Goal: Task Accomplishment & Management: Manage account settings

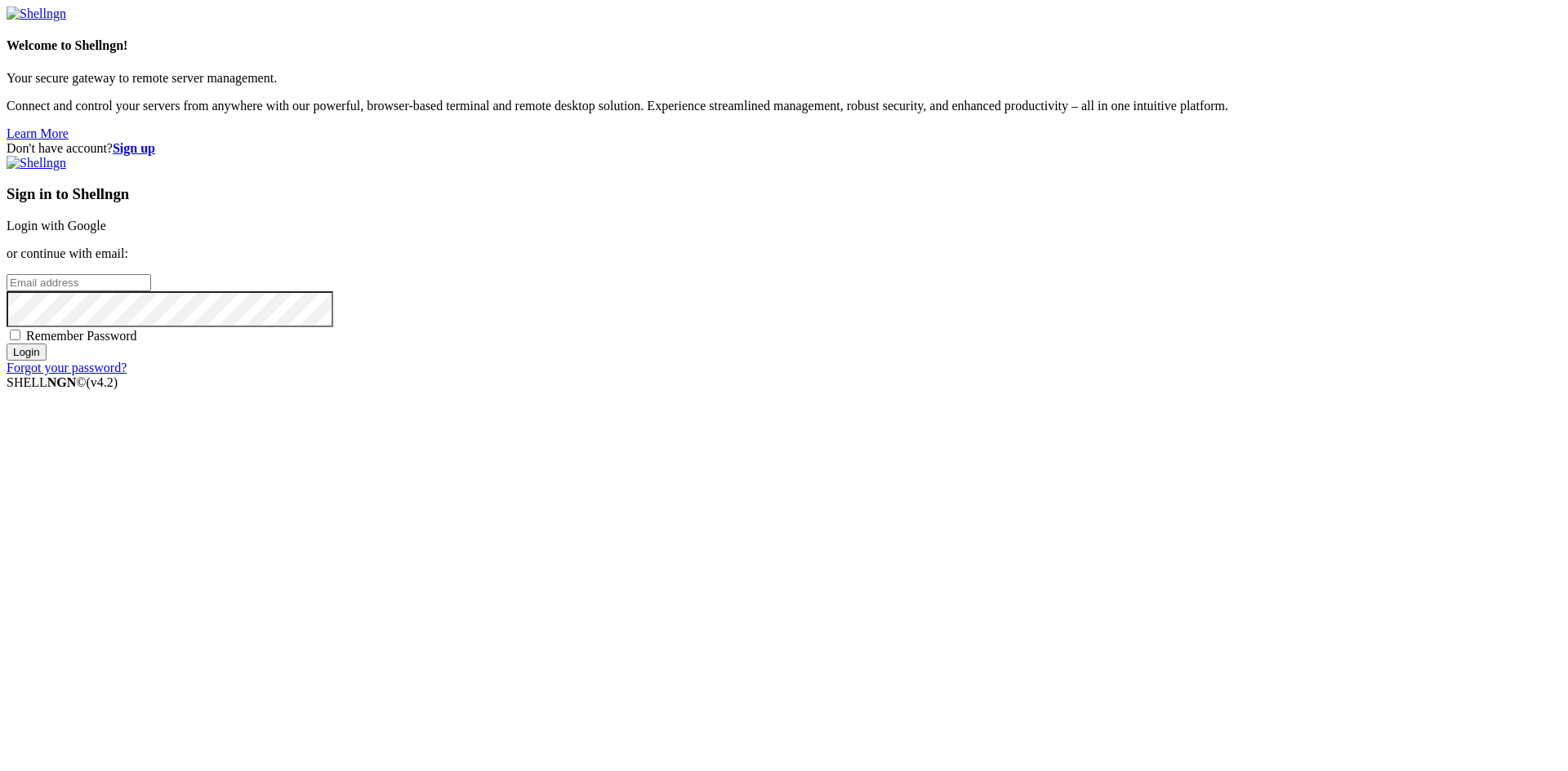
click at [151, 291] on input "email" at bounding box center [79, 282] width 145 height 17
click at [106, 232] on link "Login with Google" at bounding box center [56, 226] width 100 height 14
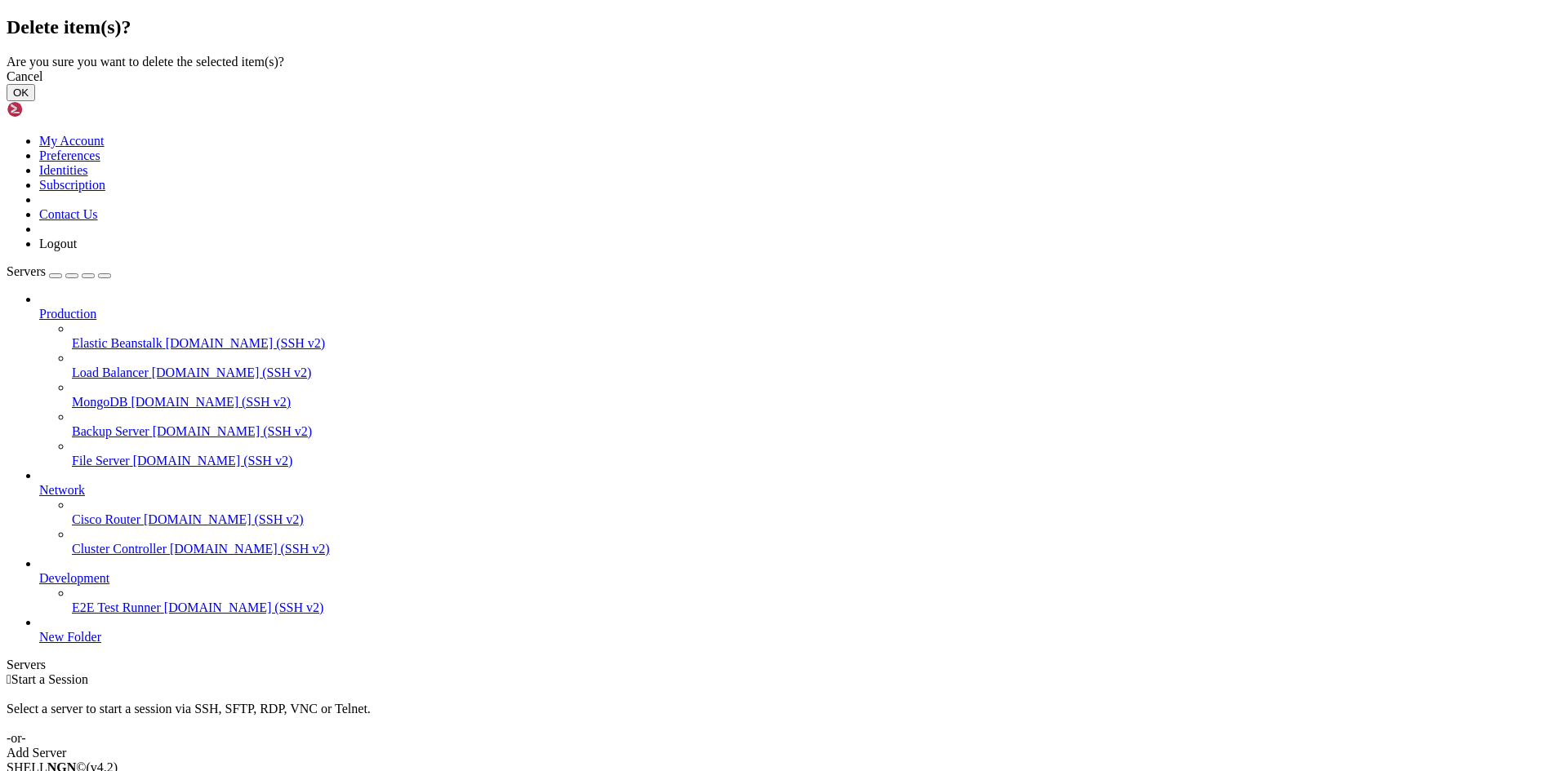
click at [35, 101] on button "OK" at bounding box center [20, 92] width 29 height 17
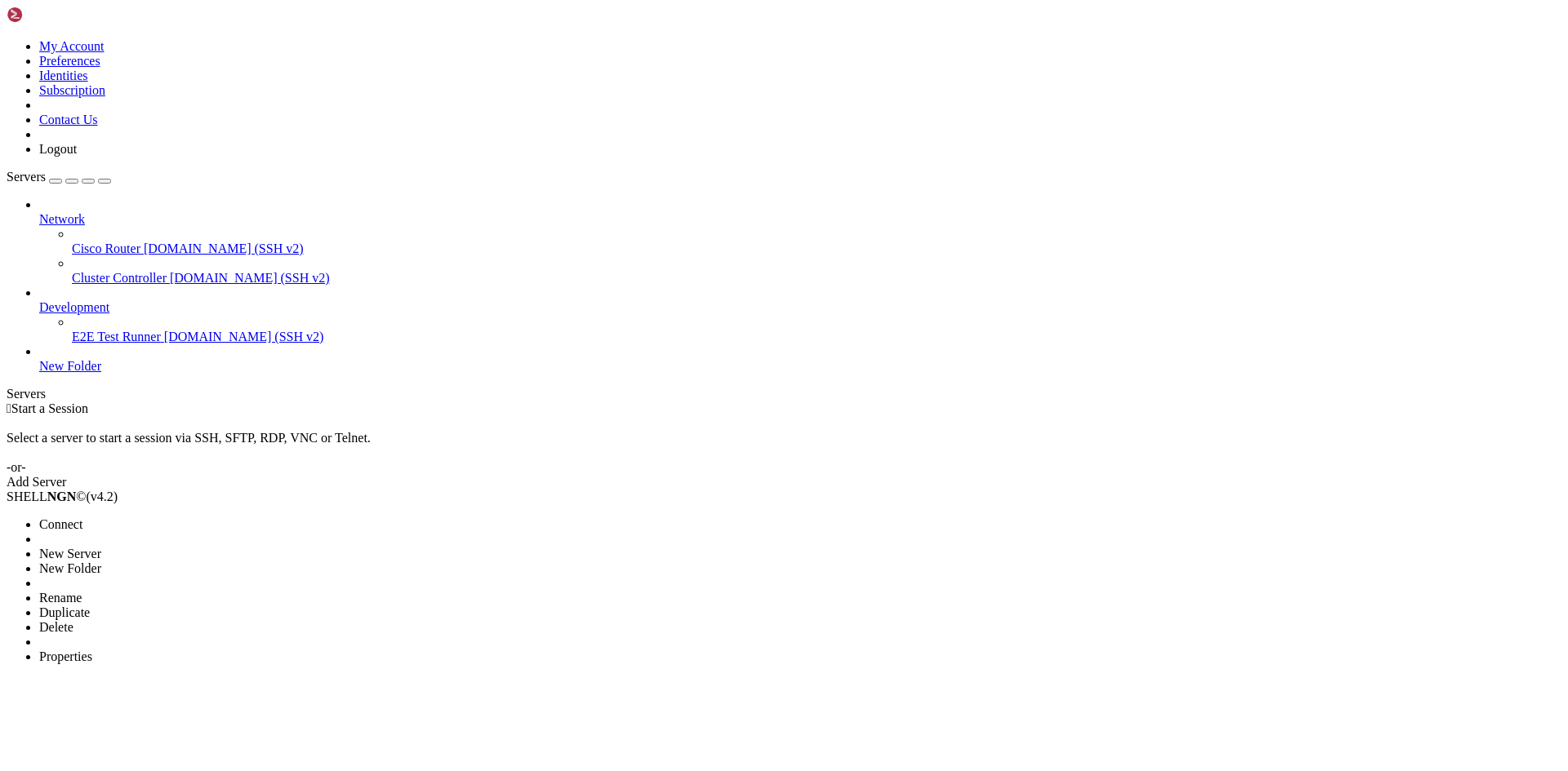
click at [74, 621] on span "Delete" at bounding box center [56, 627] width 34 height 14
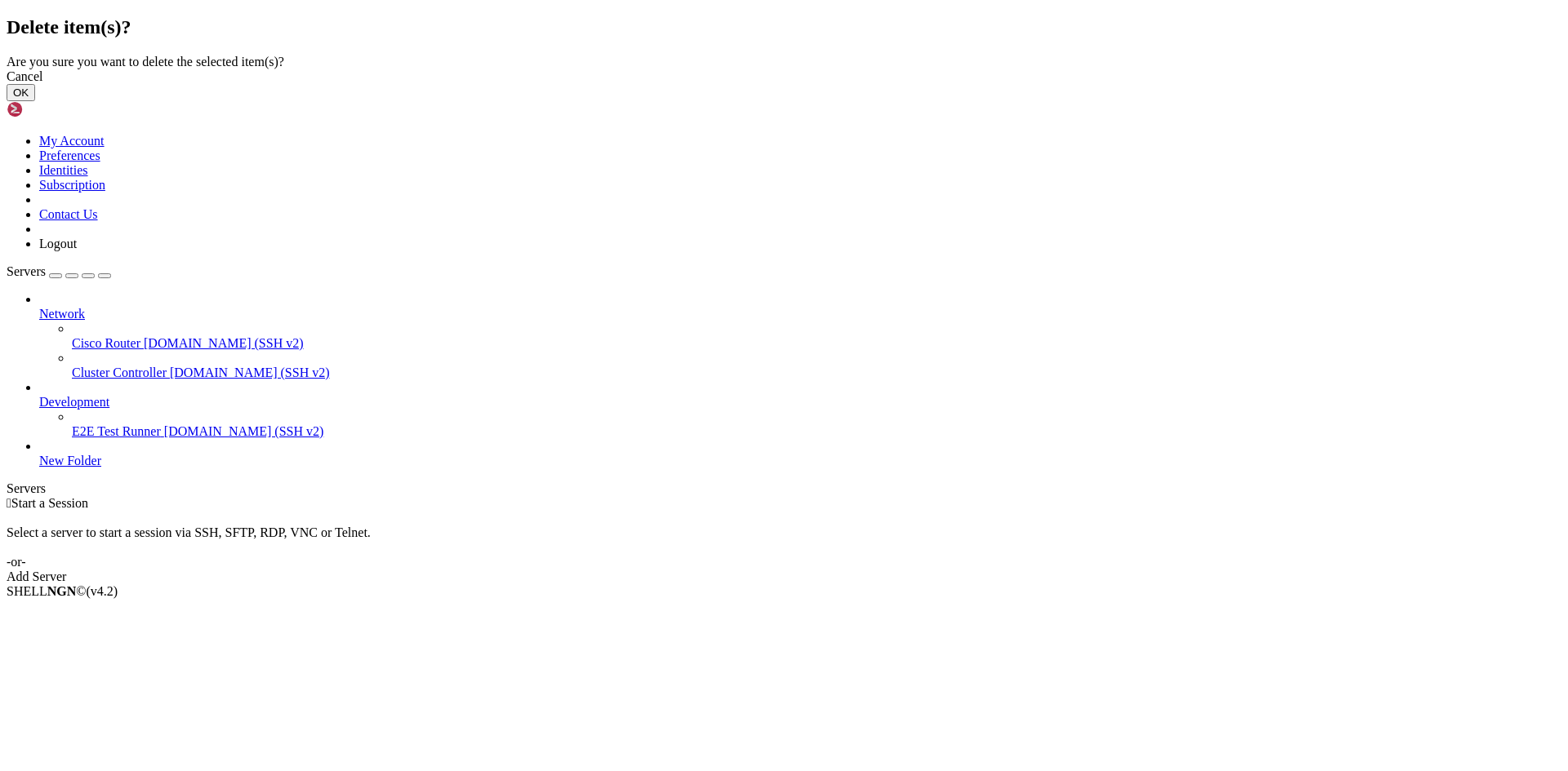
click at [35, 101] on button "OK" at bounding box center [20, 92] width 29 height 17
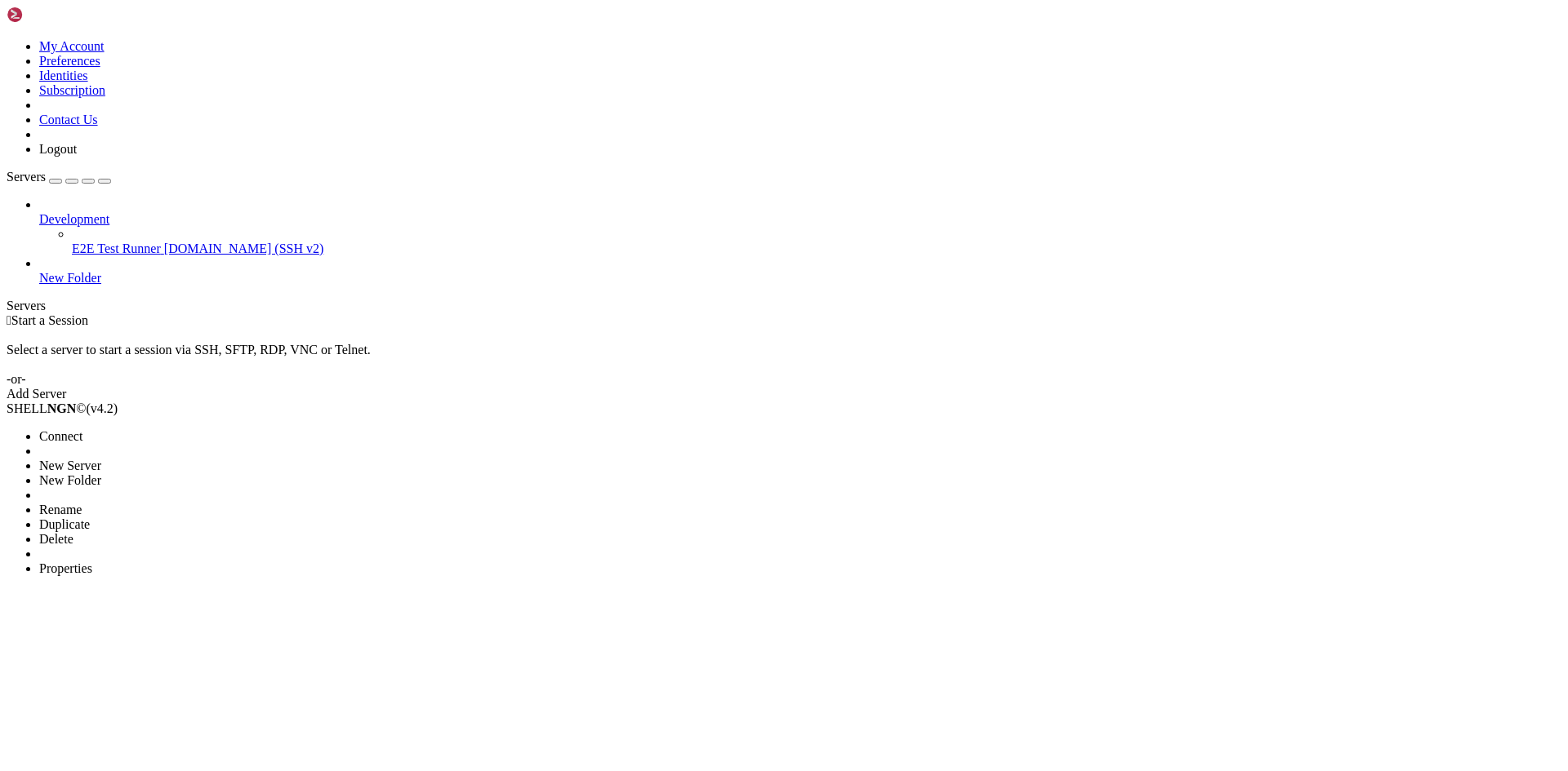
click at [135, 532] on li "Delete" at bounding box center [114, 540] width 149 height 15
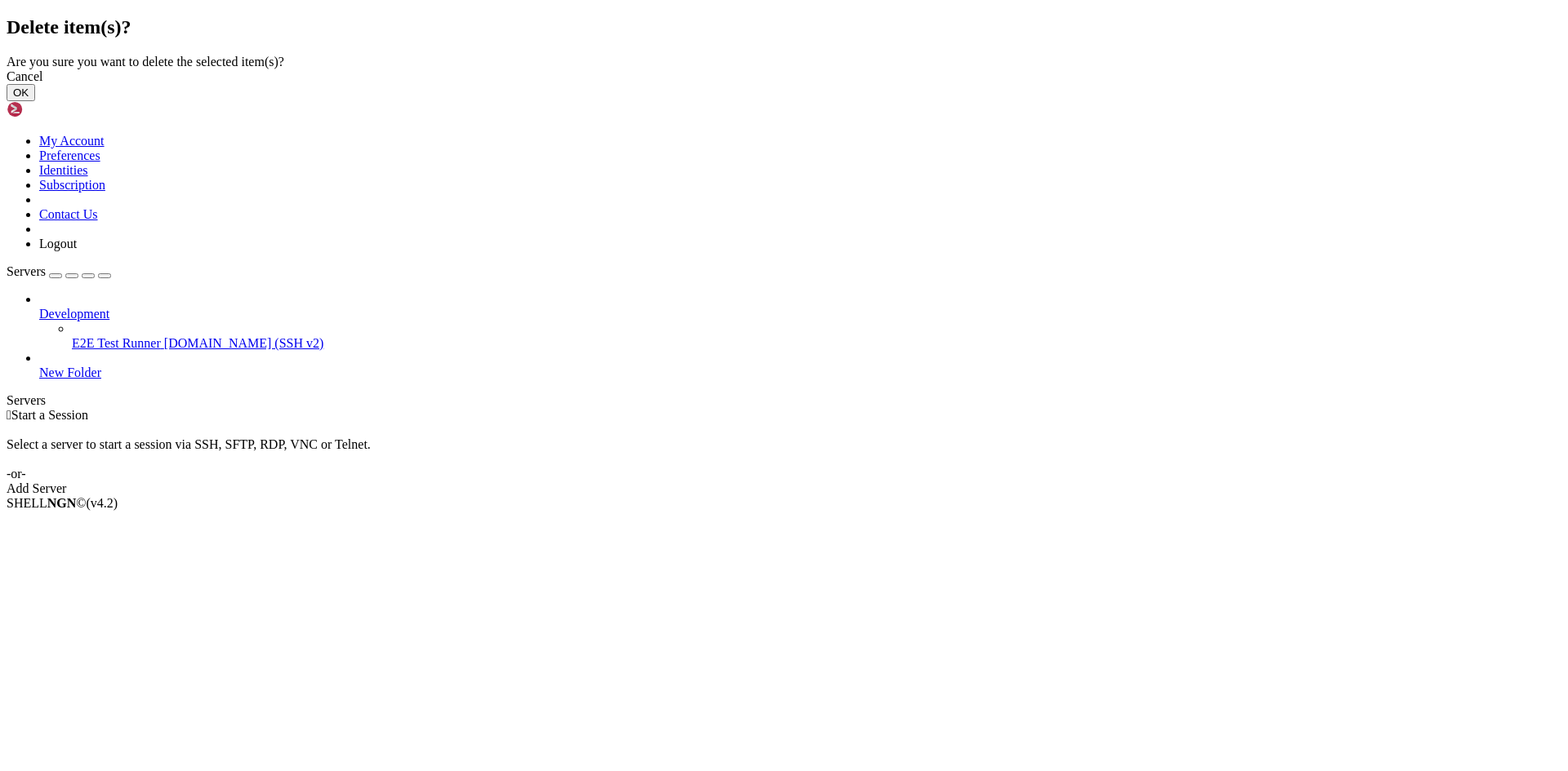
click at [35, 101] on button "OK" at bounding box center [20, 92] width 29 height 17
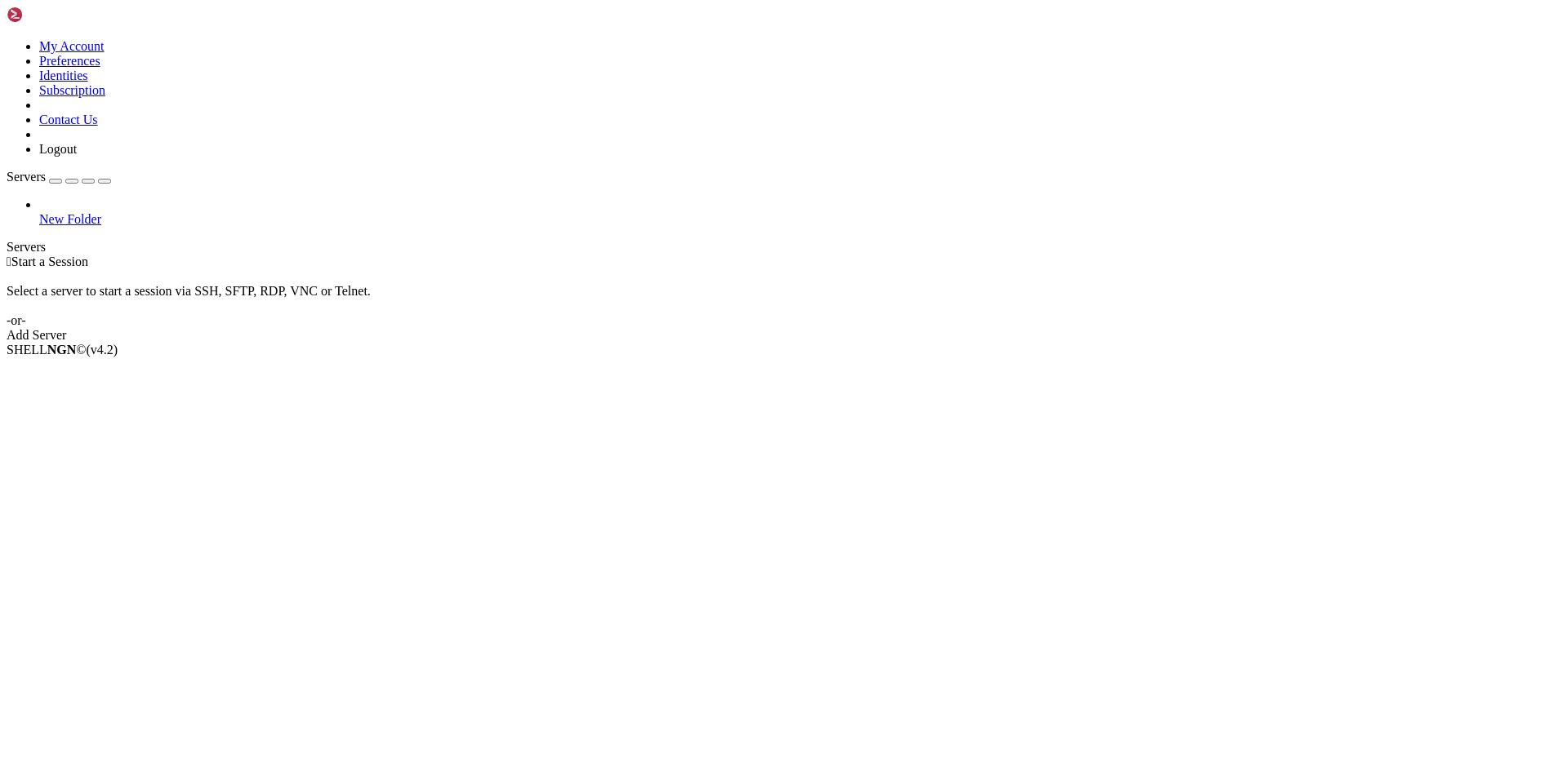
click at [75, 213] on span "New Folder" at bounding box center [70, 219] width 62 height 14
click at [82, 444] on span "Rename" at bounding box center [61, 450] width 43 height 14
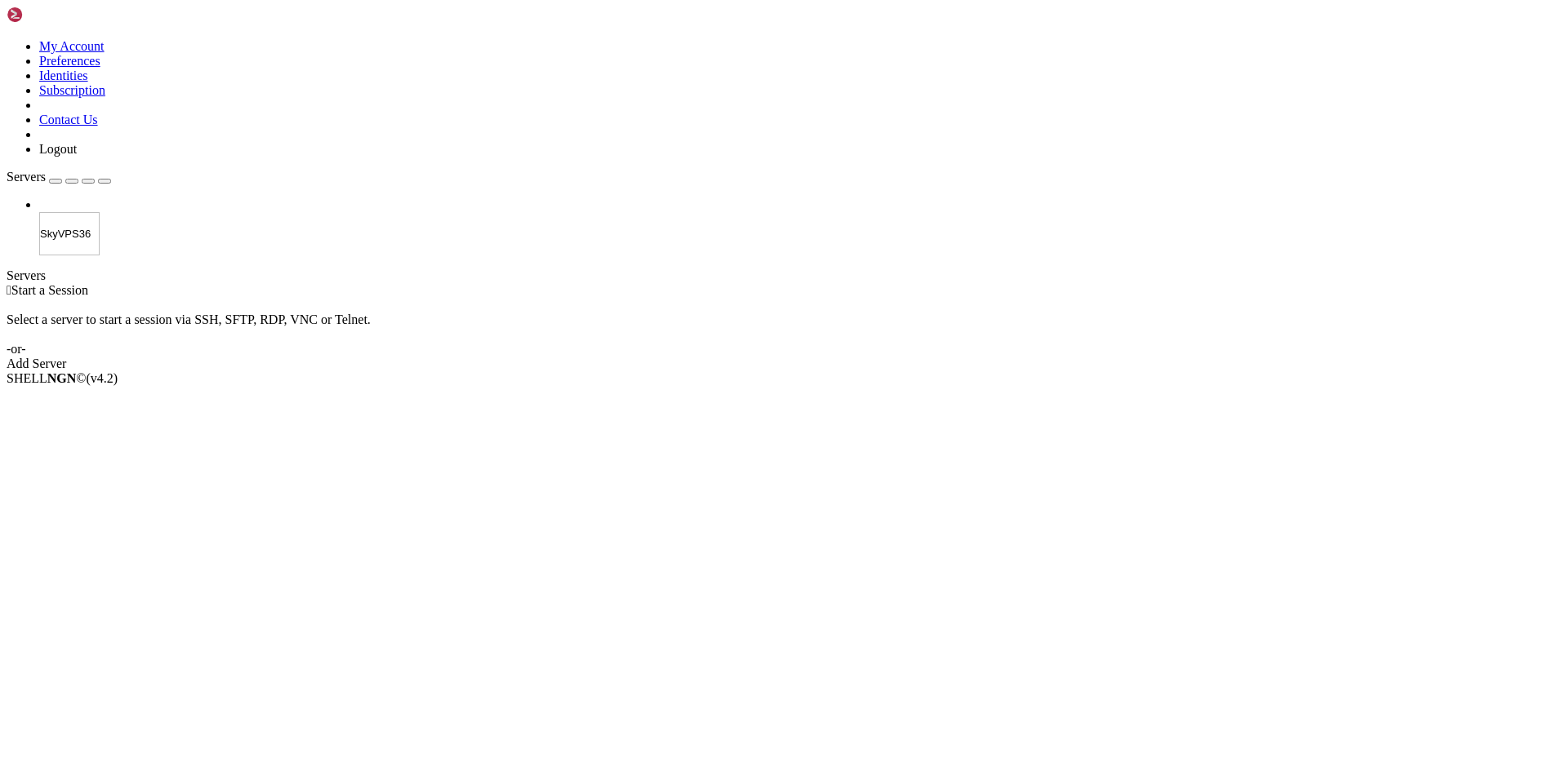
type input "SkyVPS360"
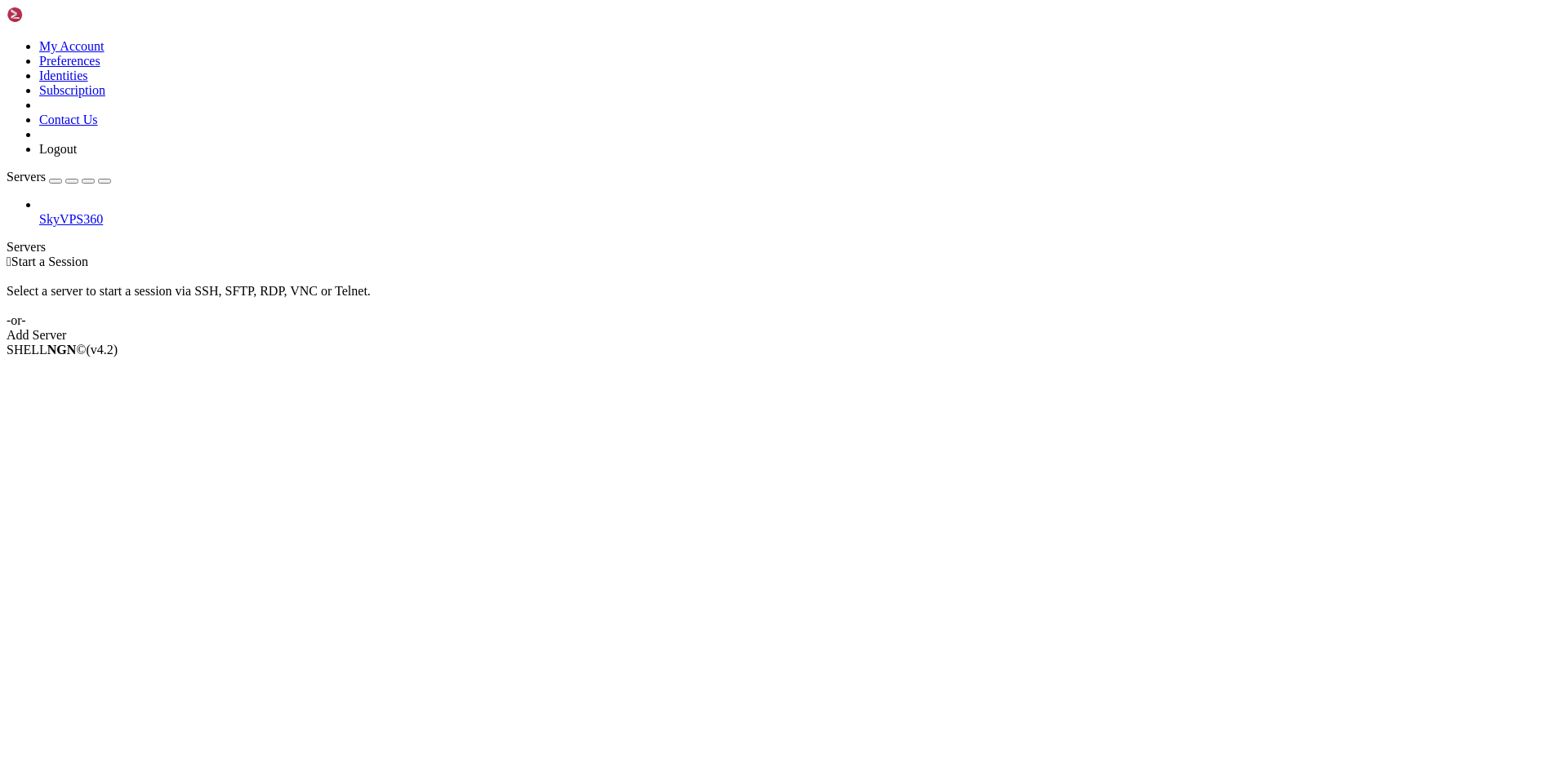
click at [71, 213] on span "SkyVPS360" at bounding box center [71, 219] width 64 height 14
click at [905, 328] on link "Add Server" at bounding box center [784, 335] width 1555 height 15
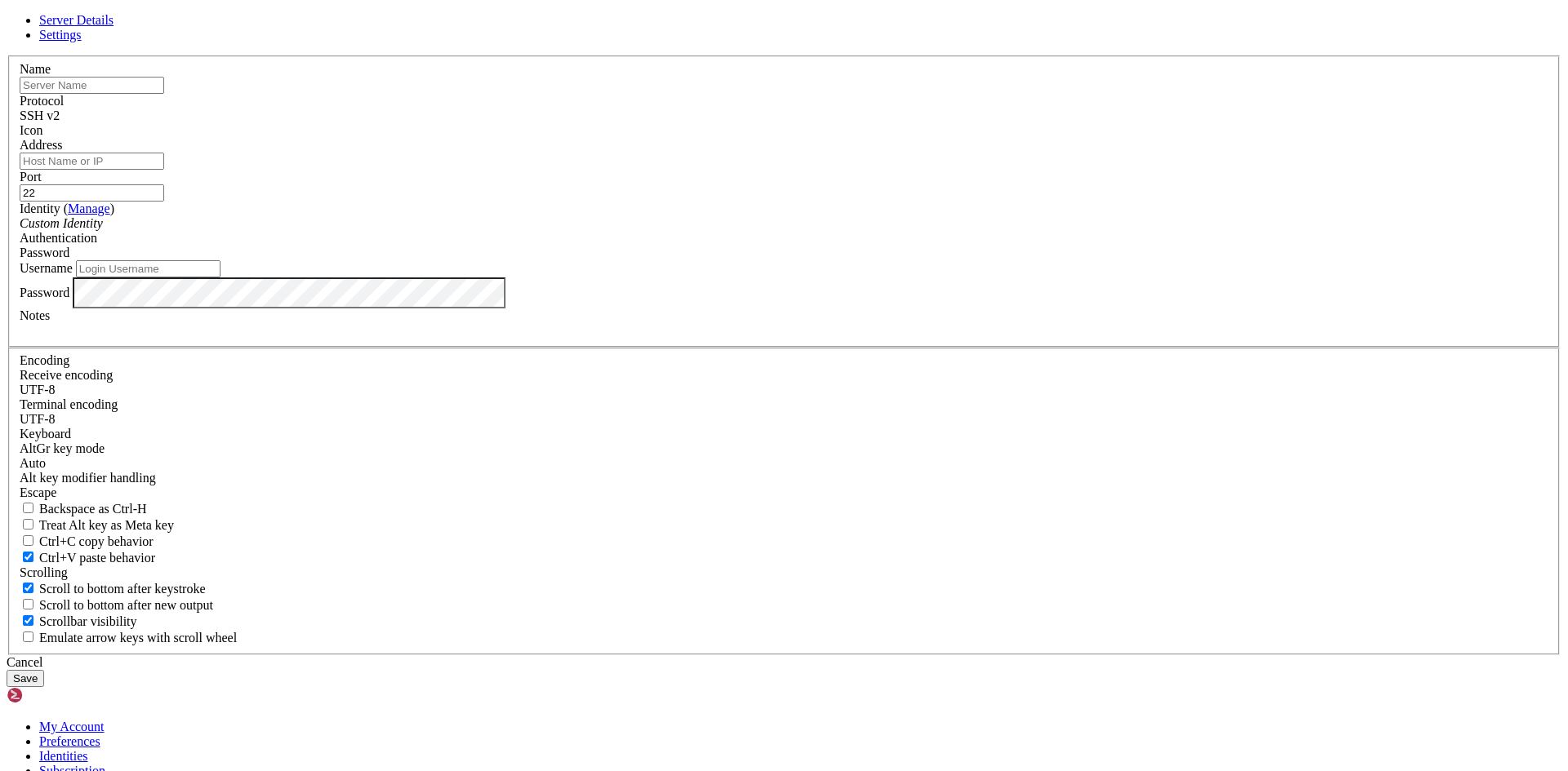
paste input "[TECHNICAL_ID]"
type input "[TECHNICAL_ID]"
type input "v"
type input "VDC"
paste input "[TECHNICAL_ID]"
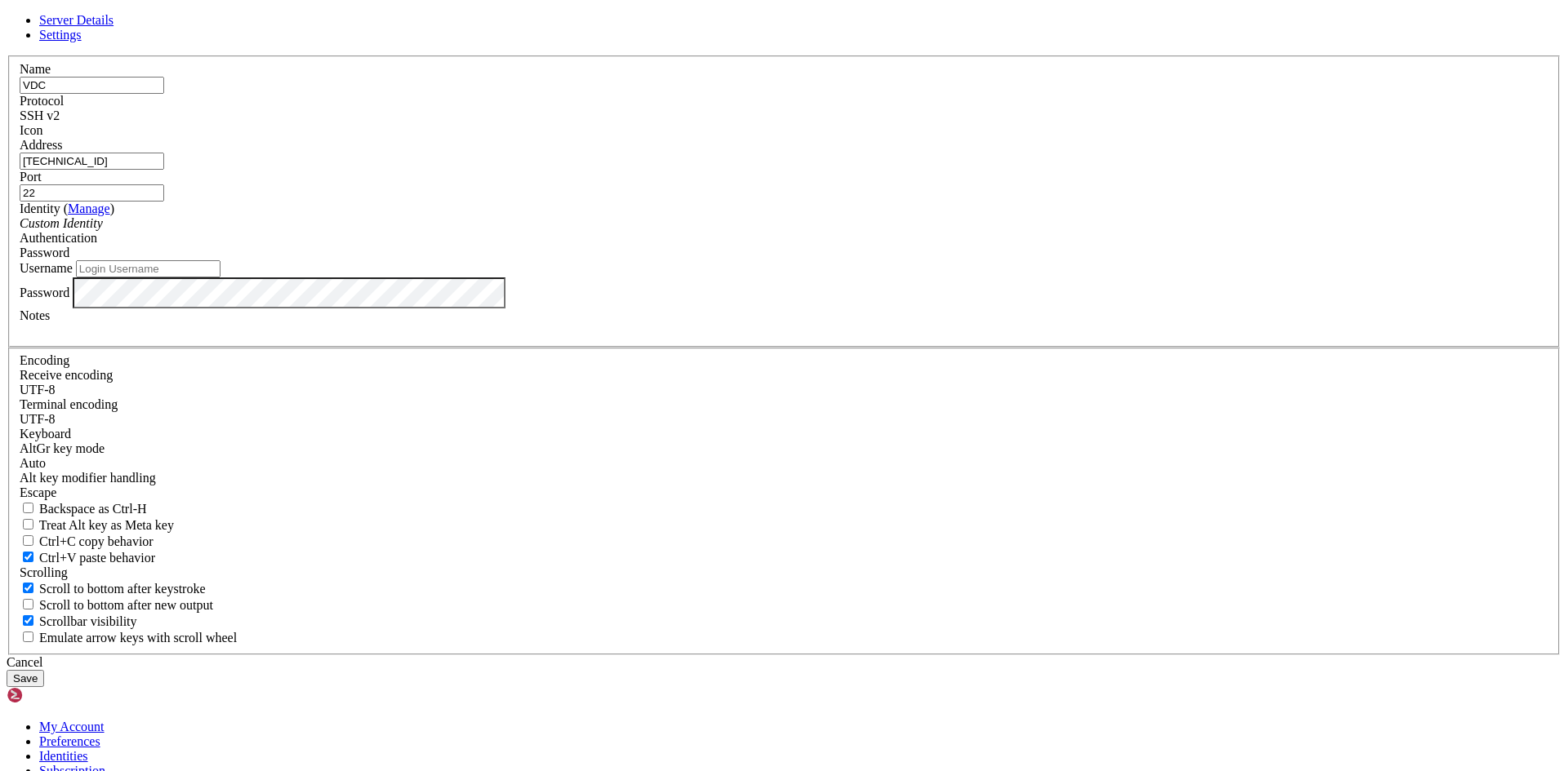
type input "[TECHNICAL_ID]"
type input "root"
click at [7, 670] on button "Save" at bounding box center [25, 679] width 38 height 17
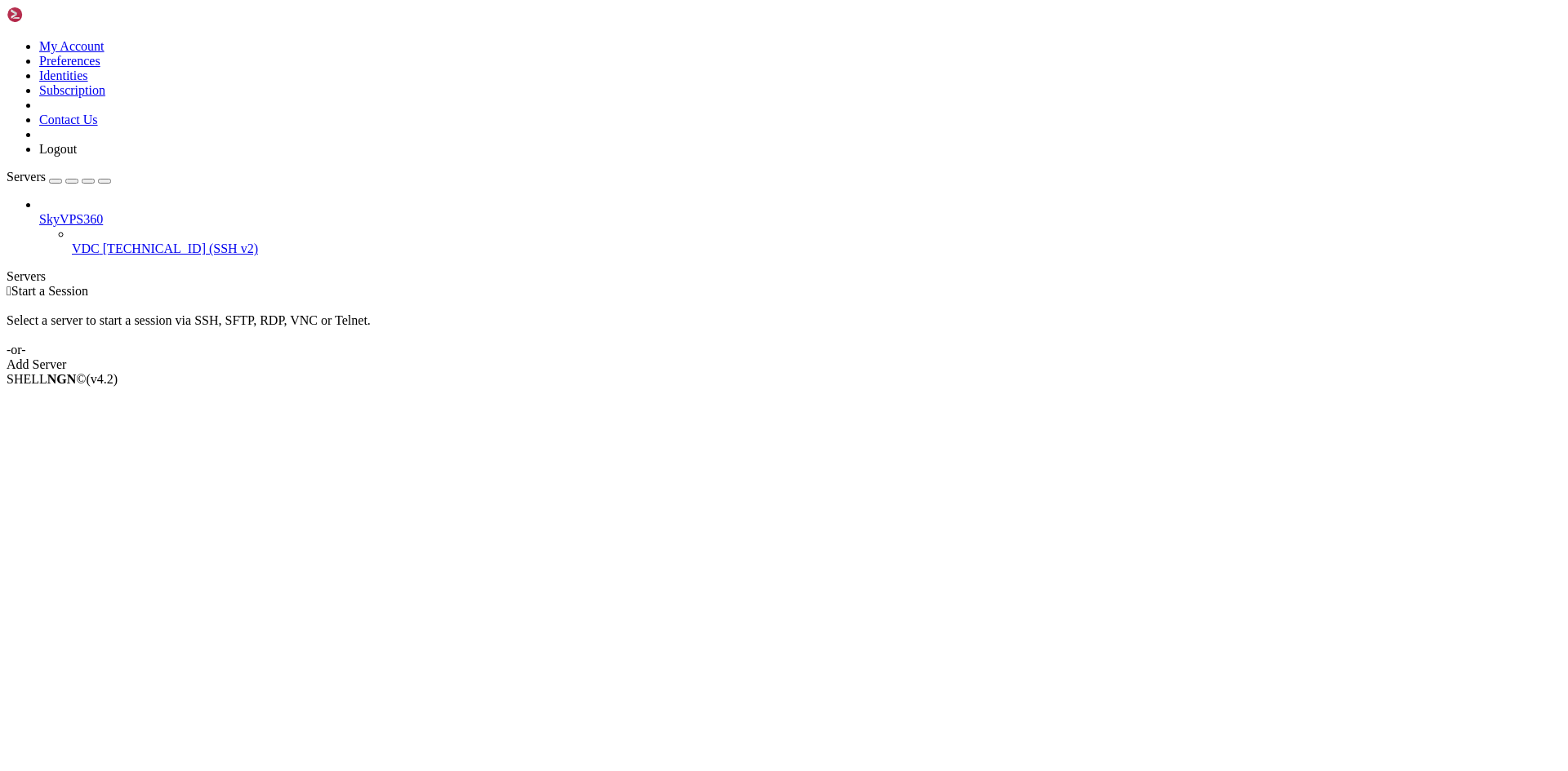
click at [100, 241] on span "VDC" at bounding box center [86, 248] width 28 height 14
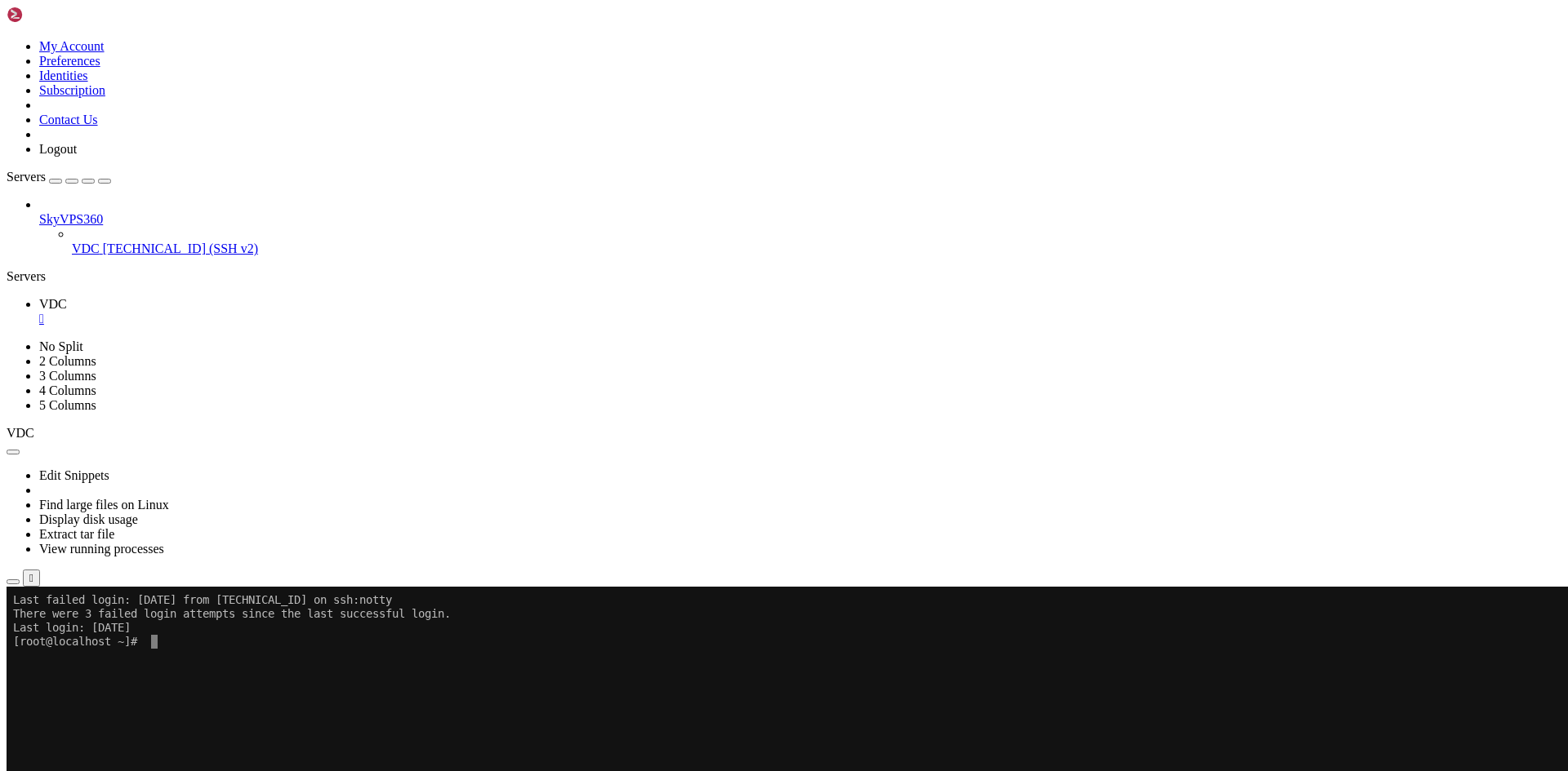
click at [188, 658] on ul "Connect Open SFTP New Server New Folder Rename Duplicate Delete Properties" at bounding box center [97, 717] width 182 height 118
click at [92, 760] on span "Properties" at bounding box center [65, 767] width 53 height 14
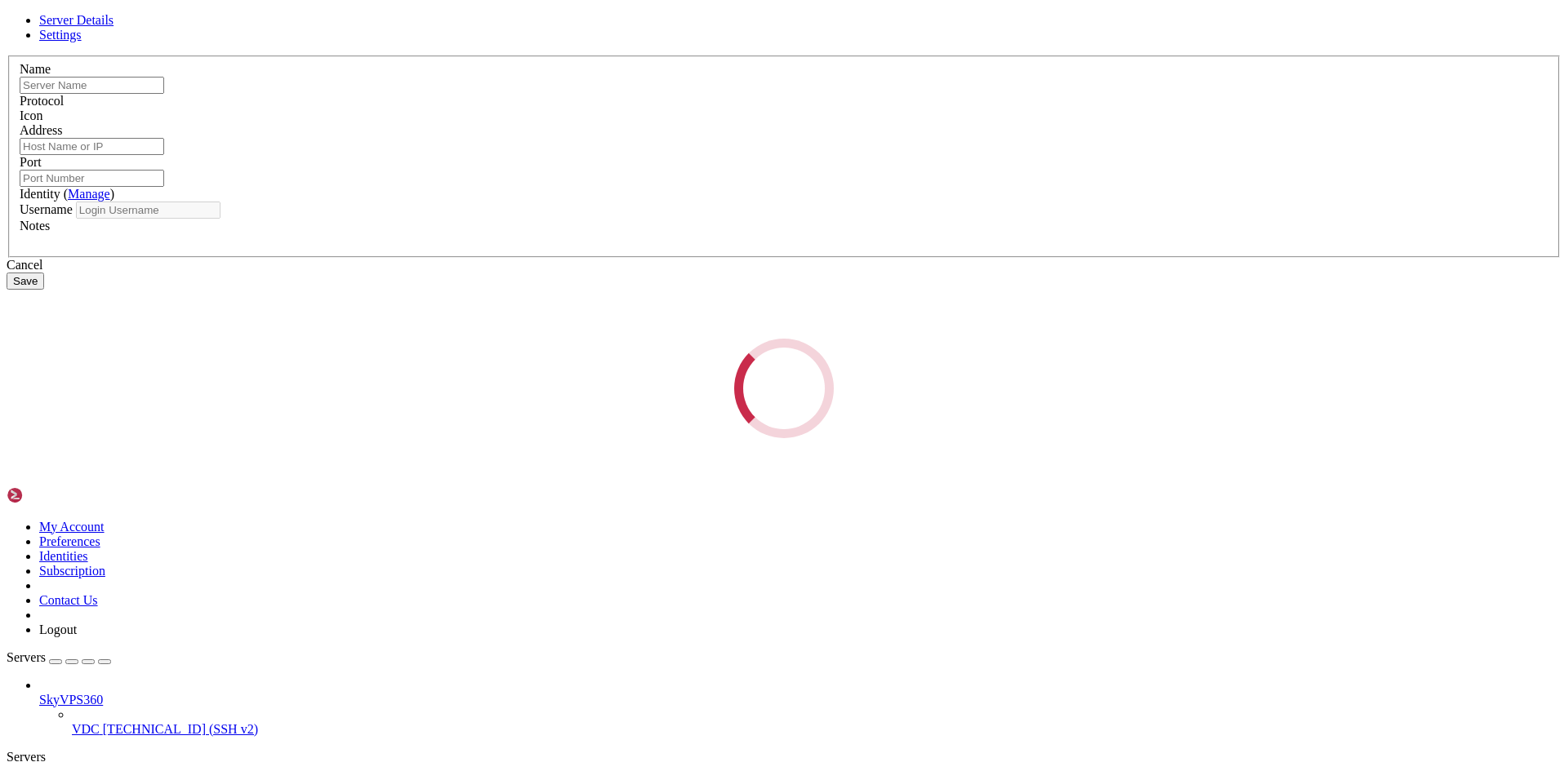
type input "VDC"
type input "[TECHNICAL_ID]"
type input "22"
type input "root"
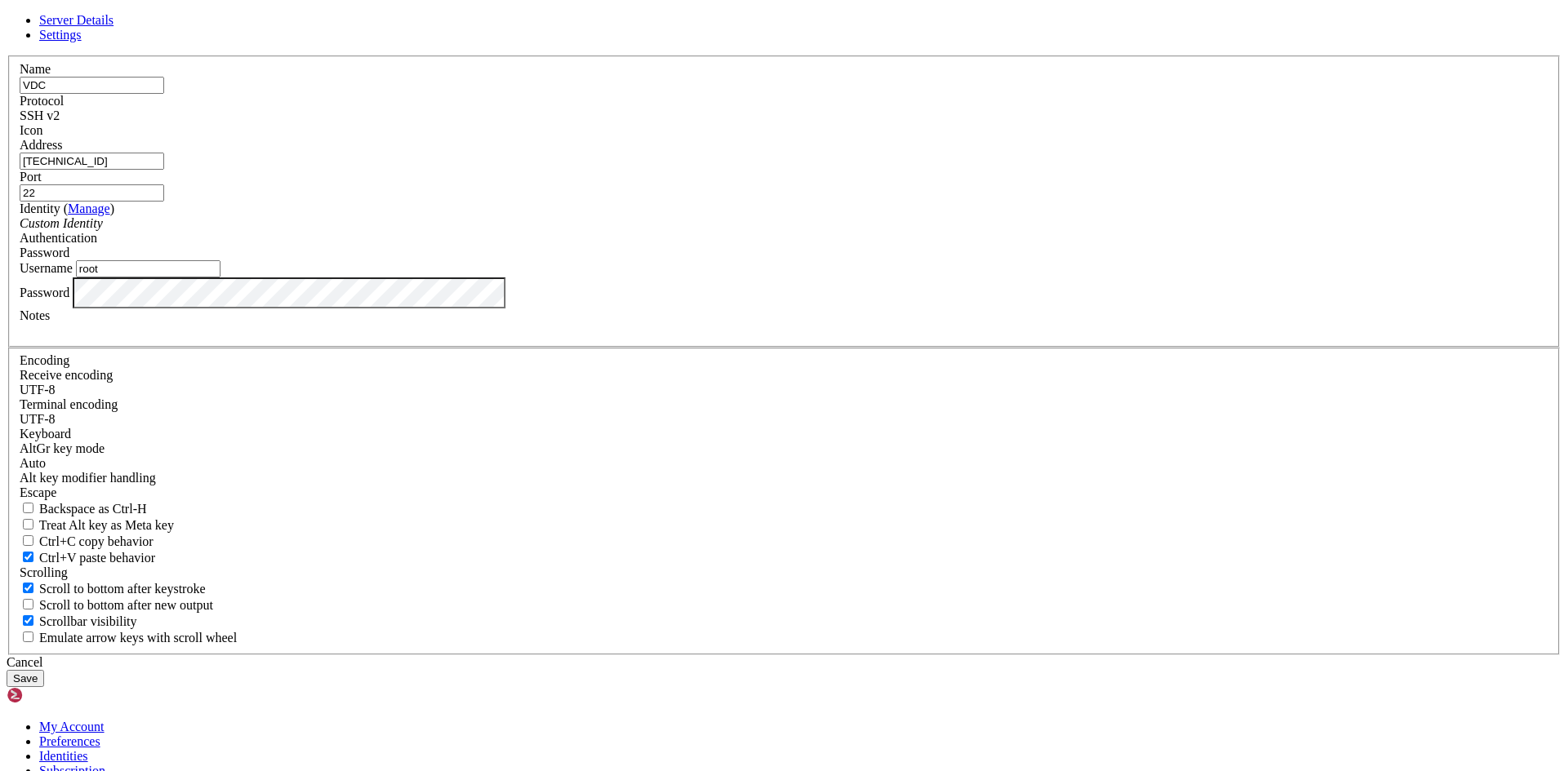
click at [164, 170] on input "[TECHNICAL_ID]" at bounding box center [92, 161] width 145 height 17
click at [7, 56] on link at bounding box center [7, 56] width 0 height 0
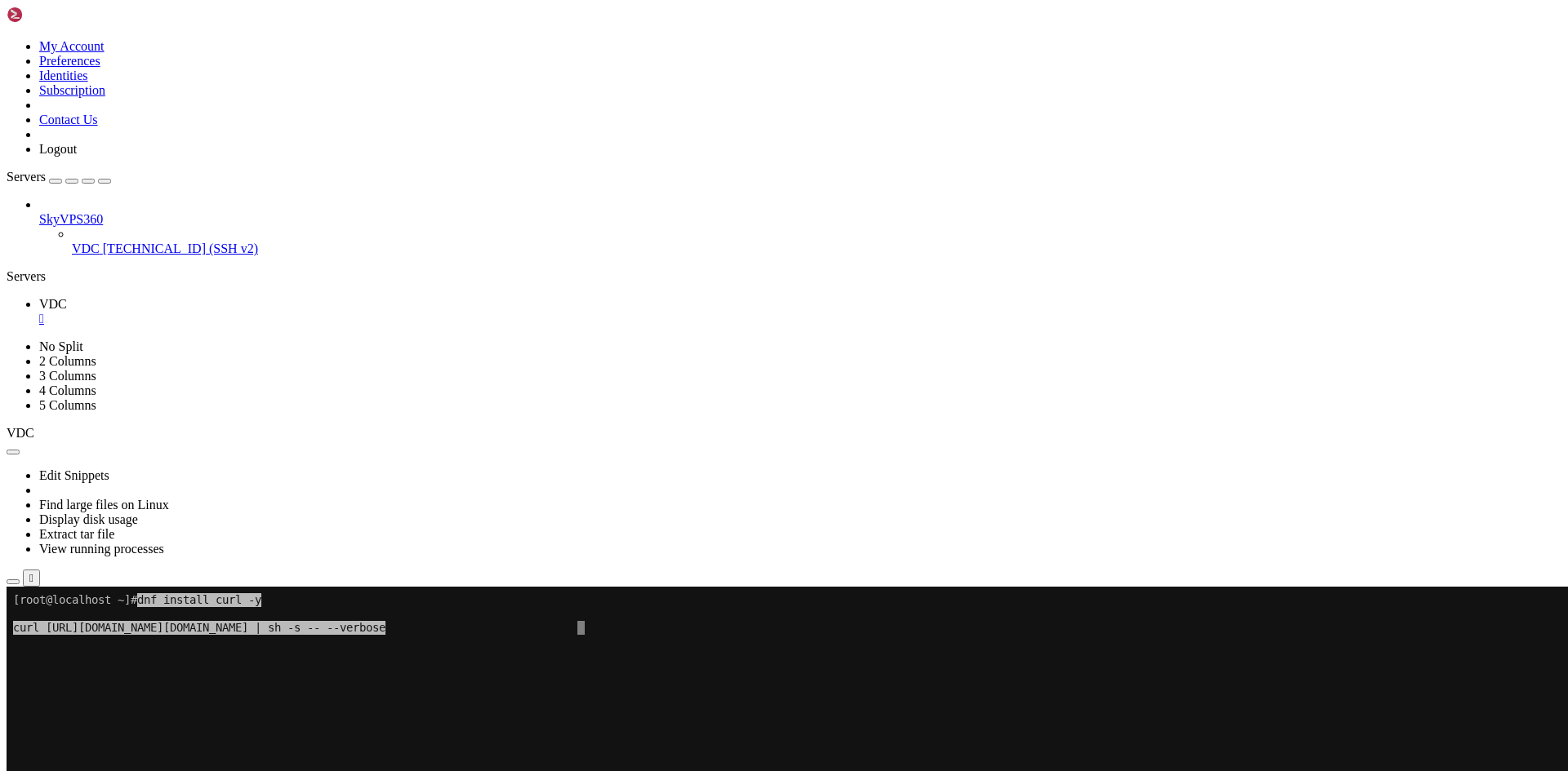
click at [264, 661] on x-row at bounding box center [687, 656] width 1349 height 14
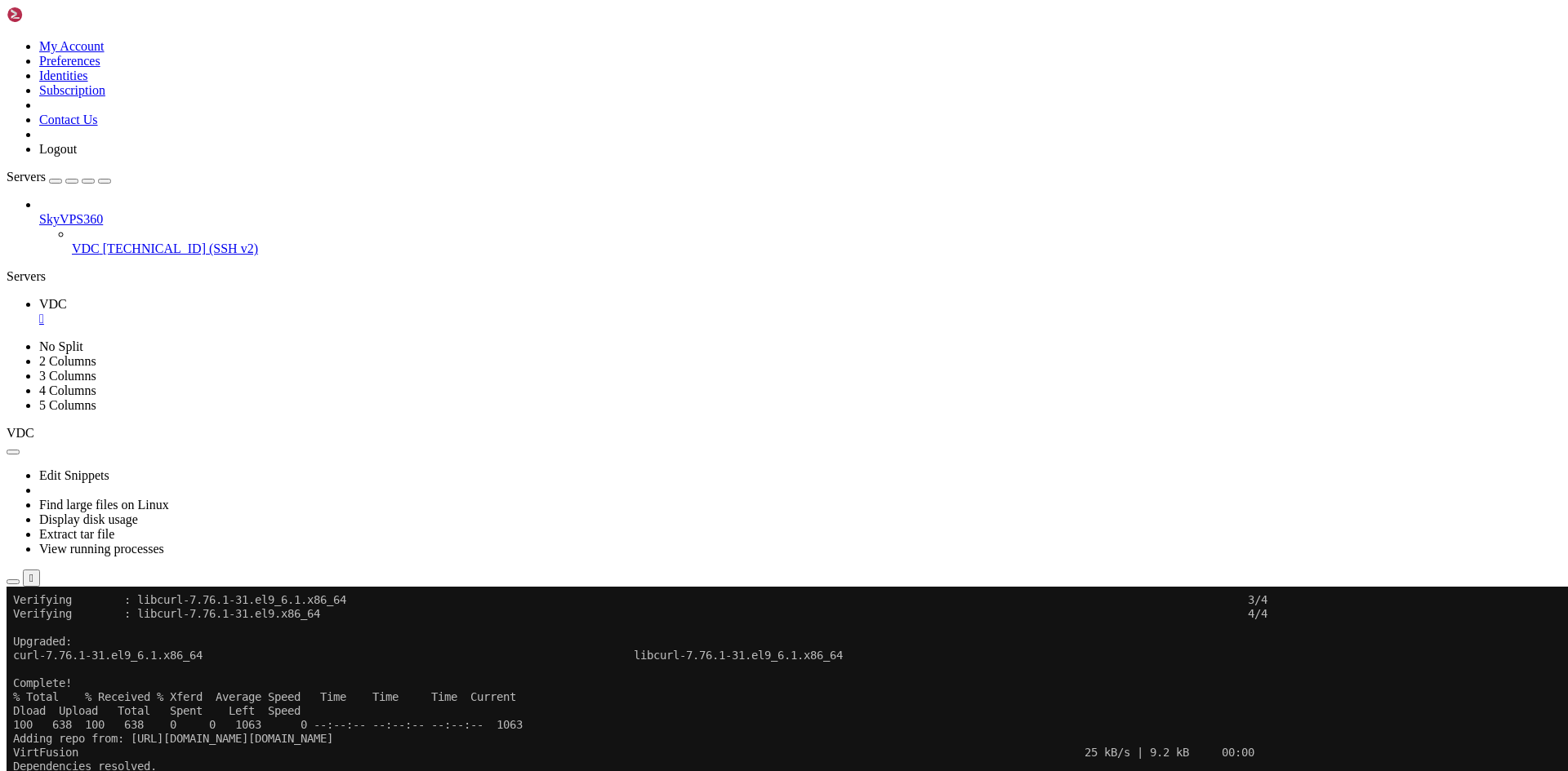
scroll to position [513, 0]
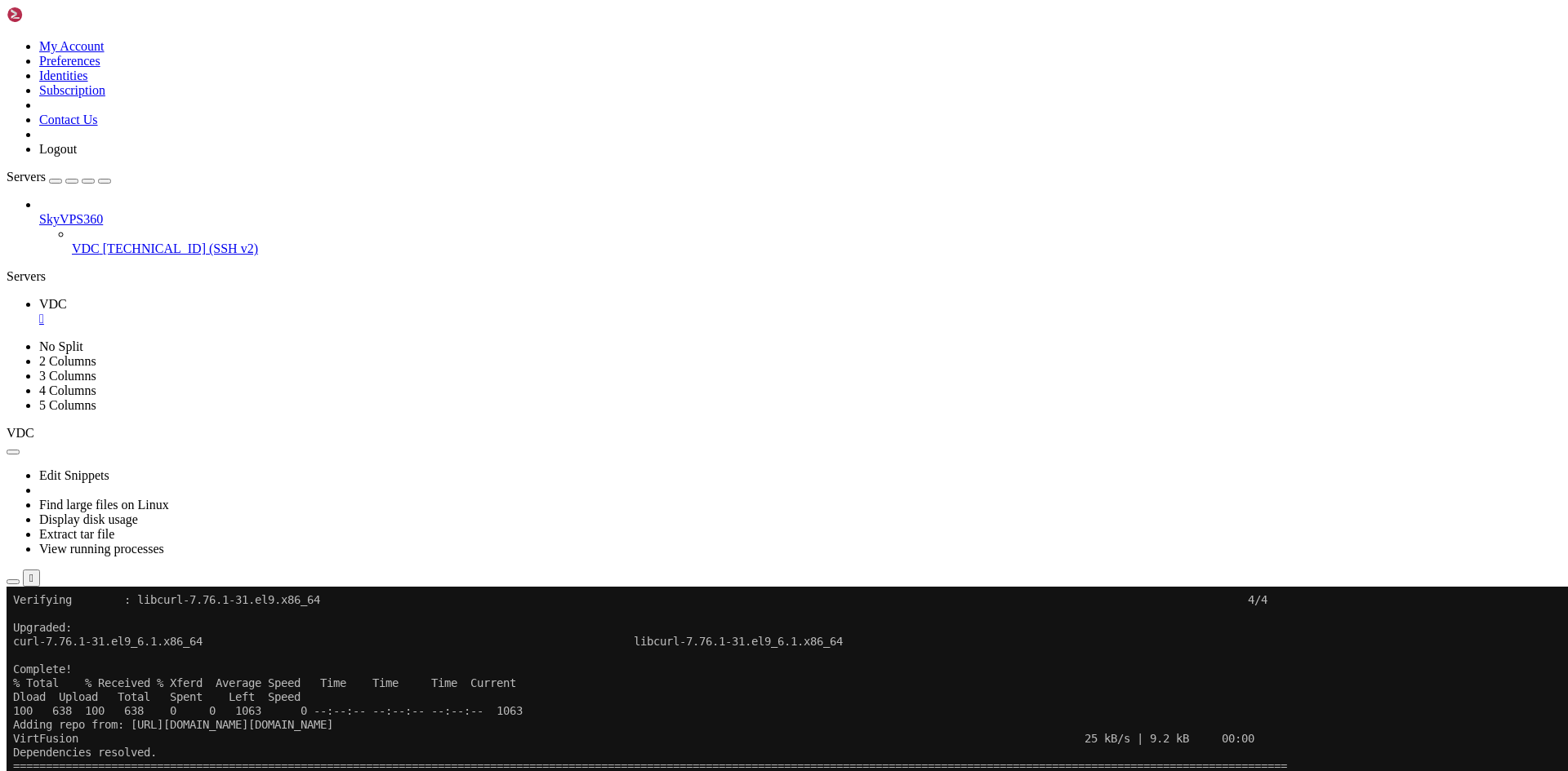
click at [105, 182] on icon "button" at bounding box center [105, 182] width 0 height 0
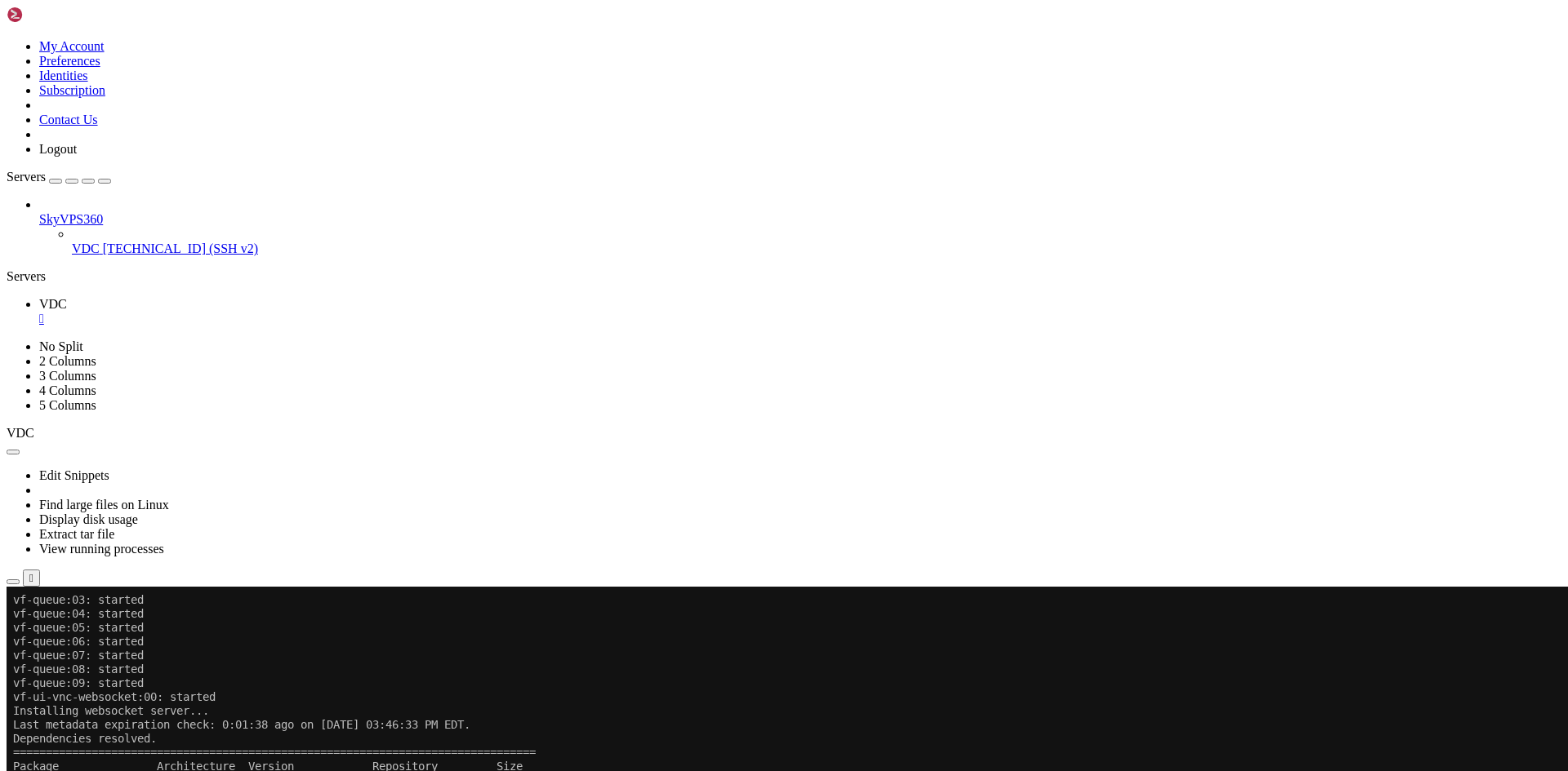
scroll to position [33383, 0]
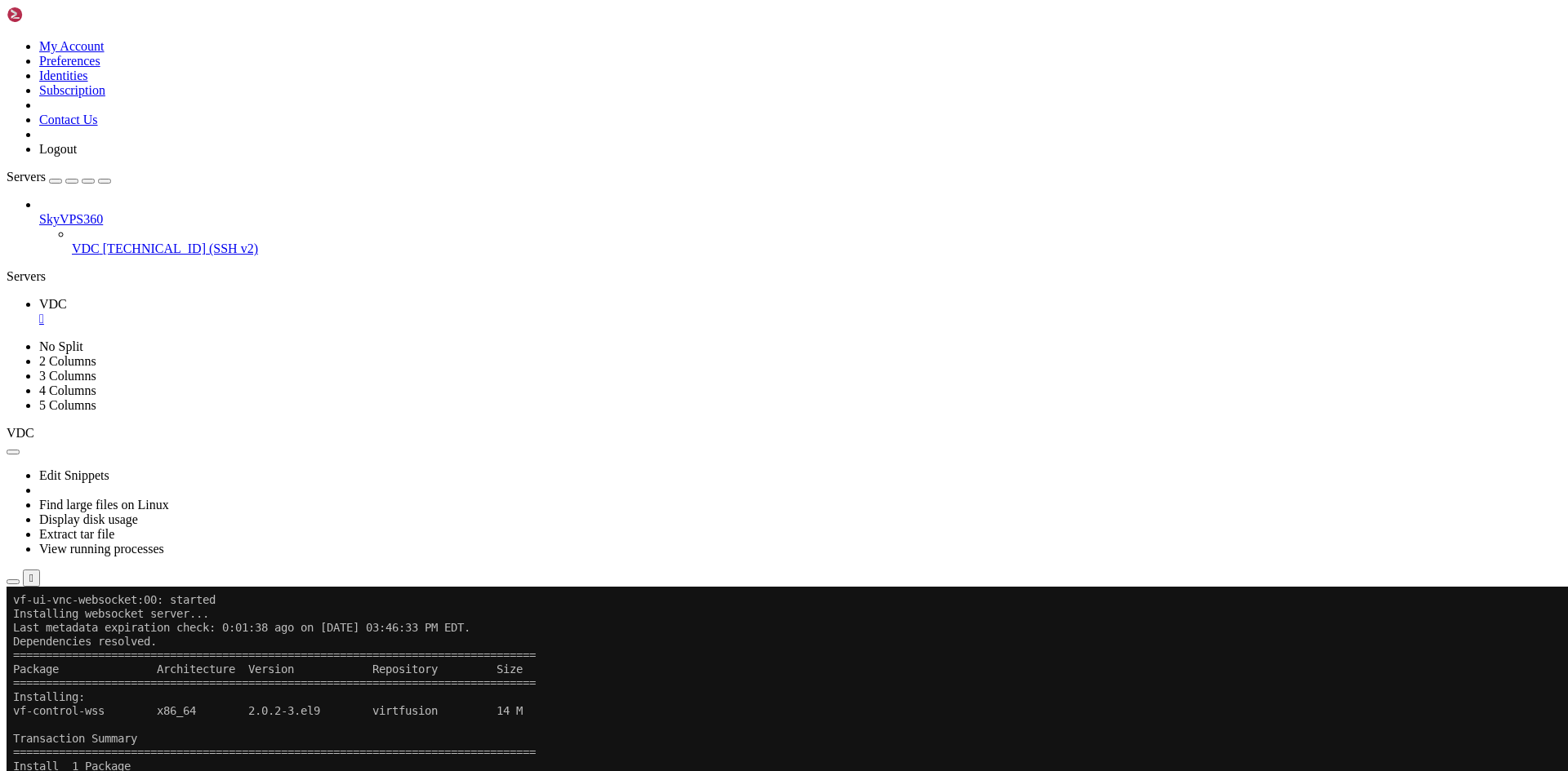
drag, startPoint x: 222, startPoint y: 1210, endPoint x: 126, endPoint y: 1208, distance: 96.0
drag, startPoint x: 126, startPoint y: 1208, endPoint x: 189, endPoint y: 1224, distance: 65.0
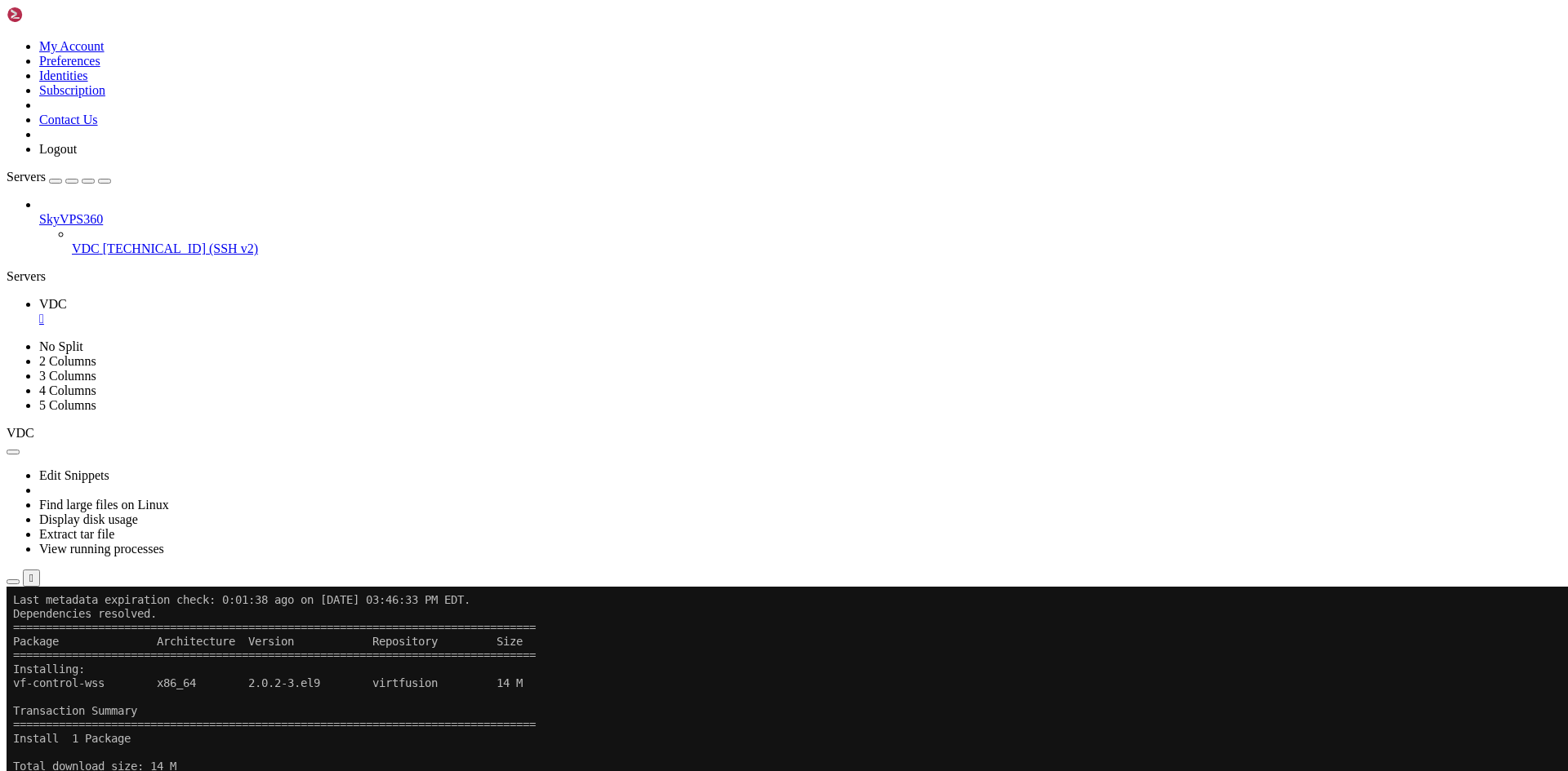
drag, startPoint x: 690, startPoint y: 930, endPoint x: 582, endPoint y: 859, distance: 129.2
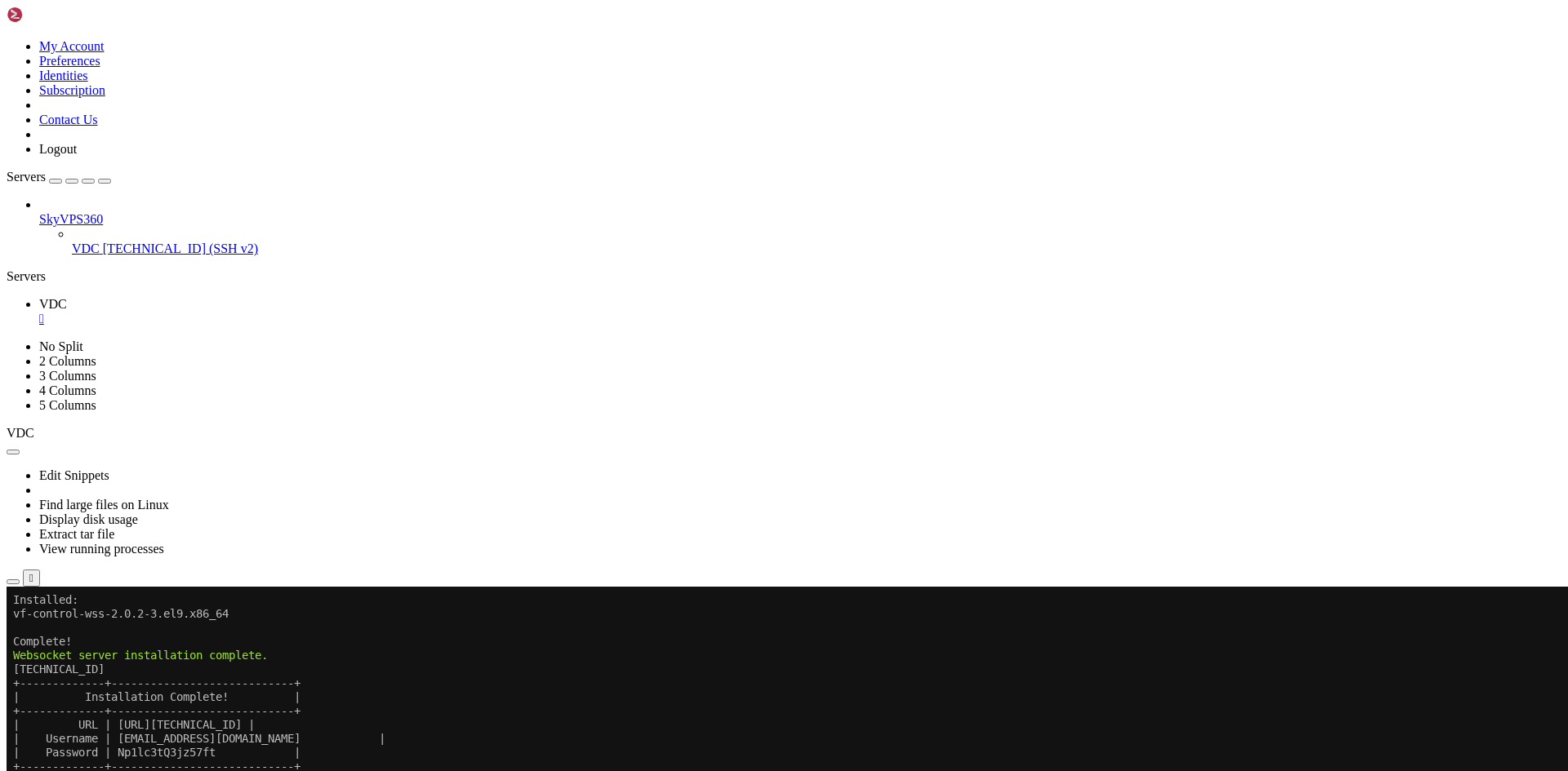
scroll to position [33841, 0]
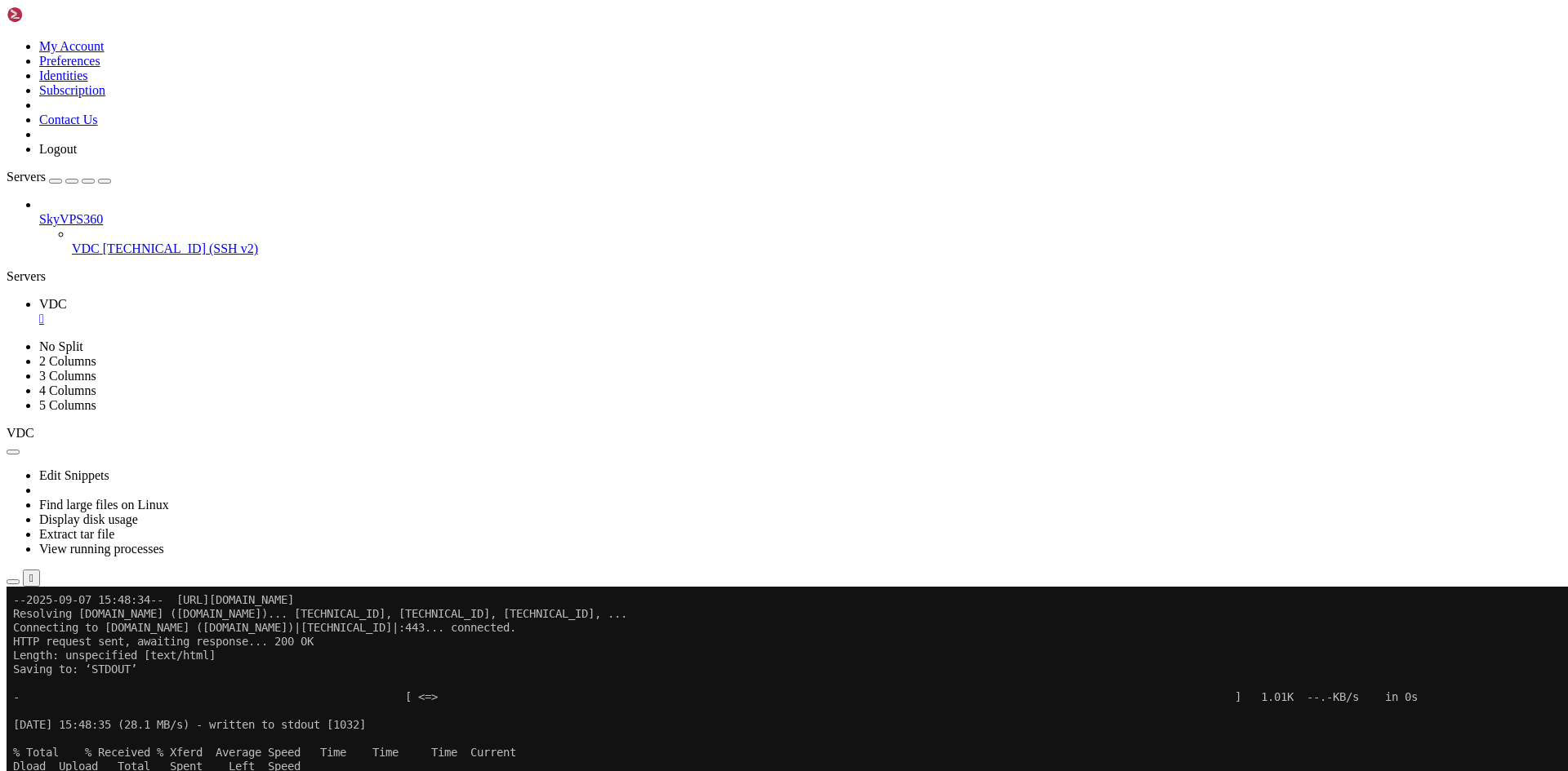
scroll to position [34173, 0]
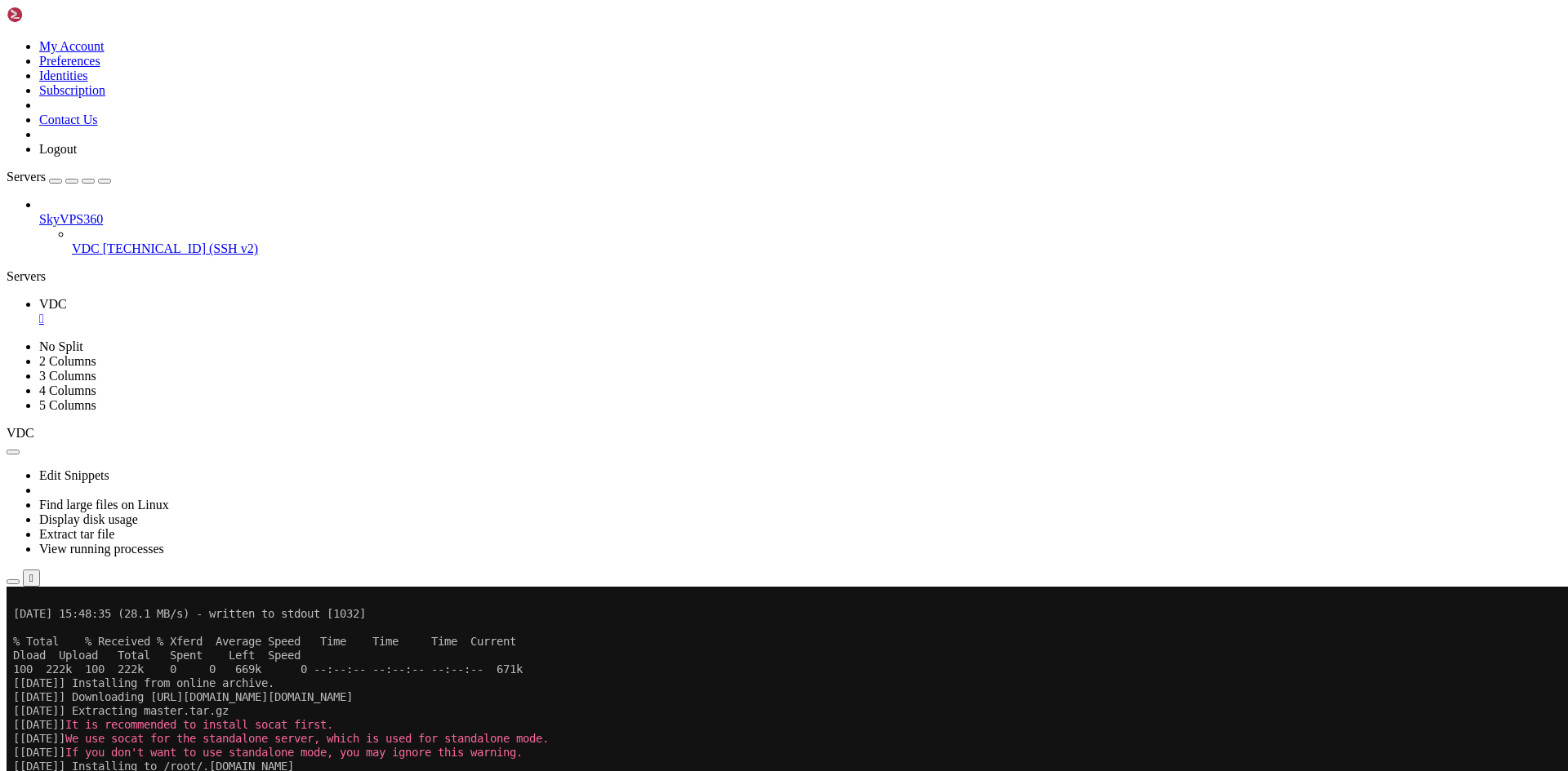
drag, startPoint x: 749, startPoint y: 1065, endPoint x: 645, endPoint y: 1074, distance: 104.4
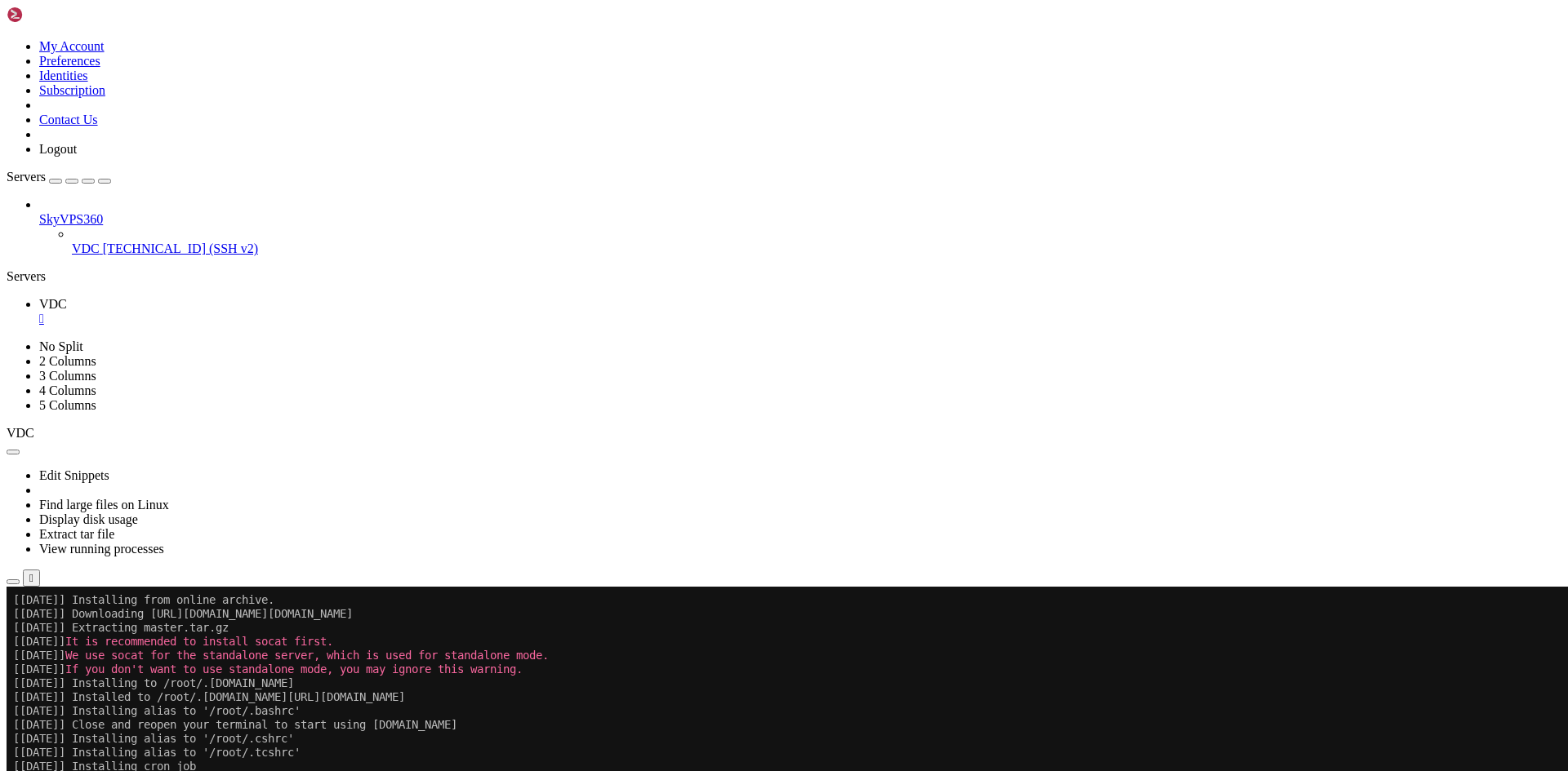
scroll to position [34285, 0]
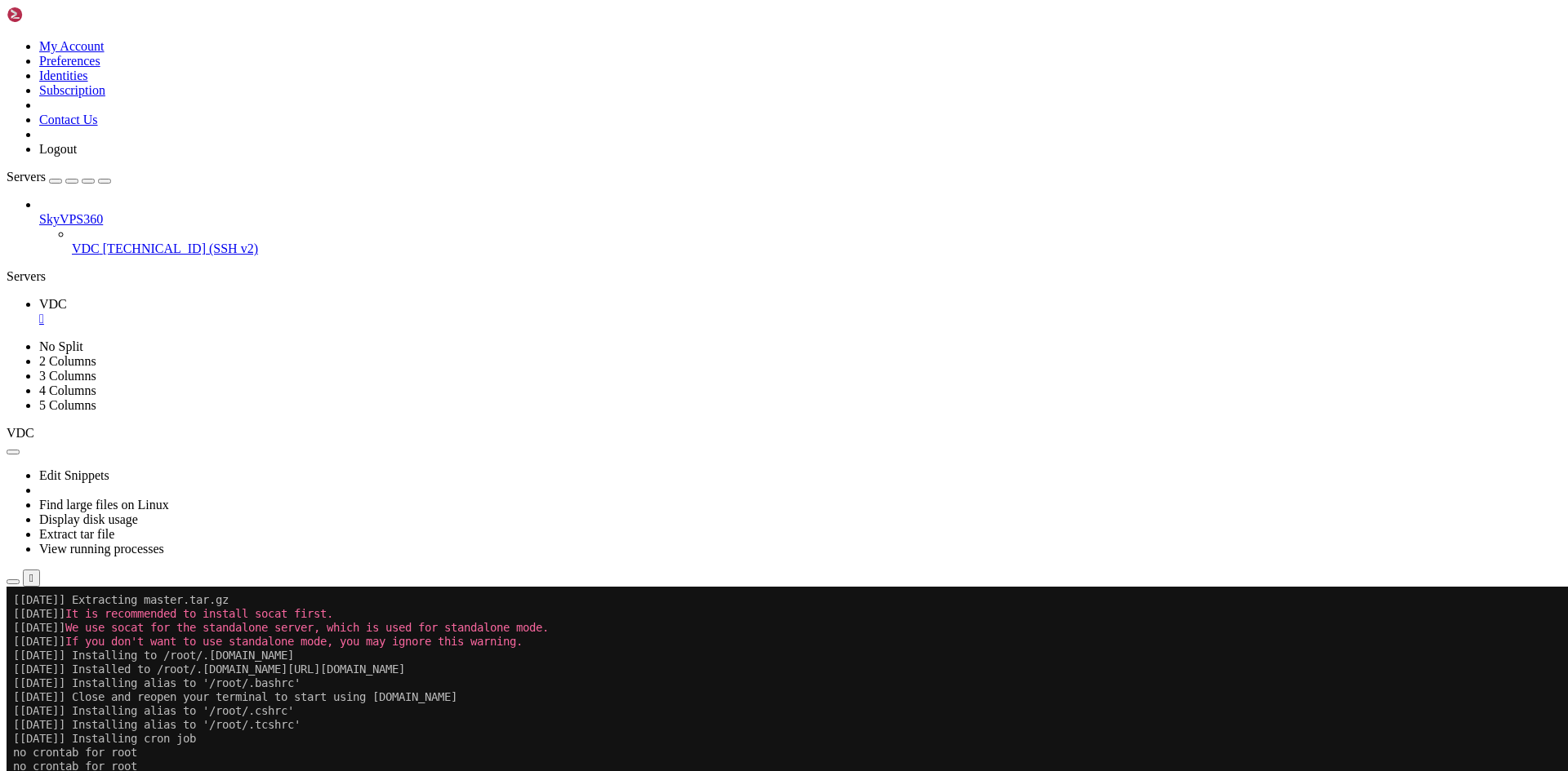
drag, startPoint x: 699, startPoint y: 1014, endPoint x: 388, endPoint y: 961, distance: 315.5
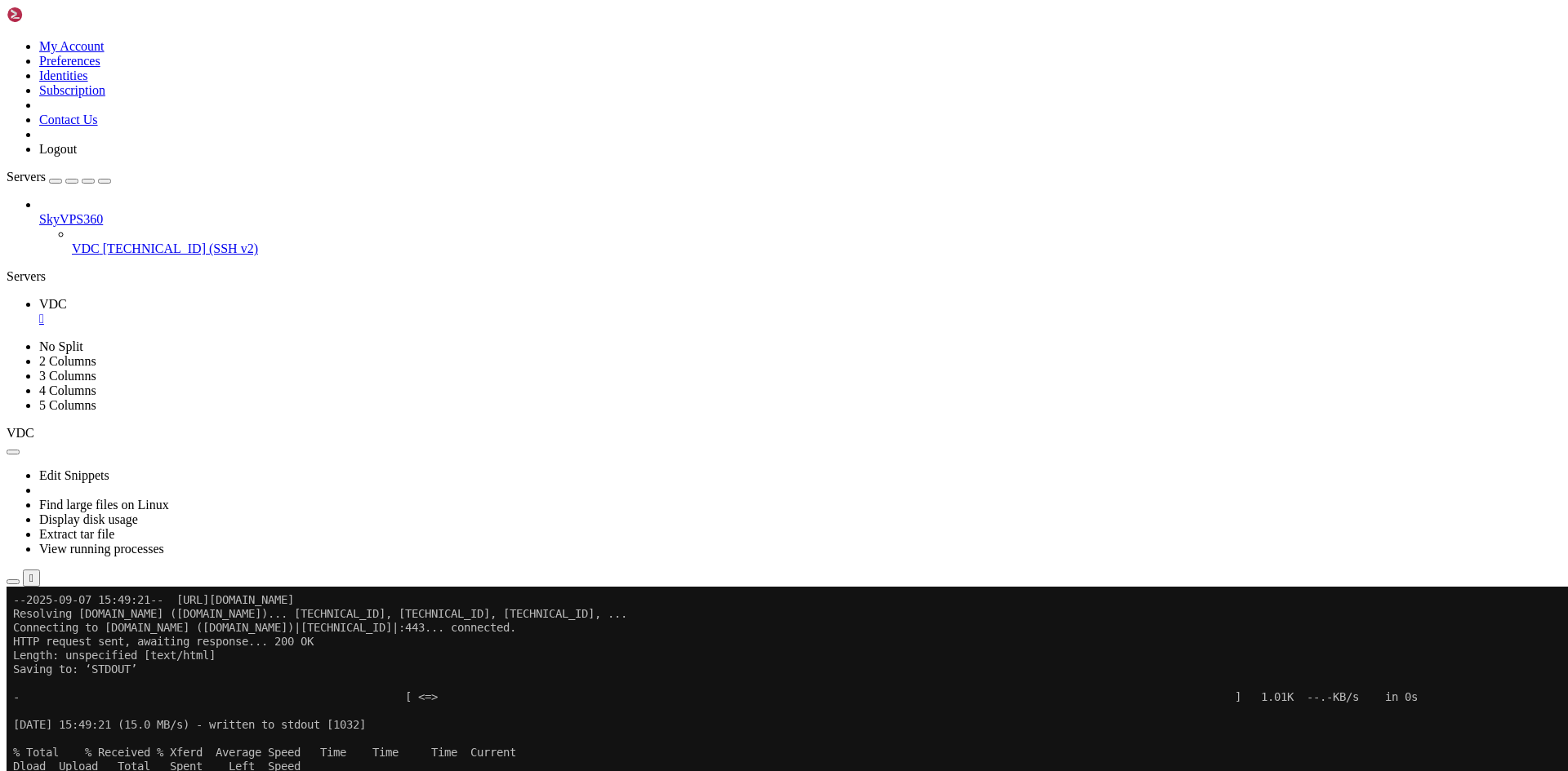
scroll to position [35381, 0]
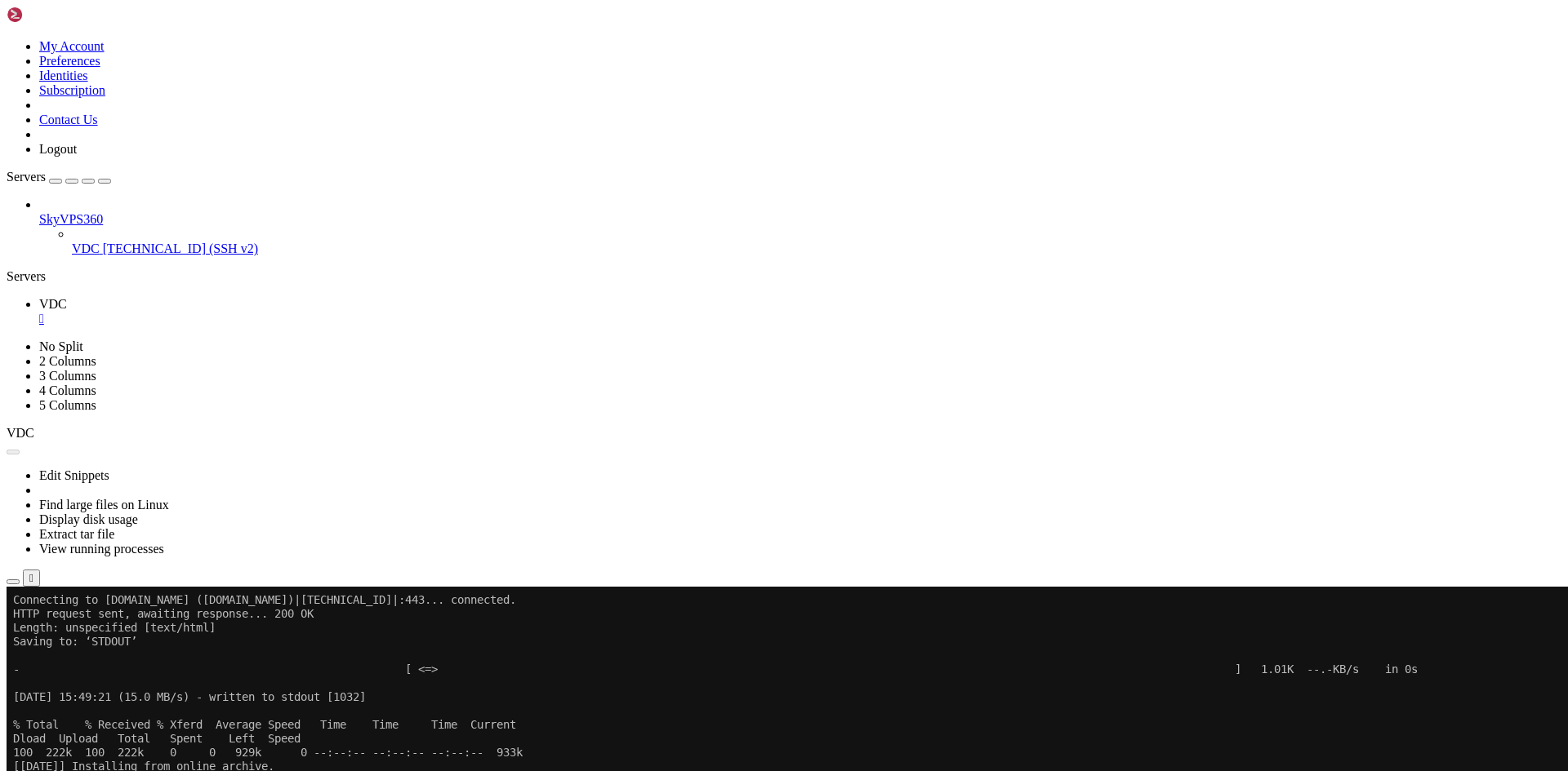
click at [72, 633] on button "Reconnect" at bounding box center [39, 641] width 65 height 17
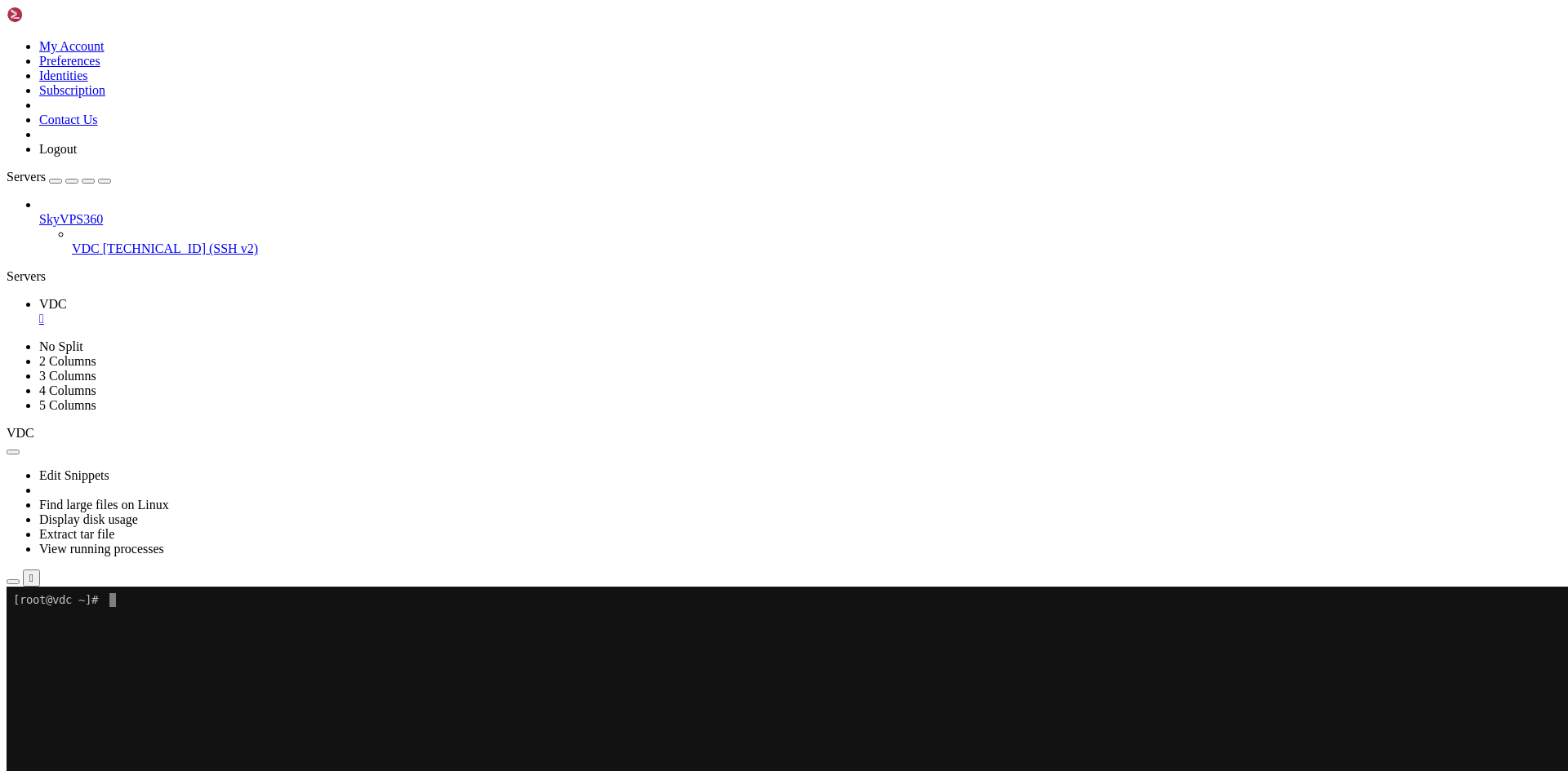
scroll to position [7, 2]
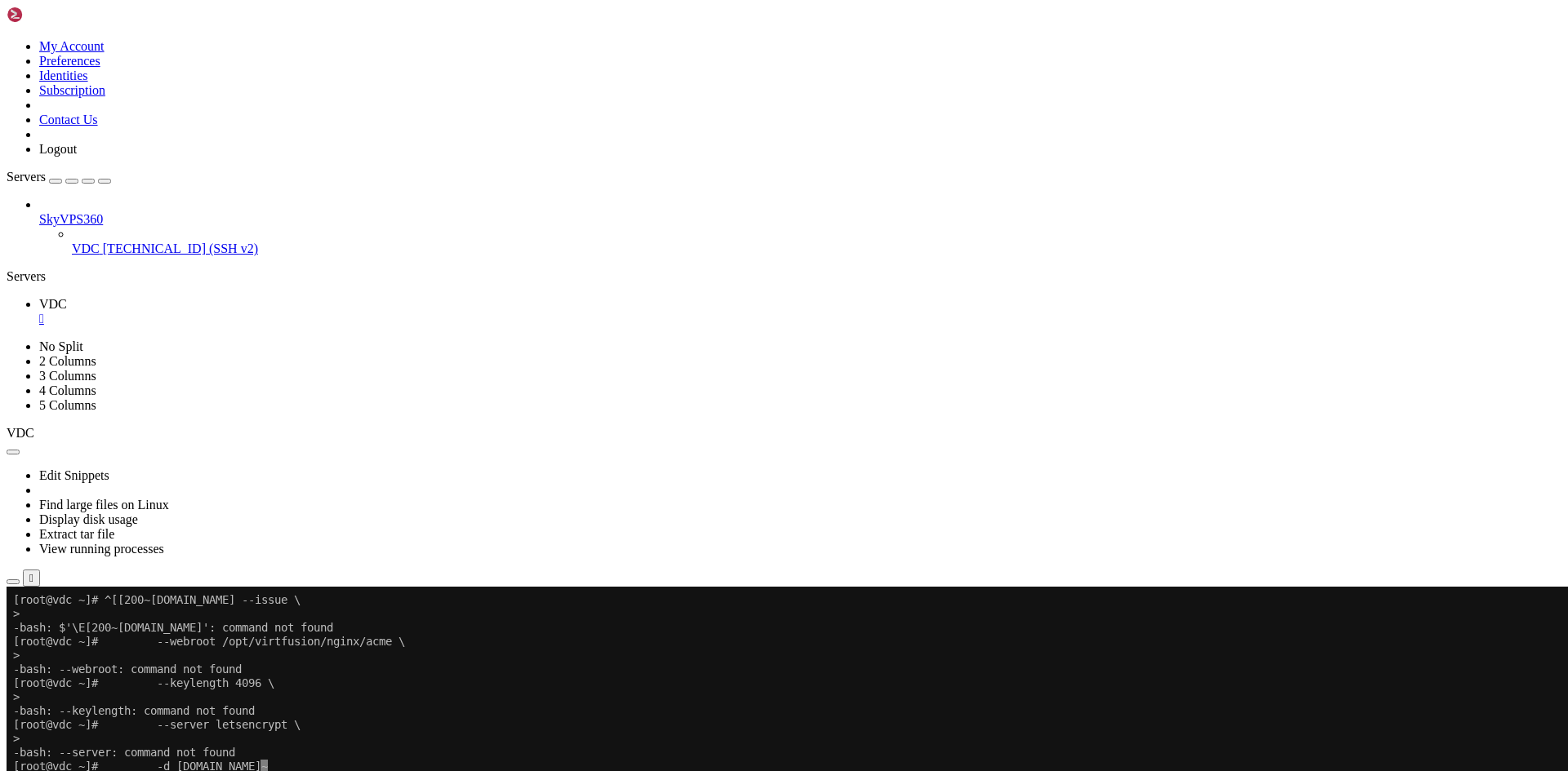
drag, startPoint x: 456, startPoint y: 802, endPoint x: 357, endPoint y: 825, distance: 101.6
drag, startPoint x: 405, startPoint y: 820, endPoint x: 351, endPoint y: 848, distance: 60.8
drag, startPoint x: 330, startPoint y: 907, endPoint x: 247, endPoint y: 900, distance: 83.3
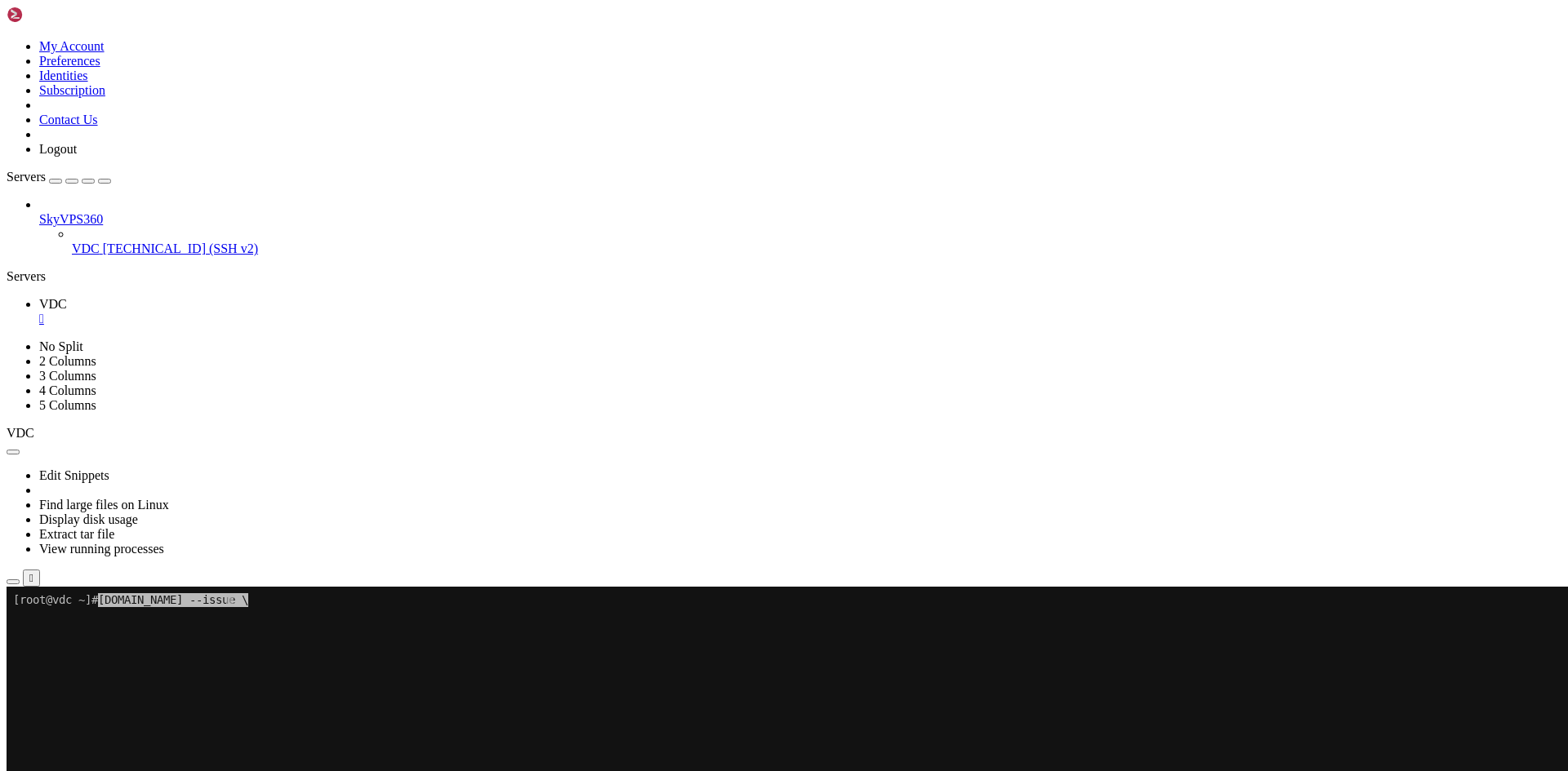
drag, startPoint x: 379, startPoint y: 997, endPoint x: 317, endPoint y: 965, distance: 69.8
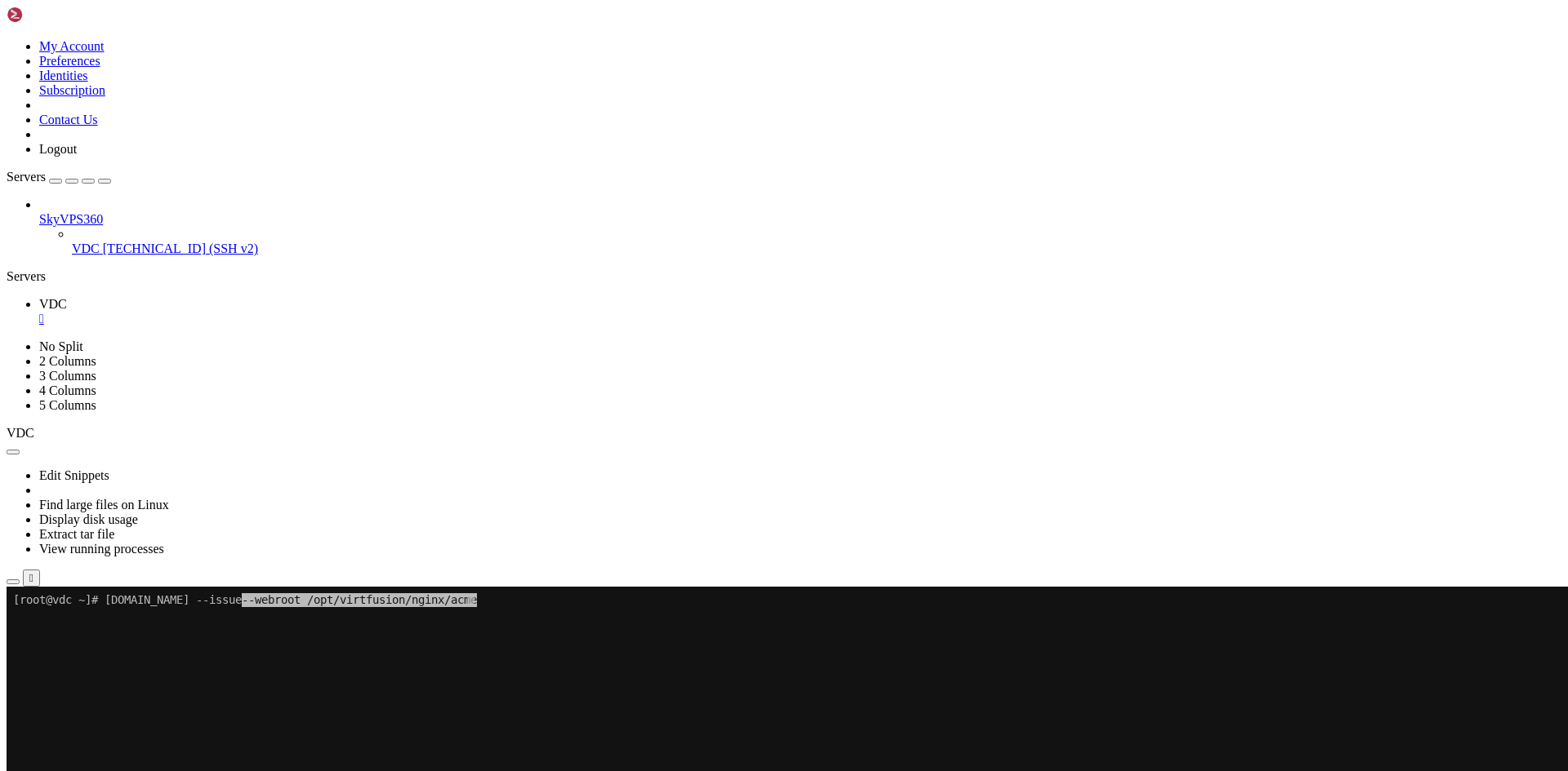
drag, startPoint x: 419, startPoint y: 1051, endPoint x: 332, endPoint y: 1011, distance: 95.8
drag, startPoint x: 457, startPoint y: 1029, endPoint x: 367, endPoint y: 1006, distance: 92.9
drag, startPoint x: 468, startPoint y: 998, endPoint x: 342, endPoint y: 971, distance: 128.9
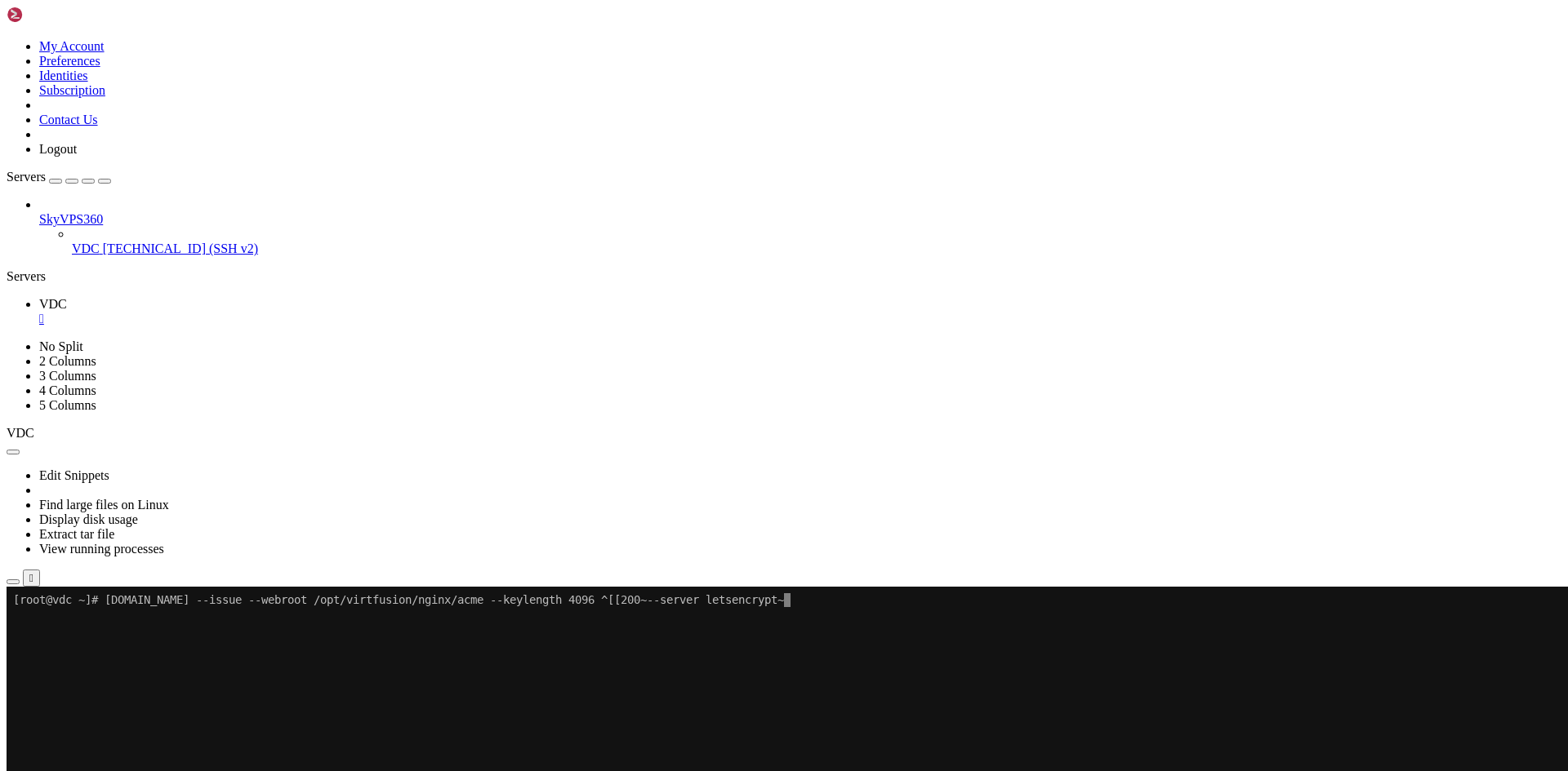
drag, startPoint x: 420, startPoint y: 962, endPoint x: 344, endPoint y: 793, distance: 185.3
click at [136, 622] on x-row at bounding box center [778, 628] width 1530 height 14
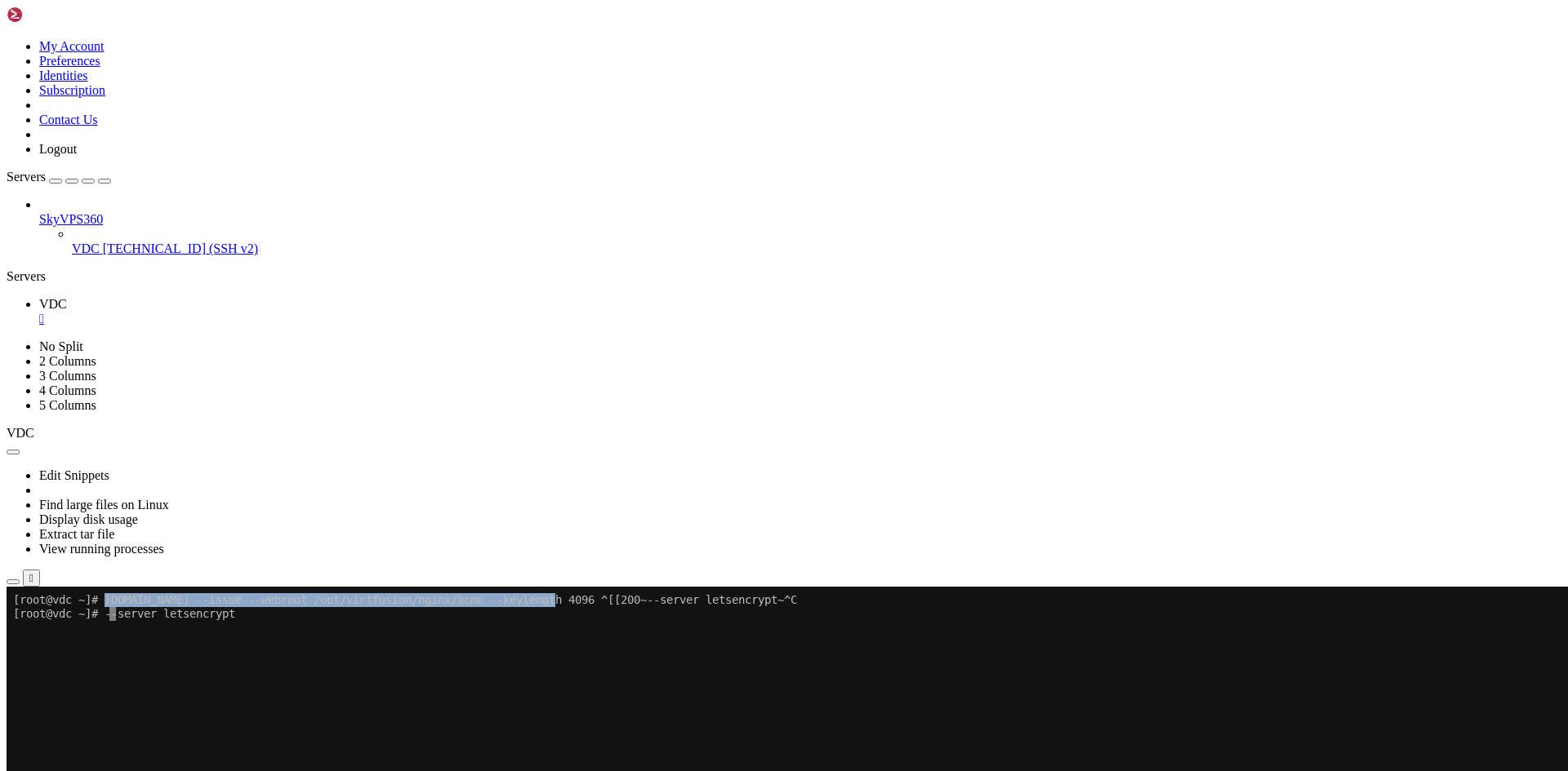
drag, startPoint x: 108, startPoint y: 600, endPoint x: 582, endPoint y: 606, distance: 474.0
click at [582, 606] on x-row "[root@vdc ~]# [DOMAIN_NAME] --issue --webroot /opt/virtfusion/nginx/acme --keyl…" at bounding box center [778, 600] width 1530 height 14
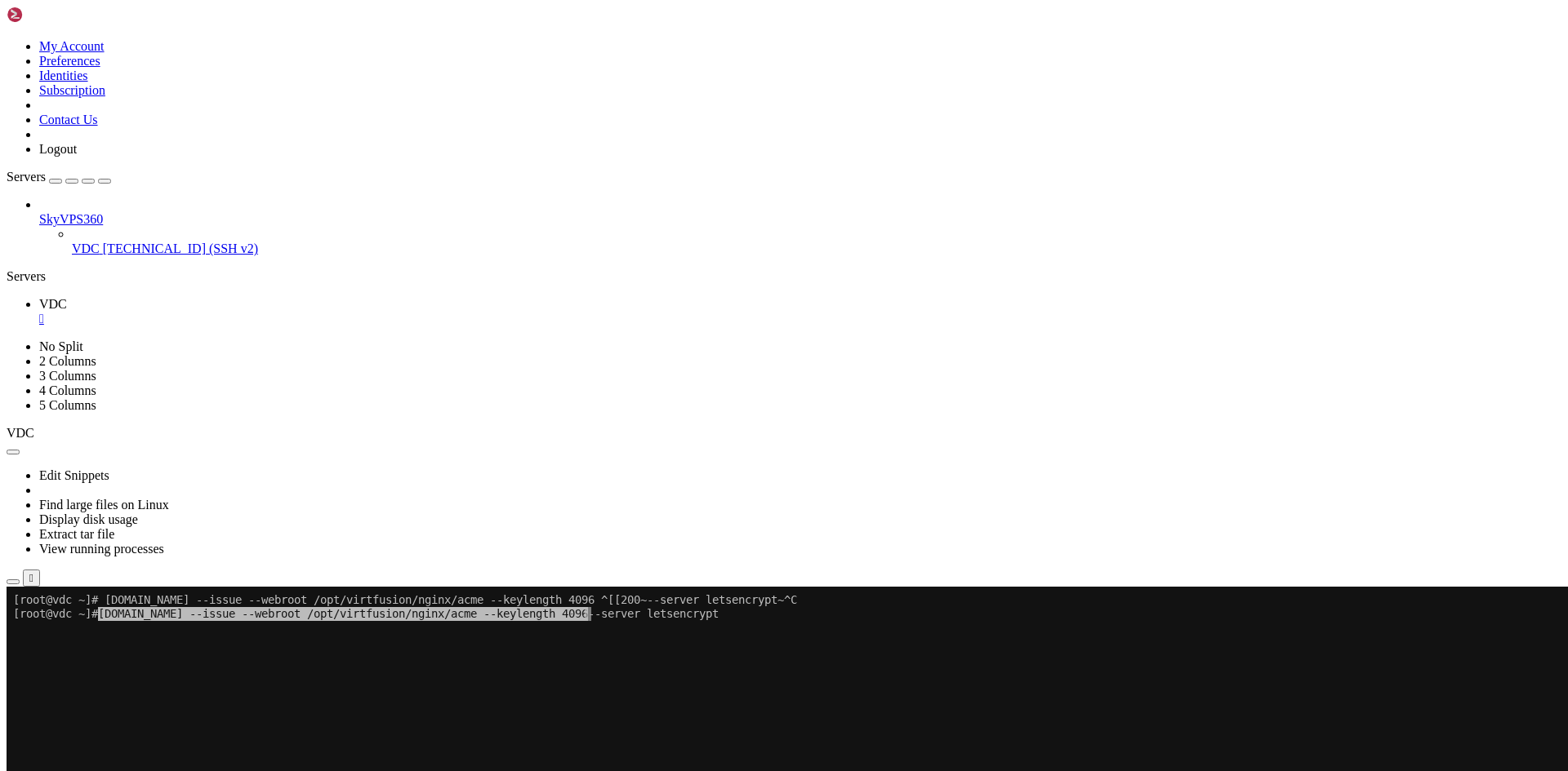
drag, startPoint x: 582, startPoint y: 606, endPoint x: 443, endPoint y: 622, distance: 139.9
click at [443, 622] on x-row at bounding box center [778, 628] width 1530 height 14
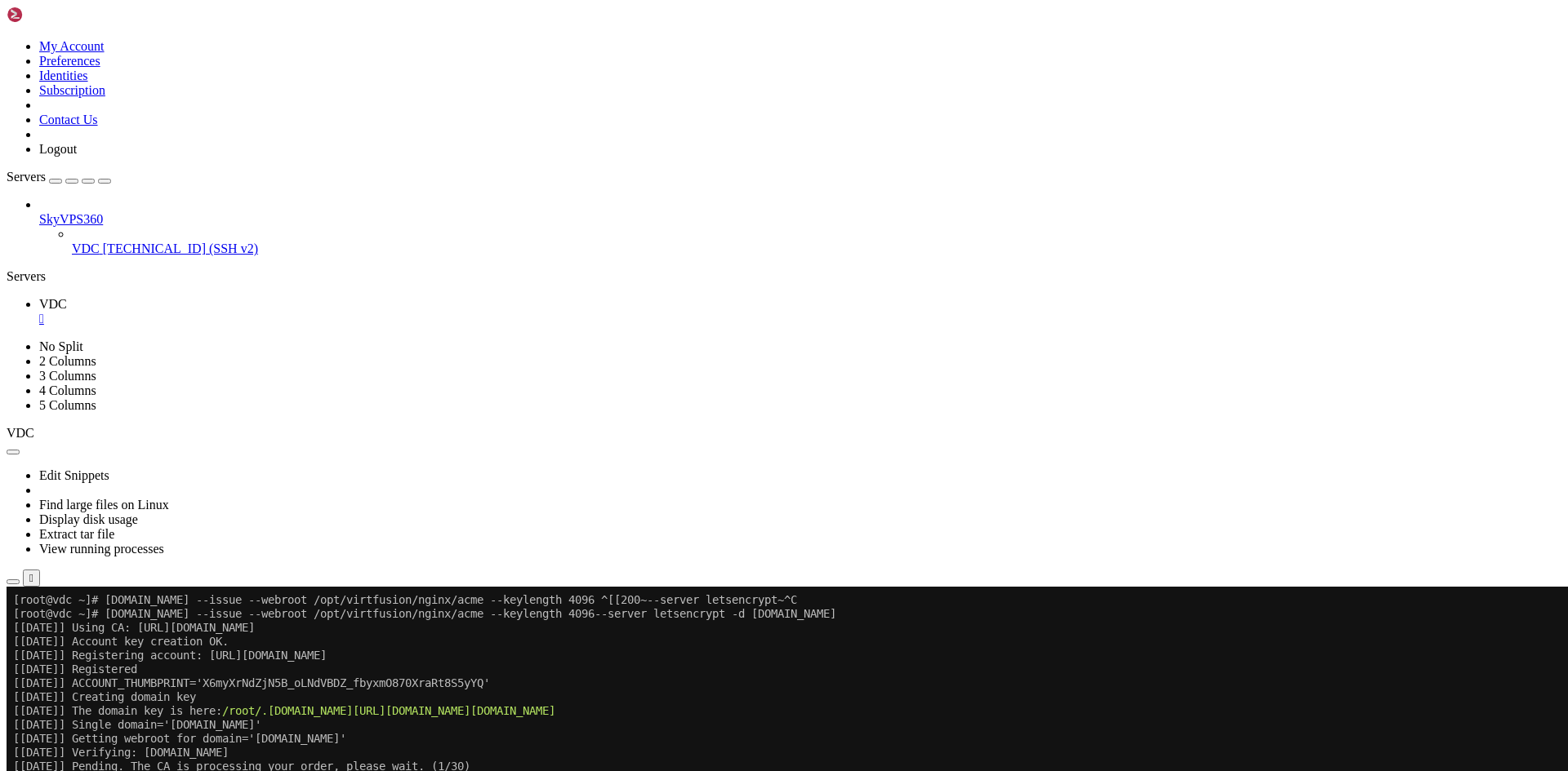
scroll to position [181, 0]
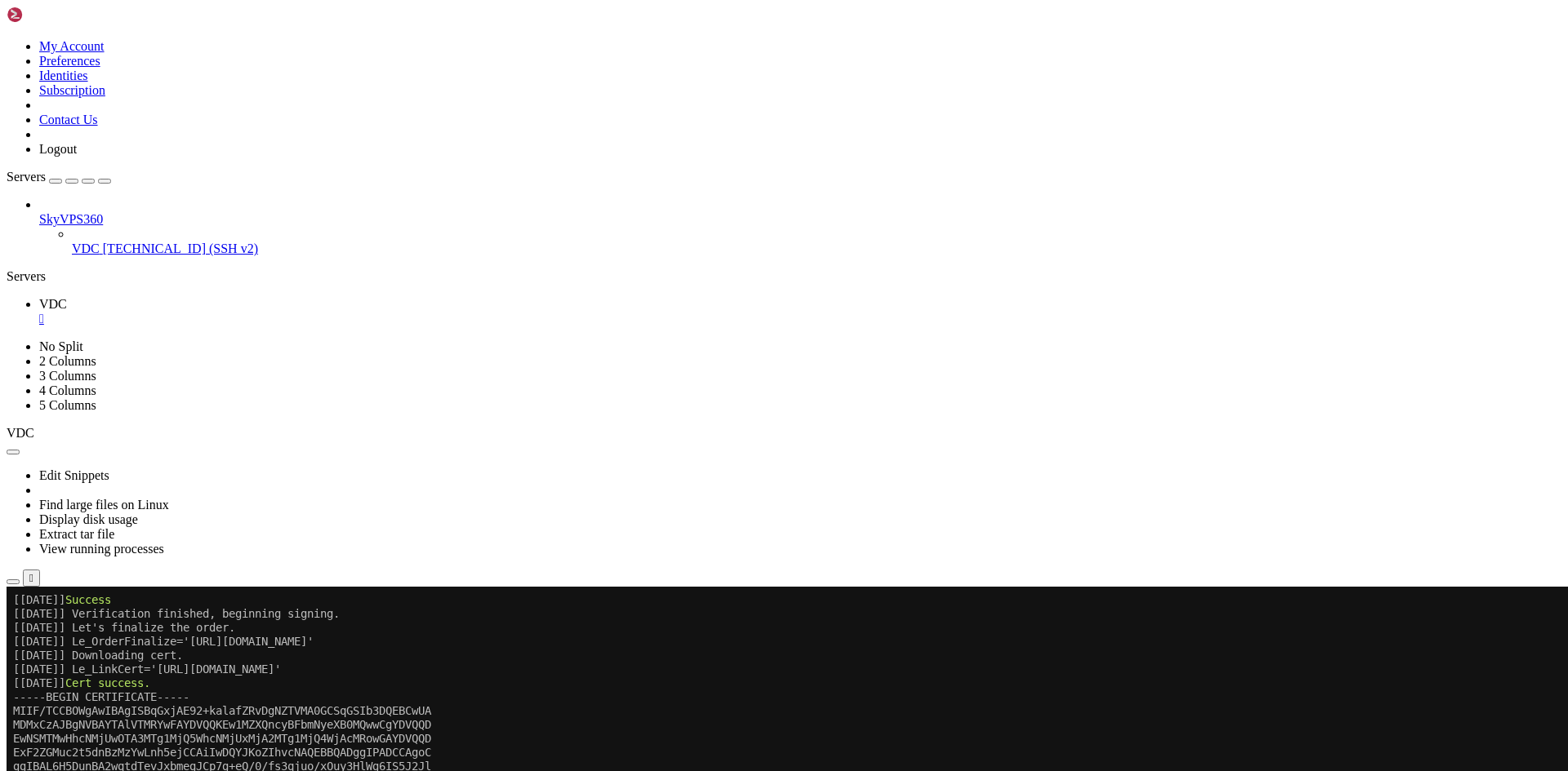
drag, startPoint x: 479, startPoint y: 897, endPoint x: 362, endPoint y: 899, distance: 117.0
drag, startPoint x: 621, startPoint y: 933, endPoint x: 488, endPoint y: 929, distance: 133.1
drag, startPoint x: 470, startPoint y: 931, endPoint x: 375, endPoint y: 916, distance: 96.2
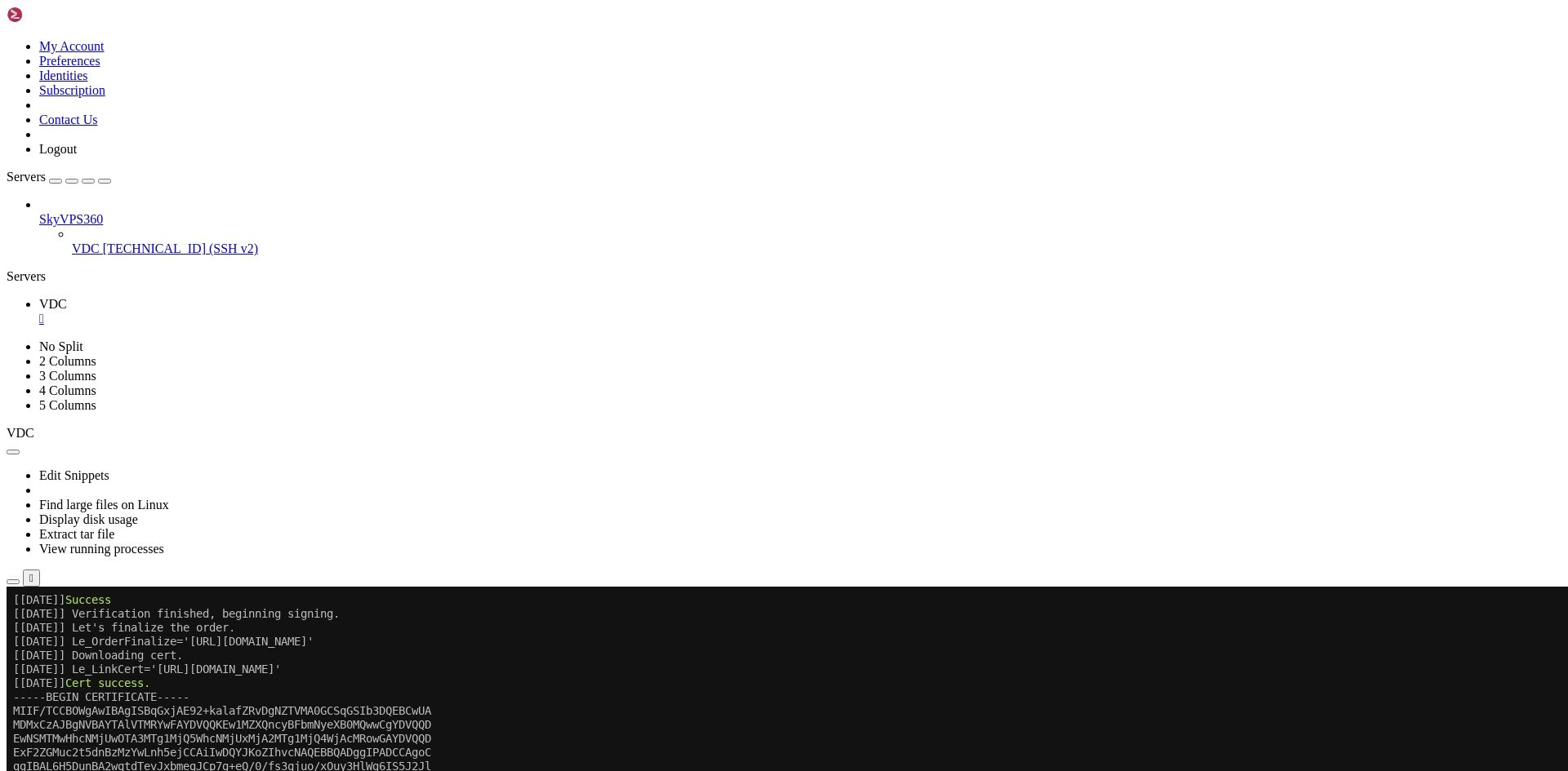
drag, startPoint x: 482, startPoint y: 962, endPoint x: 434, endPoint y: 955, distance: 48.5
drag, startPoint x: 460, startPoint y: 978, endPoint x: 389, endPoint y: 979, distance: 71.0
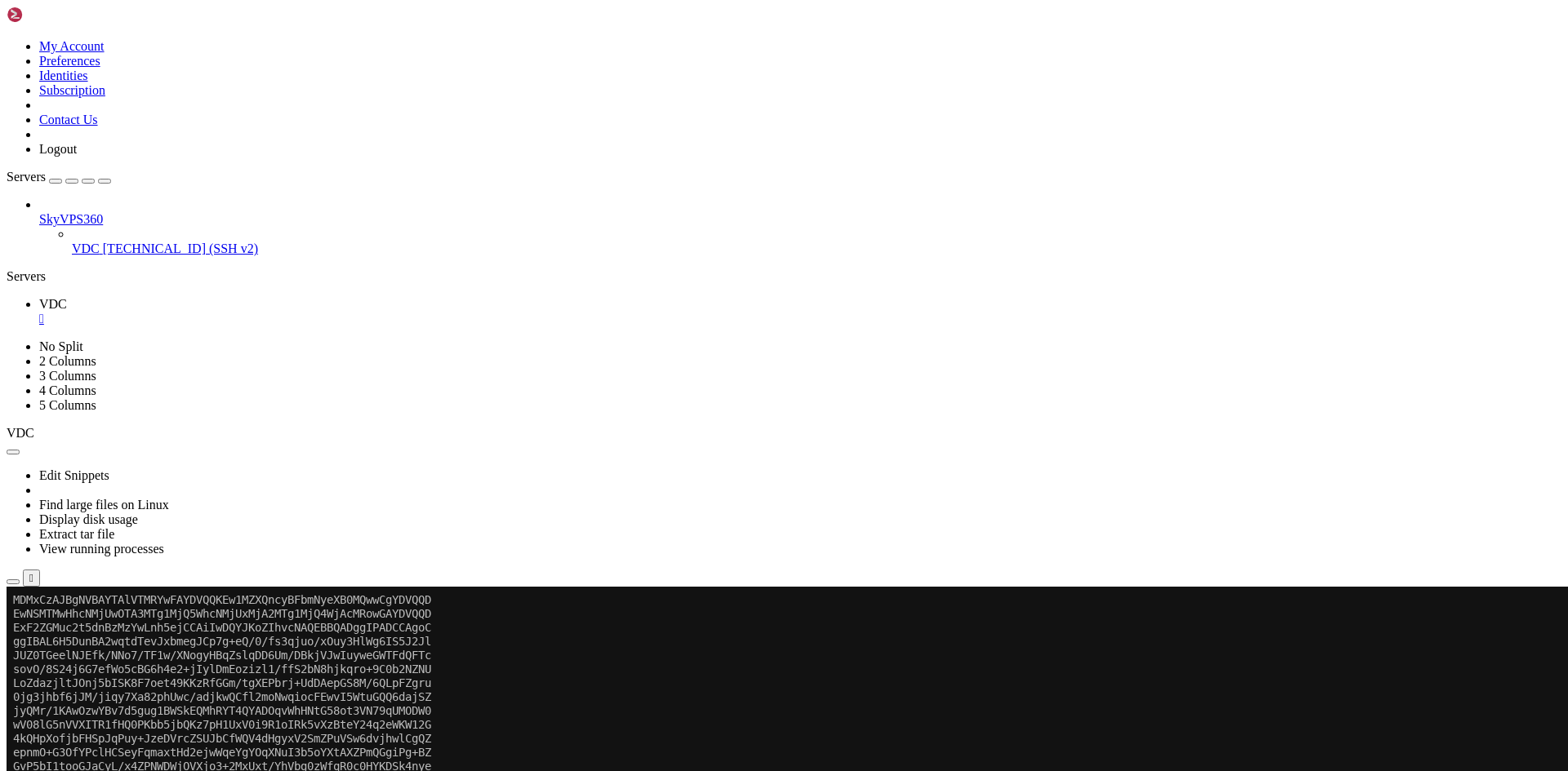
scroll to position [305, 0]
drag, startPoint x: 650, startPoint y: 799, endPoint x: 521, endPoint y: 775, distance: 131.2
click at [521, 770] on x-row "1u94LCNo57Ik4OnD1a2pojnfQePT/+GSeonEmHnOz6z+7P2DAgMBAAGjggIgMIIC" at bounding box center [778, 780] width 1530 height 14
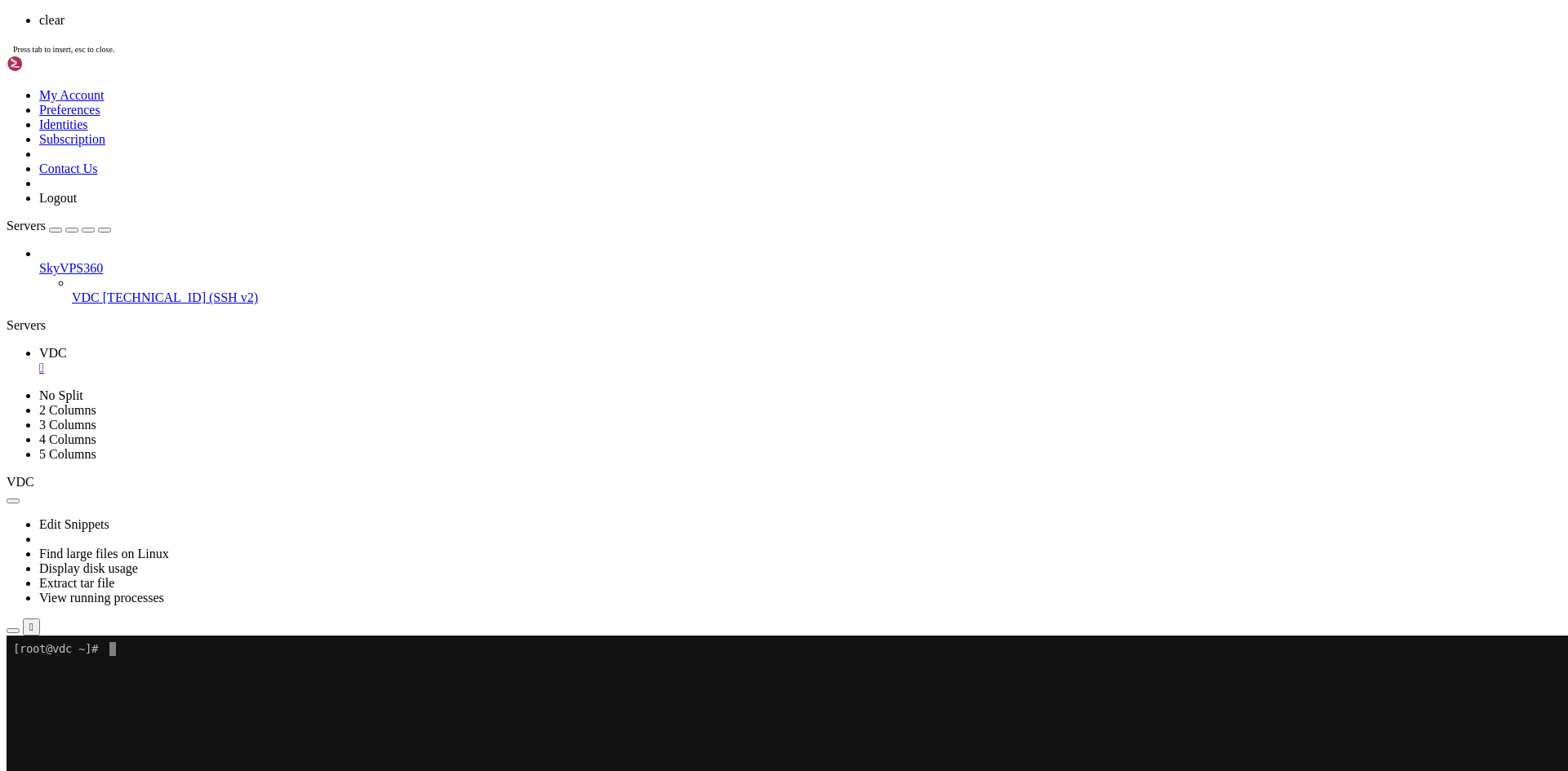
scroll to position [0, 0]
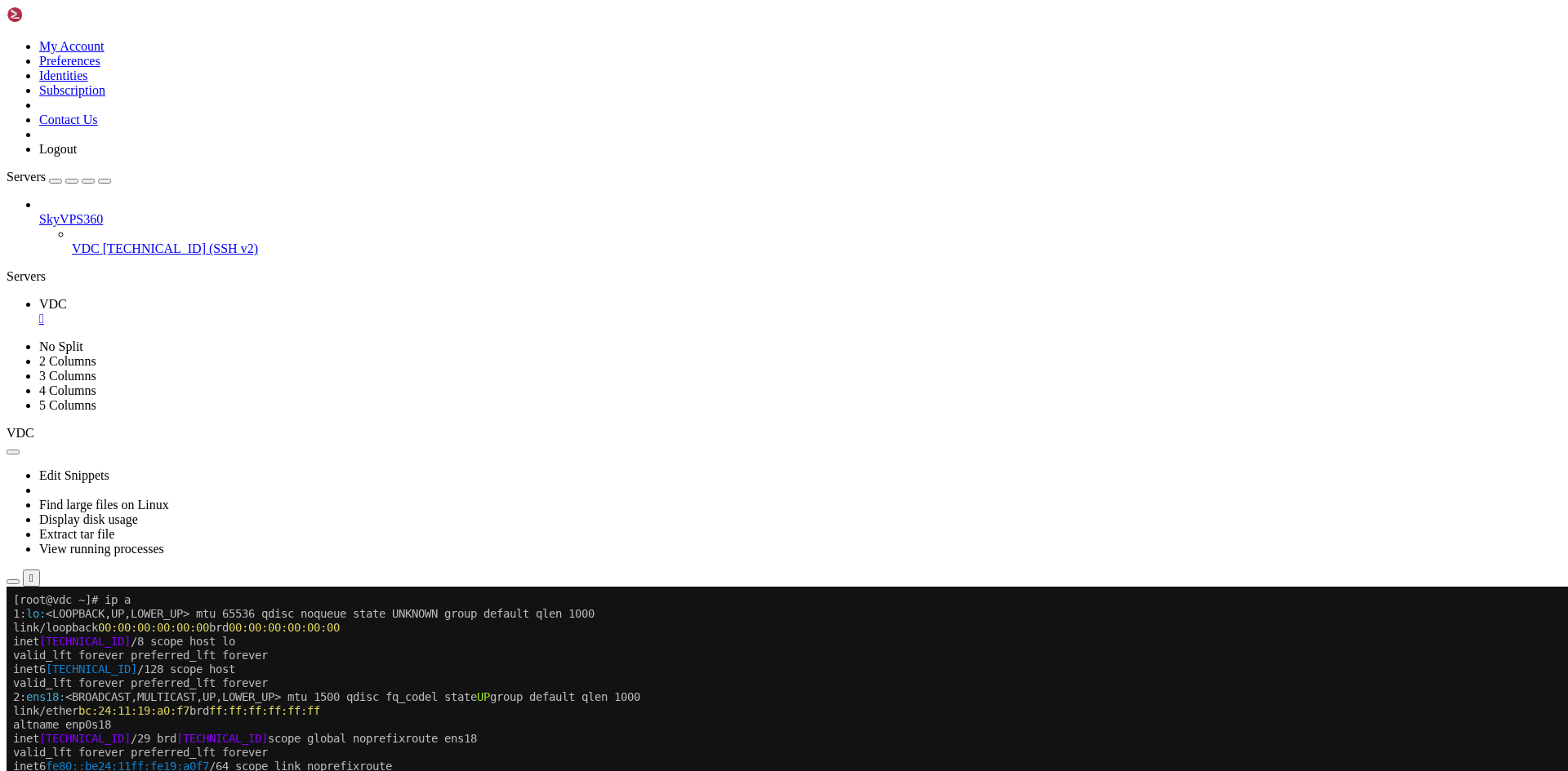
click at [113, 732] on span "[TECHNICAL_ID]" at bounding box center [85, 738] width 92 height 13
click at [131, 739] on span "[TECHNICAL_ID]" at bounding box center [85, 738] width 92 height 13
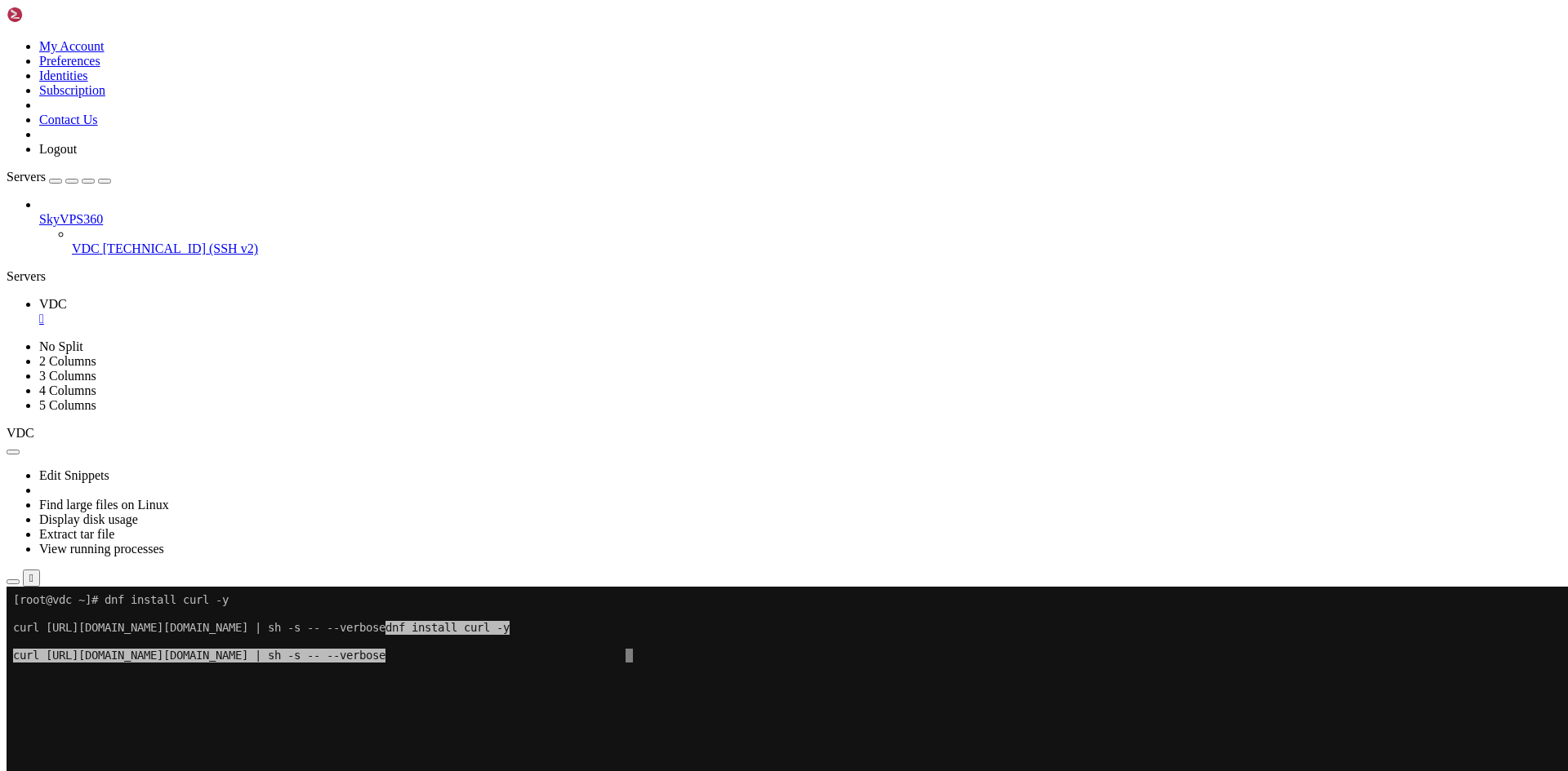
drag, startPoint x: 481, startPoint y: 778, endPoint x: 367, endPoint y: 754, distance: 116.5
click at [367, 754] on x-row at bounding box center [778, 752] width 1530 height 14
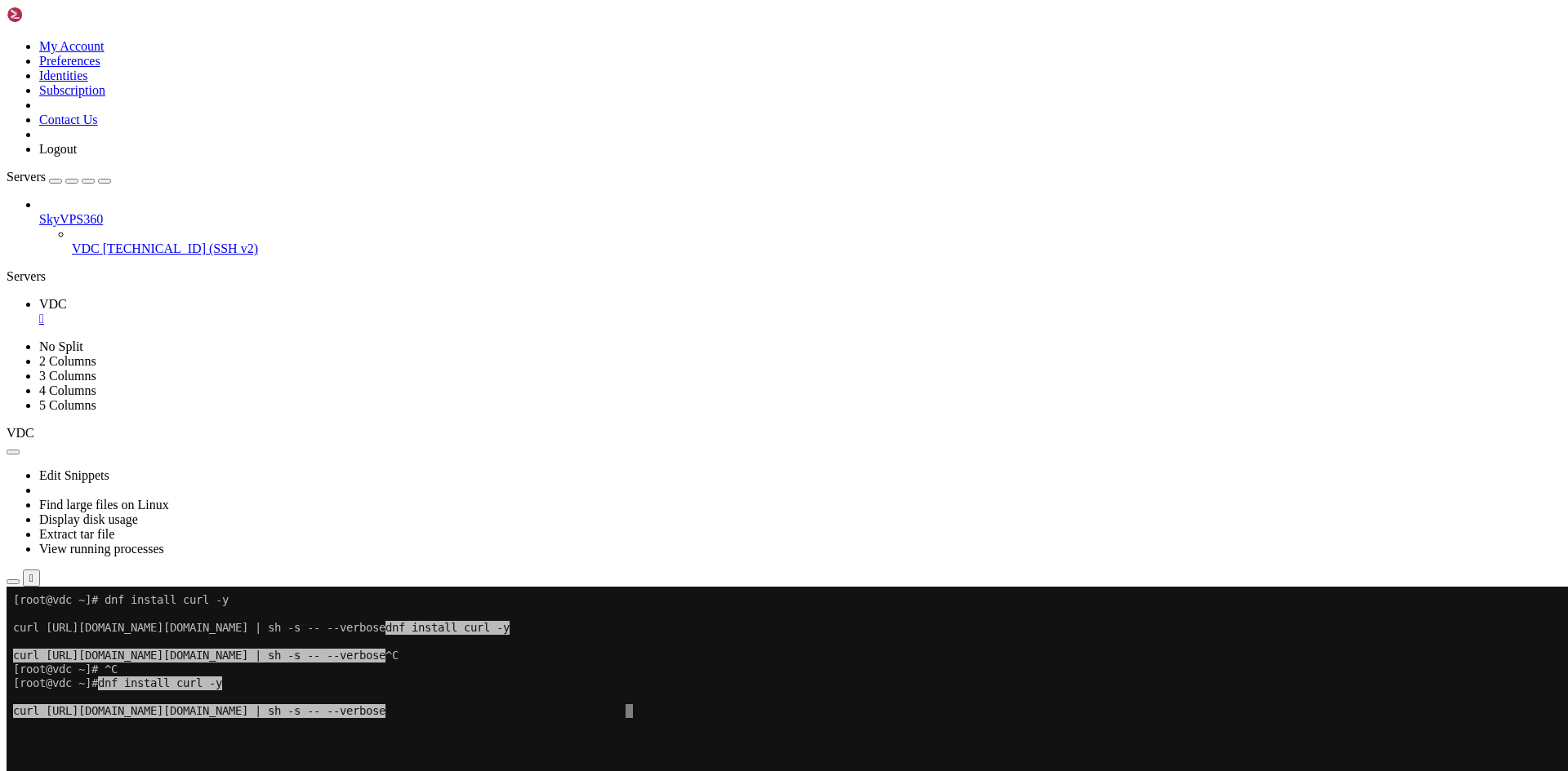
drag, startPoint x: 367, startPoint y: 754, endPoint x: 287, endPoint y: 754, distance: 80.0
click at [287, 754] on x-row at bounding box center [778, 752] width 1530 height 14
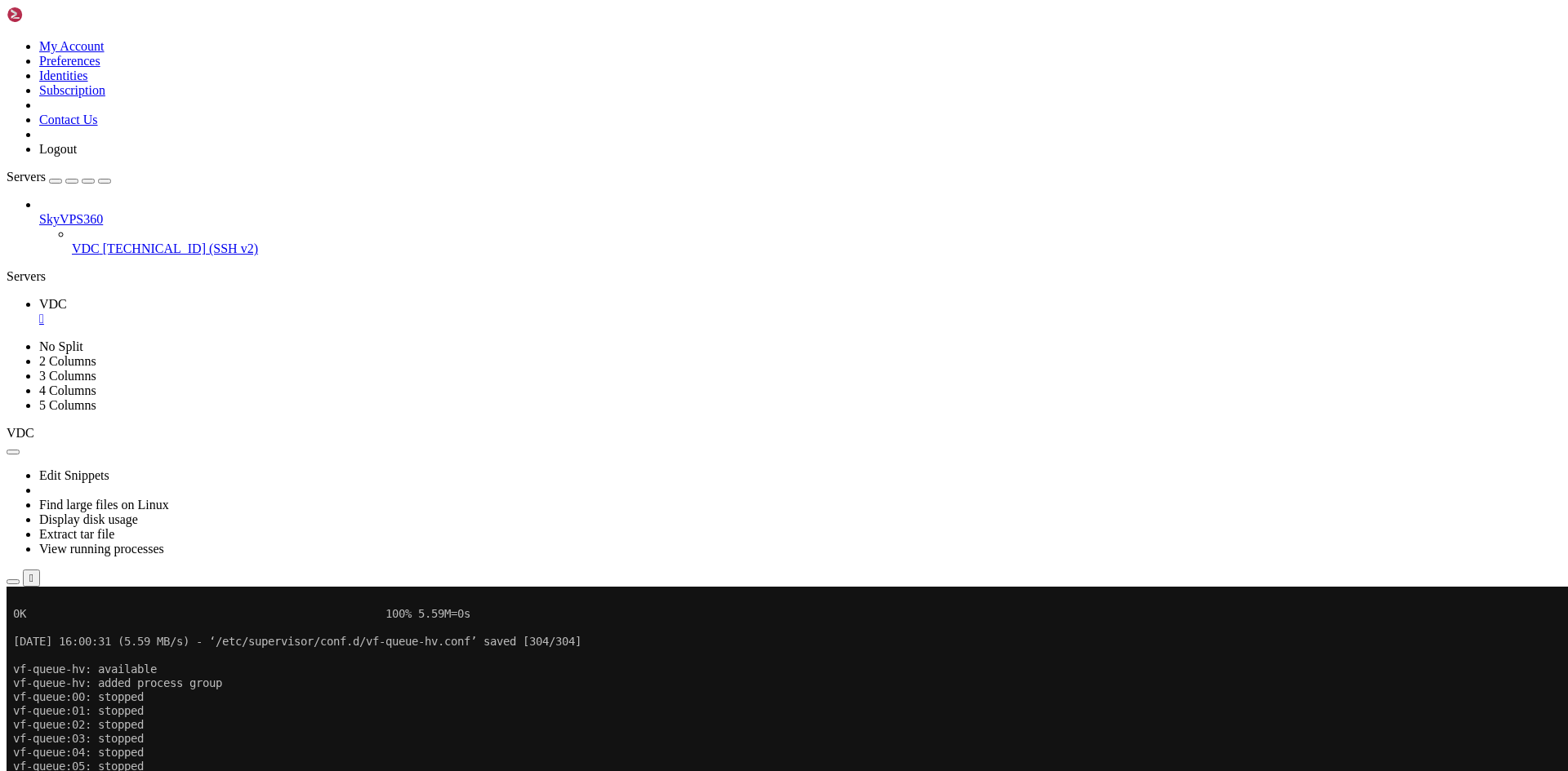
scroll to position [40529, 0]
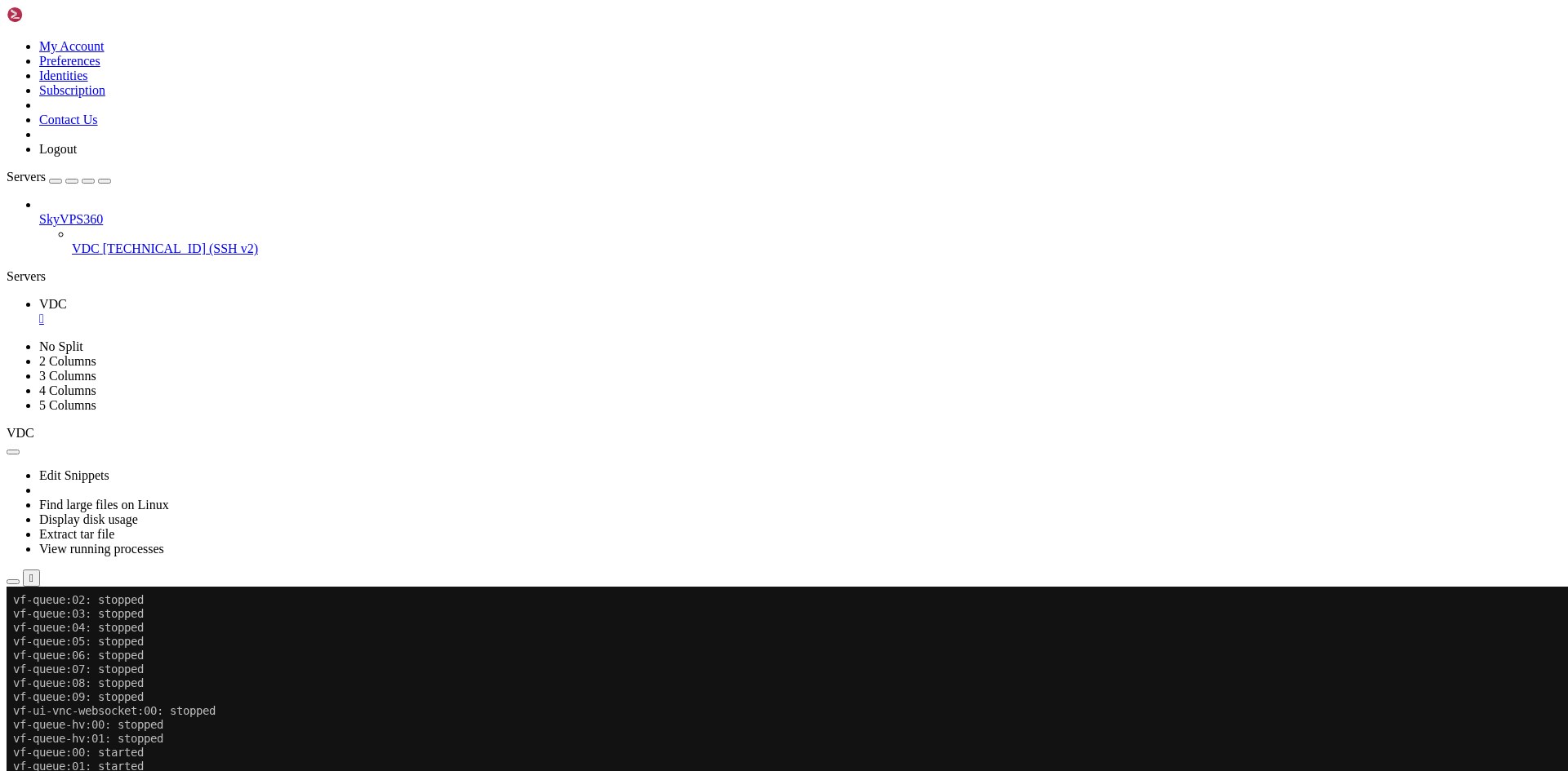
drag, startPoint x: 782, startPoint y: 848, endPoint x: 601, endPoint y: 814, distance: 184.2
drag, startPoint x: 660, startPoint y: 929, endPoint x: 521, endPoint y: 912, distance: 140.0
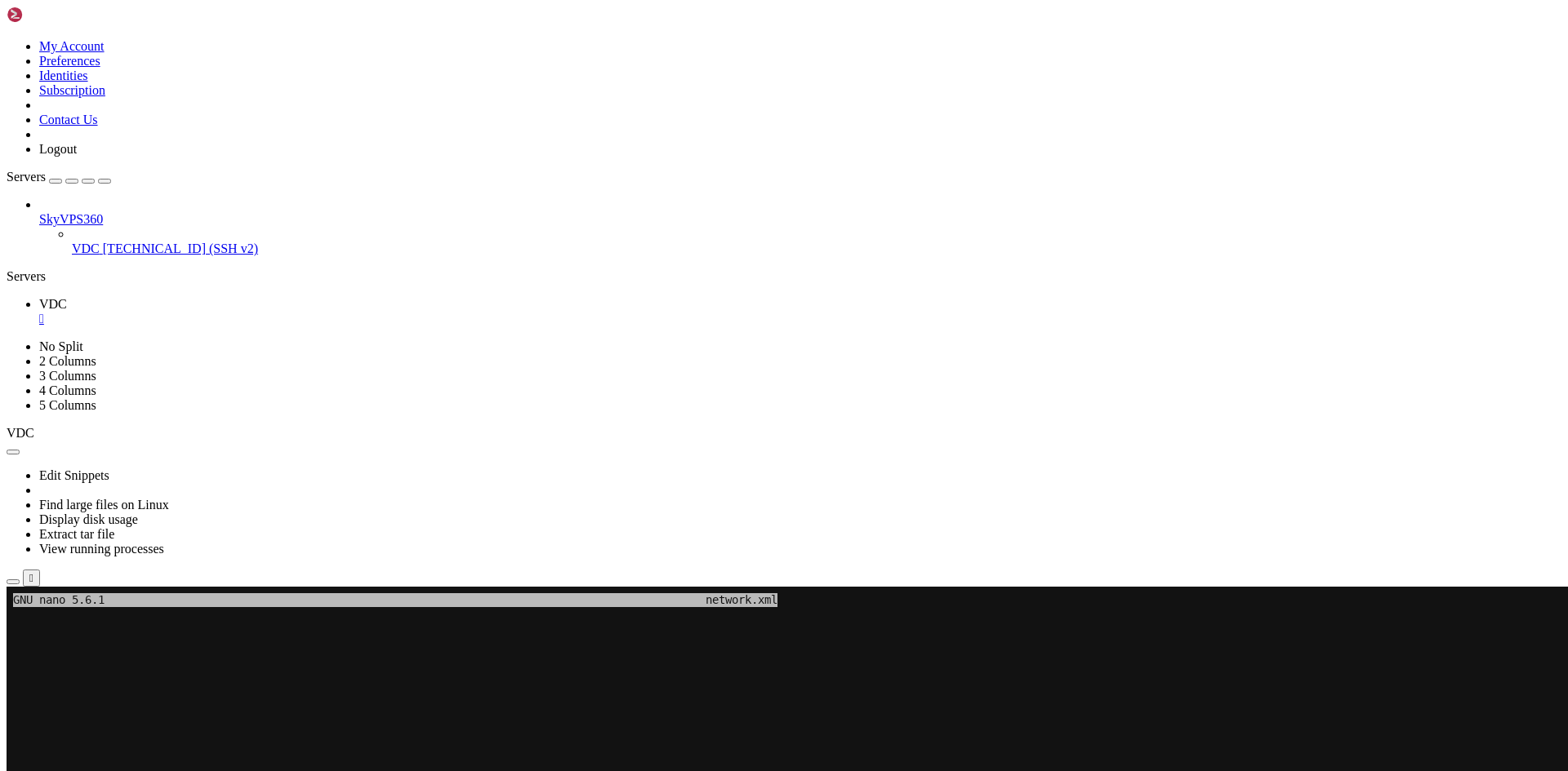
scroll to position [41389, 0]
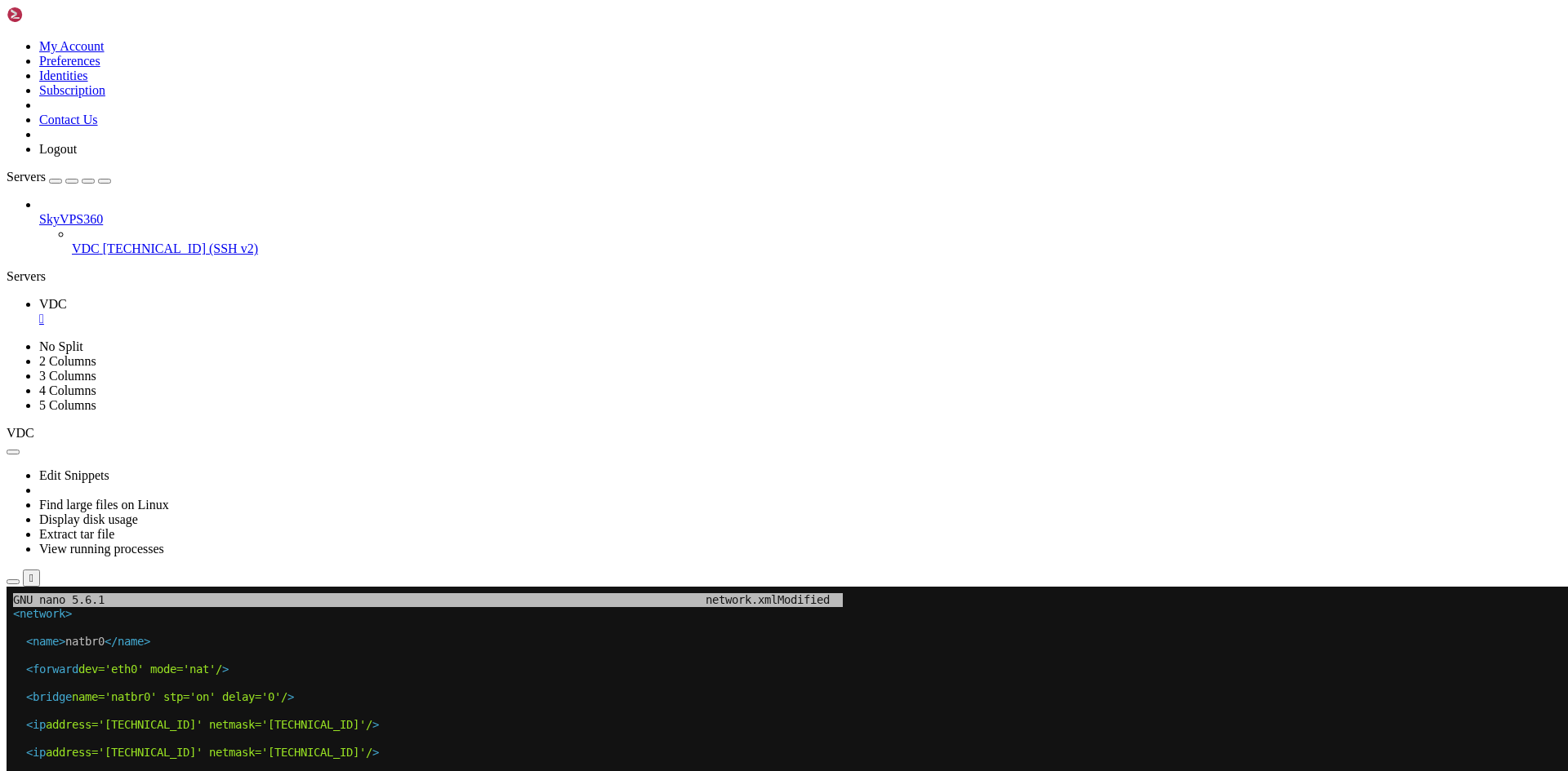
drag, startPoint x: 502, startPoint y: 854, endPoint x: 405, endPoint y: 815, distance: 104.5
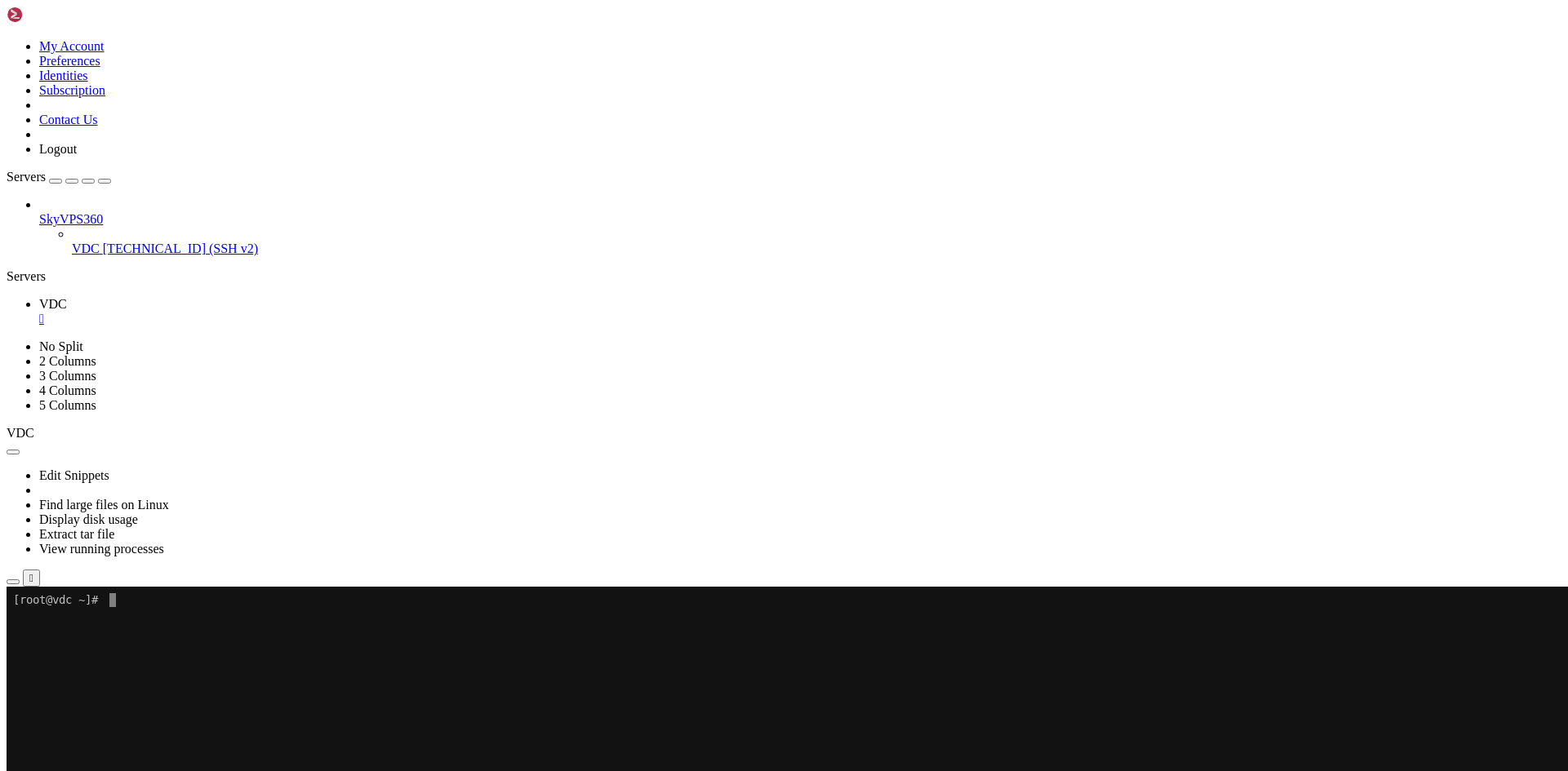
scroll to position [0, 0]
drag, startPoint x: 711, startPoint y: 976, endPoint x: 443, endPoint y: 879, distance: 285.0
drag, startPoint x: 478, startPoint y: 1024, endPoint x: 418, endPoint y: 807, distance: 225.1
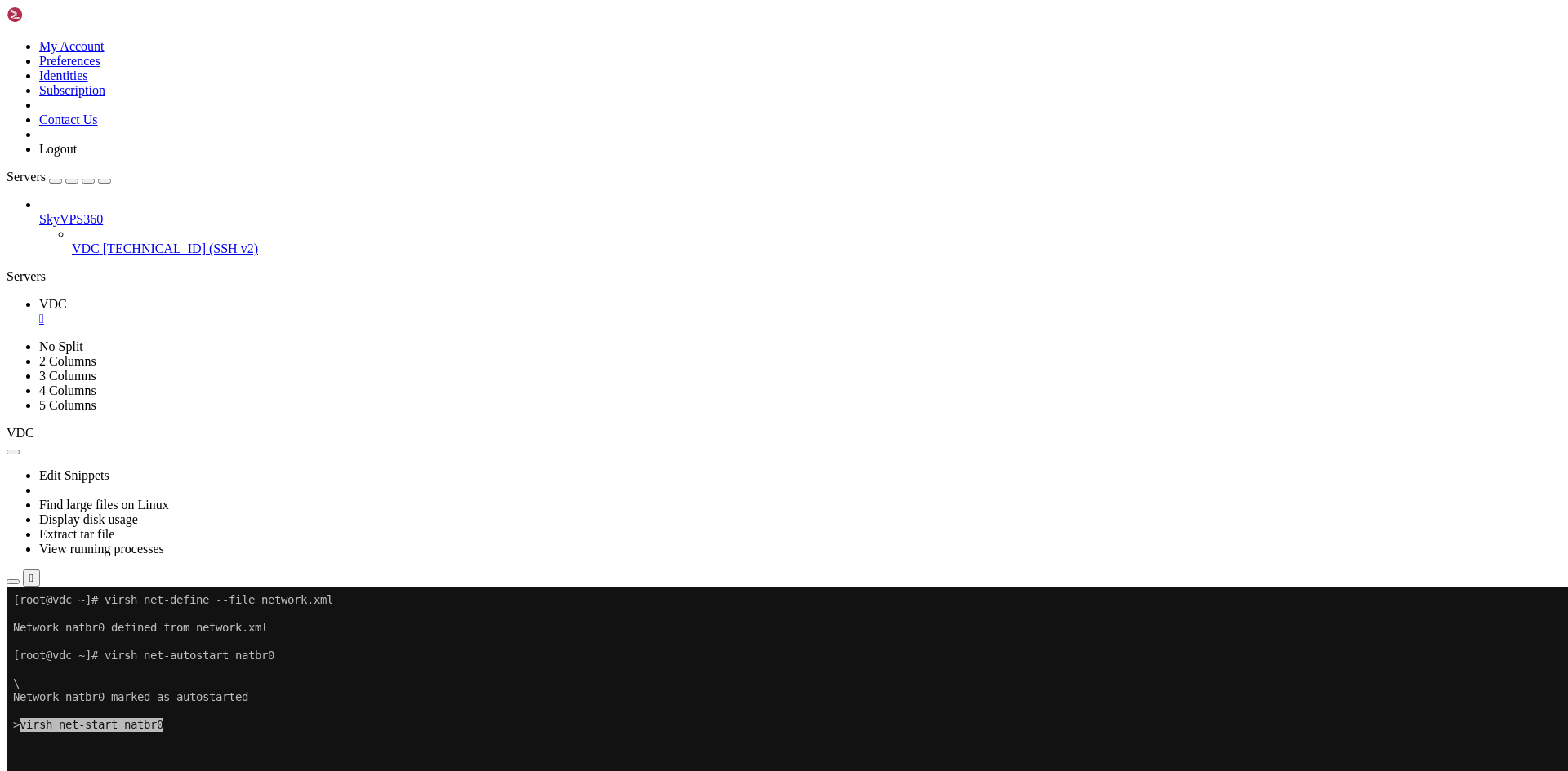
drag, startPoint x: 597, startPoint y: 1109, endPoint x: 454, endPoint y: 1051, distance: 154.3
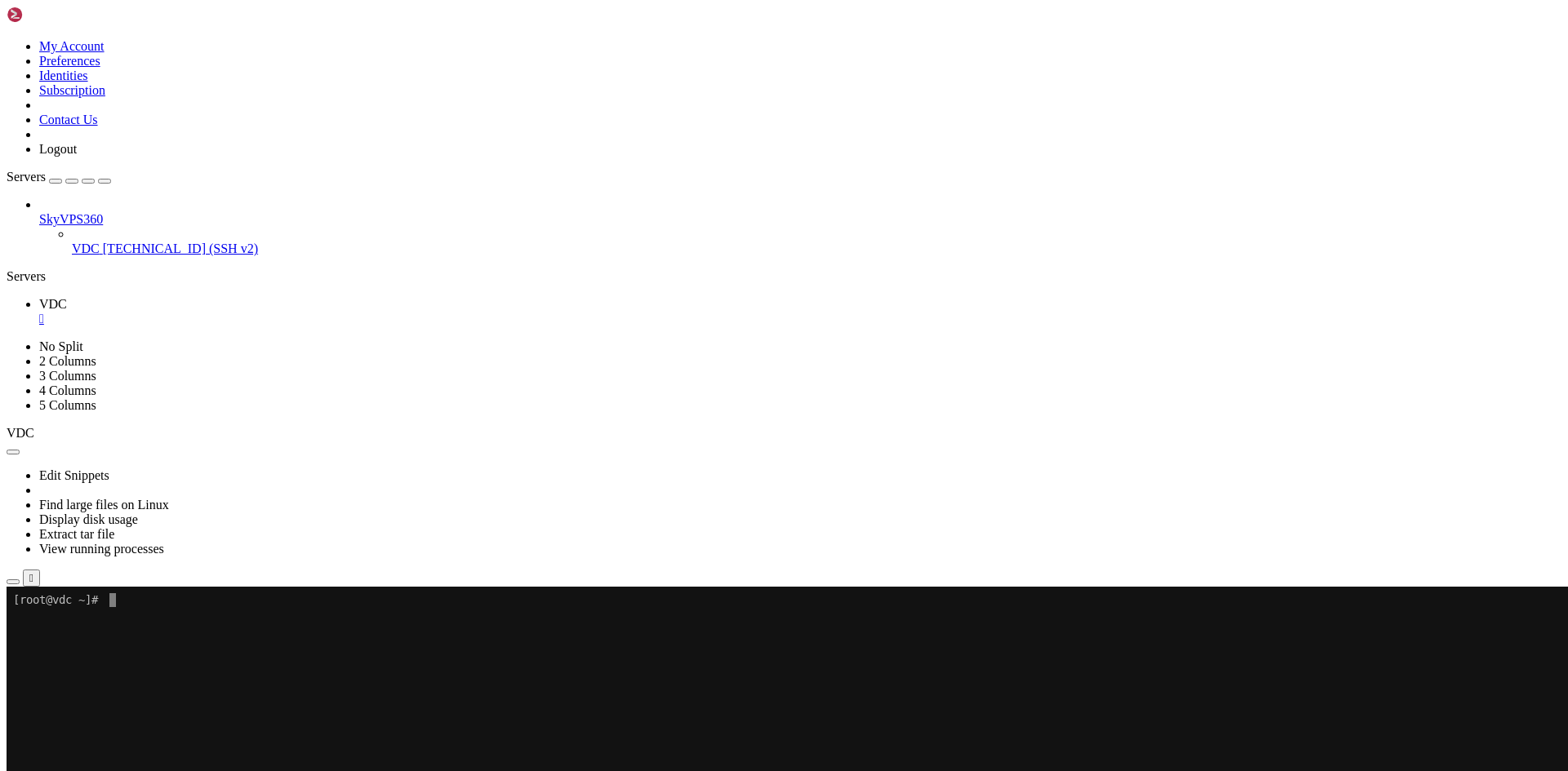
click at [148, 648] on x-row at bounding box center [778, 642] width 1530 height 14
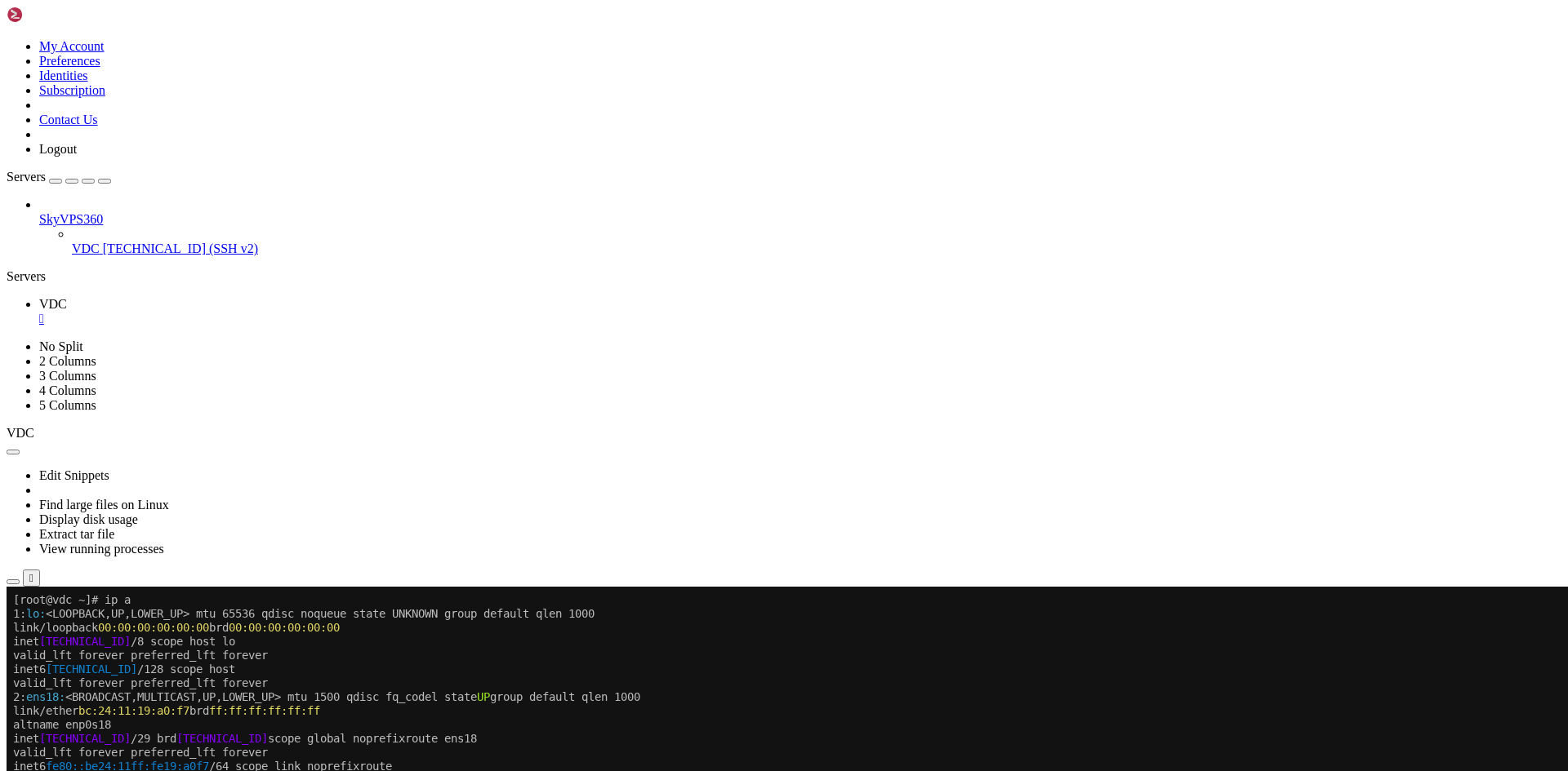
click at [102, 740] on span "[TECHNICAL_ID]" at bounding box center [85, 738] width 92 height 13
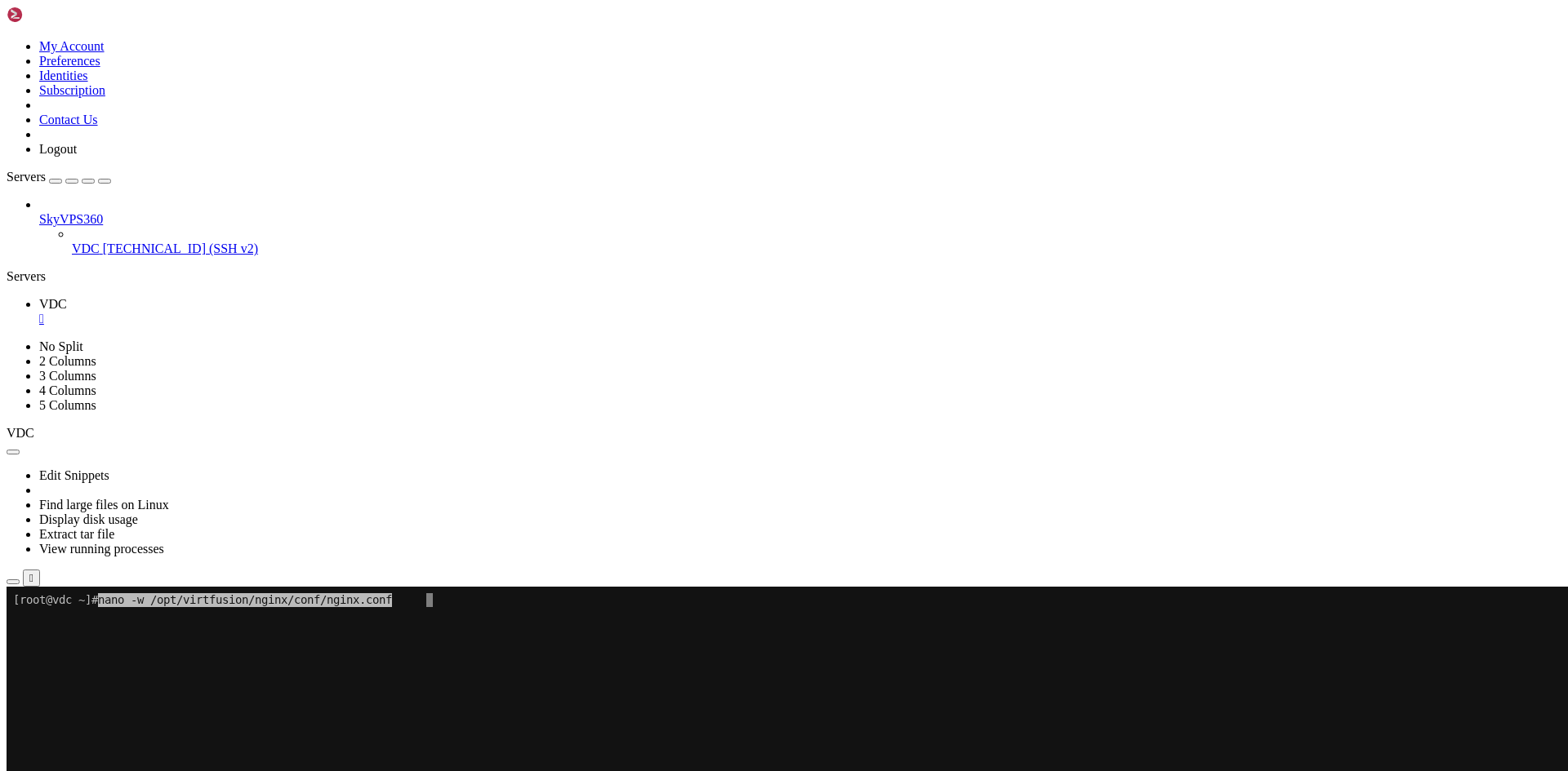
drag, startPoint x: 569, startPoint y: 885, endPoint x: 510, endPoint y: 867, distance: 61.7
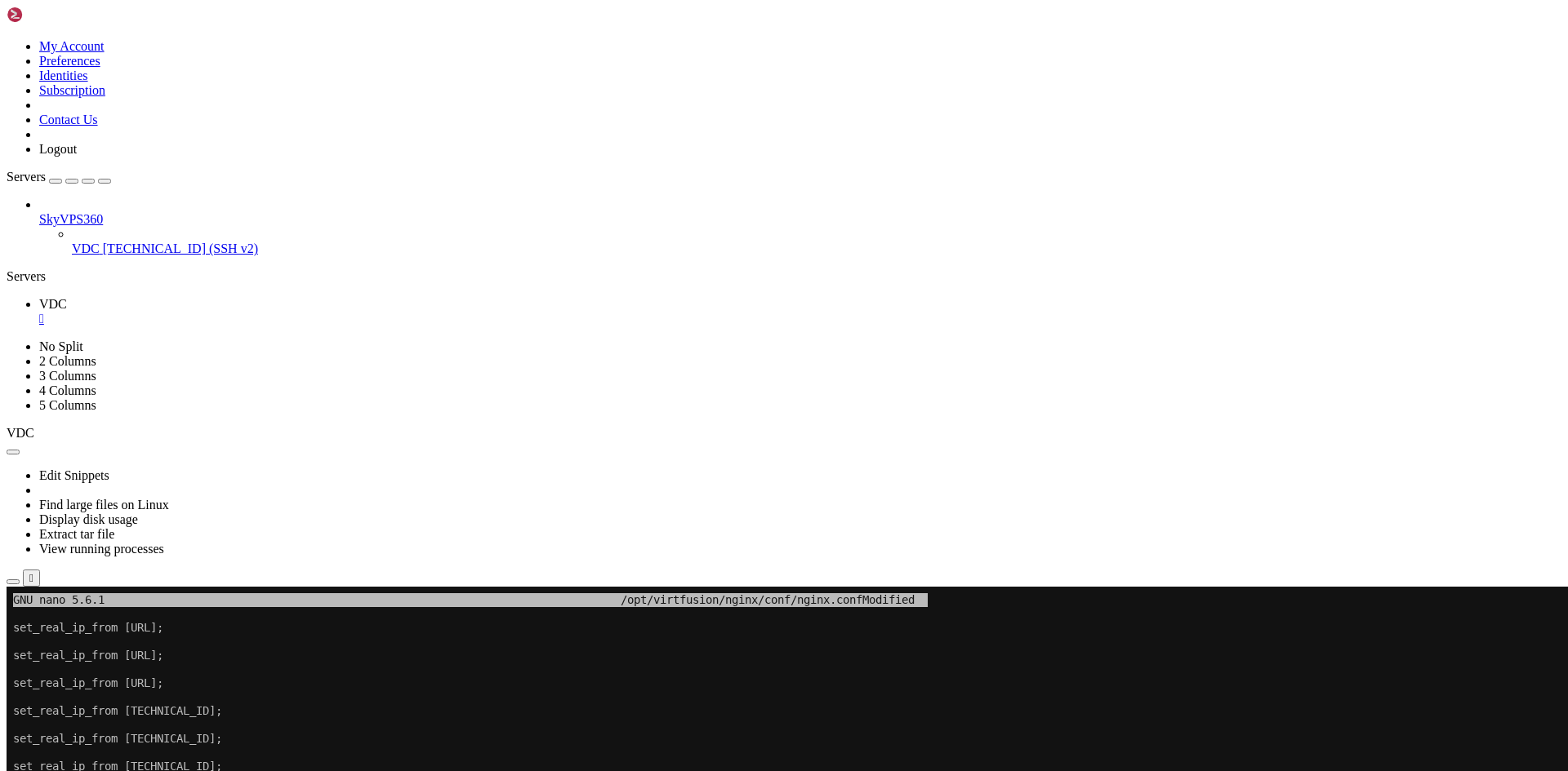
drag, startPoint x: 741, startPoint y: 835, endPoint x: 594, endPoint y: 819, distance: 147.9
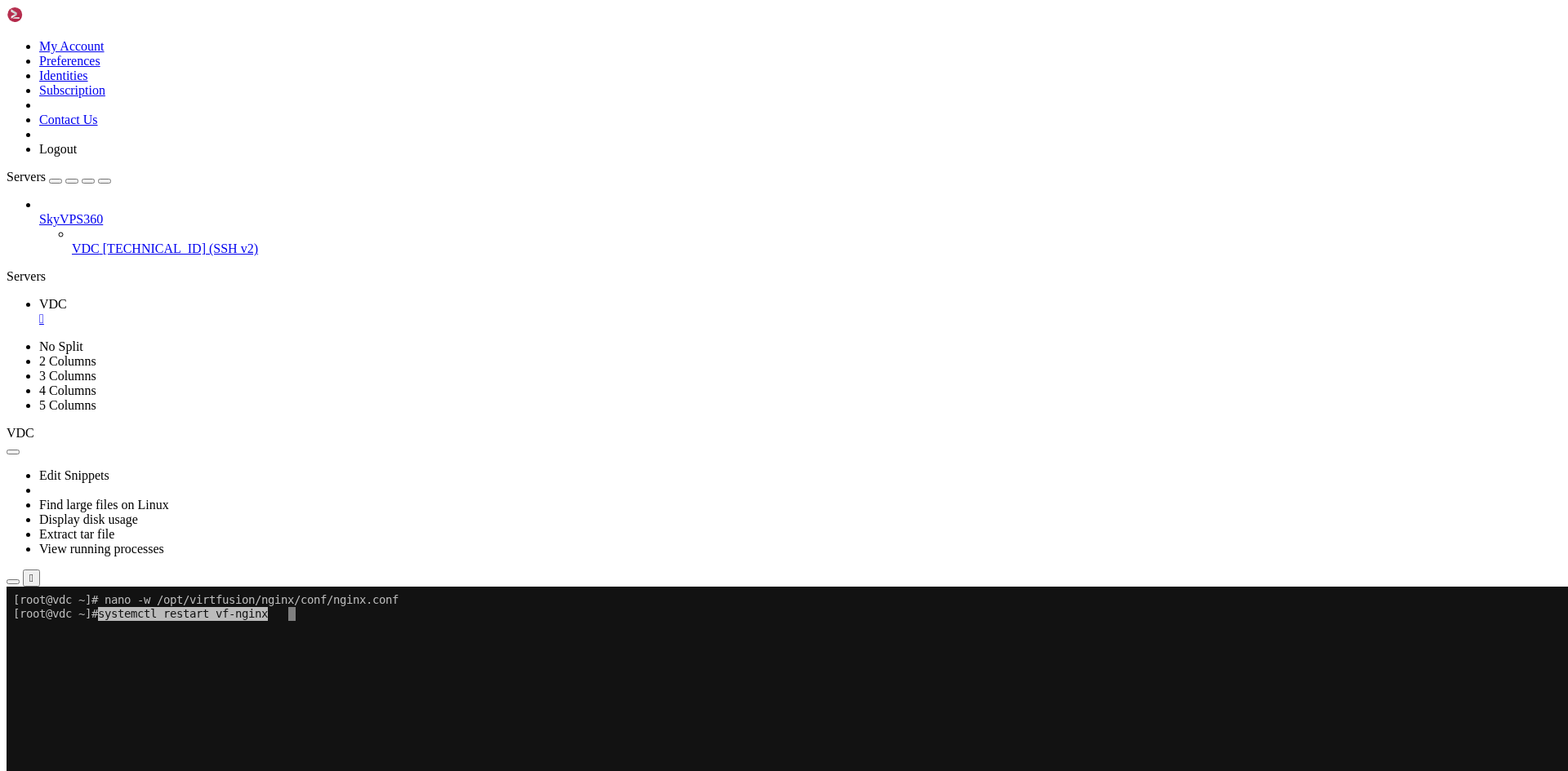
drag, startPoint x: 737, startPoint y: 902, endPoint x: 586, endPoint y: 868, distance: 154.8
drag, startPoint x: 766, startPoint y: 795, endPoint x: 570, endPoint y: 764, distance: 198.4
click at [570, 764] on x-row at bounding box center [778, 766] width 1530 height 14
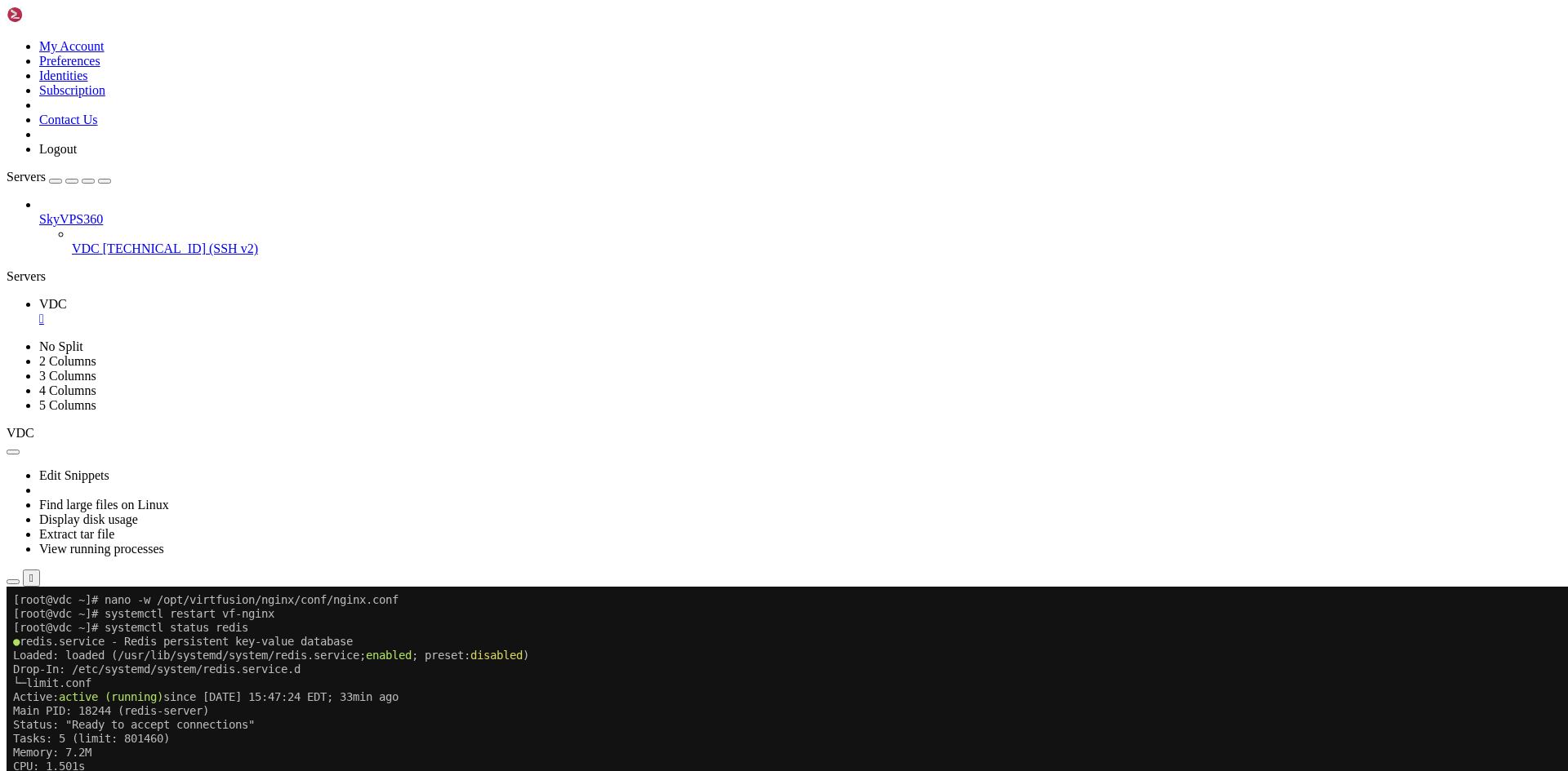
drag, startPoint x: 681, startPoint y: 995, endPoint x: 467, endPoint y: 975, distance: 214.9
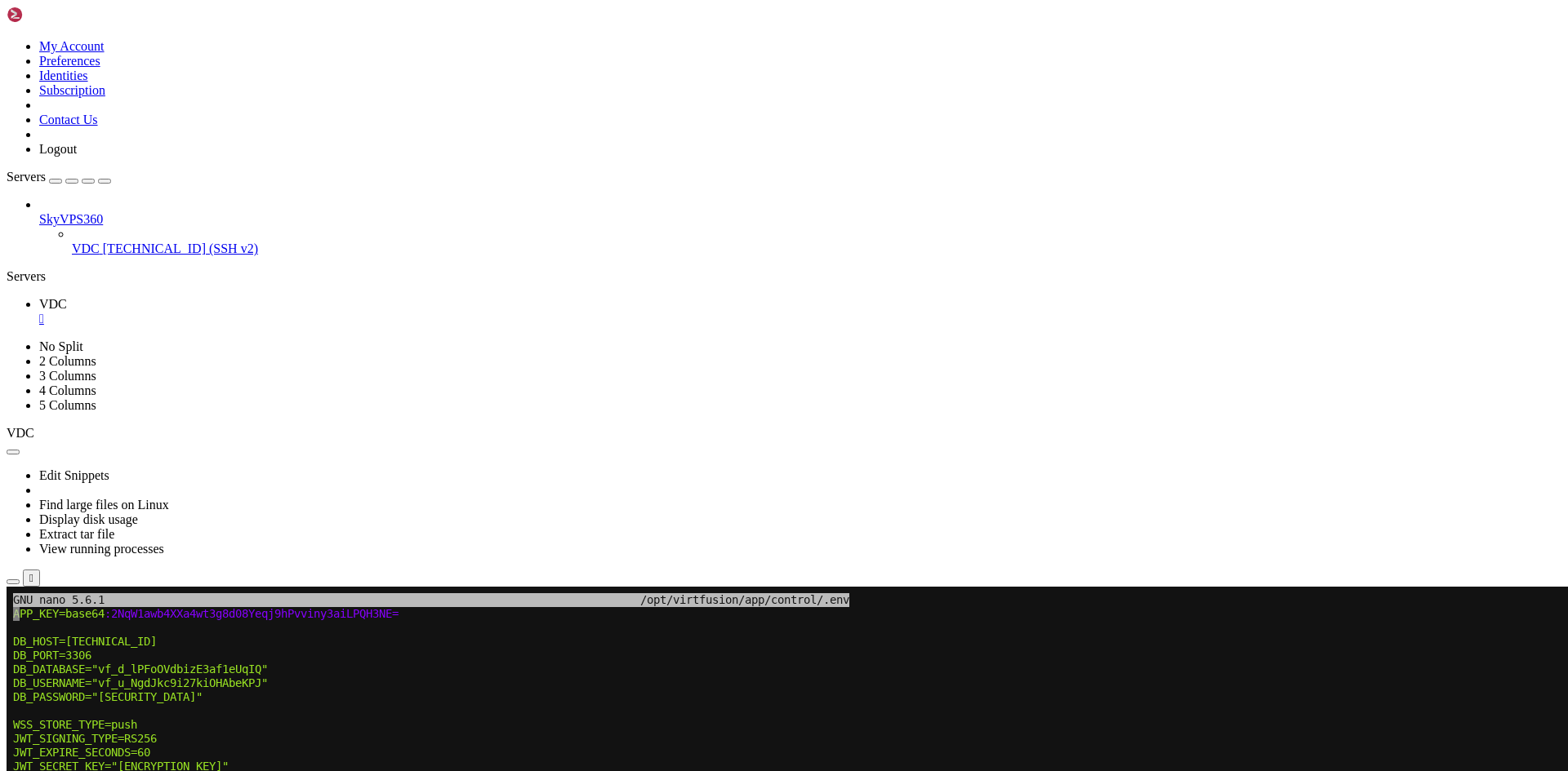
drag, startPoint x: 385, startPoint y: 973, endPoint x: 308, endPoint y: 952, distance: 79.8
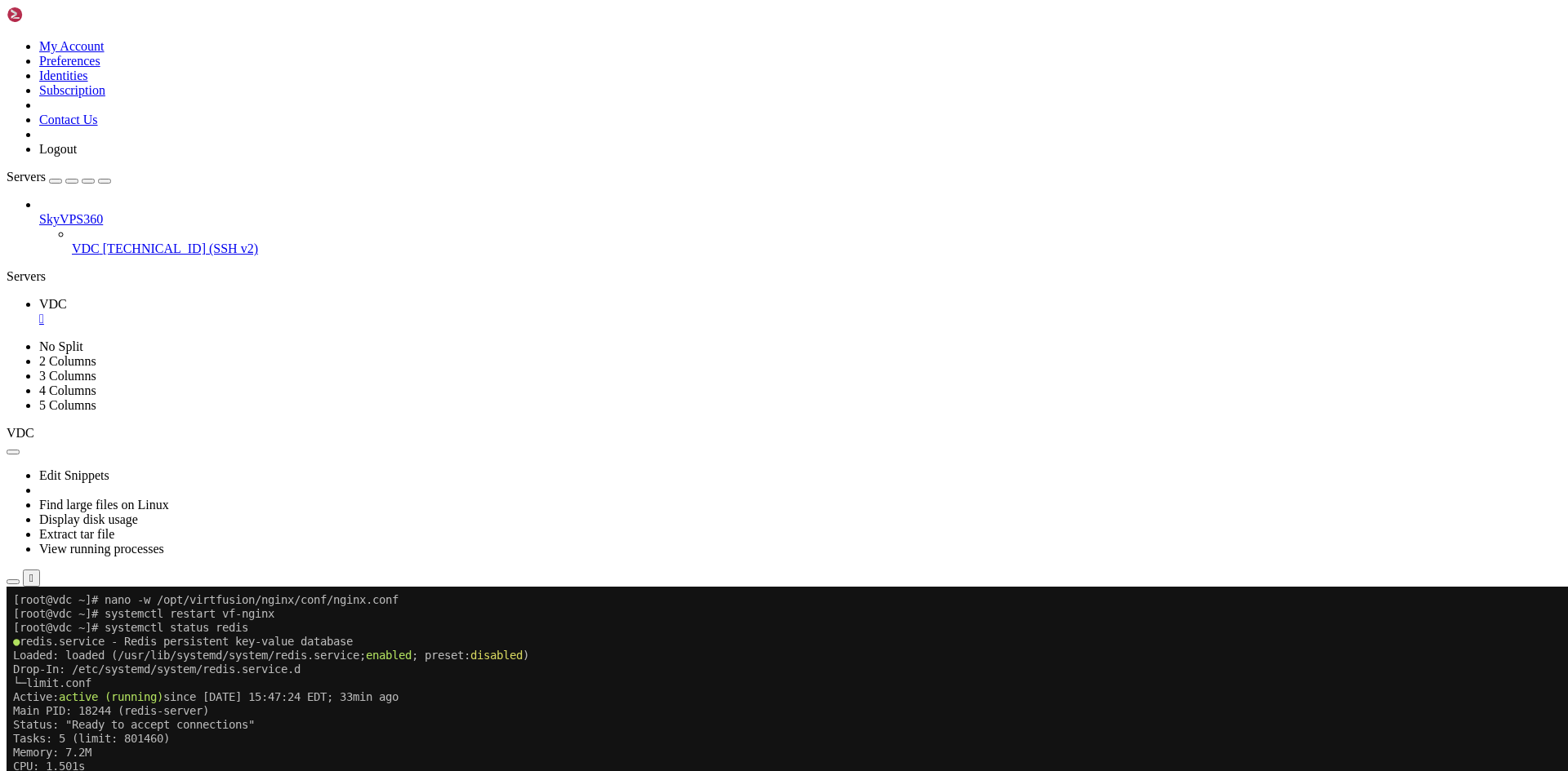
drag, startPoint x: 651, startPoint y: 938, endPoint x: 393, endPoint y: 902, distance: 260.5
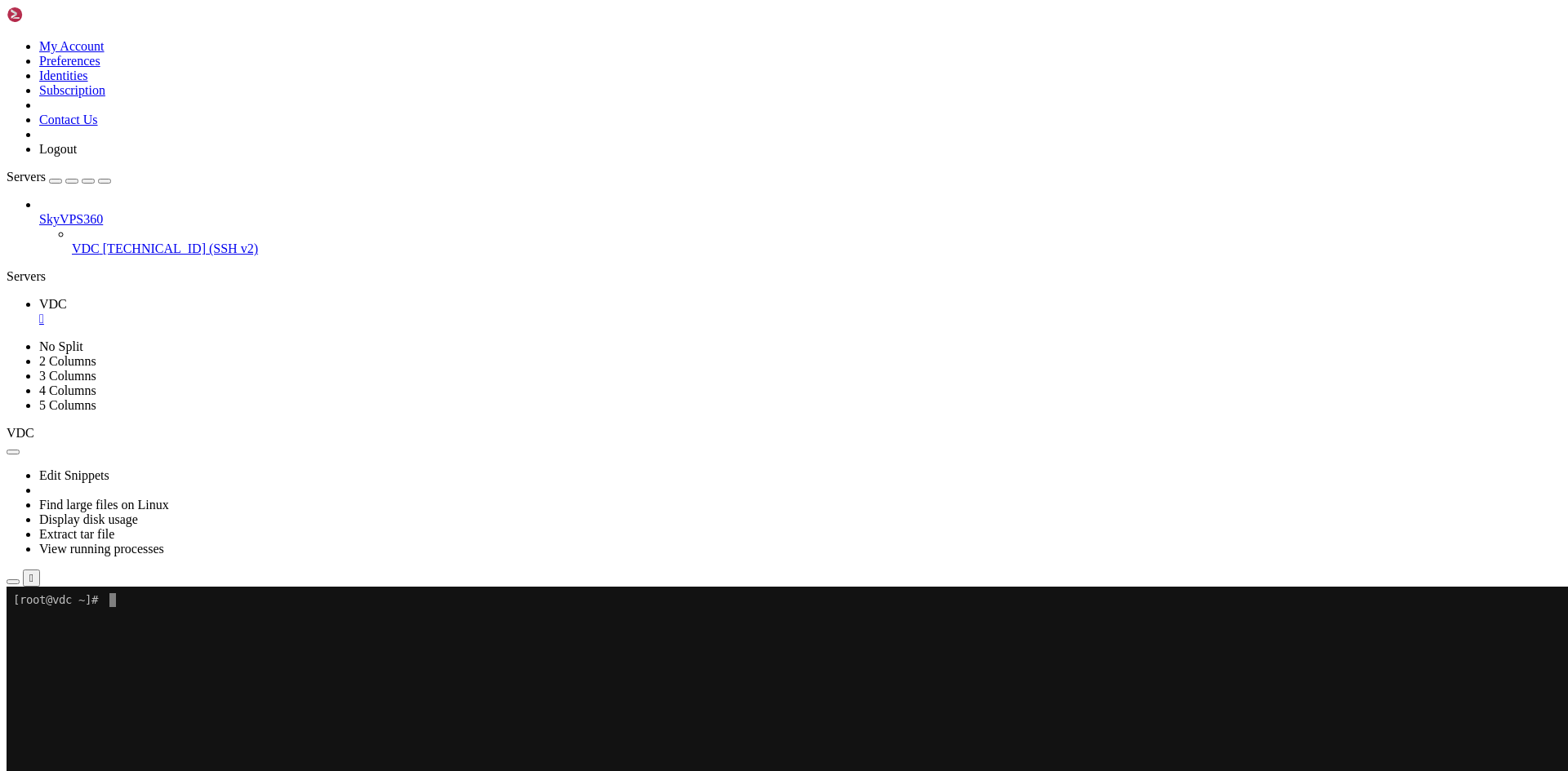
click at [18, 269] on div "Servers" at bounding box center [784, 276] width 1555 height 15
click at [321, 679] on x-row at bounding box center [687, 684] width 1349 height 14
drag, startPoint x: 43, startPoint y: 203, endPoint x: 88, endPoint y: 177, distance: 52.0
click at [88, 198] on div "SkyVPS360 VDC [TECHNICAL_ID] (SSH v2)" at bounding box center [784, 227] width 1555 height 59
click at [103, 213] on span "SkyVPS360" at bounding box center [71, 219] width 64 height 14
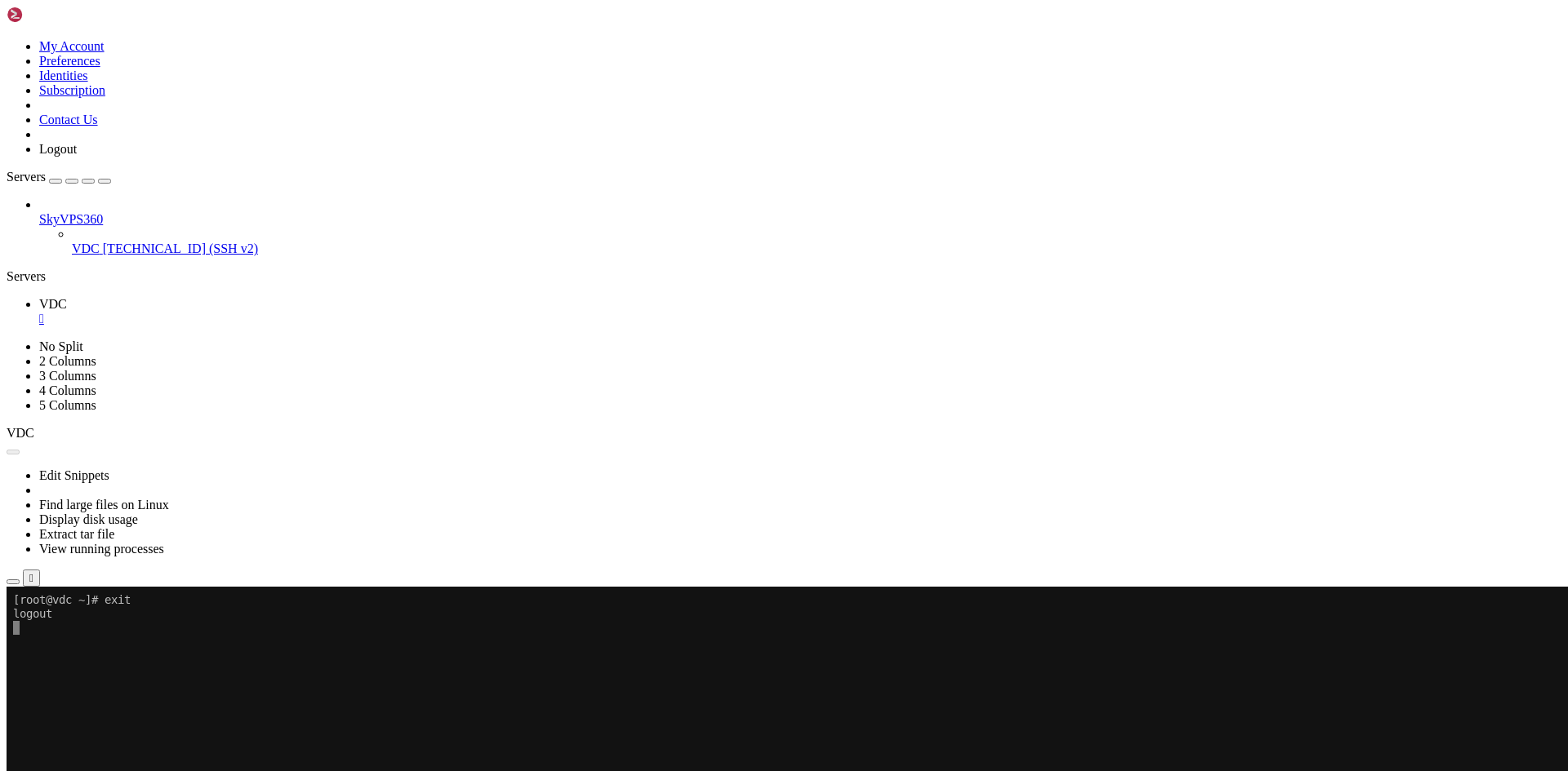
click at [101, 754] on span "New Server" at bounding box center [70, 760] width 62 height 14
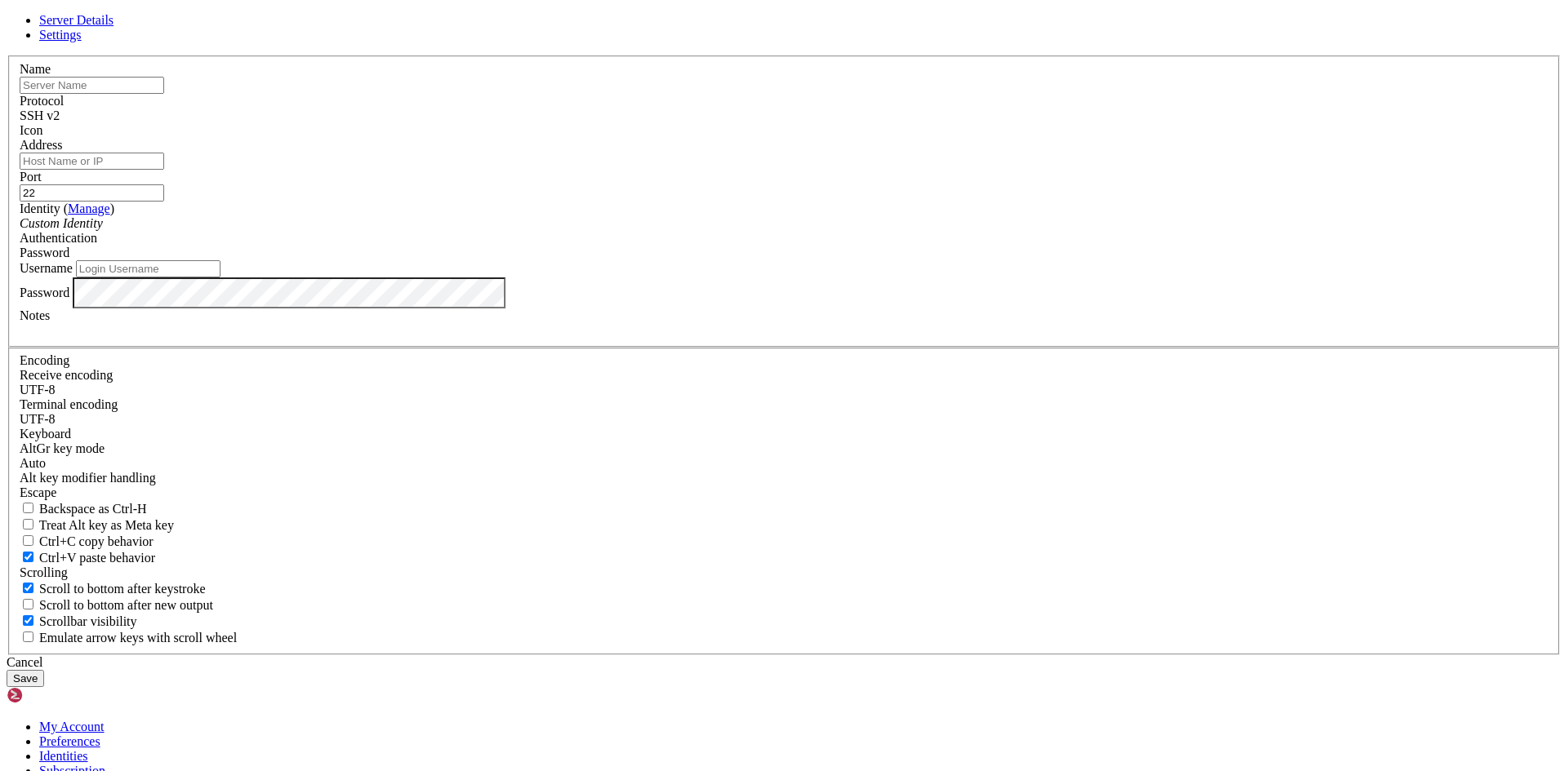
click at [164, 94] on input "text" at bounding box center [92, 85] width 145 height 17
paste input "[TECHNICAL_ID]"
type input "RDP Windows 2025"
paste input "49300"
type input "49300"
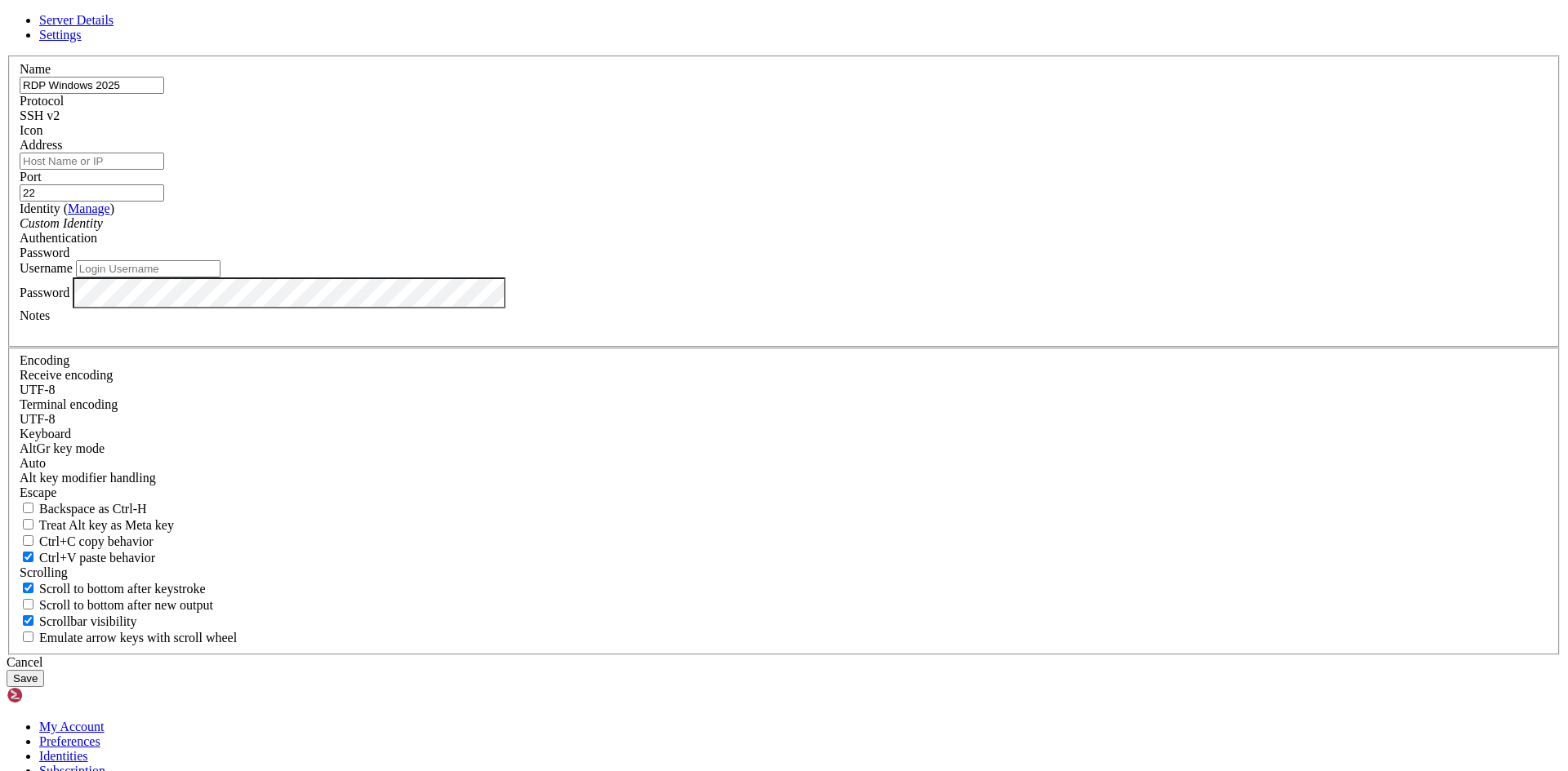
paste input "[TECHNICAL_ID]"
type input "[TECHNICAL_ID]"
paste input "49300"
click at [933, 123] on div "Protocol SSH v2" at bounding box center [784, 109] width 1529 height 29
click at [904, 123] on div "SSH v2" at bounding box center [784, 116] width 1529 height 15
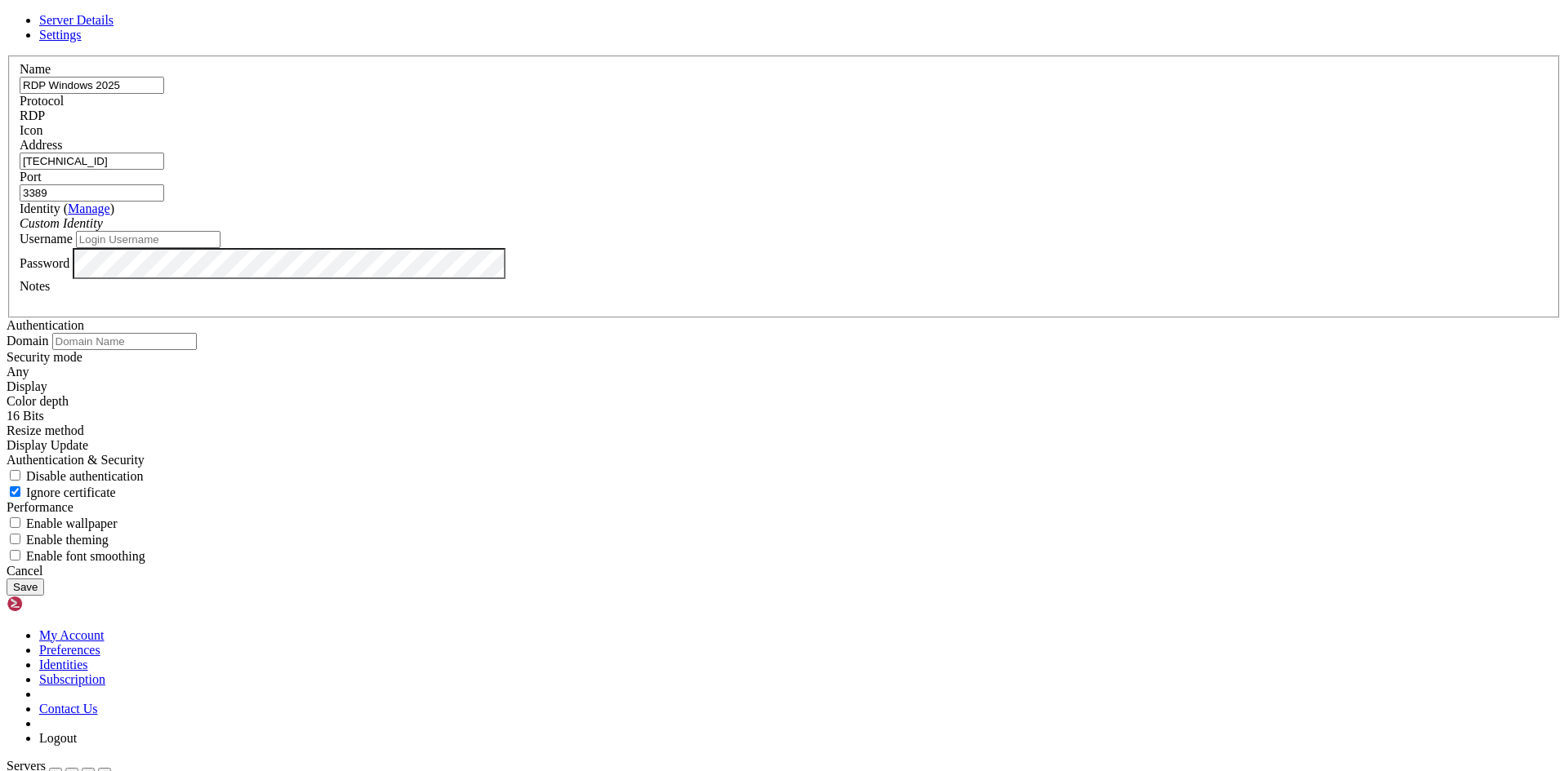
click at [164, 202] on input "3389" at bounding box center [92, 193] width 145 height 17
paste input "49300"
paste input "number"
type input "49300"
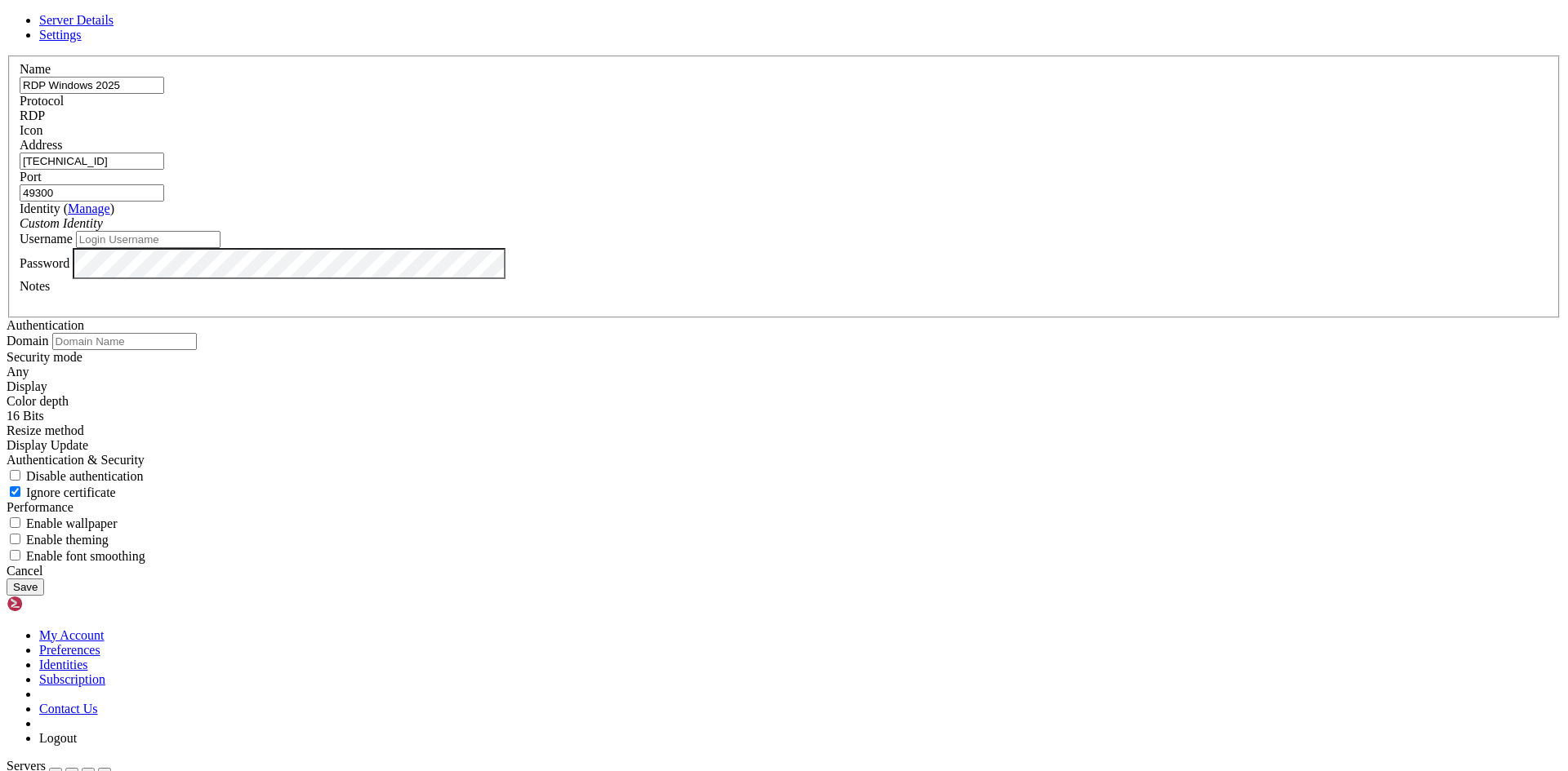
click at [221, 248] on input "Username" at bounding box center [148, 240] width 145 height 17
type input "Administrator"
click at [7, 579] on button "Save" at bounding box center [25, 587] width 38 height 17
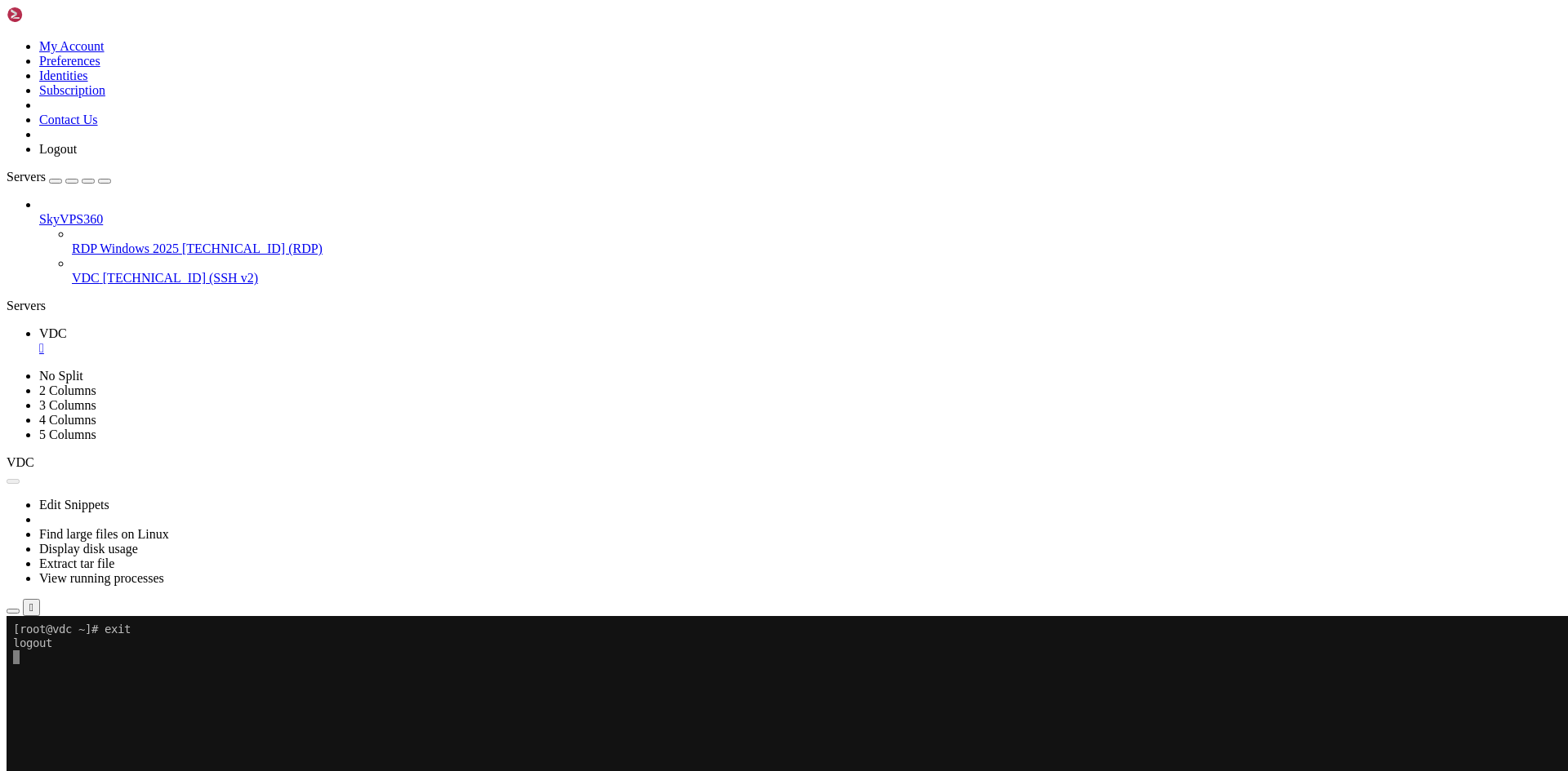
click at [72, 271] on link "VDC [TECHNICAL_ID] (SSH v2)" at bounding box center [816, 278] width 1489 height 15
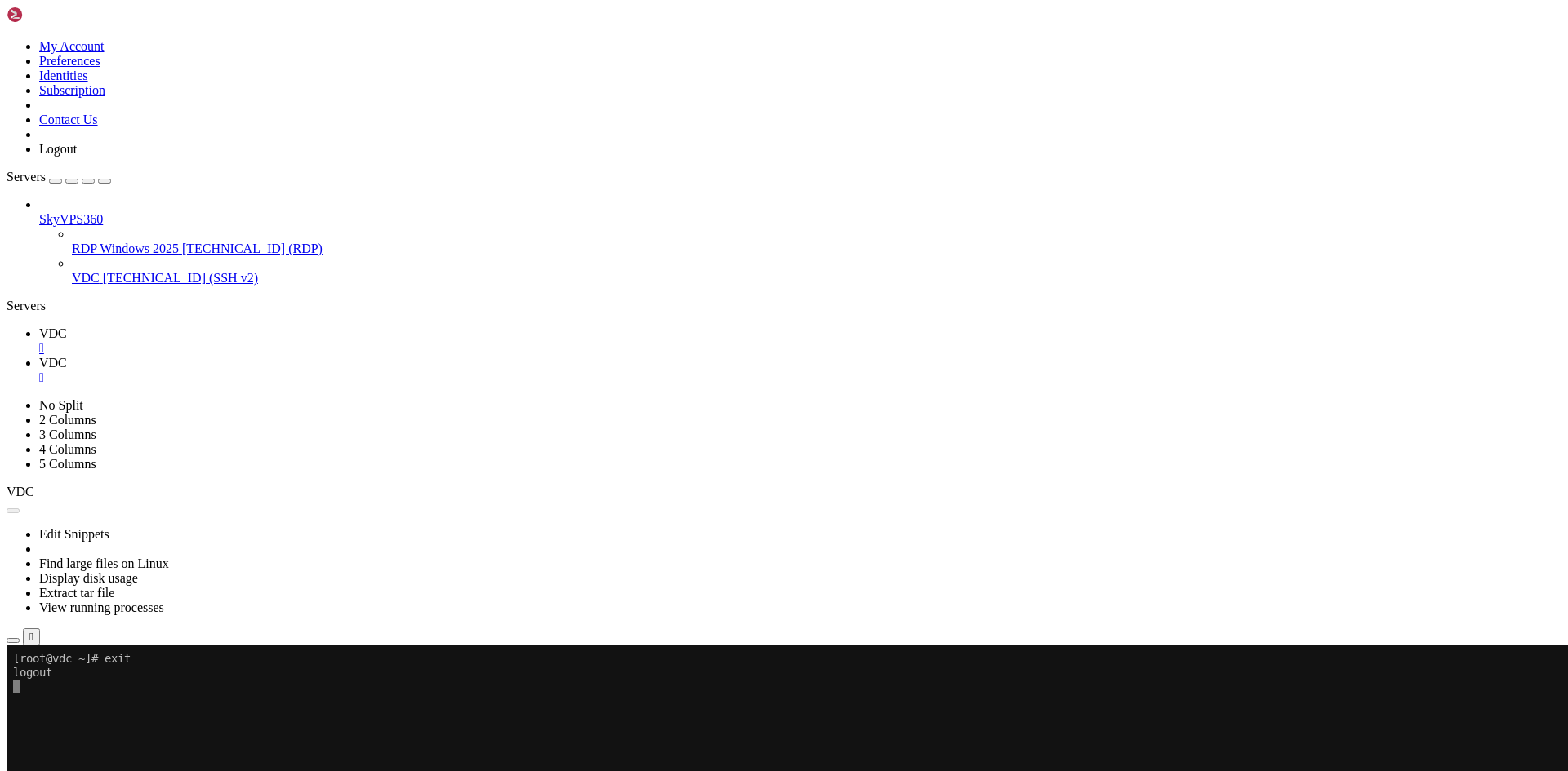
click at [351, 370] on div "" at bounding box center [800, 378] width 1522 height 15
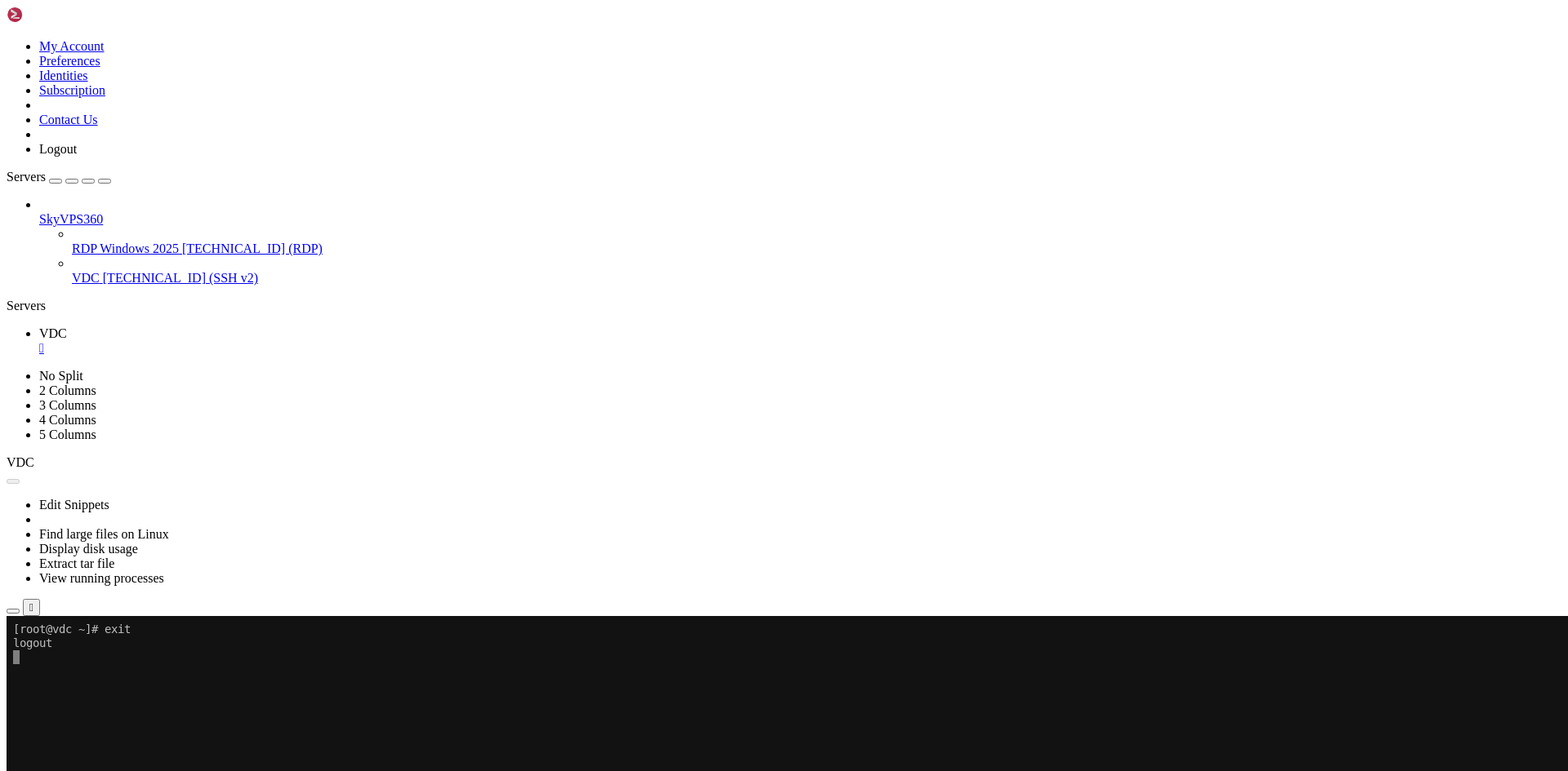
click at [265, 341] on div "" at bounding box center [800, 348] width 1522 height 15
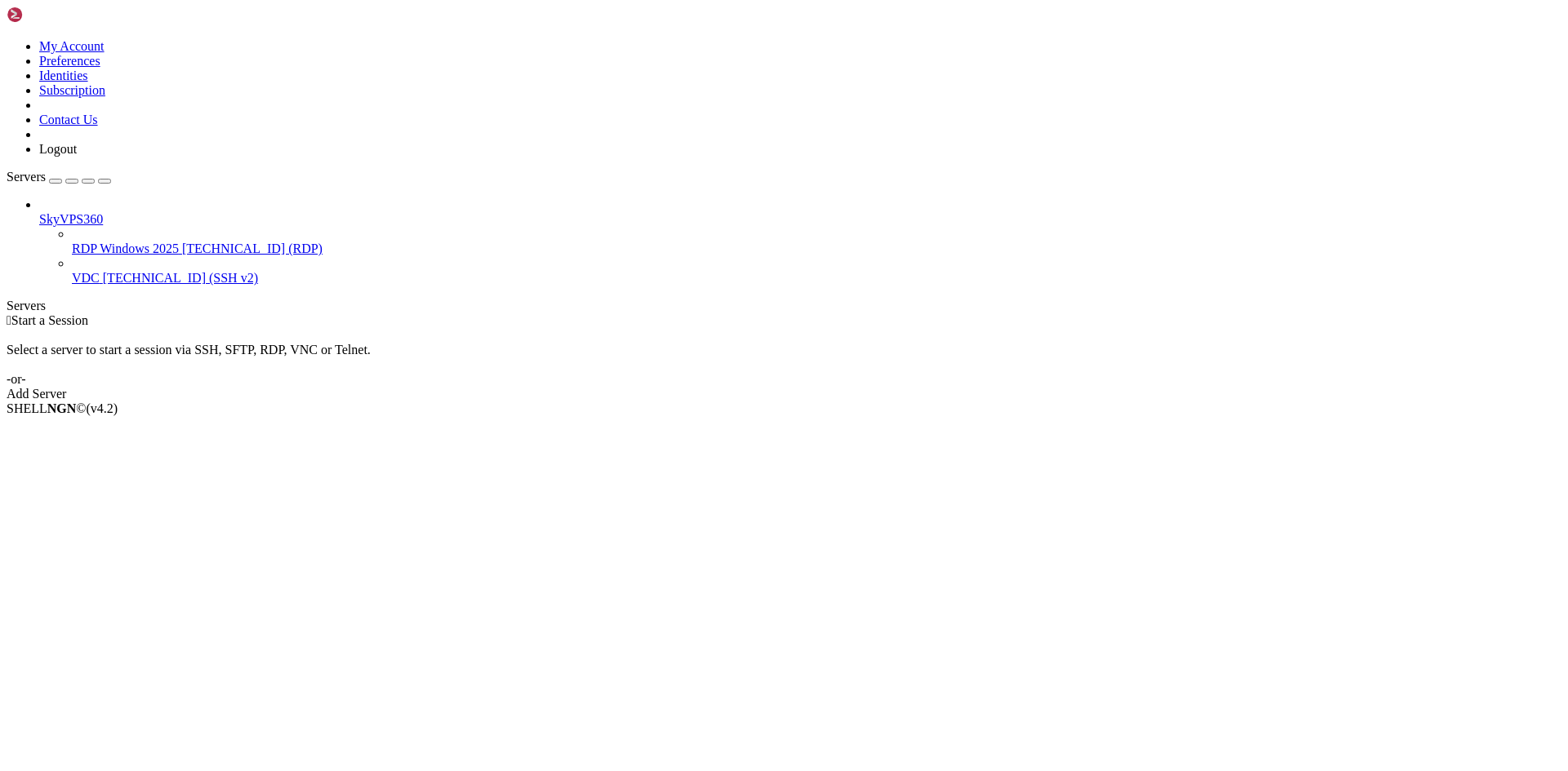
click at [72, 241] on icon at bounding box center [72, 241] width 0 height 0
click at [182, 241] on span "[TECHNICAL_ID] (RDP)" at bounding box center [253, 248] width 141 height 14
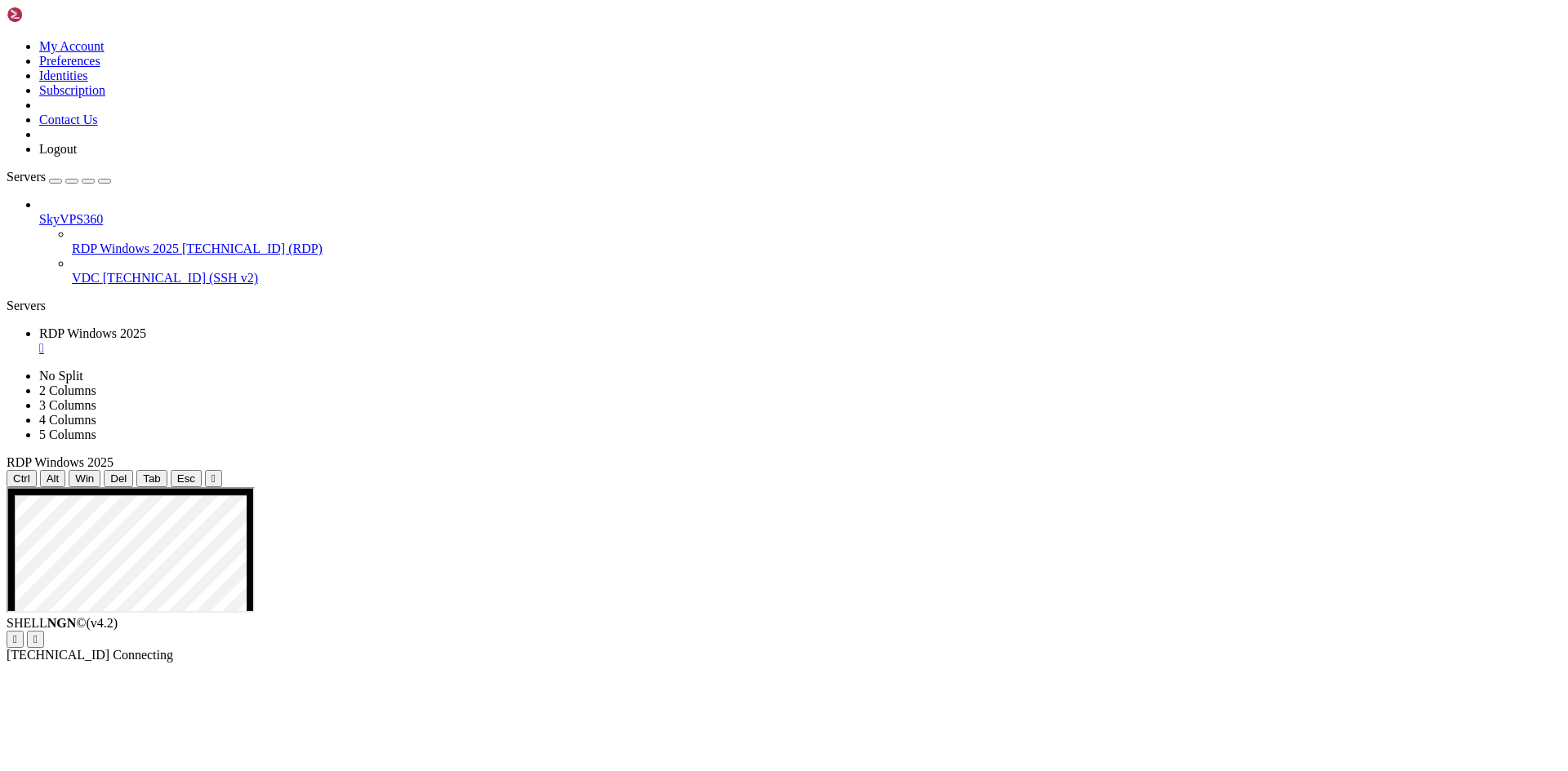
click at [105, 182] on icon "button" at bounding box center [105, 182] width 0 height 0
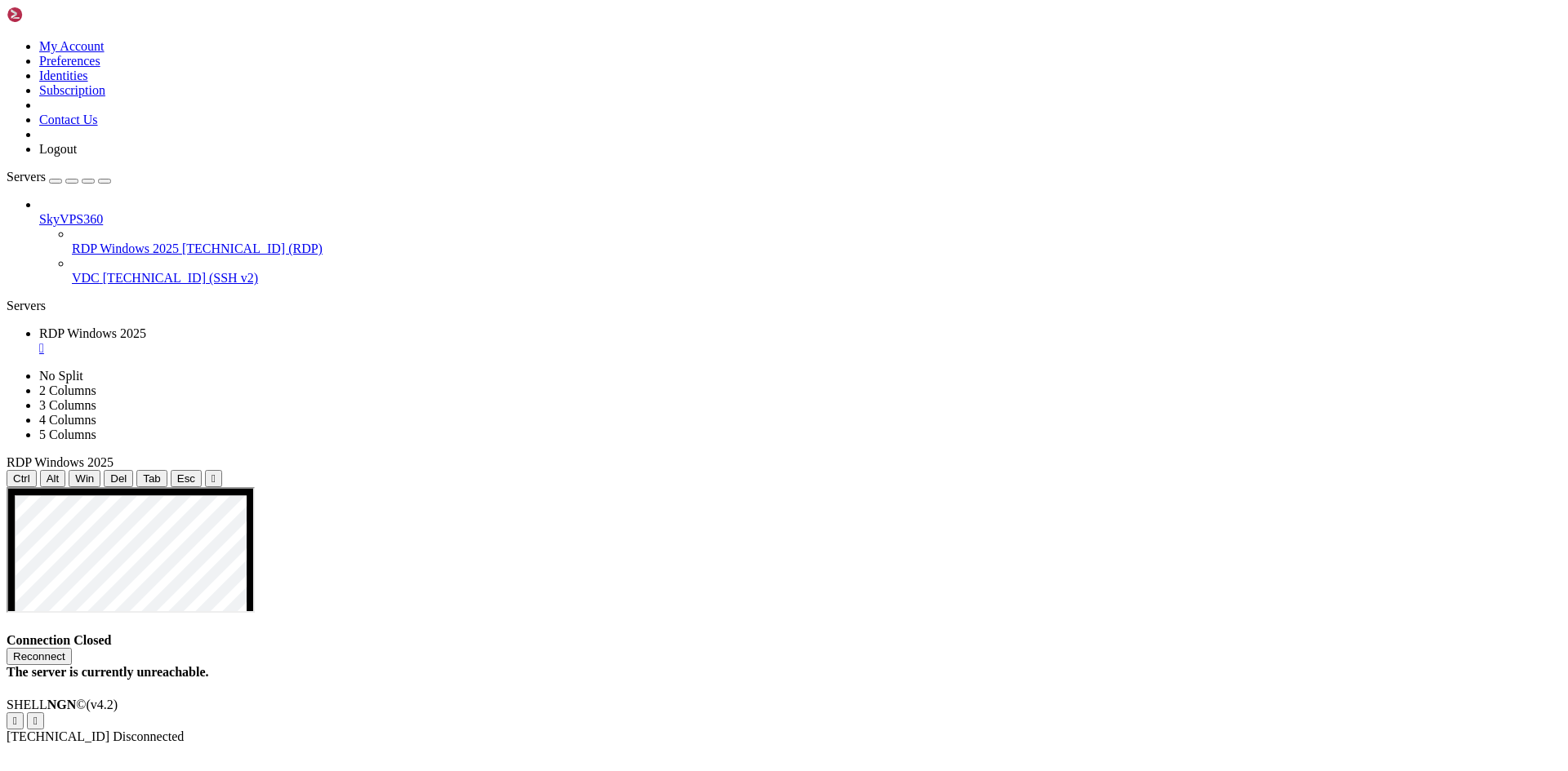
click at [160, 341] on div "" at bounding box center [800, 348] width 1522 height 15
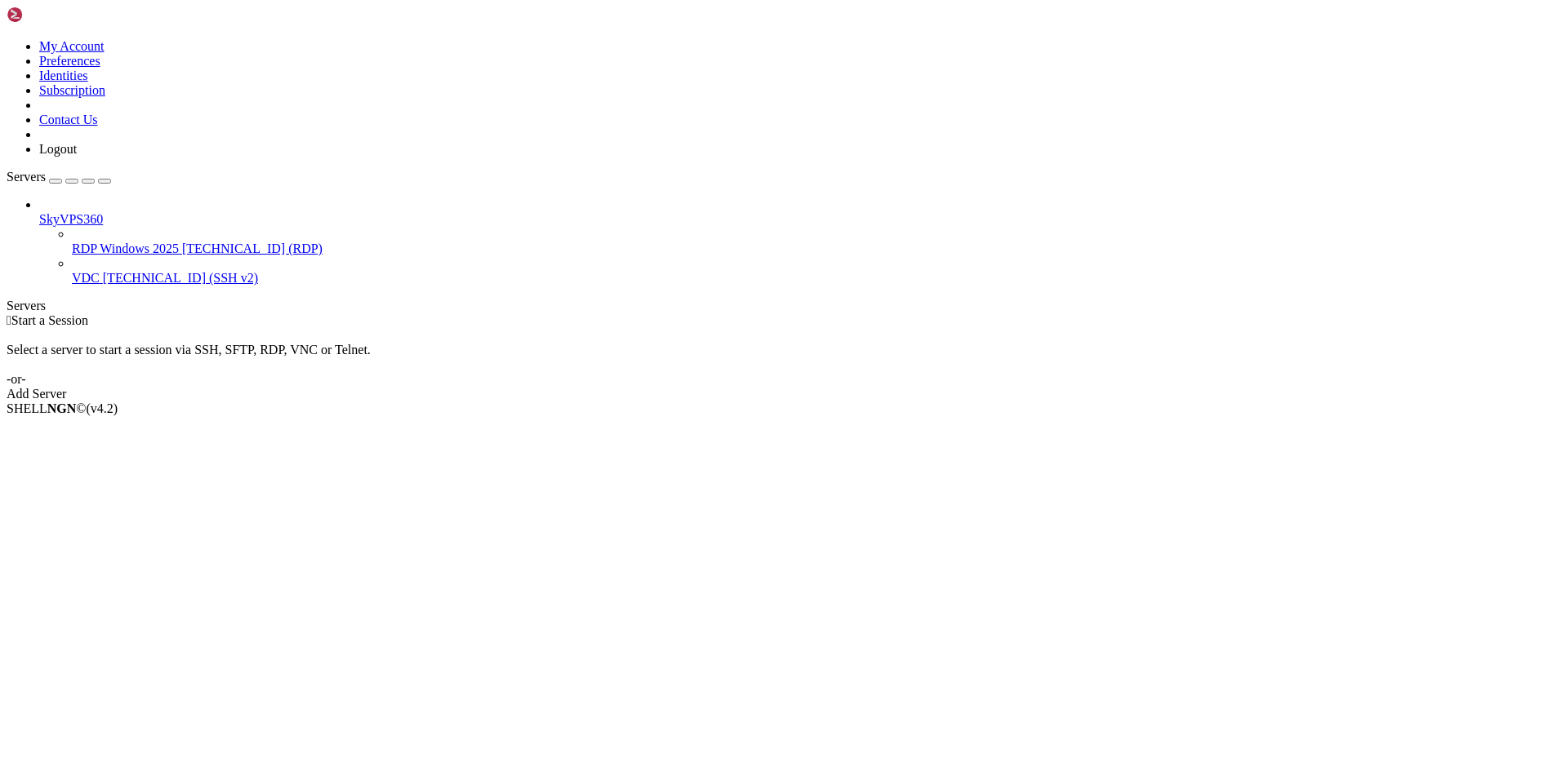
click at [7, 298] on div "Servers" at bounding box center [784, 306] width 1555 height 15
click at [491, 313] on div " Start a Session Select a server to start a session via SSH, SFTP, RDP, VNC or…" at bounding box center [784, 357] width 1555 height 88
click at [106, 285] on div "SkyVPS360 RDP Windows 2025 [TECHNICAL_ID] (RDP) VDC [TECHNICAL_ID] (SSH v2)" at bounding box center [784, 242] width 1555 height 88
click at [182, 241] on span "[TECHNICAL_ID] (RDP)" at bounding box center [253, 248] width 141 height 14
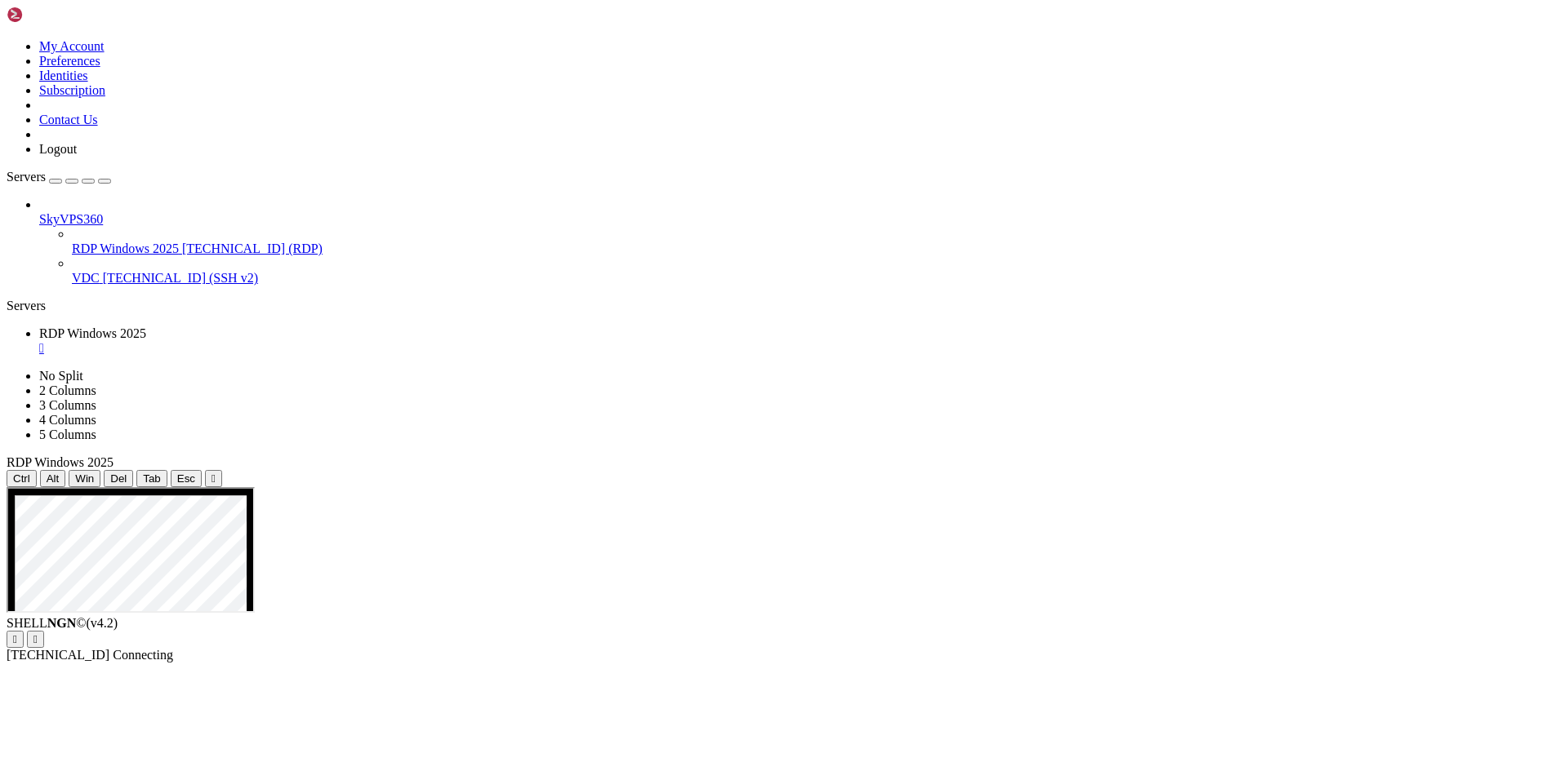
click at [340, 341] on div "" at bounding box center [800, 348] width 1522 height 15
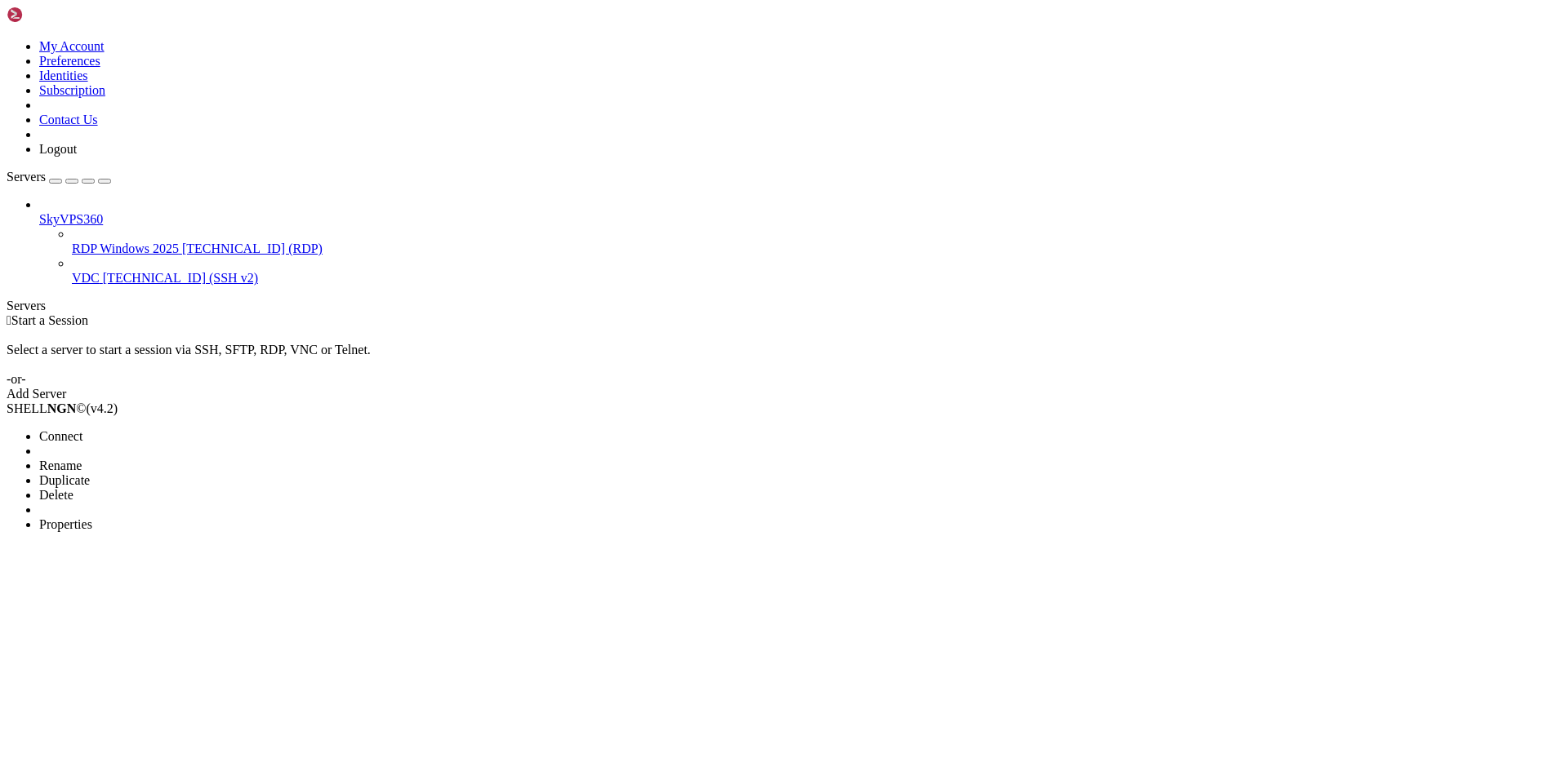
click at [92, 518] on span "Properties" at bounding box center [65, 524] width 53 height 14
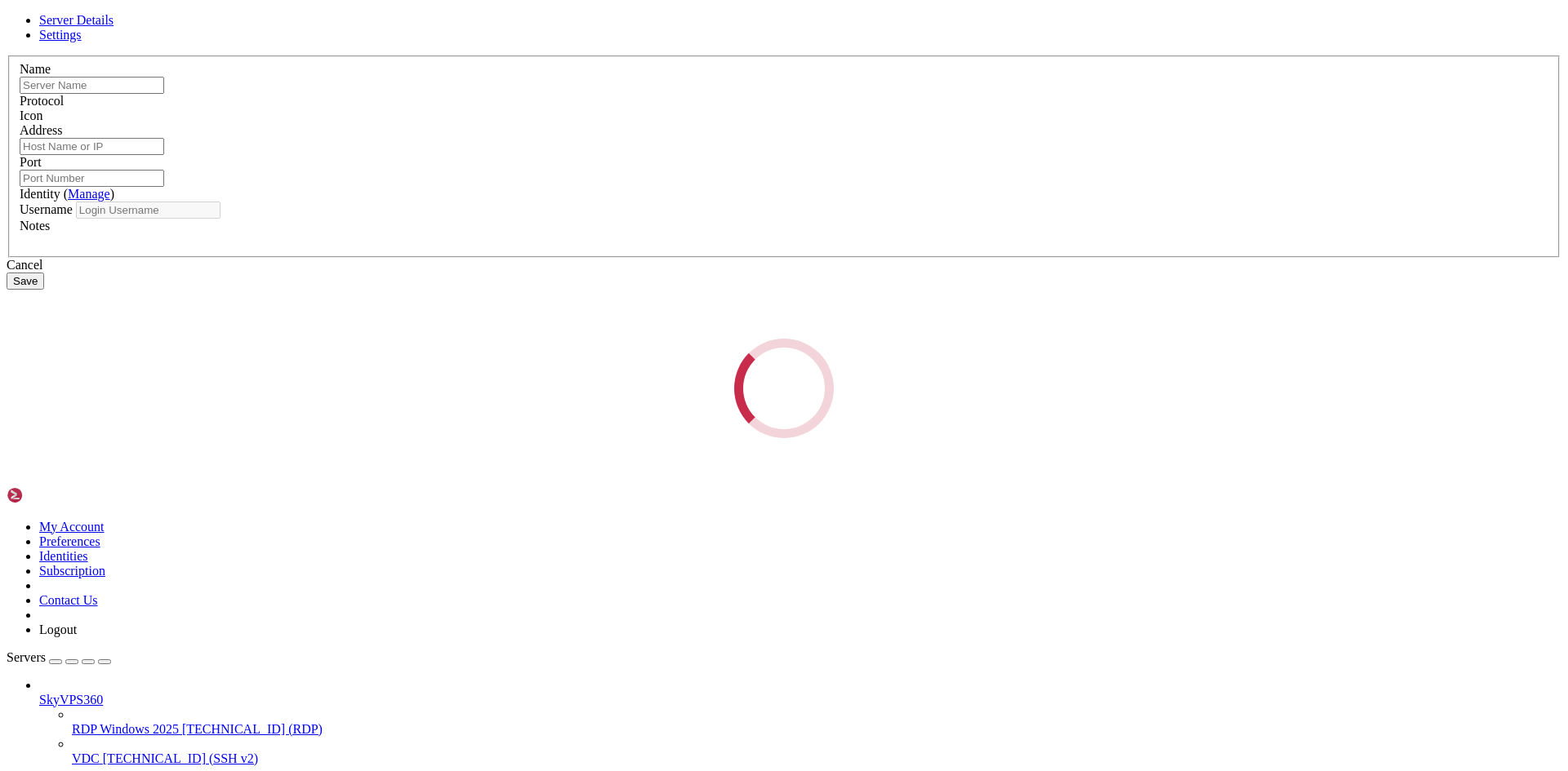
type input "RDP Windows 2025"
type input "[TECHNICAL_ID]"
type input "49300"
type input "Administrator"
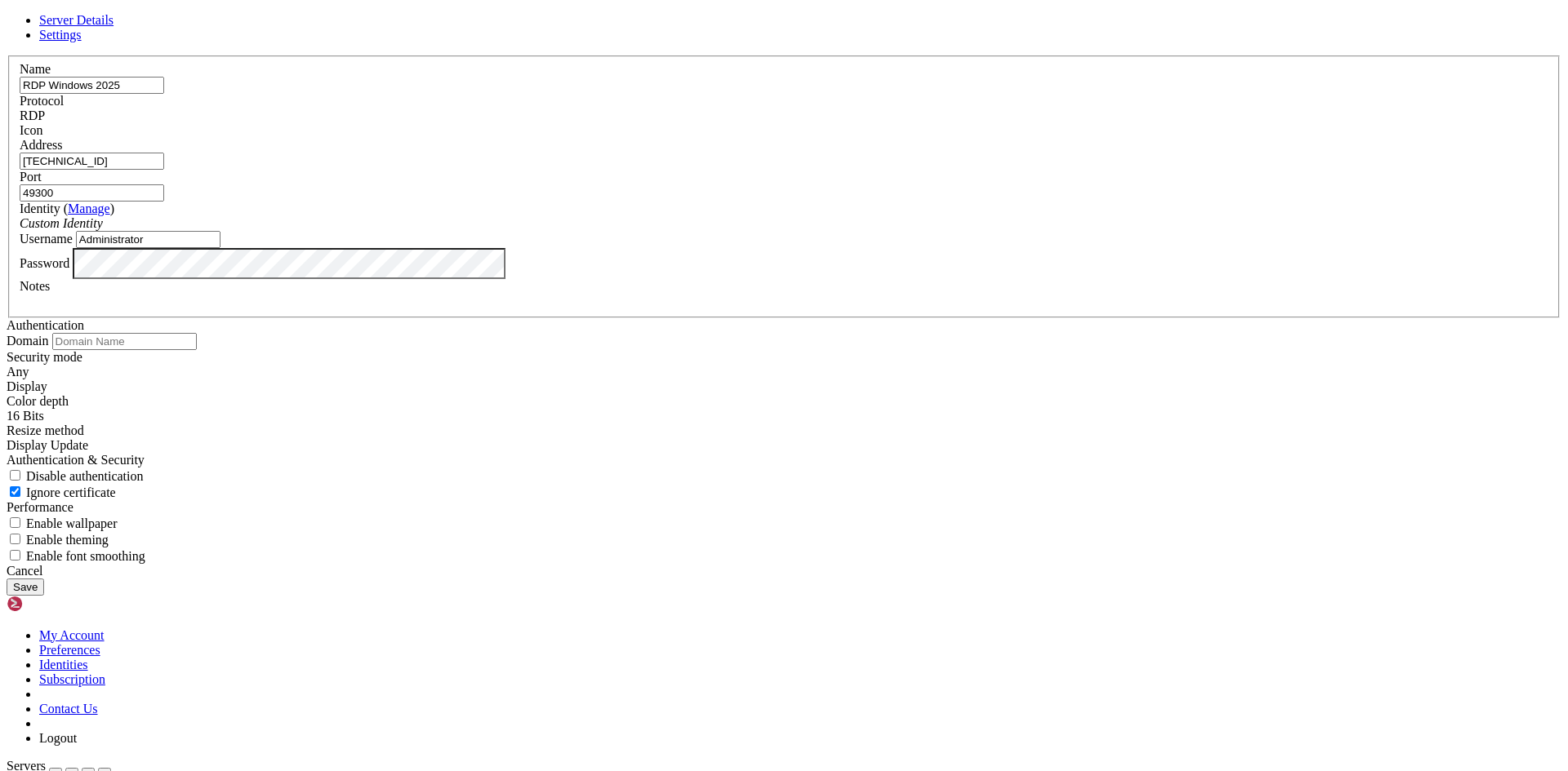
click at [164, 170] on input "[TECHNICAL_ID]" at bounding box center [92, 161] width 145 height 17
click at [870, 123] on div "RDP" at bounding box center [784, 116] width 1529 height 15
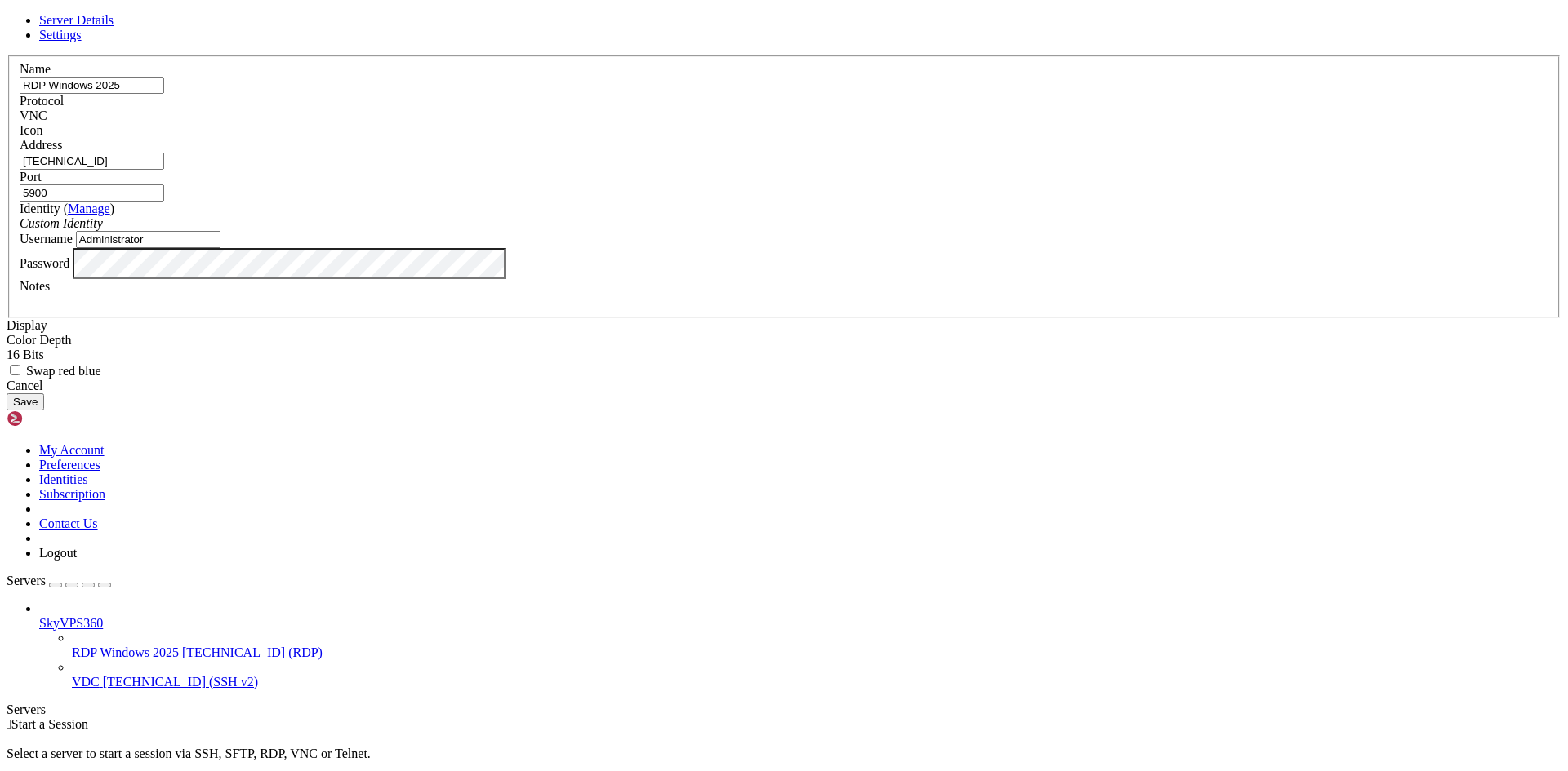
click at [164, 202] on input "5900" at bounding box center [92, 193] width 145 height 17
type input "5901"
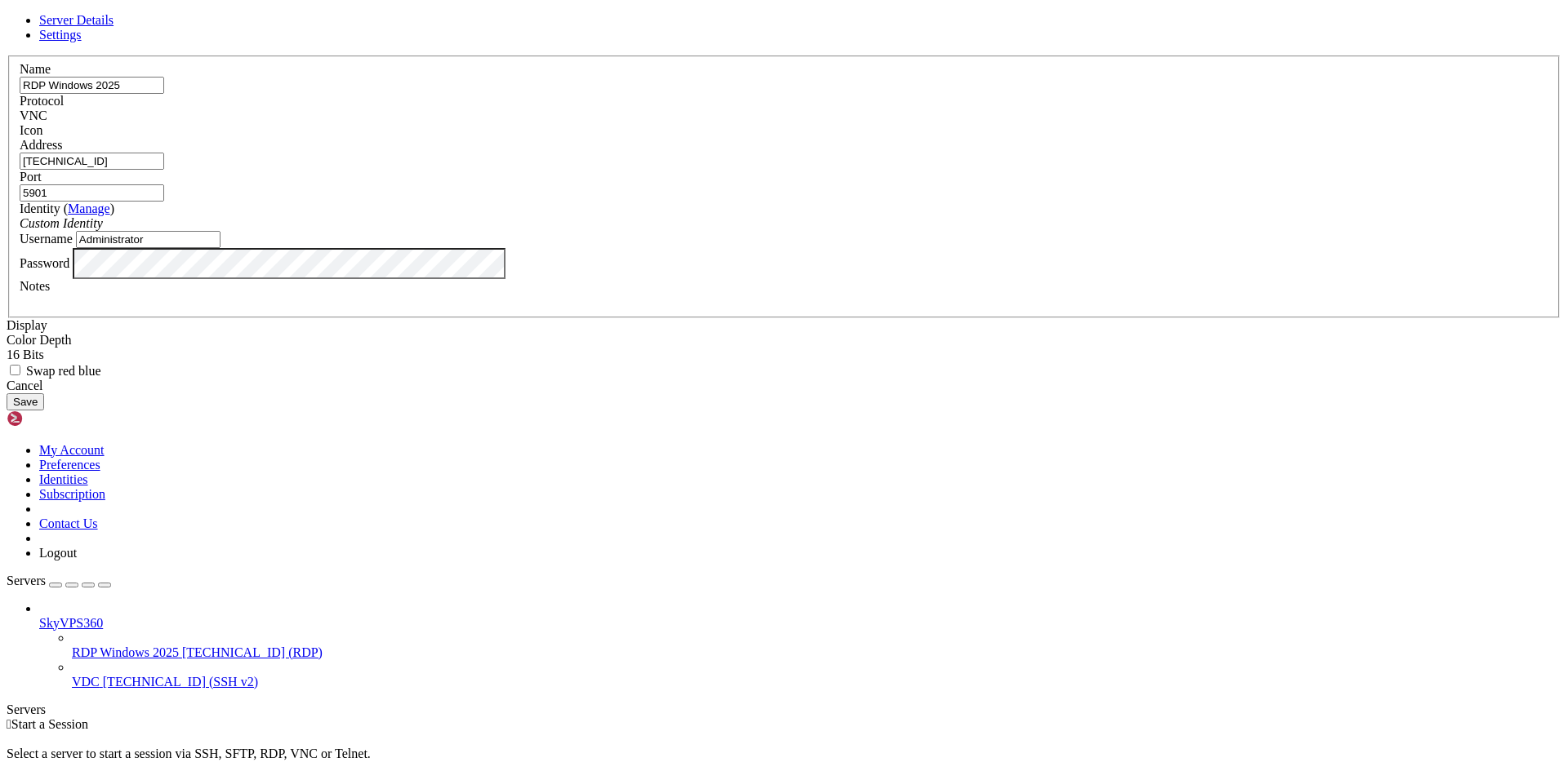
click at [221, 248] on input "Administrator" at bounding box center [148, 240] width 145 height 17
click at [44, 410] on button "Save" at bounding box center [25, 401] width 38 height 17
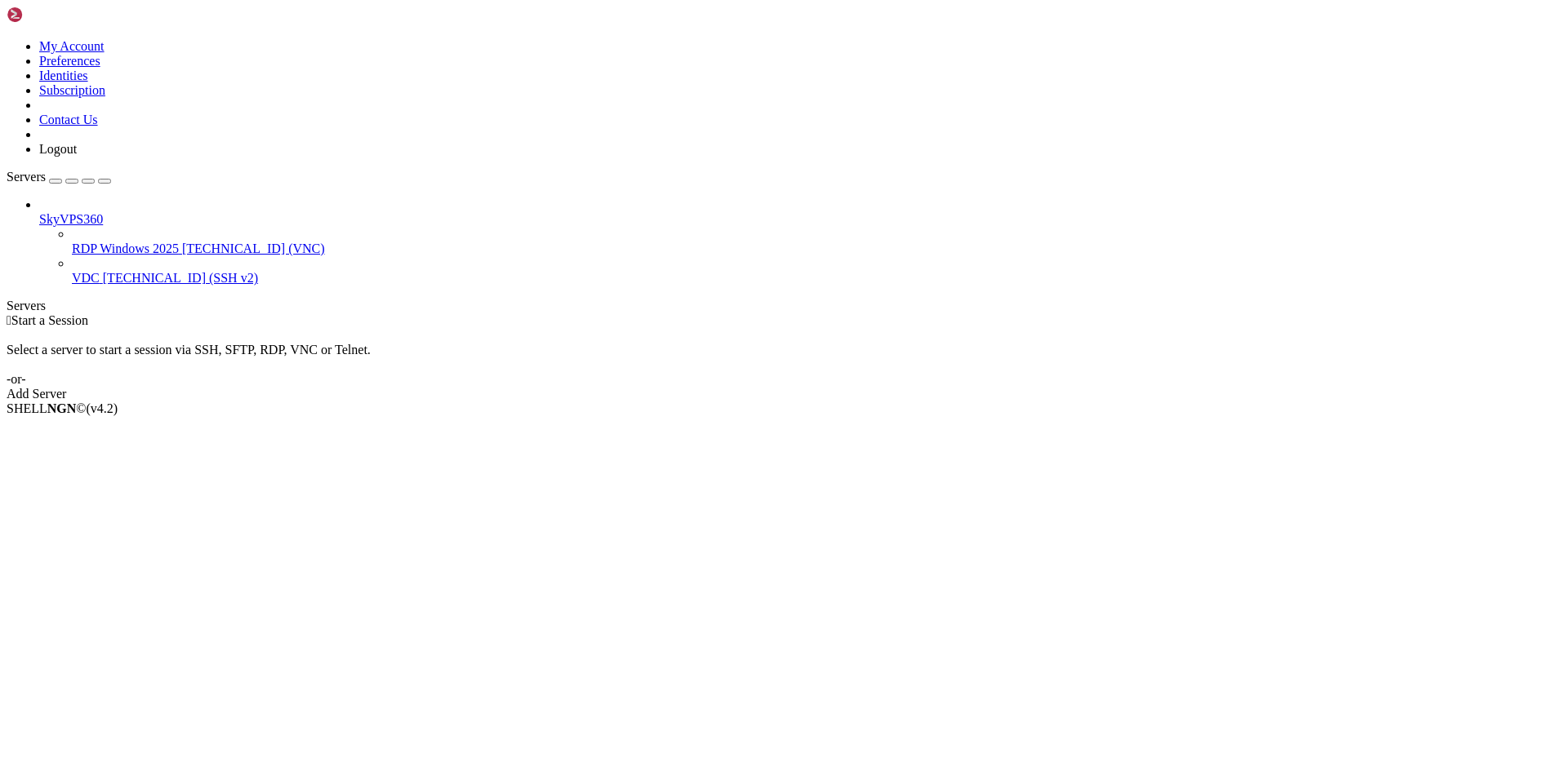
click at [182, 241] on span "[TECHNICAL_ID] (VNC)" at bounding box center [254, 248] width 143 height 14
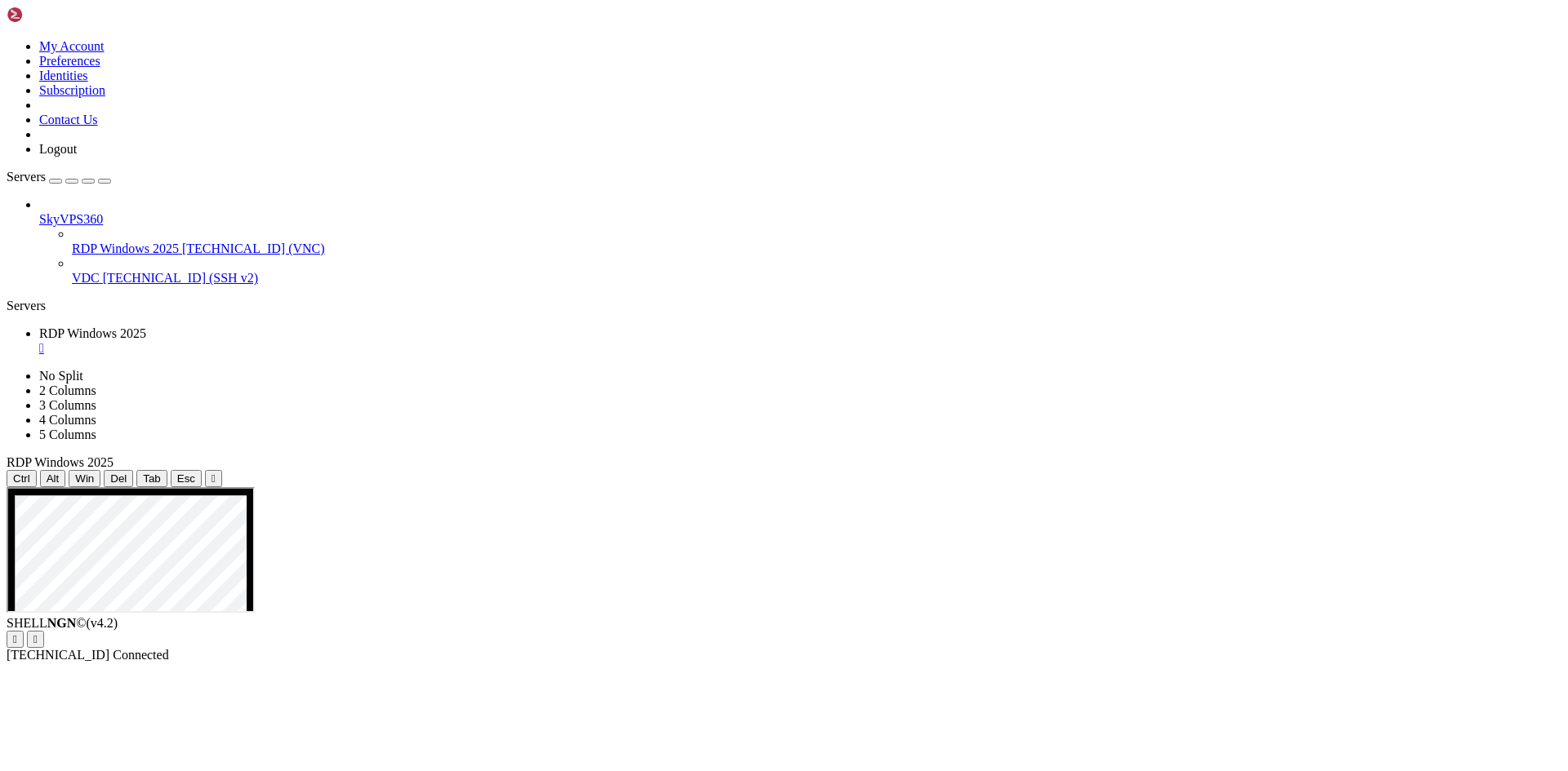
click at [30, 473] on span "Ctrl" at bounding box center [21, 478] width 17 height 12
click at [60, 473] on span "Alt" at bounding box center [53, 478] width 13 height 12
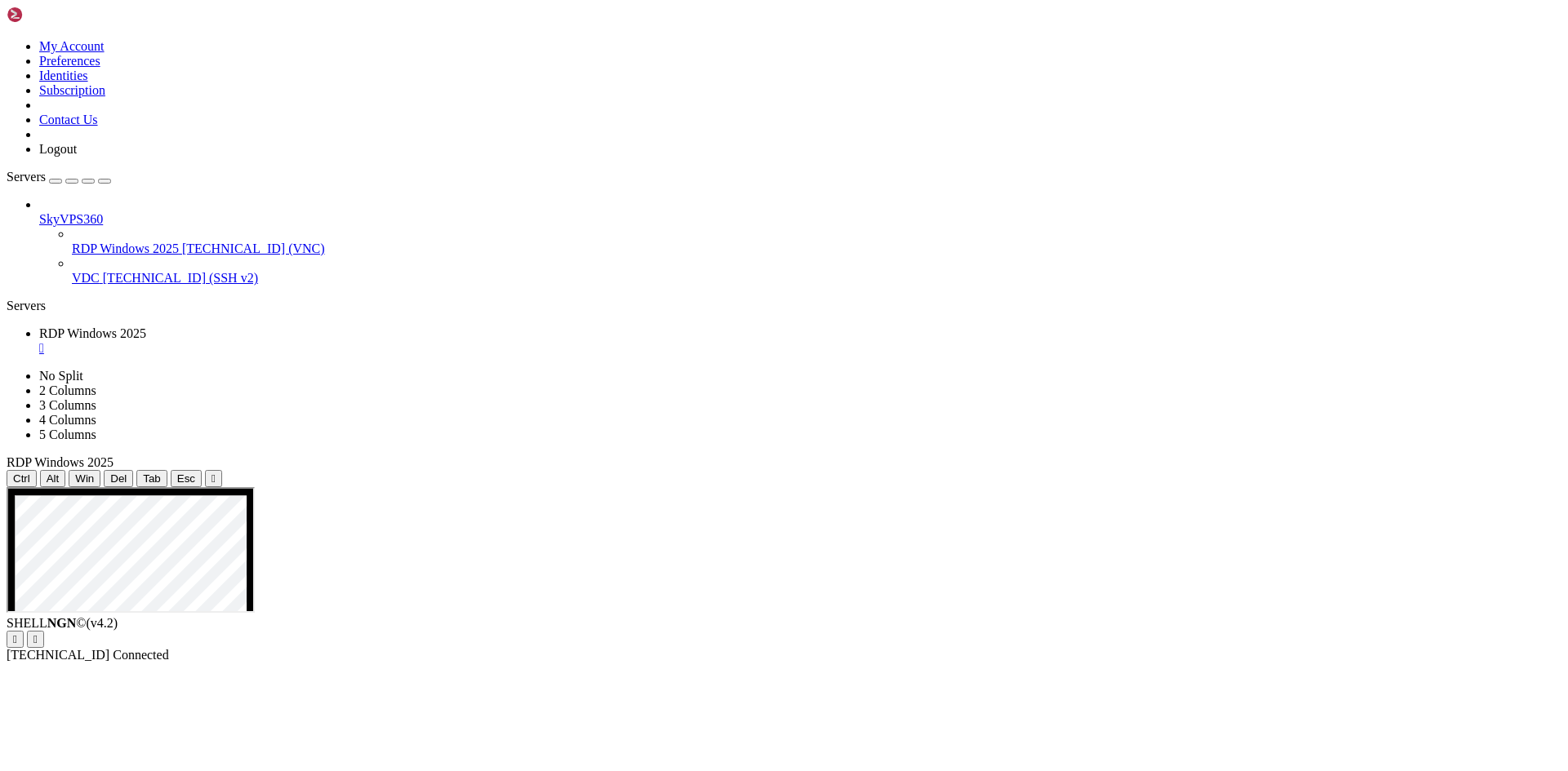
click at [127, 473] on span "Del" at bounding box center [119, 478] width 16 height 12
click at [60, 473] on span "Alt" at bounding box center [53, 478] width 13 height 12
click at [30, 473] on span "Ctrl" at bounding box center [21, 478] width 17 height 12
click at [105, 182] on icon "button" at bounding box center [105, 182] width 0 height 0
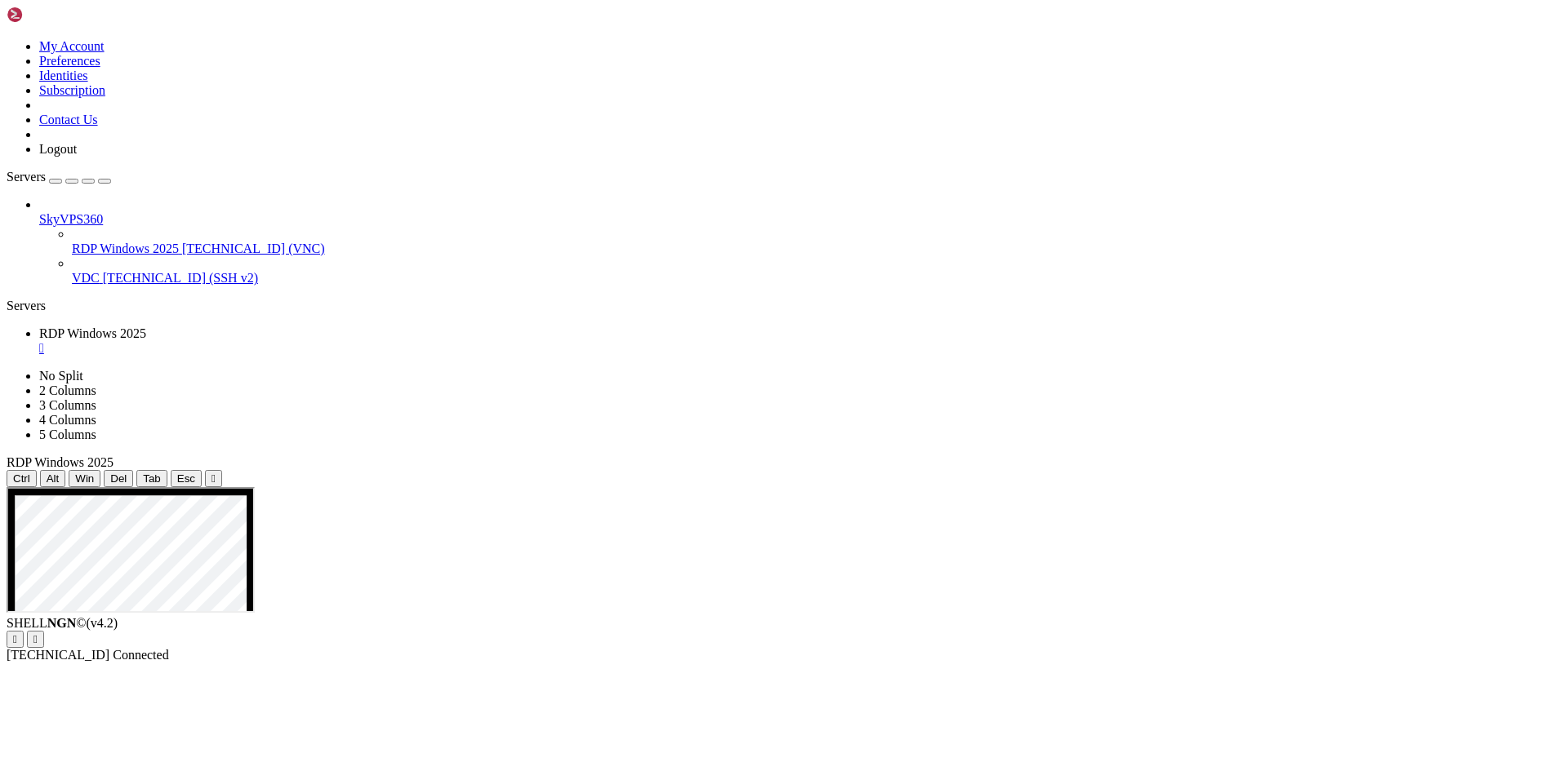
click at [18, 298] on div "Servers" at bounding box center [784, 306] width 1555 height 15
click at [338, 341] on div "" at bounding box center [800, 348] width 1522 height 15
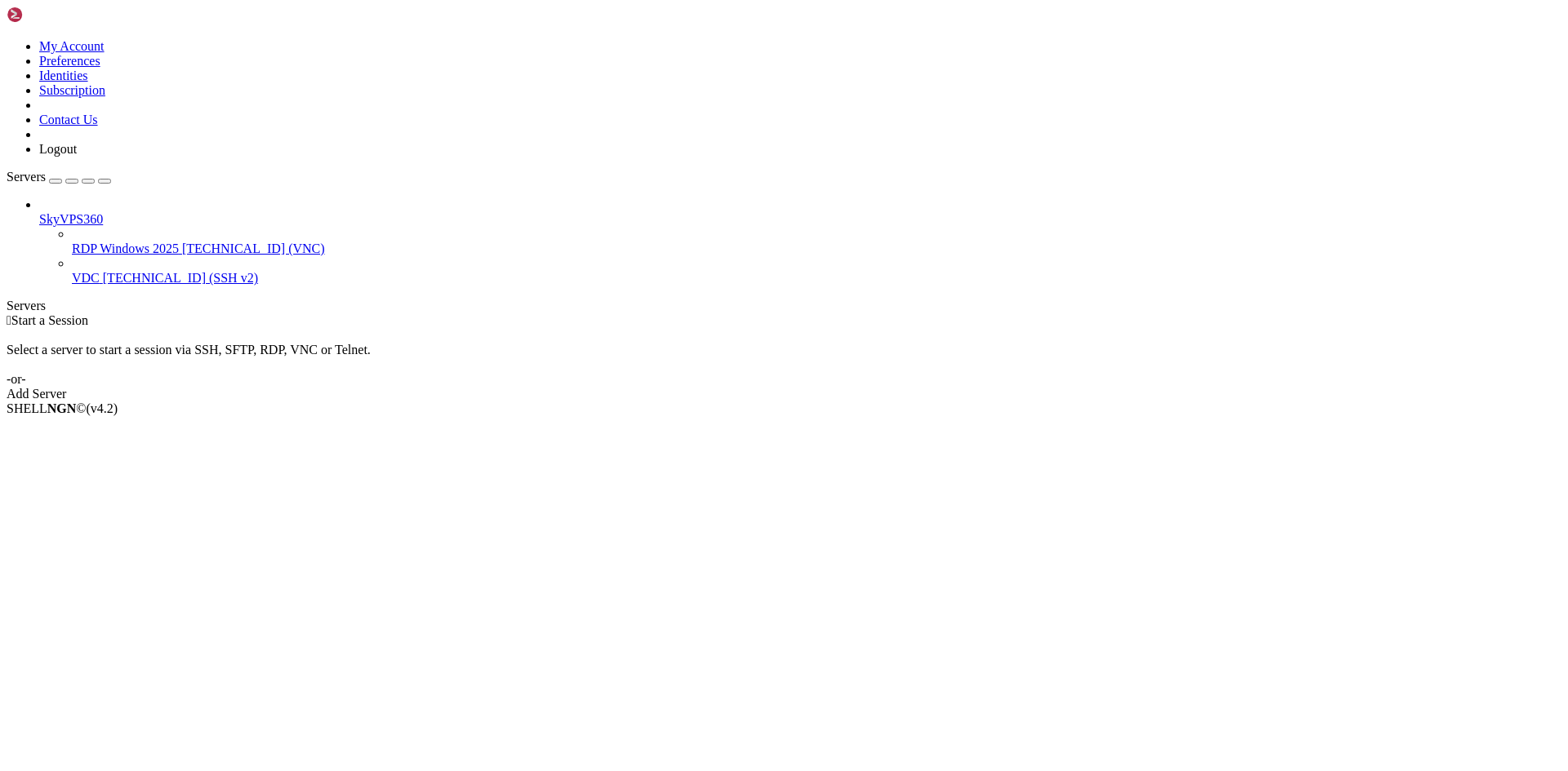
drag, startPoint x: 108, startPoint y: 246, endPoint x: 69, endPoint y: 269, distance: 45.3
click at [69, 269] on div "SkyVPS360 RDP Windows 2025 [TECHNICAL_ID] (VNC) VDC [TECHNICAL_ID] (SSH v2)" at bounding box center [784, 242] width 1555 height 88
click at [101, 459] on span "New Server" at bounding box center [70, 465] width 62 height 14
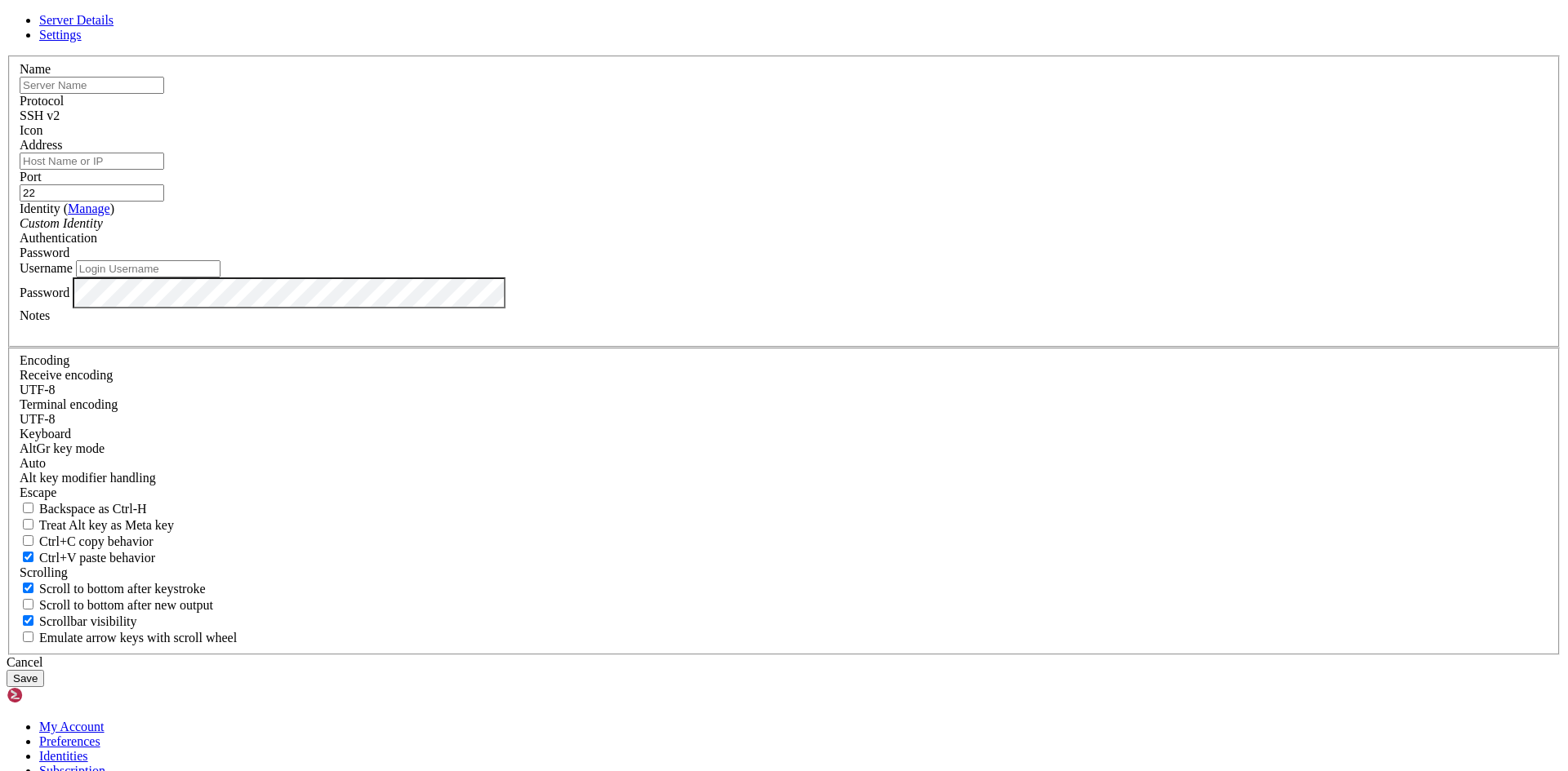
click at [164, 94] on input "text" at bounding box center [92, 85] width 145 height 17
paste input "9Jx2lbwE"
type input "9Jx2lbwE"
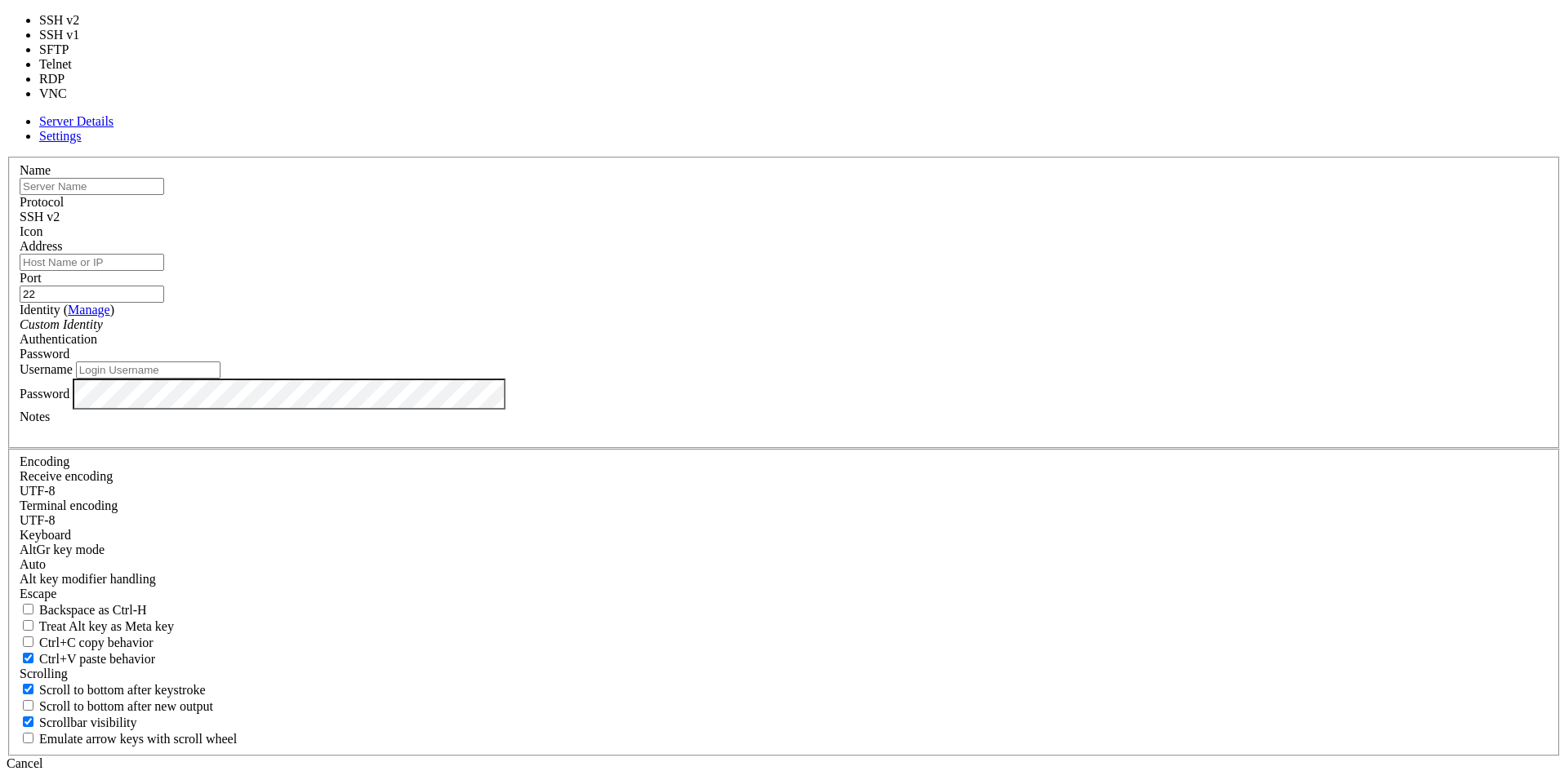
click at [60, 224] on span "SSH v2" at bounding box center [39, 217] width 40 height 14
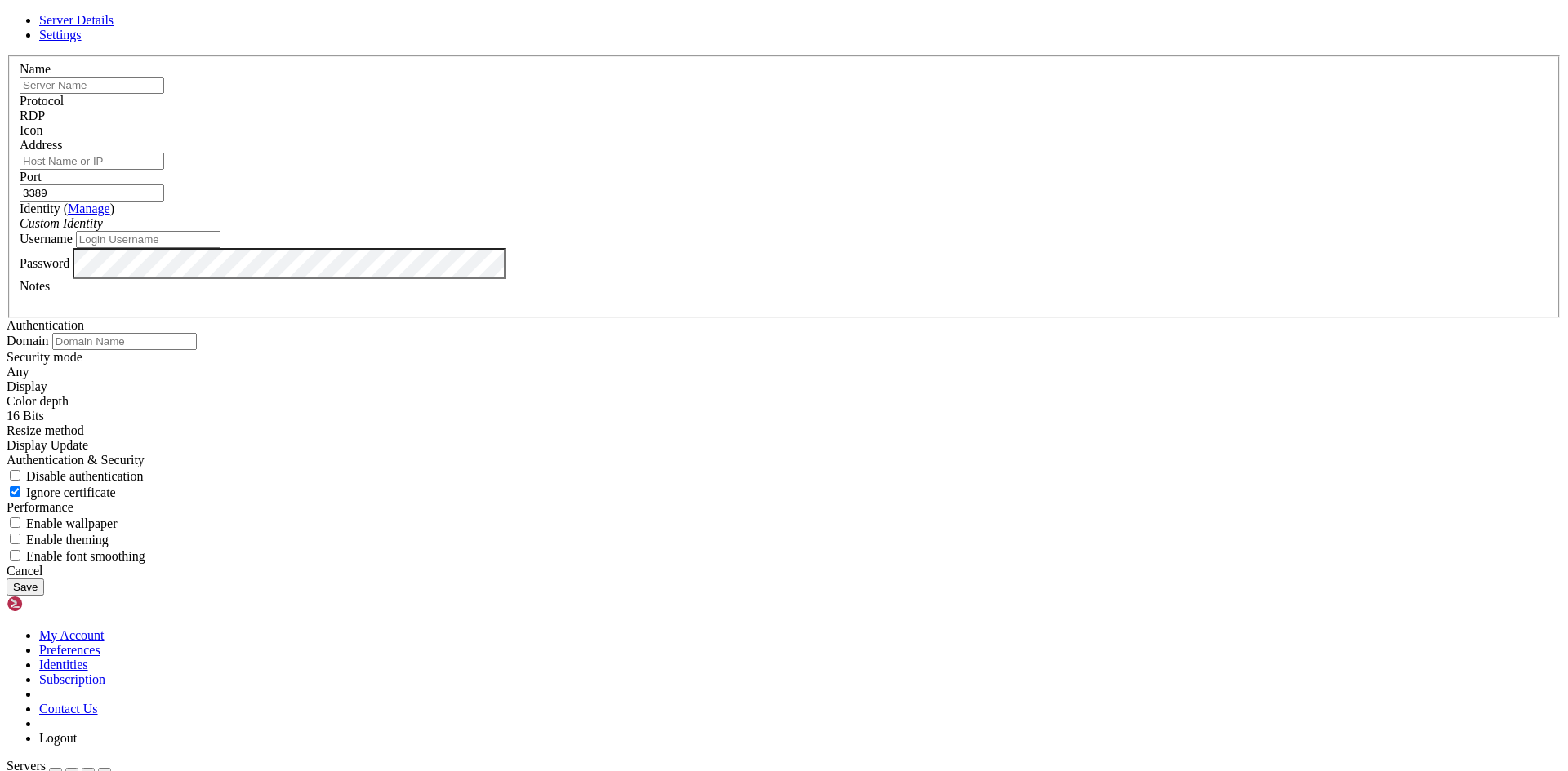
click at [164, 202] on input "3389" at bounding box center [92, 193] width 145 height 17
paste input "49300"
type input "49300"
click at [164, 170] on input "Address" at bounding box center [92, 161] width 145 height 17
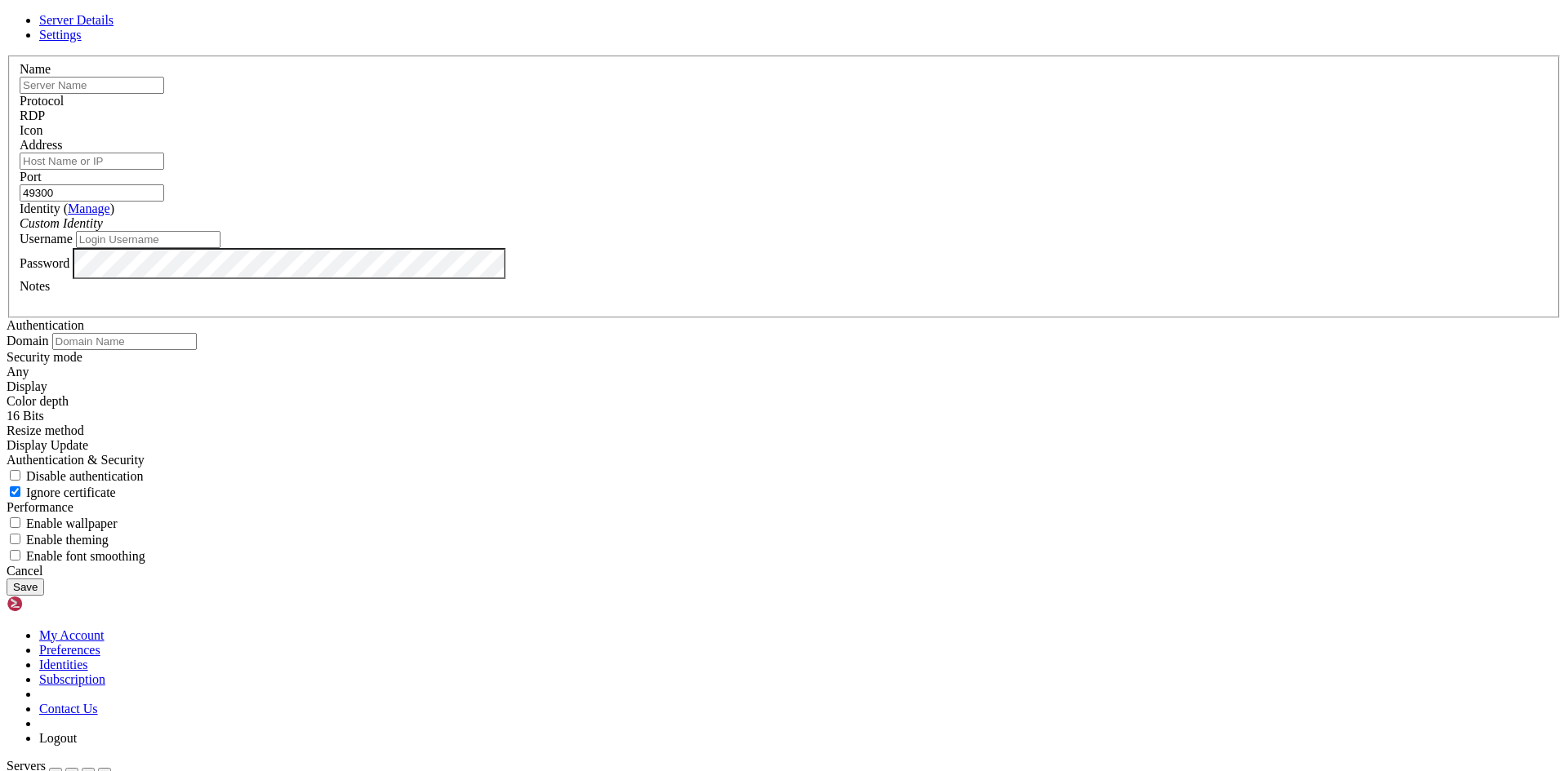
click at [164, 170] on input "Address" at bounding box center [92, 161] width 145 height 17
paste input "[TECHNICAL_ID]"
type input "[TECHNICAL_ID]"
click at [164, 94] on input "text" at bounding box center [92, 85] width 145 height 17
click at [221, 248] on input "Username" at bounding box center [148, 240] width 145 height 17
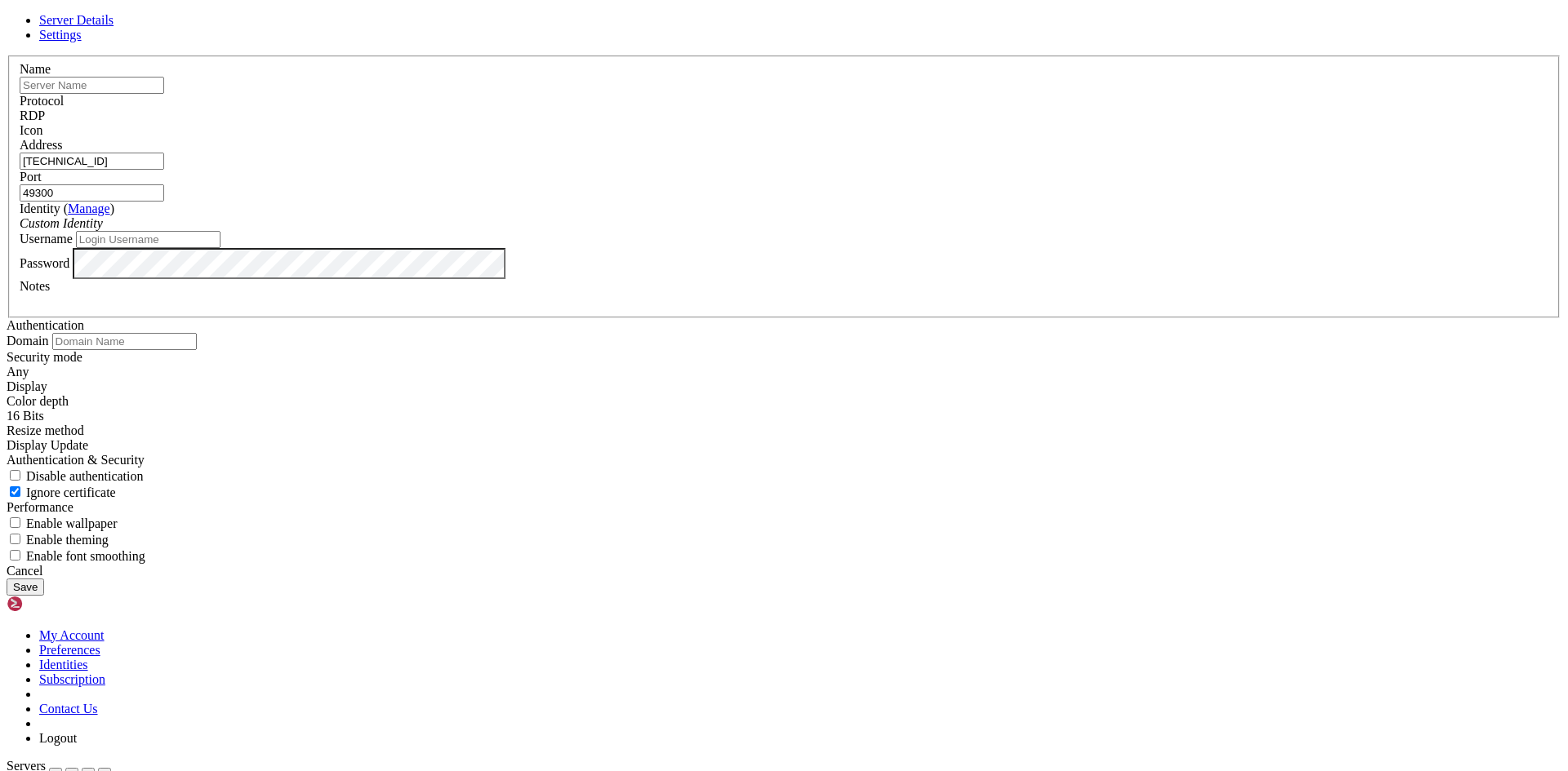
paste input "Administrator"
type input "Administrator"
click at [44, 595] on button "Save" at bounding box center [25, 587] width 38 height 17
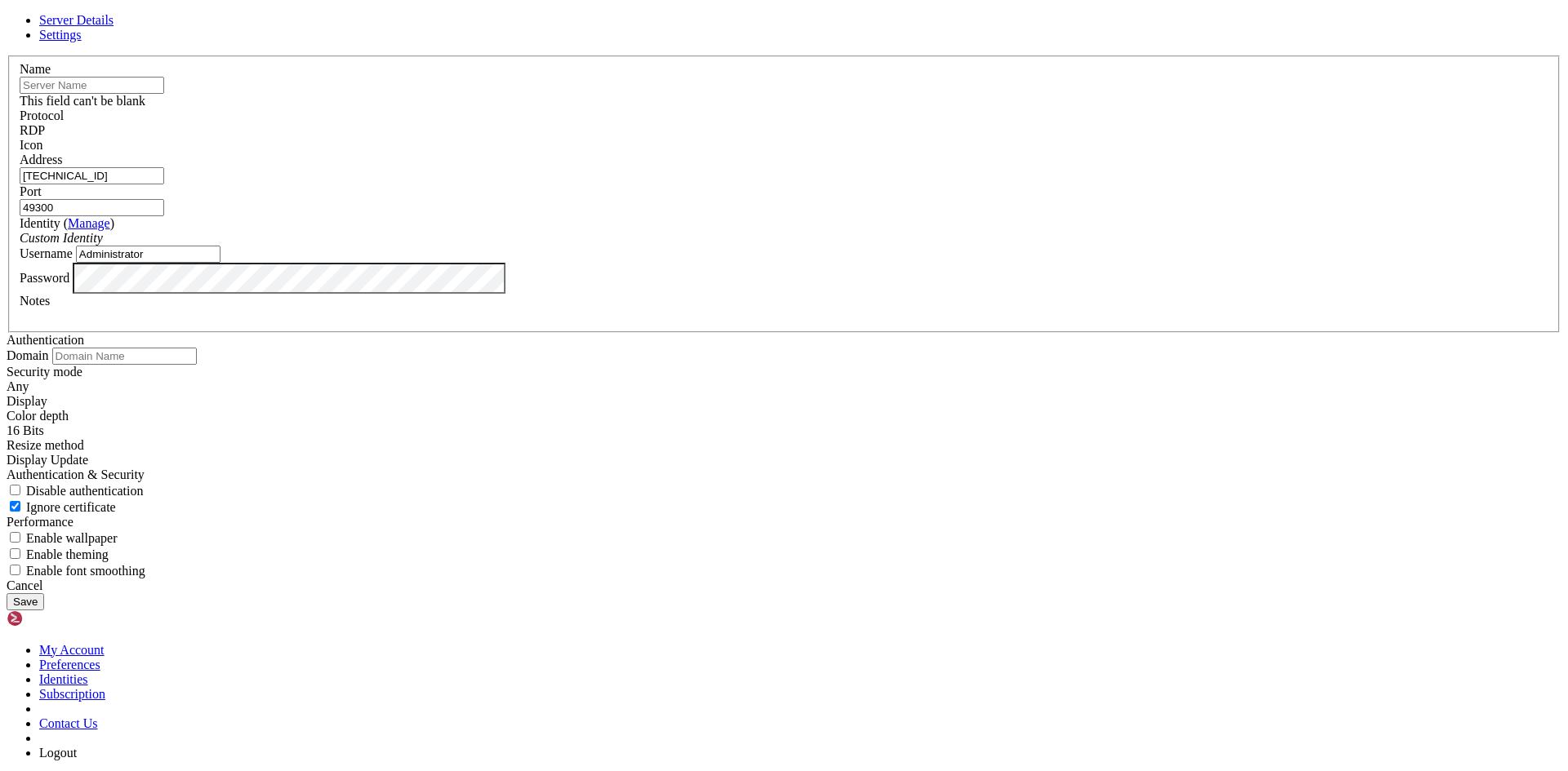
click at [164, 185] on input "[TECHNICAL_ID]" at bounding box center [92, 176] width 145 height 17
click at [164, 94] on input "text" at bounding box center [92, 85] width 145 height 17
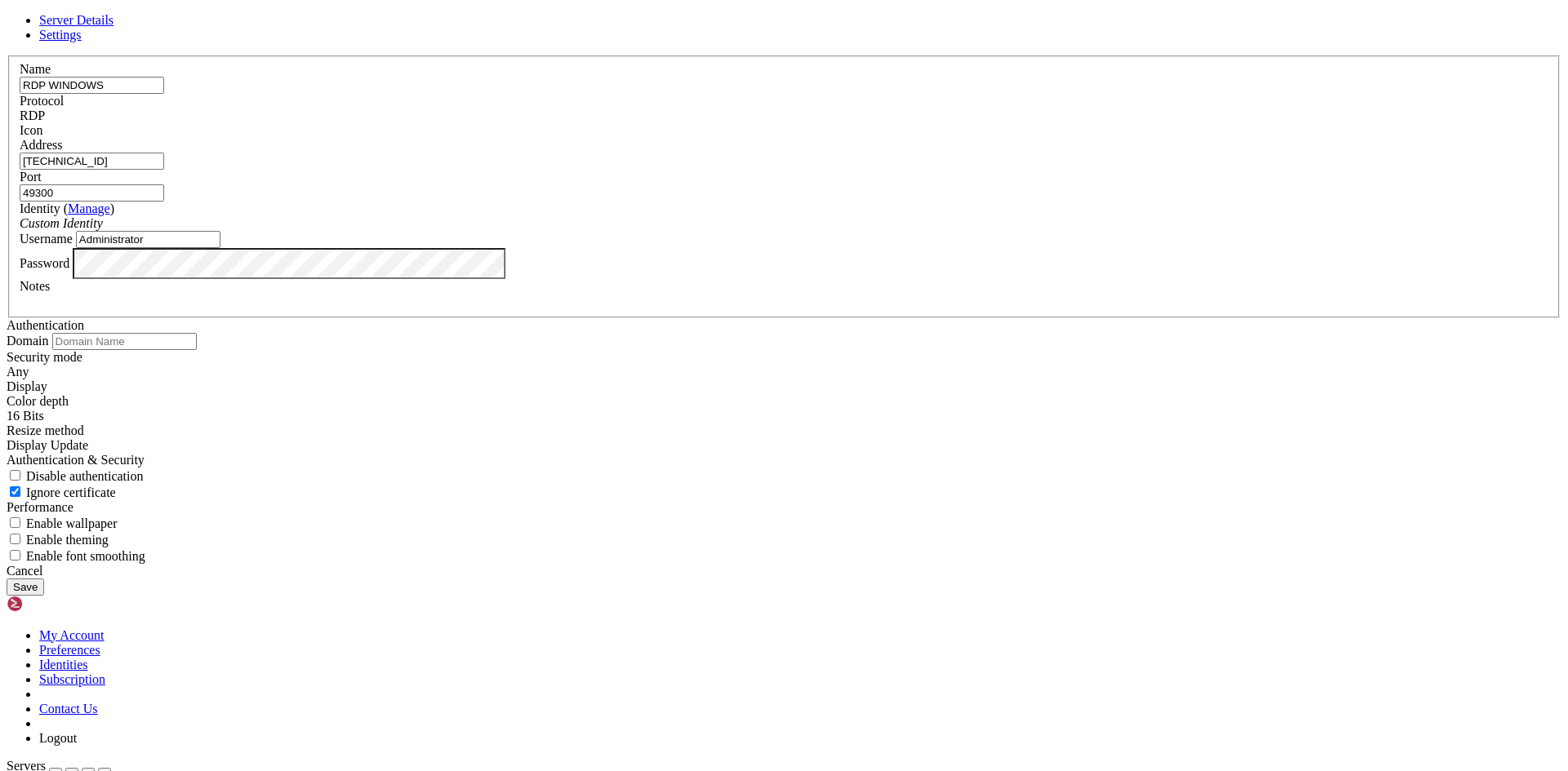
type input "RDP WINDOWS"
click at [44, 595] on button "Save" at bounding box center [25, 587] width 38 height 17
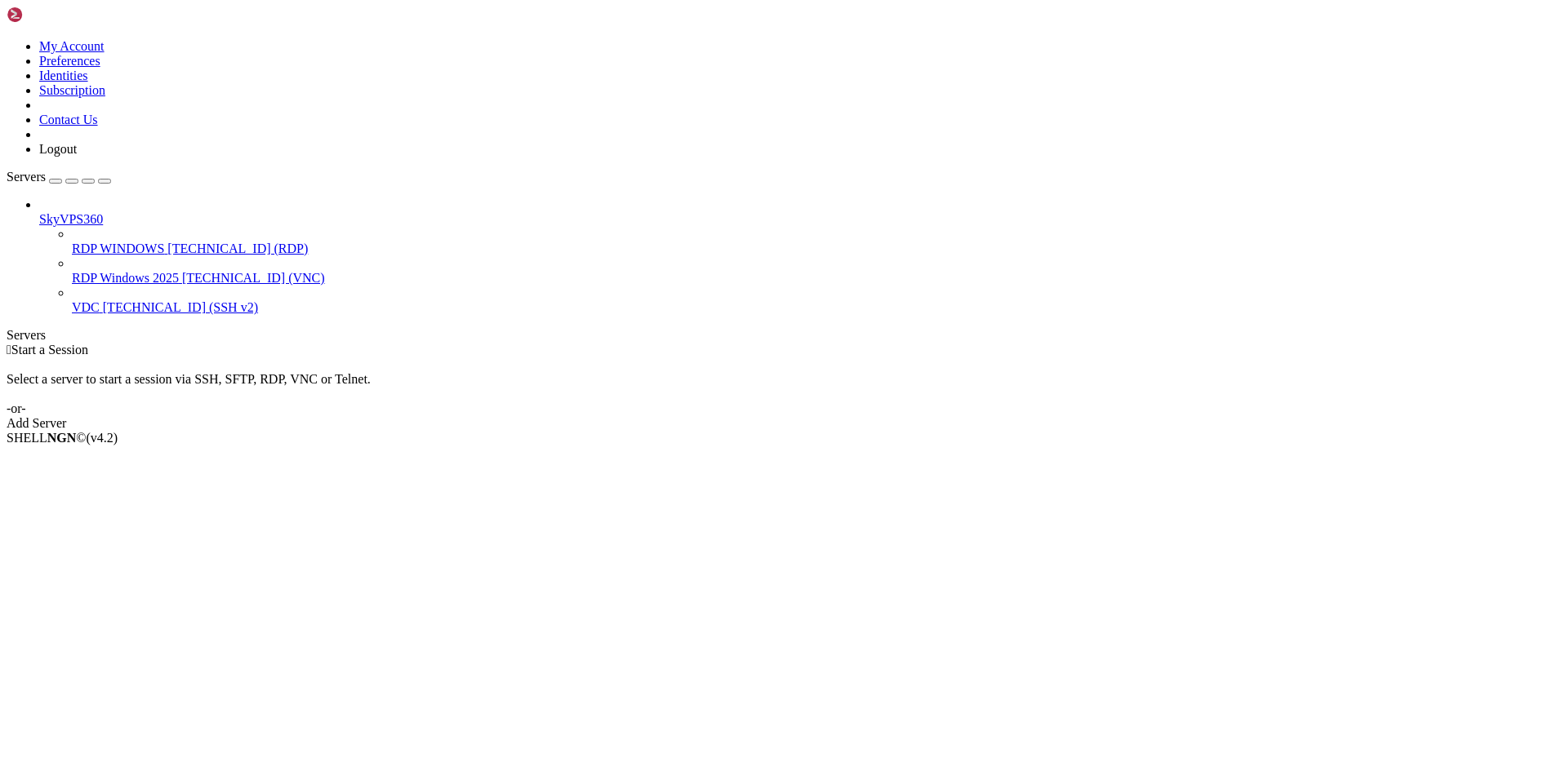
click at [130, 271] on span "RDP Windows 2025" at bounding box center [125, 277] width 107 height 14
click at [82, 488] on span "Rename" at bounding box center [61, 495] width 43 height 14
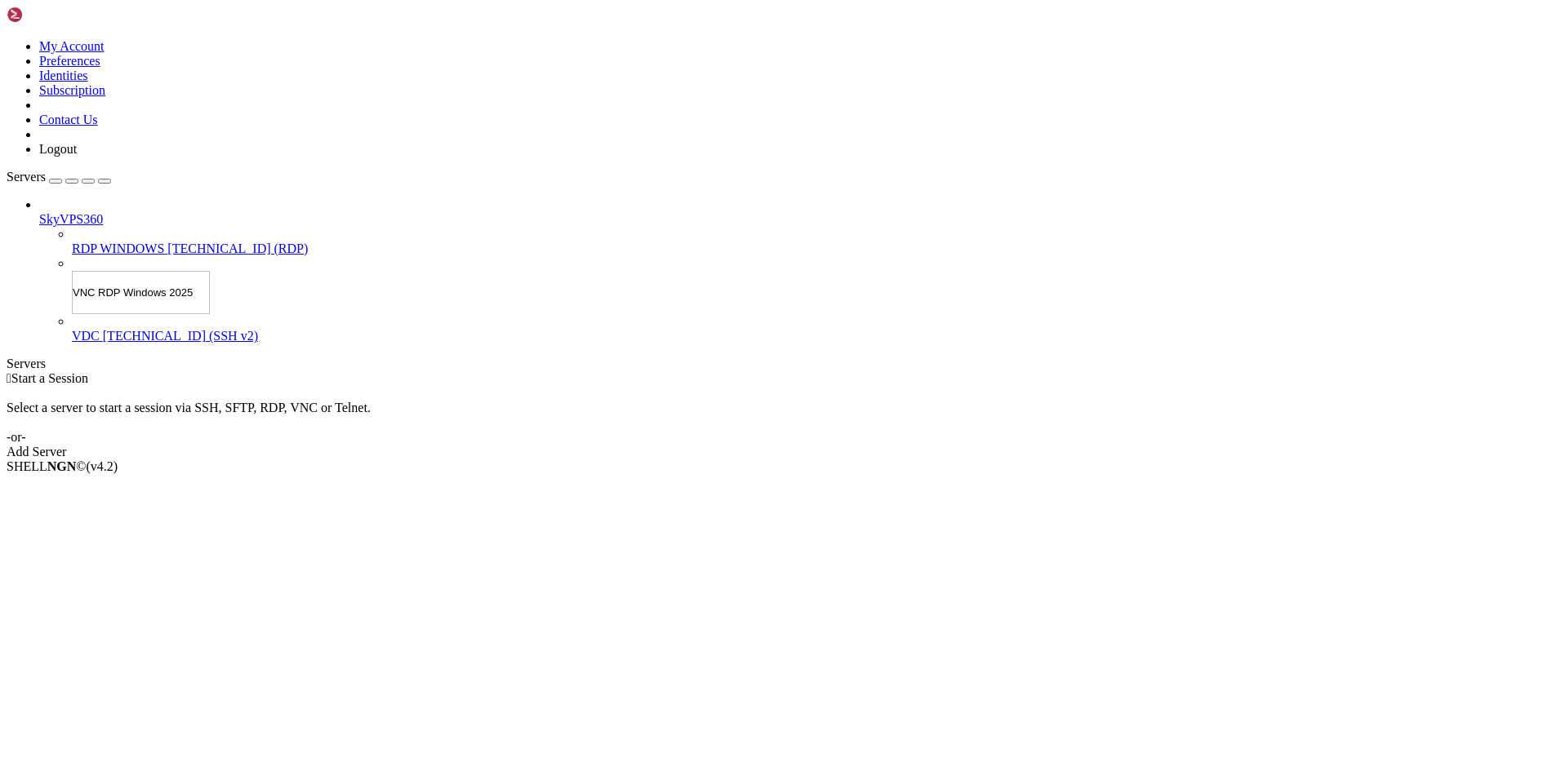
type input "VNC Windows 2025"
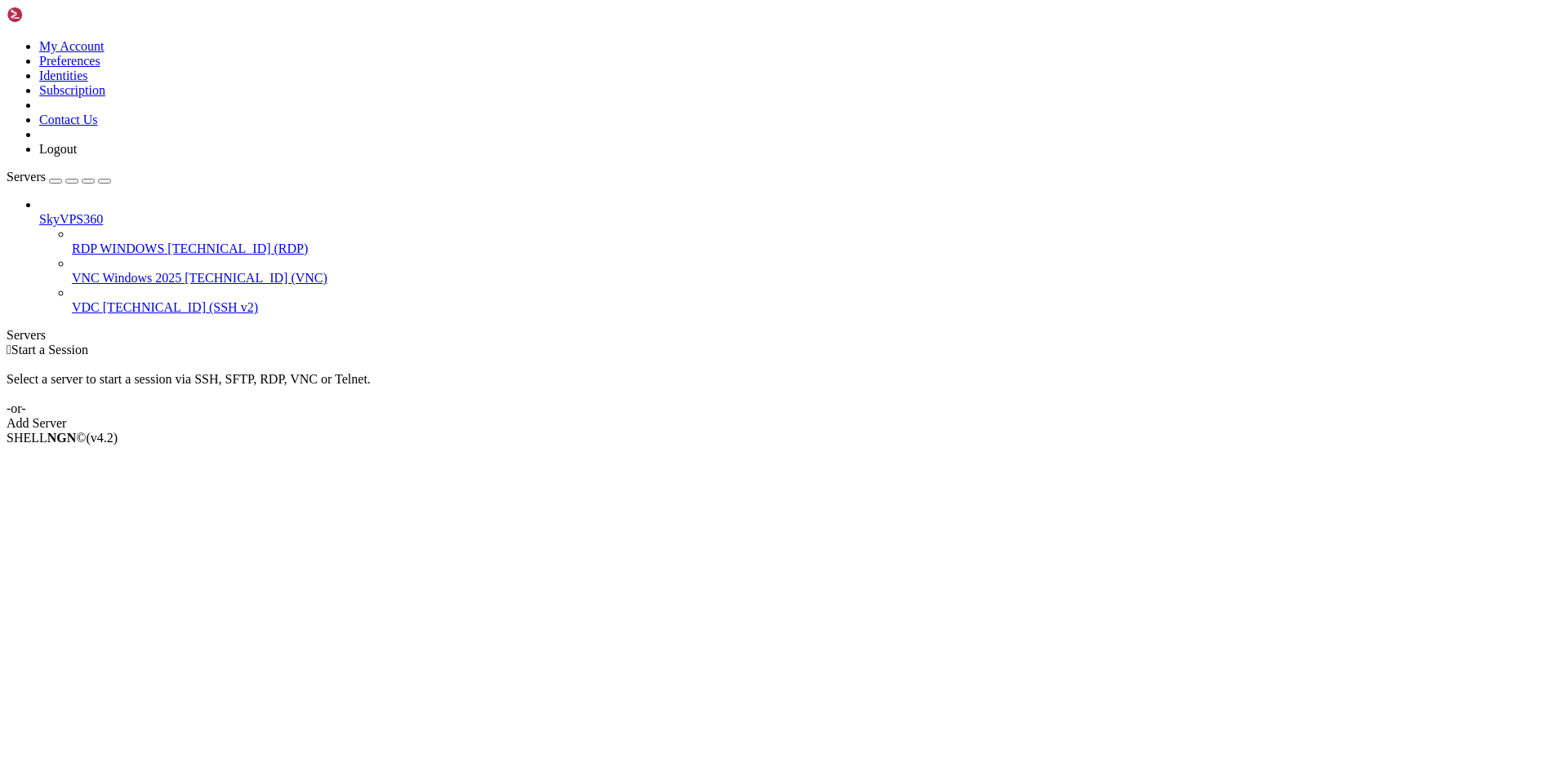
click at [146, 241] on link "RDP WINDOWS [TECHNICAL_ID] (RDP)" at bounding box center [816, 249] width 1489 height 15
click at [168, 241] on span "[TECHNICAL_ID] (RDP)" at bounding box center [238, 248] width 141 height 14
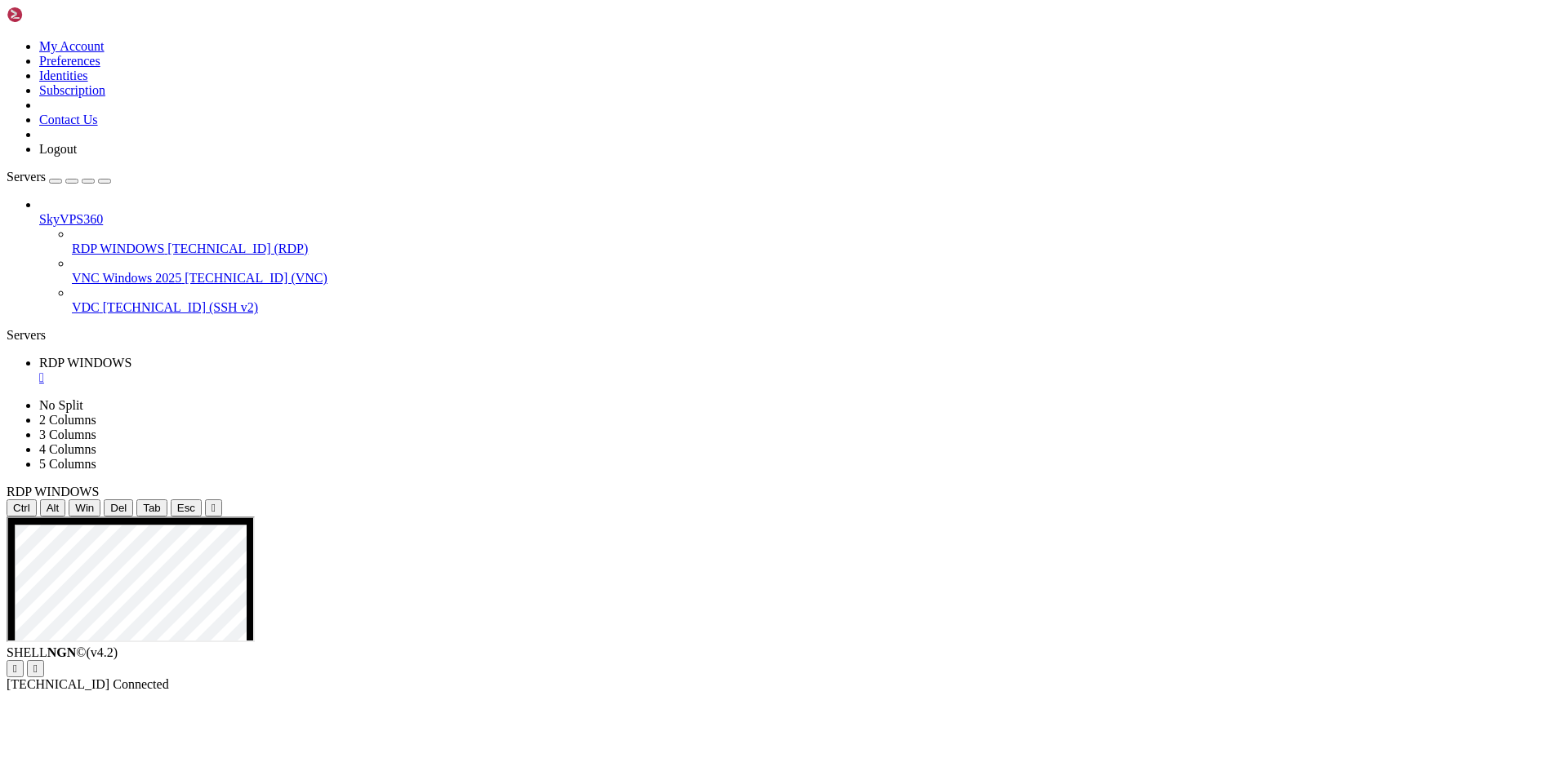
click at [105, 182] on icon "button" at bounding box center [105, 182] width 0 height 0
click at [212, 502] on div "" at bounding box center [213, 508] width 4 height 12
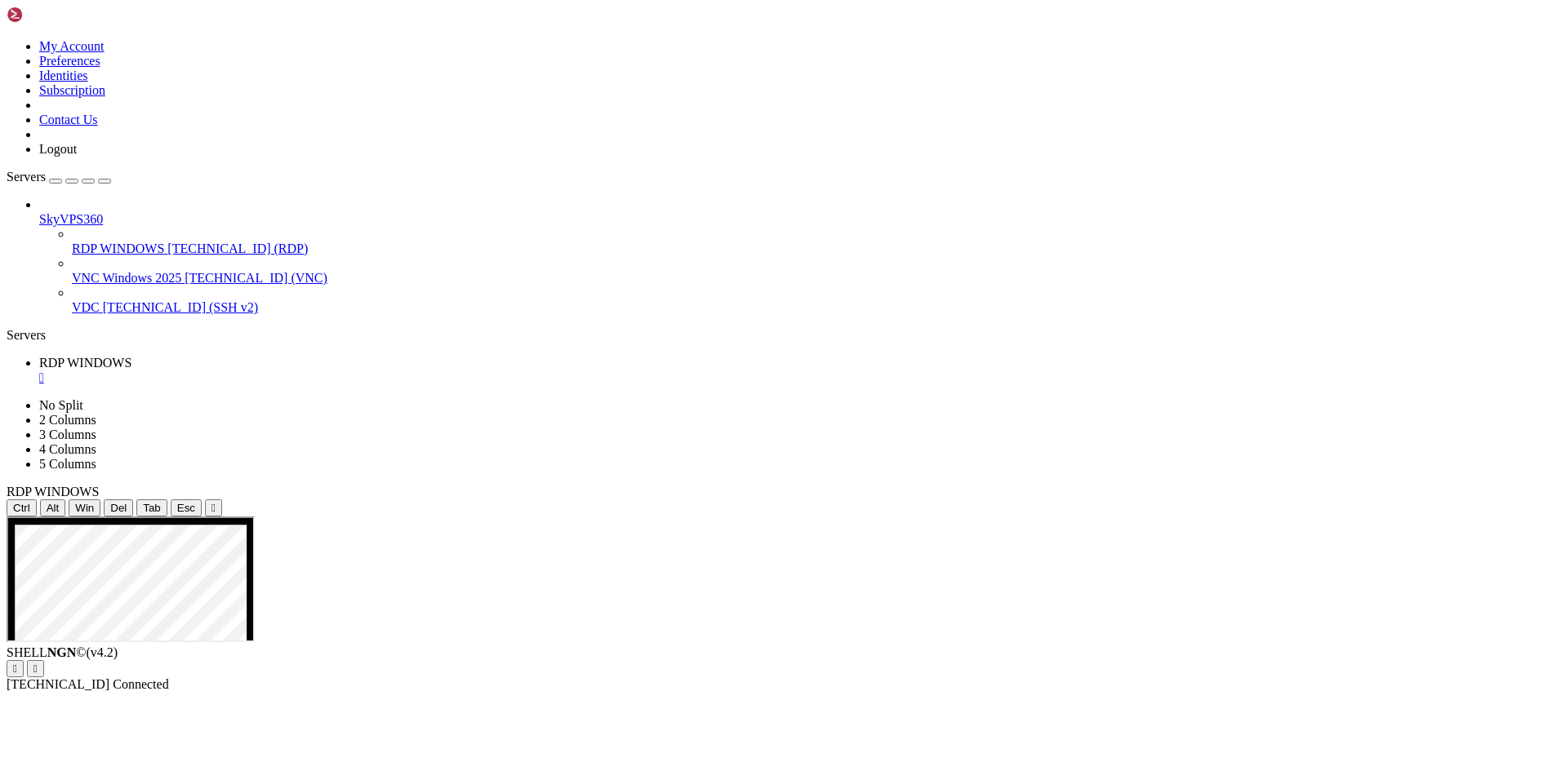
click at [7, 328] on div "Servers" at bounding box center [784, 335] width 1555 height 15
drag, startPoint x: 649, startPoint y: 587, endPoint x: 765, endPoint y: 601, distance: 116.8
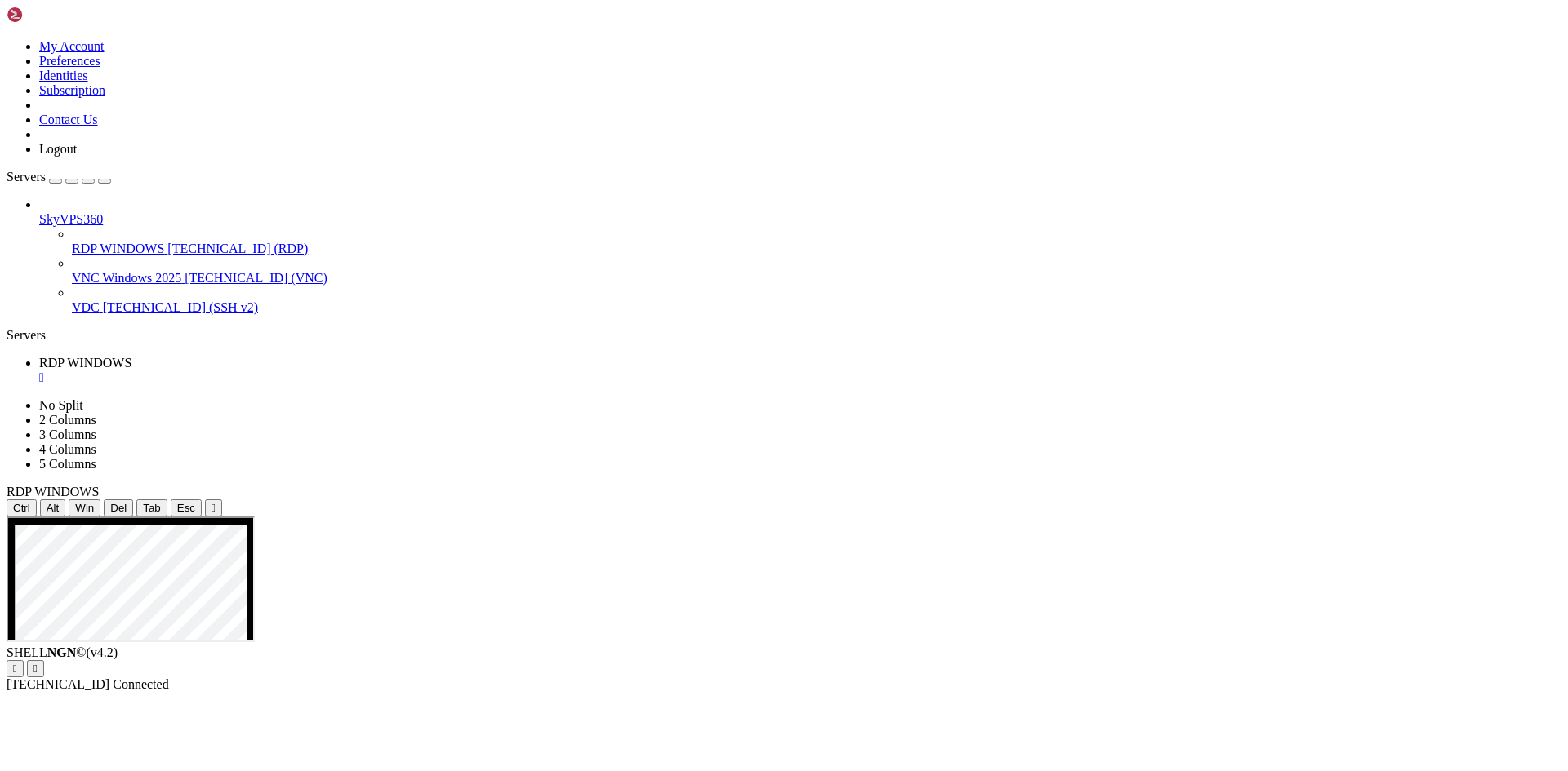
click at [216, 502] on div "" at bounding box center [213, 508] width 4 height 12
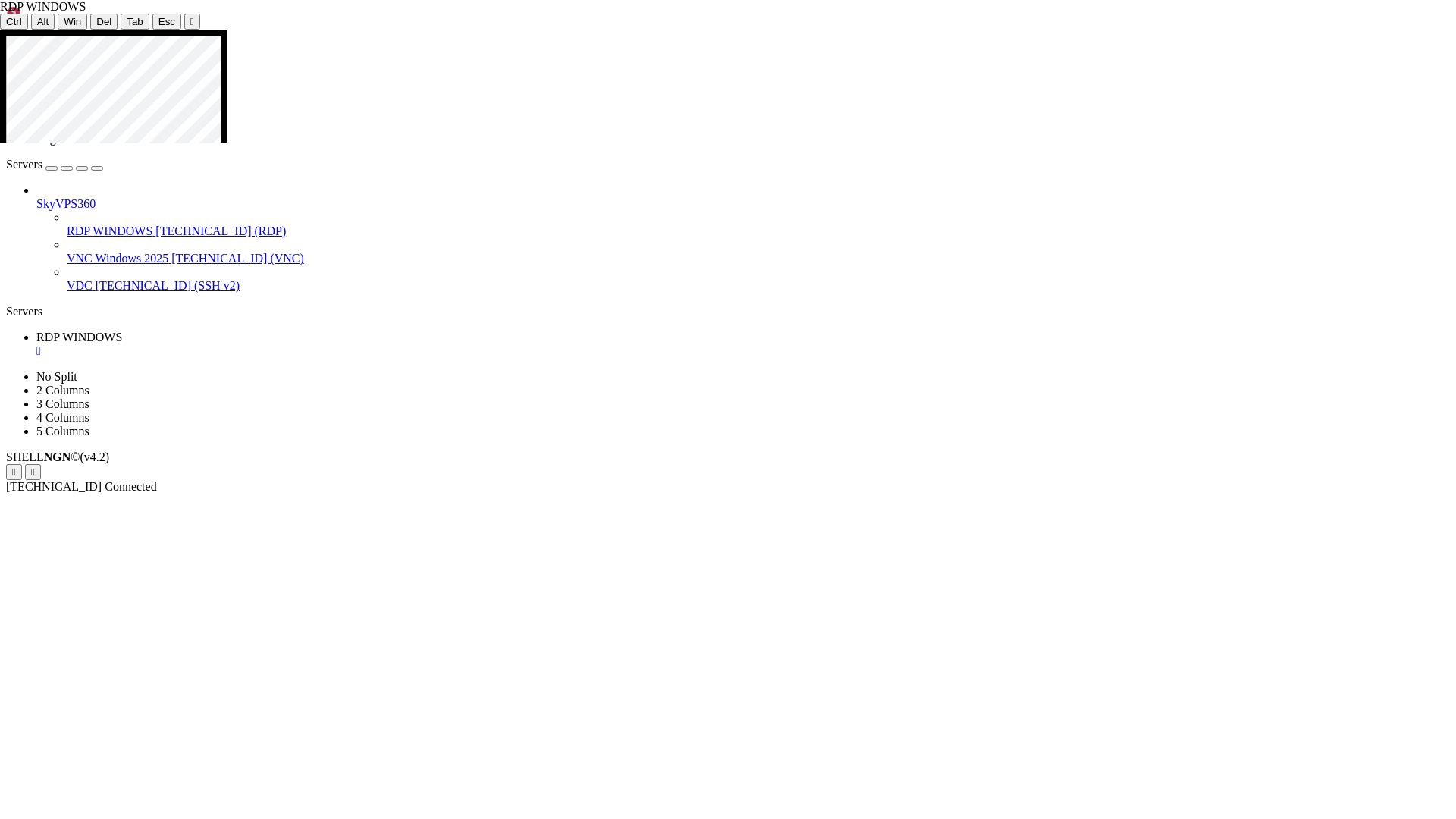
drag, startPoint x: 491, startPoint y: 174, endPoint x: 625, endPoint y: 179, distance: 134.1
click at [0, 30] on icon at bounding box center [0, 30] width 0 height 0
click at [191, 17] on div "" at bounding box center [192, 21] width 4 height 11
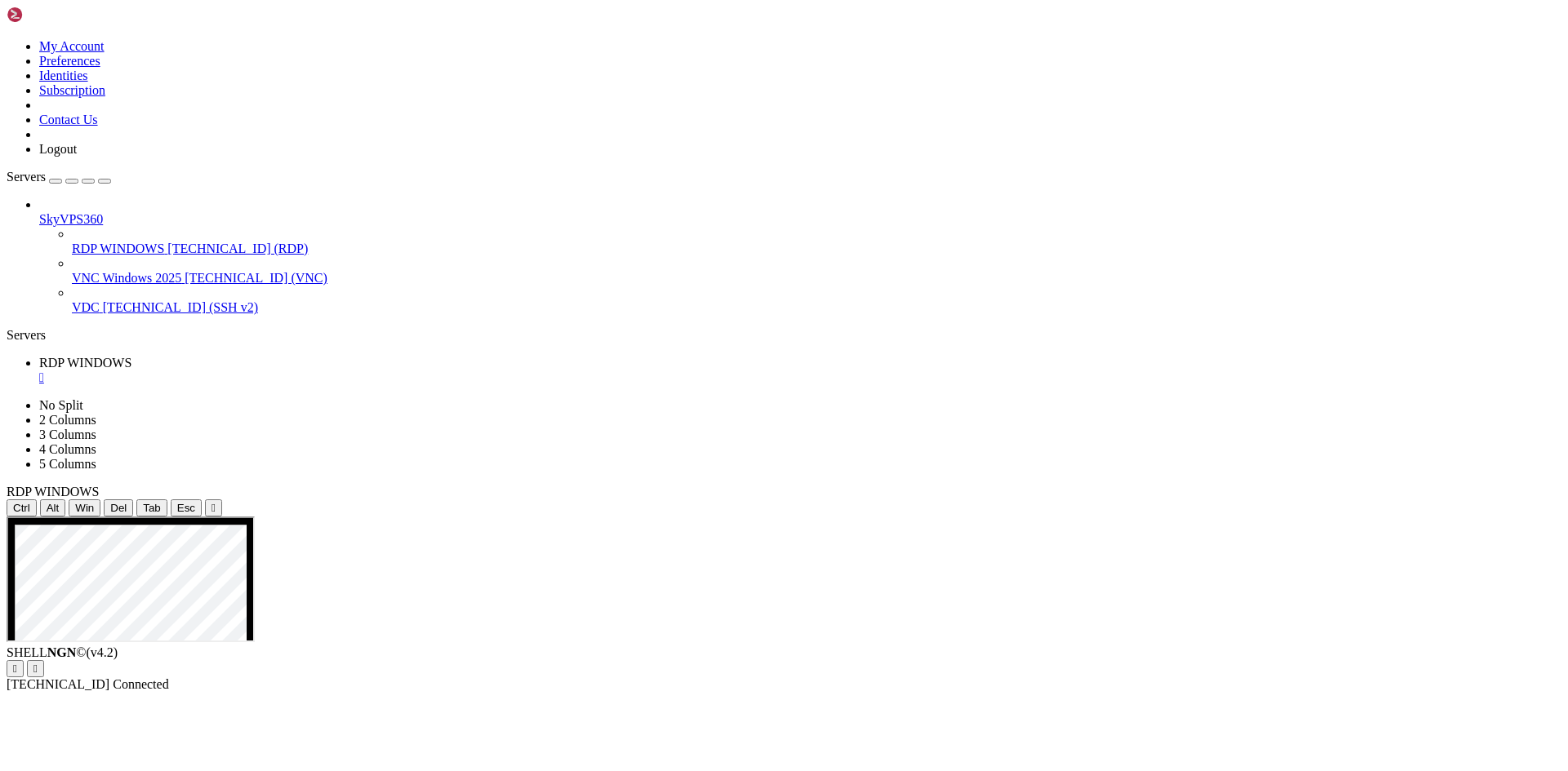
click at [105, 182] on icon "button" at bounding box center [105, 182] width 0 height 0
click at [212, 502] on div "" at bounding box center [213, 508] width 4 height 12
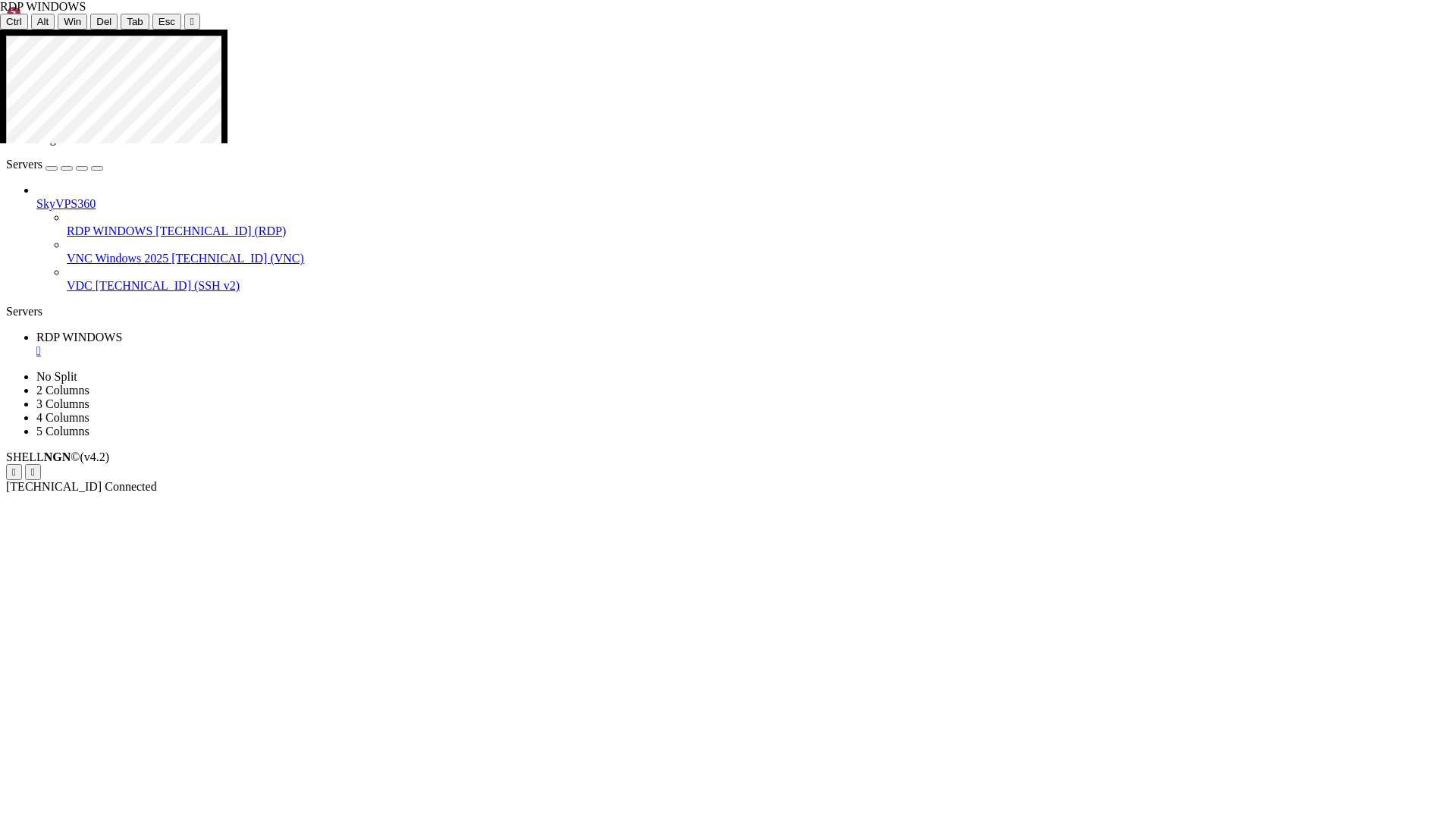
click at [0, 30] on icon at bounding box center [0, 30] width 0 height 0
click at [191, 19] on div "" at bounding box center [192, 21] width 4 height 11
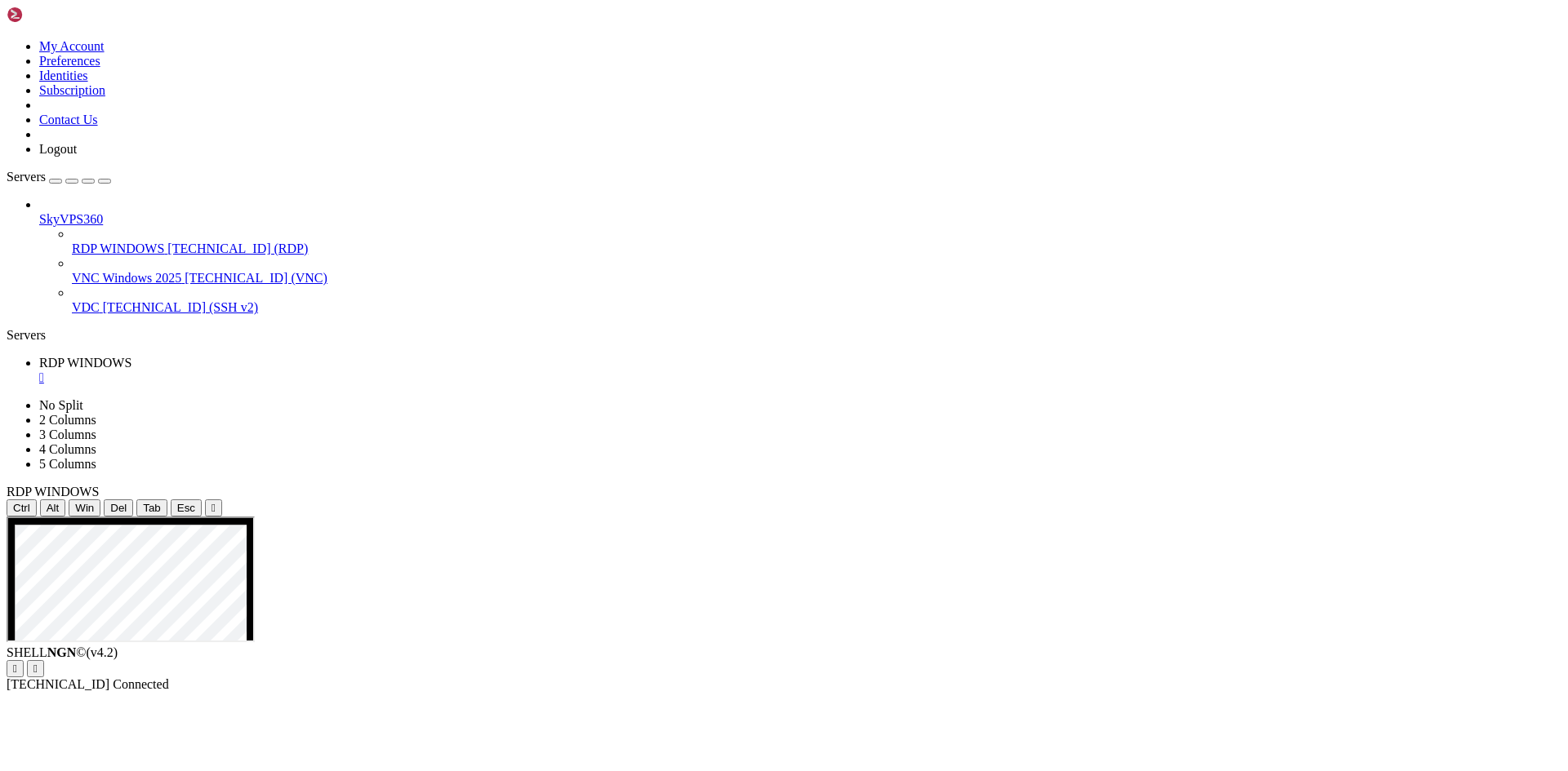
click at [15, 328] on div "Servers" at bounding box center [784, 335] width 1555 height 15
click at [326, 370] on div "" at bounding box center [800, 378] width 1522 height 15
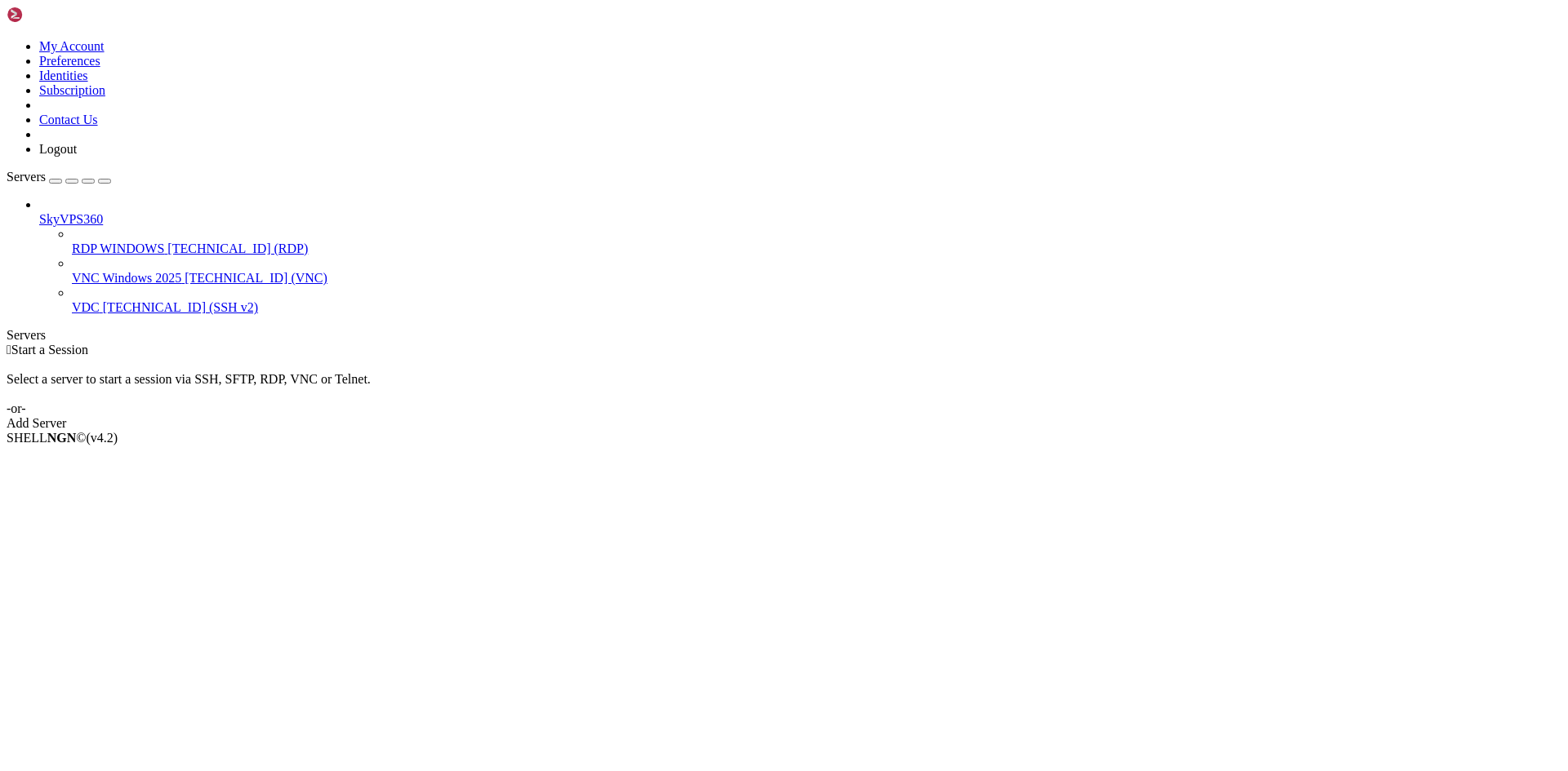
click at [185, 271] on span "[TECHNICAL_ID] (VNC)" at bounding box center [256, 277] width 143 height 14
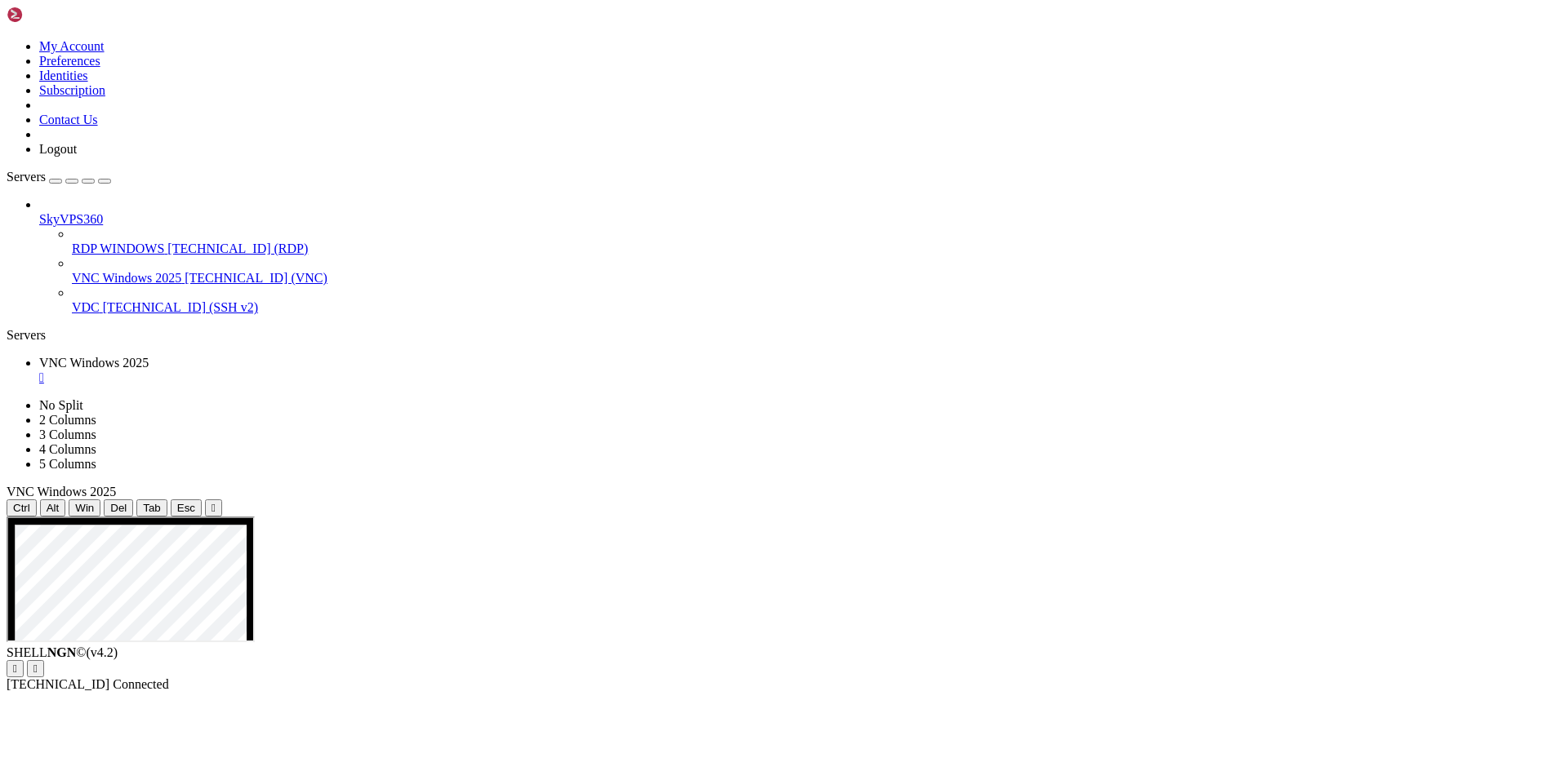
click at [130, 241] on span "RDP WINDOWS" at bounding box center [118, 248] width 92 height 14
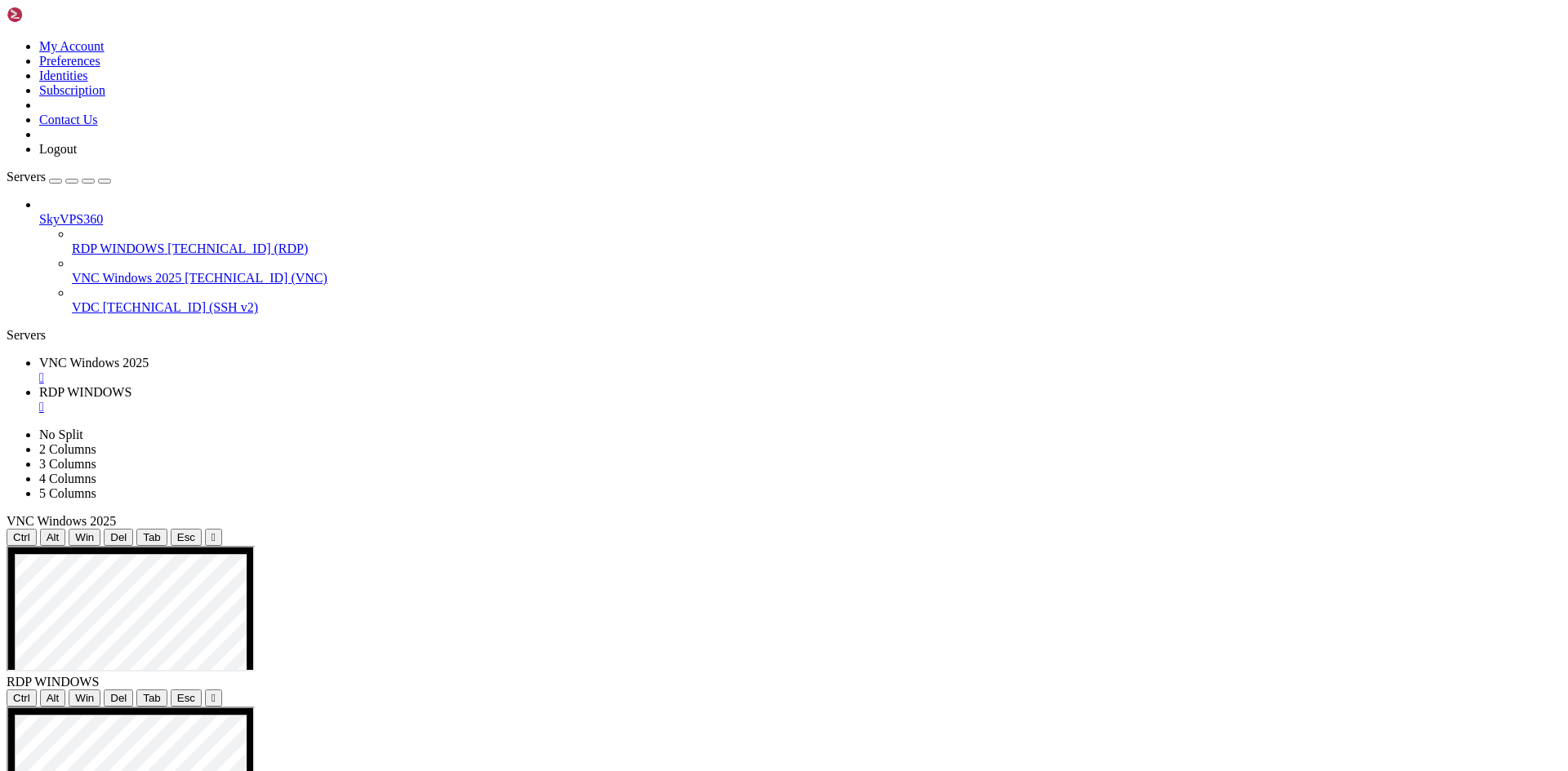
click at [343, 370] on div "" at bounding box center [800, 378] width 1522 height 15
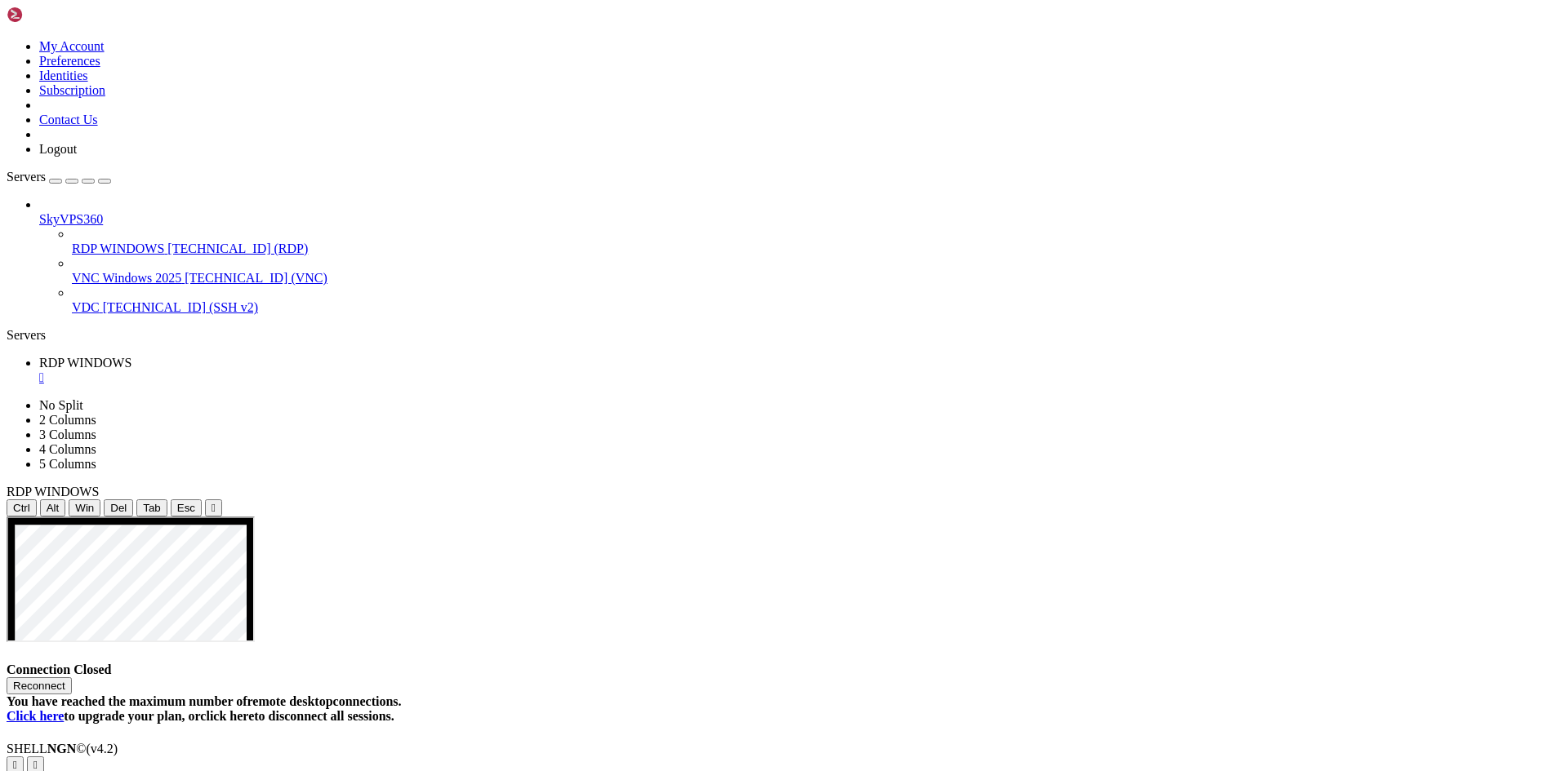
click at [72, 678] on button "Reconnect" at bounding box center [39, 686] width 65 height 17
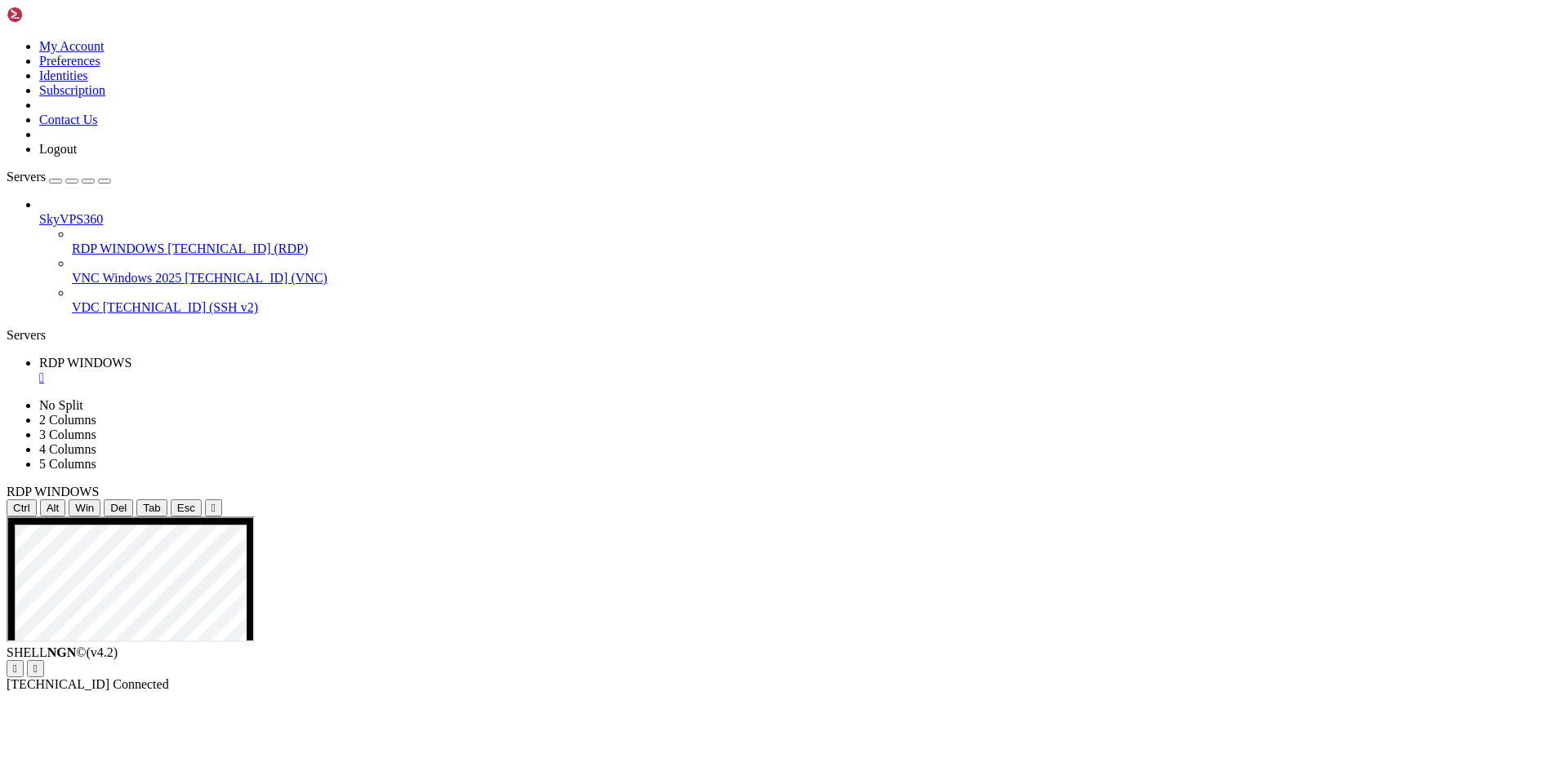
click at [216, 502] on div "" at bounding box center [213, 508] width 4 height 12
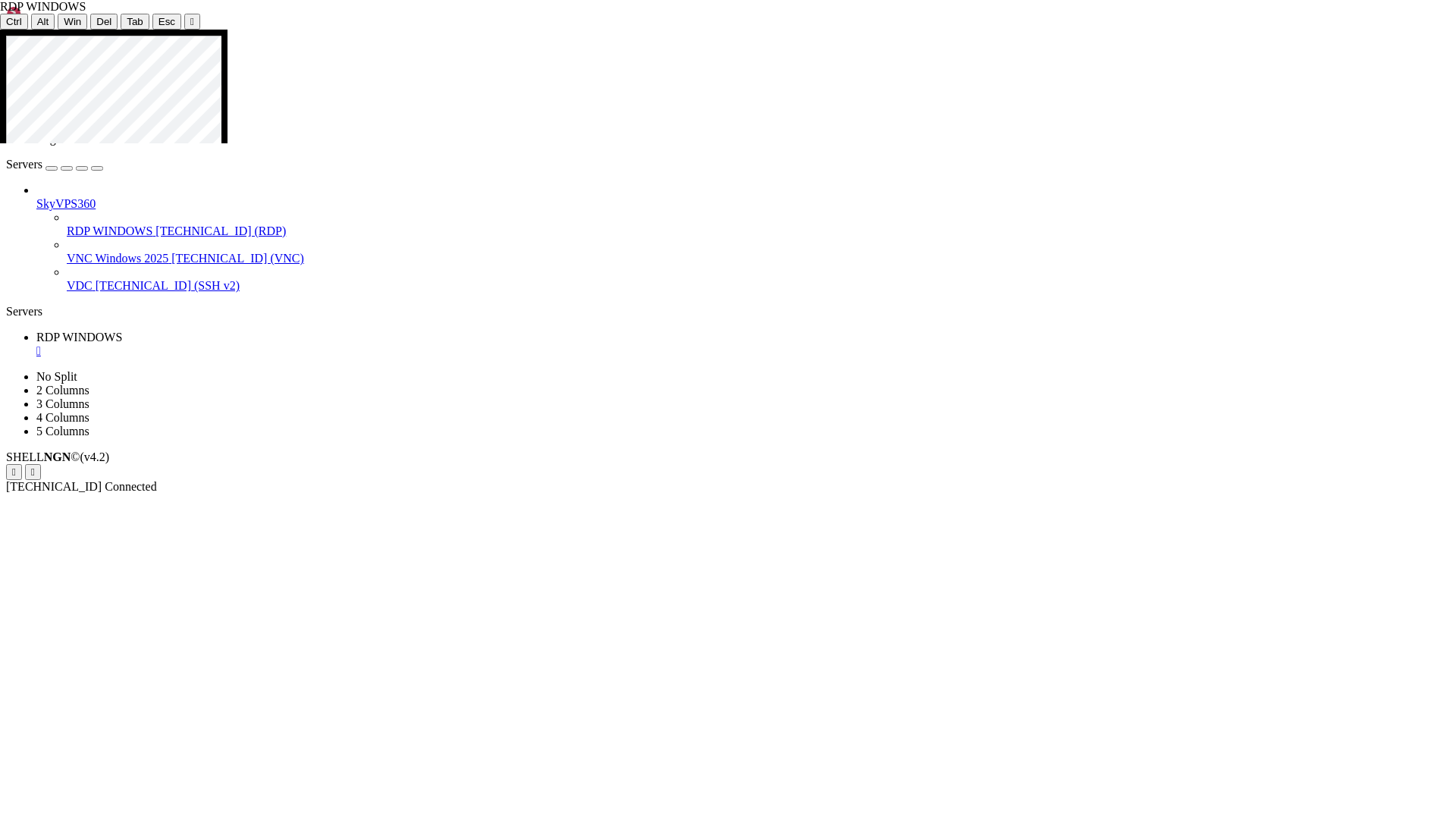
click at [0, 30] on icon at bounding box center [0, 30] width 0 height 0
click at [185, 22] on button "" at bounding box center [192, 21] width 16 height 16
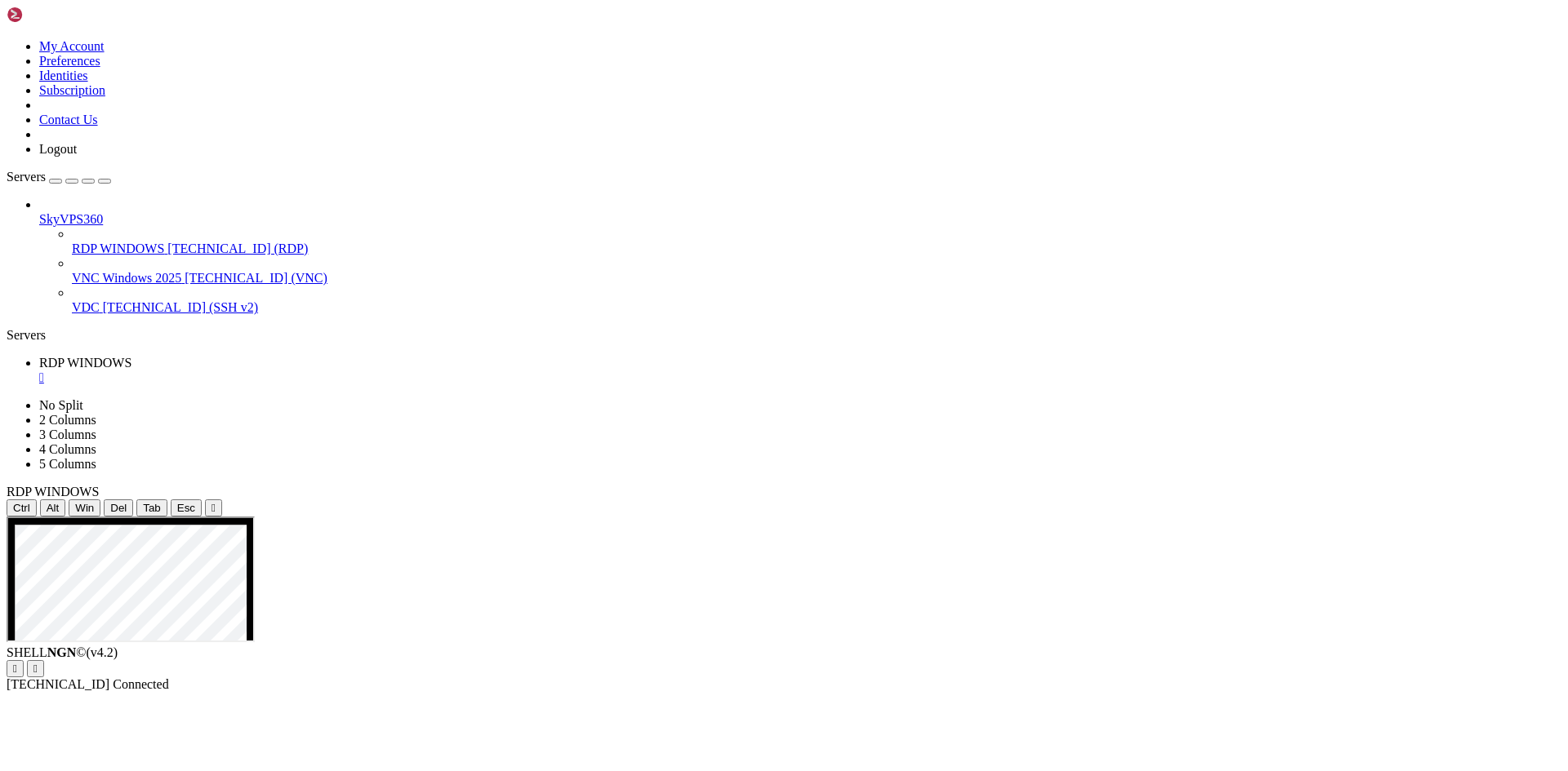
drag, startPoint x: 179, startPoint y: 676, endPoint x: 151, endPoint y: 660, distance: 32.2
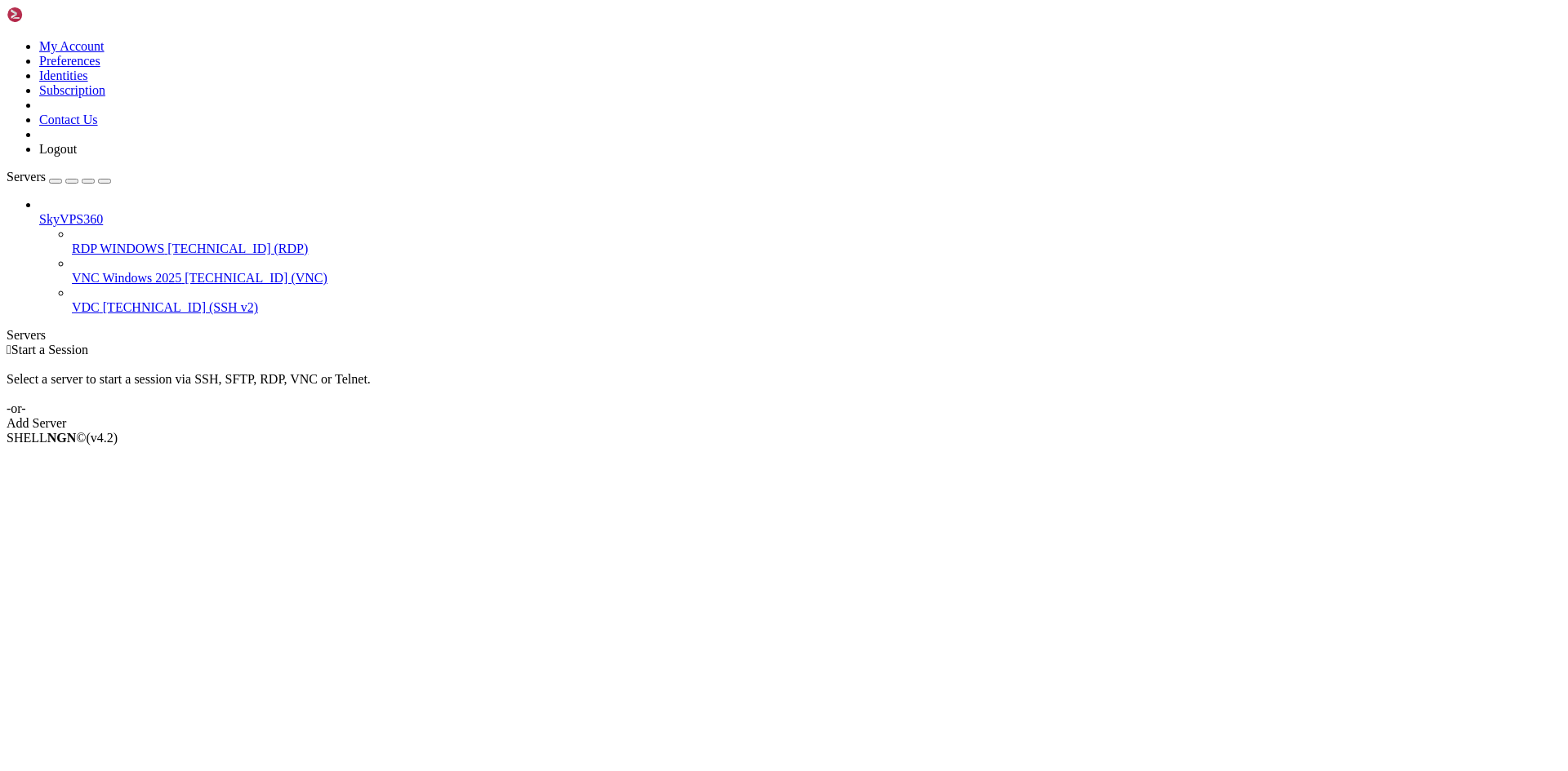
click at [168, 241] on span "[TECHNICAL_ID] (RDP)" at bounding box center [238, 248] width 141 height 14
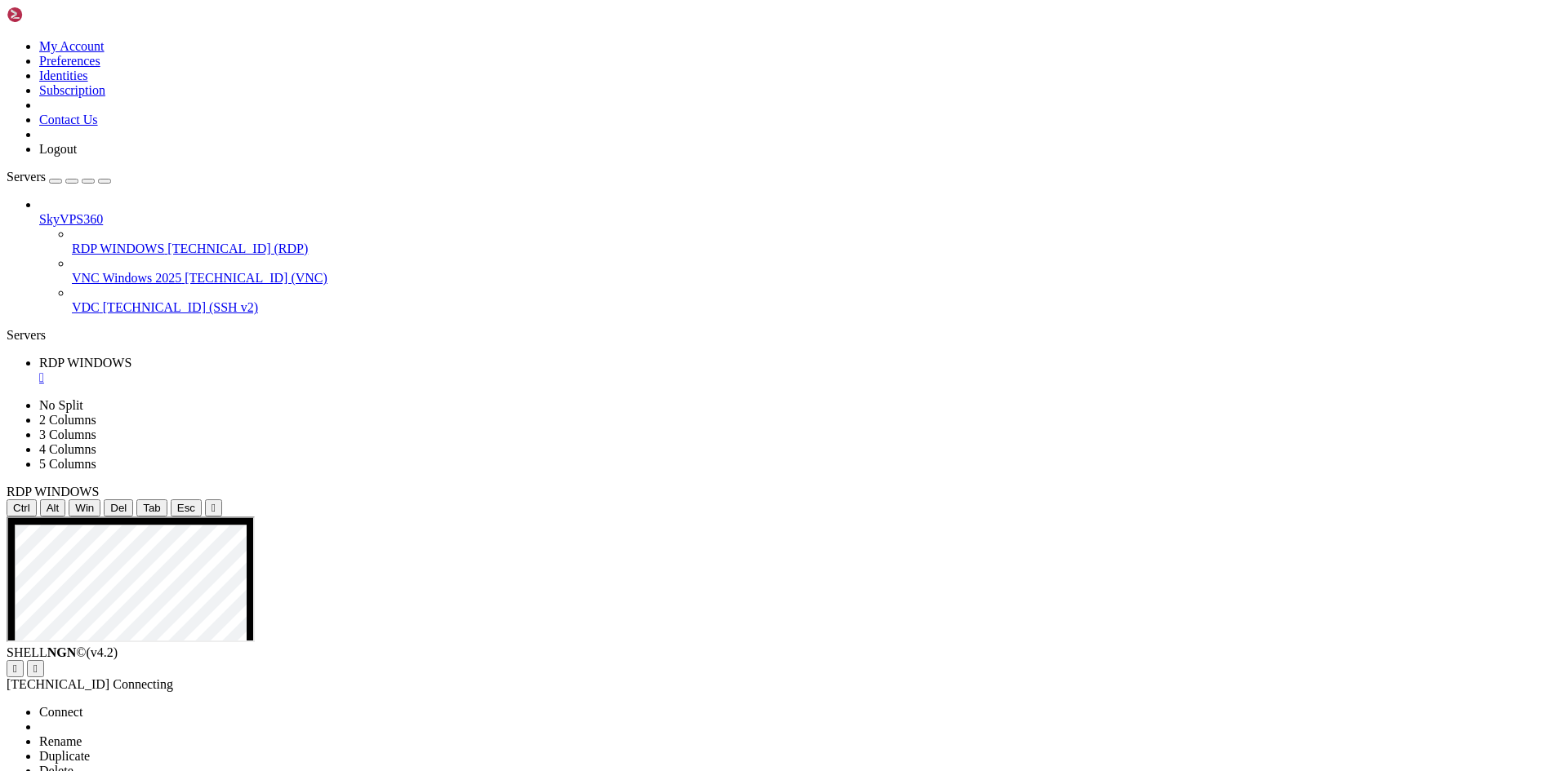
click at [82, 734] on span "Rename" at bounding box center [61, 741] width 43 height 14
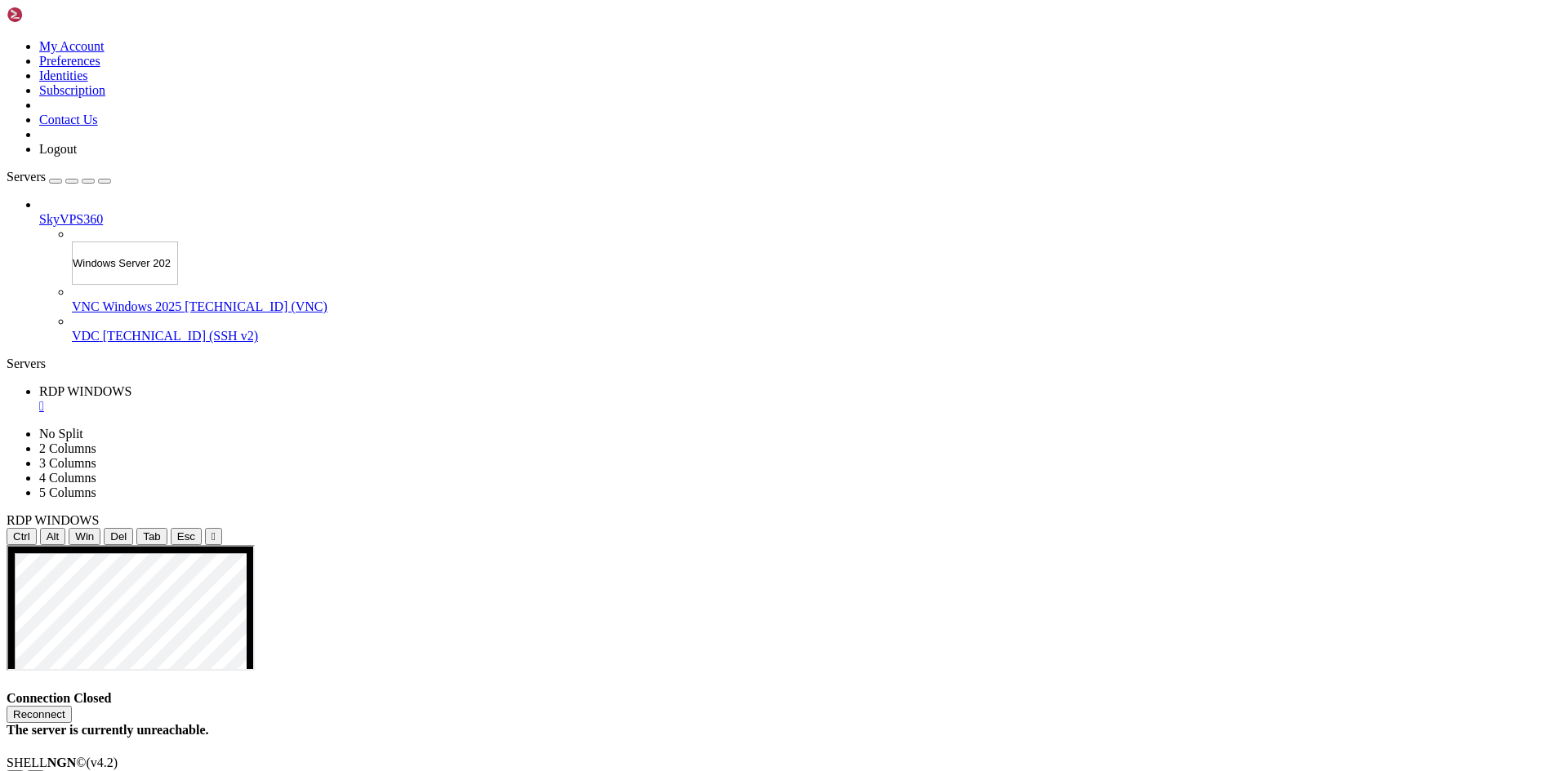
type input "Windows Server 2025"
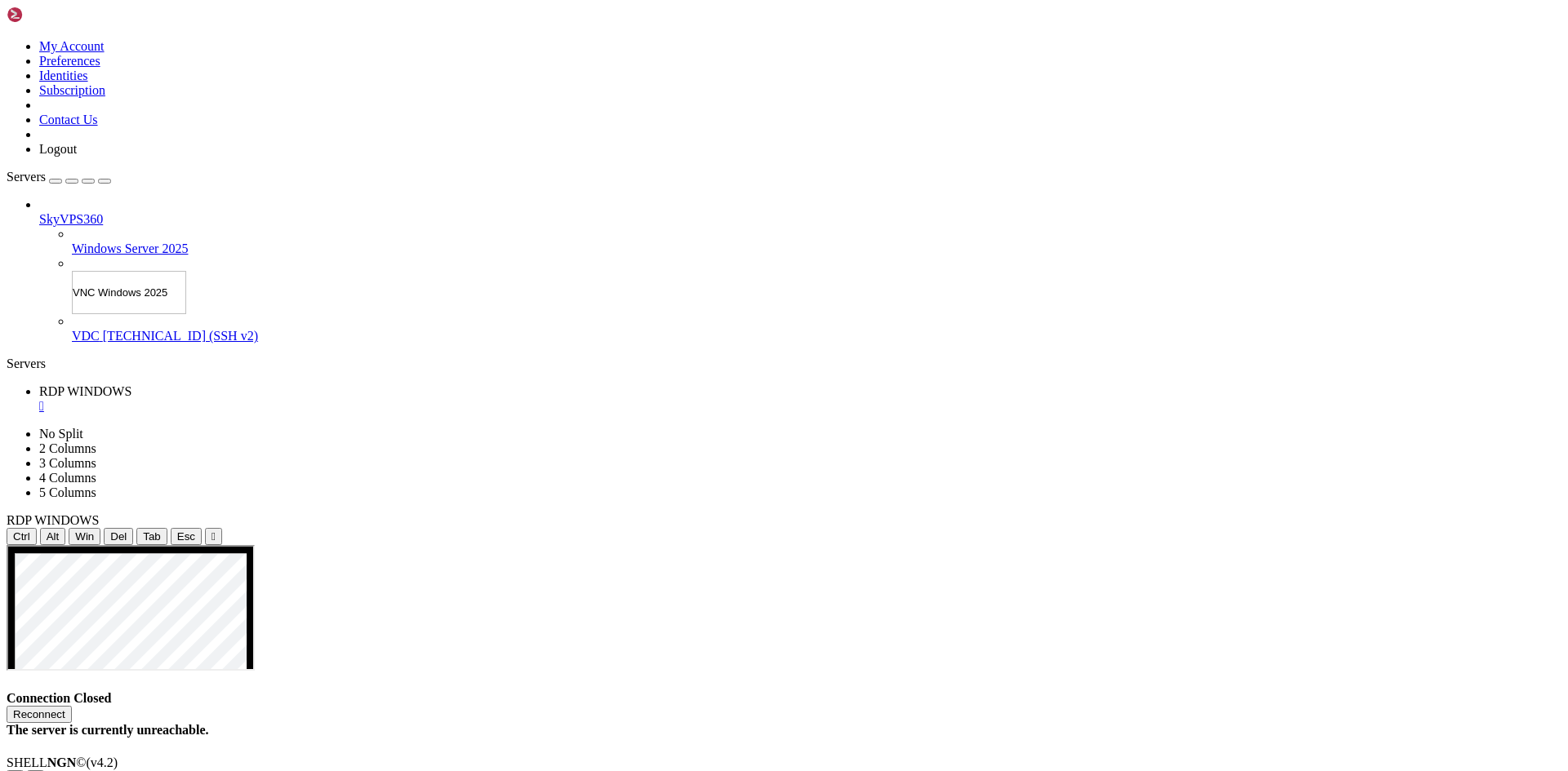
type input "Windows Server 2025"
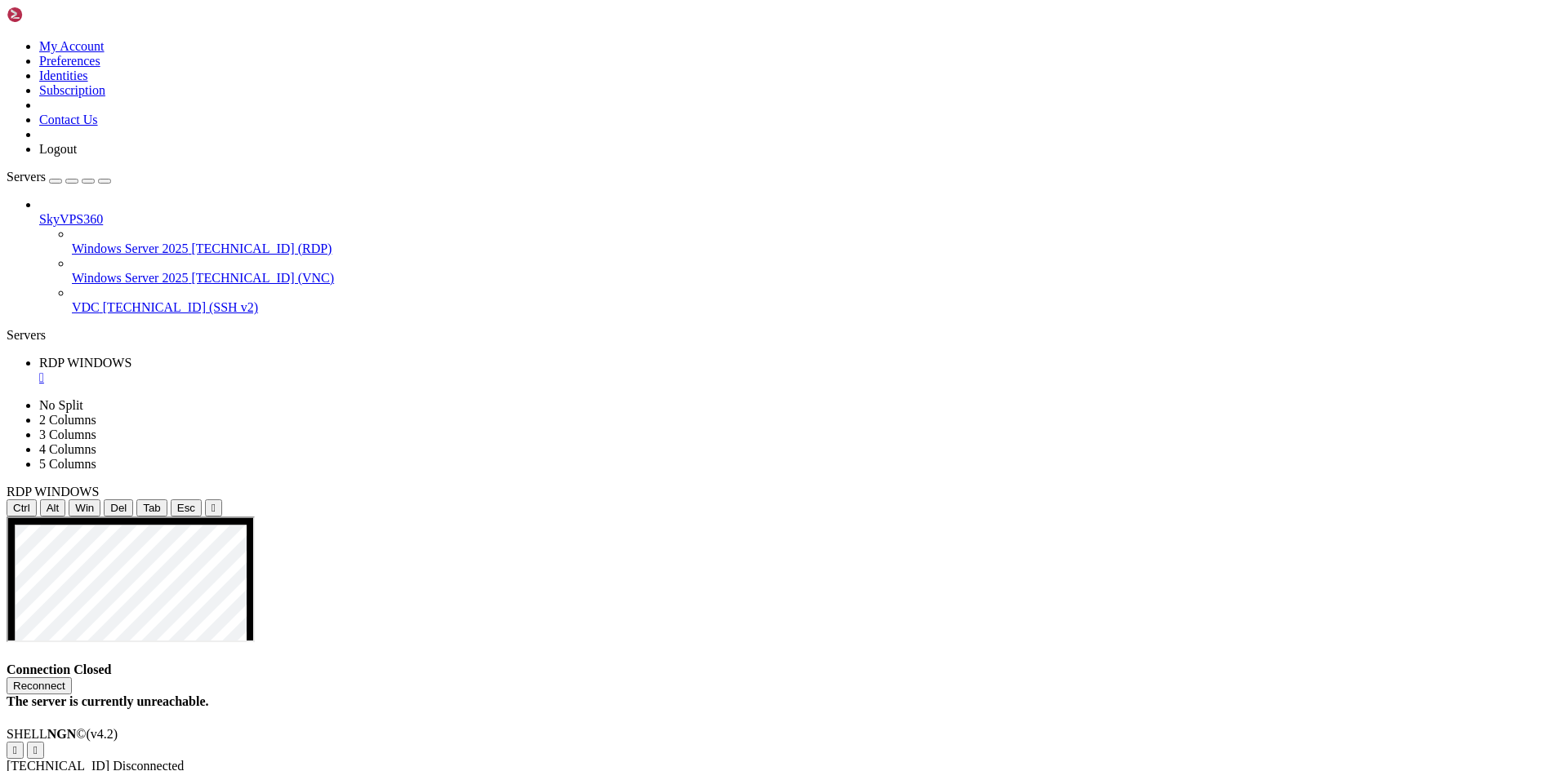
drag, startPoint x: 204, startPoint y: 186, endPoint x: 312, endPoint y: 201, distance: 109.0
click at [312, 201] on div "My Account Preferences Identities Subscription Contact Us Logout Servers SkyVPS…" at bounding box center [784, 357] width 1555 height 702
drag, startPoint x: 312, startPoint y: 191, endPoint x: 210, endPoint y: 206, distance: 103.1
click at [210, 206] on div "My Account Preferences Identities Subscription Contact Us Logout Servers SkyVPS…" at bounding box center [784, 357] width 1555 height 702
click at [191, 241] on span "[TECHNICAL_ID] (RDP)" at bounding box center [262, 248] width 141 height 14
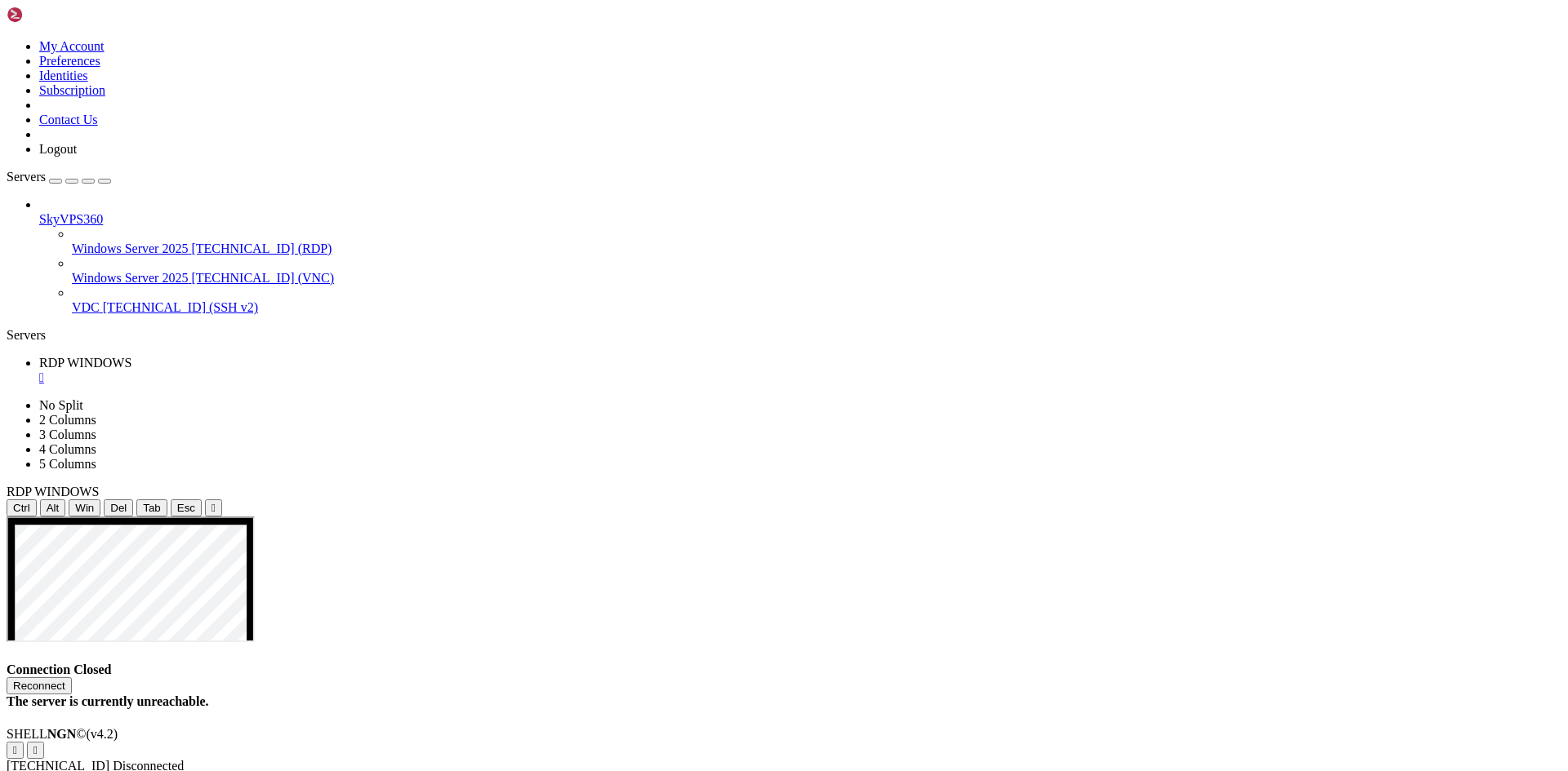
click at [829, 678] on div "Reconnect" at bounding box center [784, 686] width 1555 height 17
click at [72, 678] on button "Reconnect" at bounding box center [39, 686] width 65 height 17
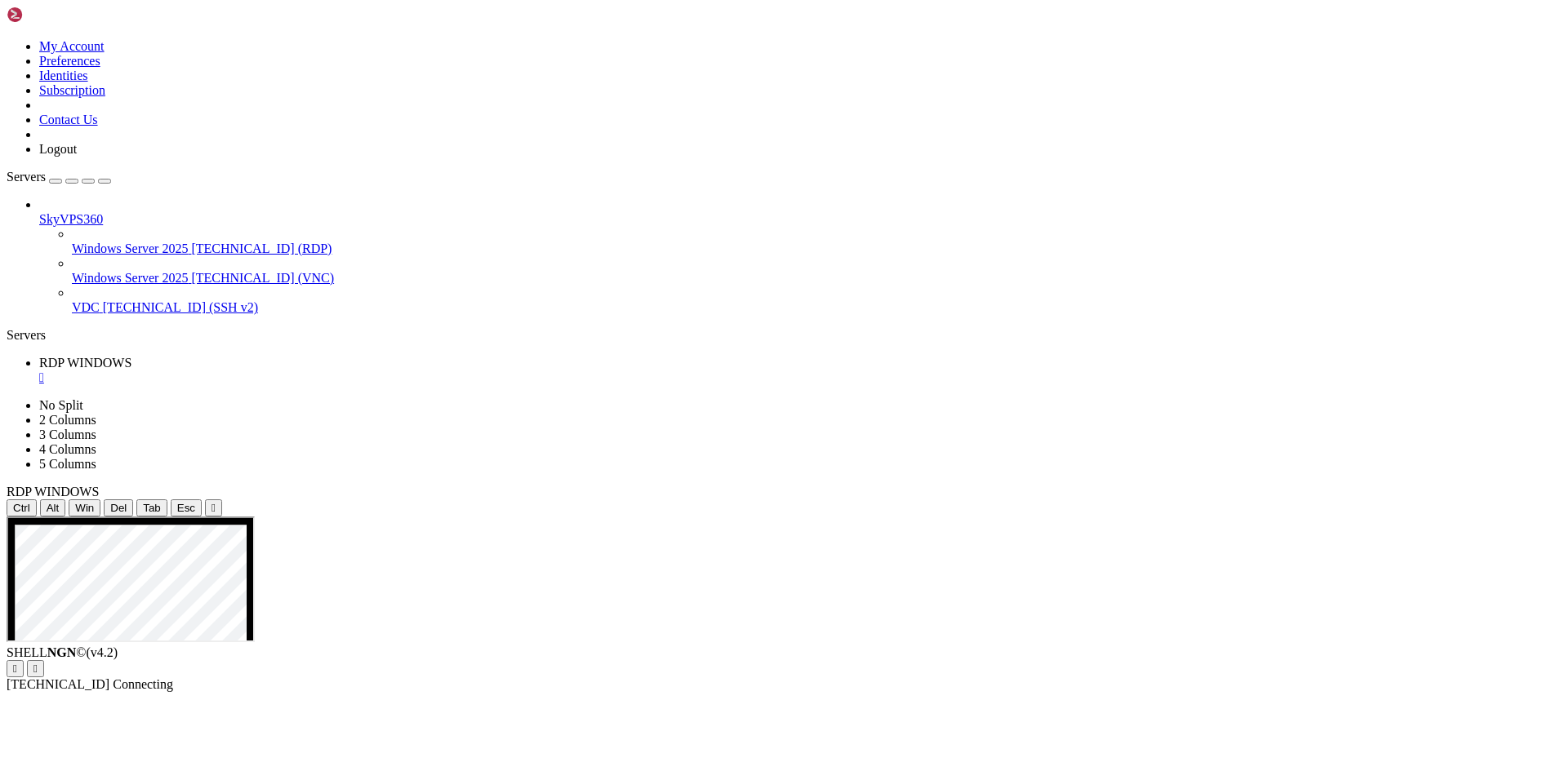
click at [328, 370] on div "" at bounding box center [800, 378] width 1522 height 15
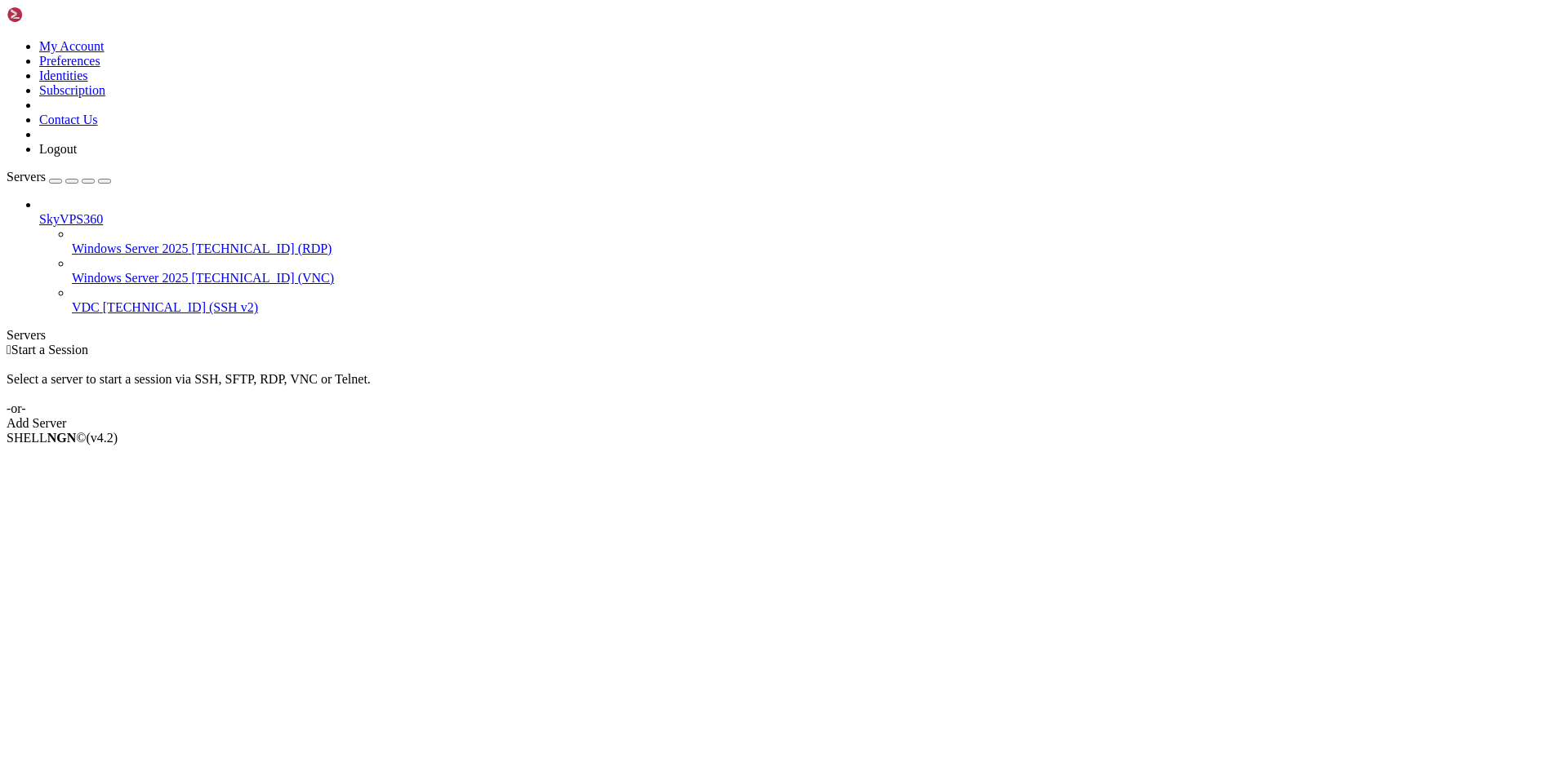
click at [191, 241] on span "[TECHNICAL_ID] (RDP)" at bounding box center [262, 248] width 141 height 14
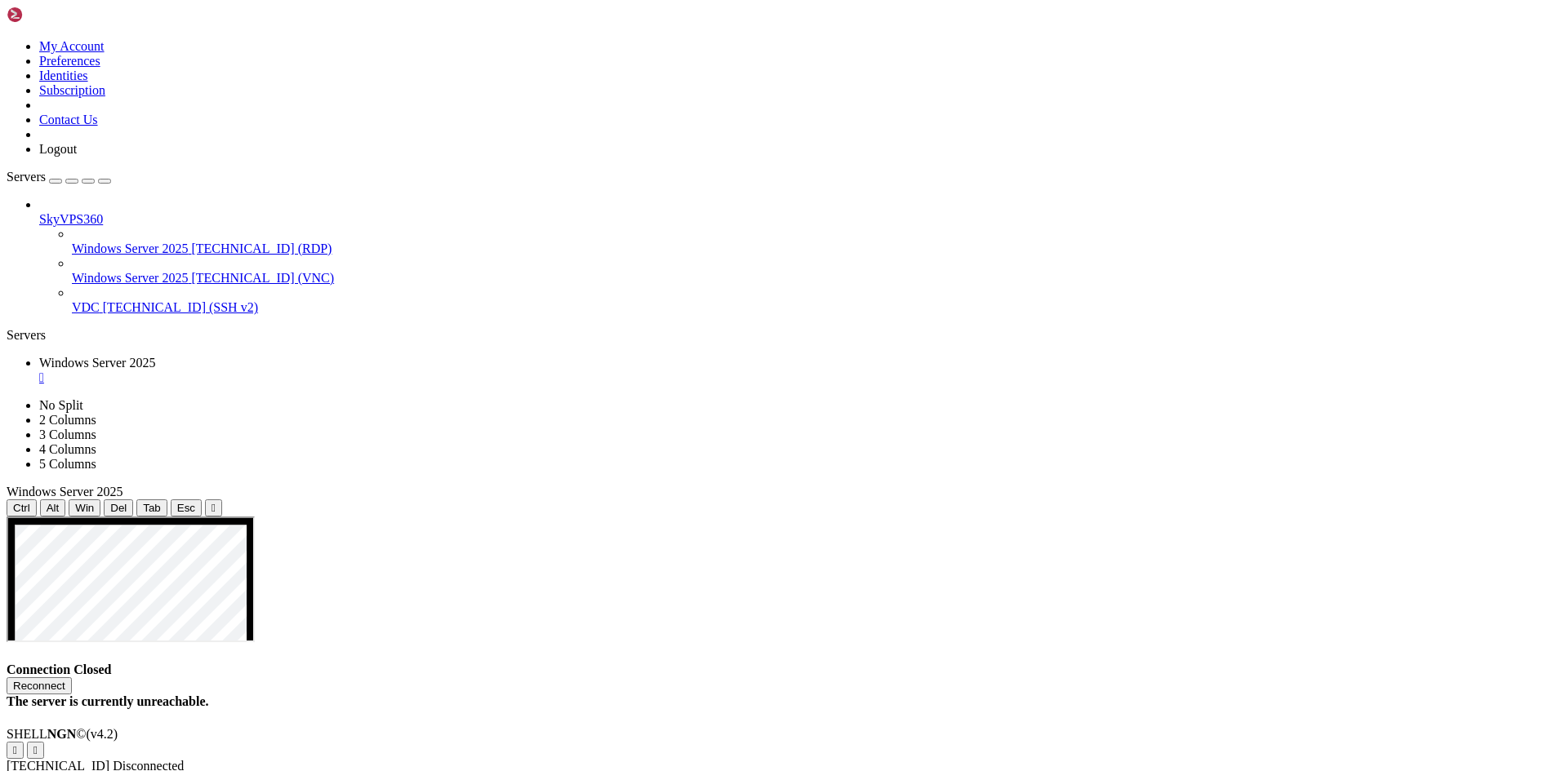
click at [72, 678] on button "Reconnect" at bounding box center [39, 686] width 65 height 17
click at [142, 271] on span "Windows Server 2025" at bounding box center [130, 277] width 116 height 14
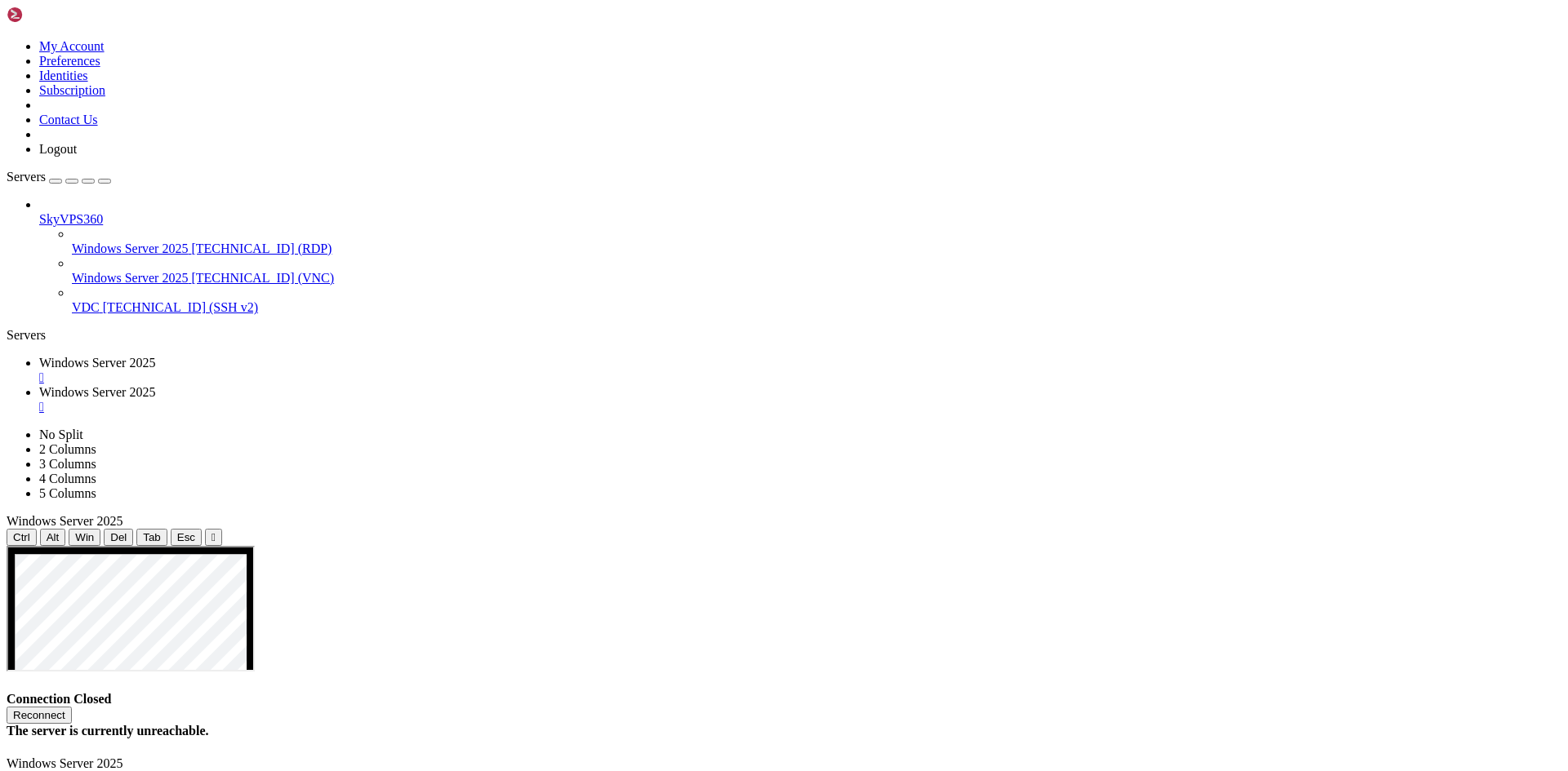
click at [499, 400] on div "" at bounding box center [800, 407] width 1522 height 15
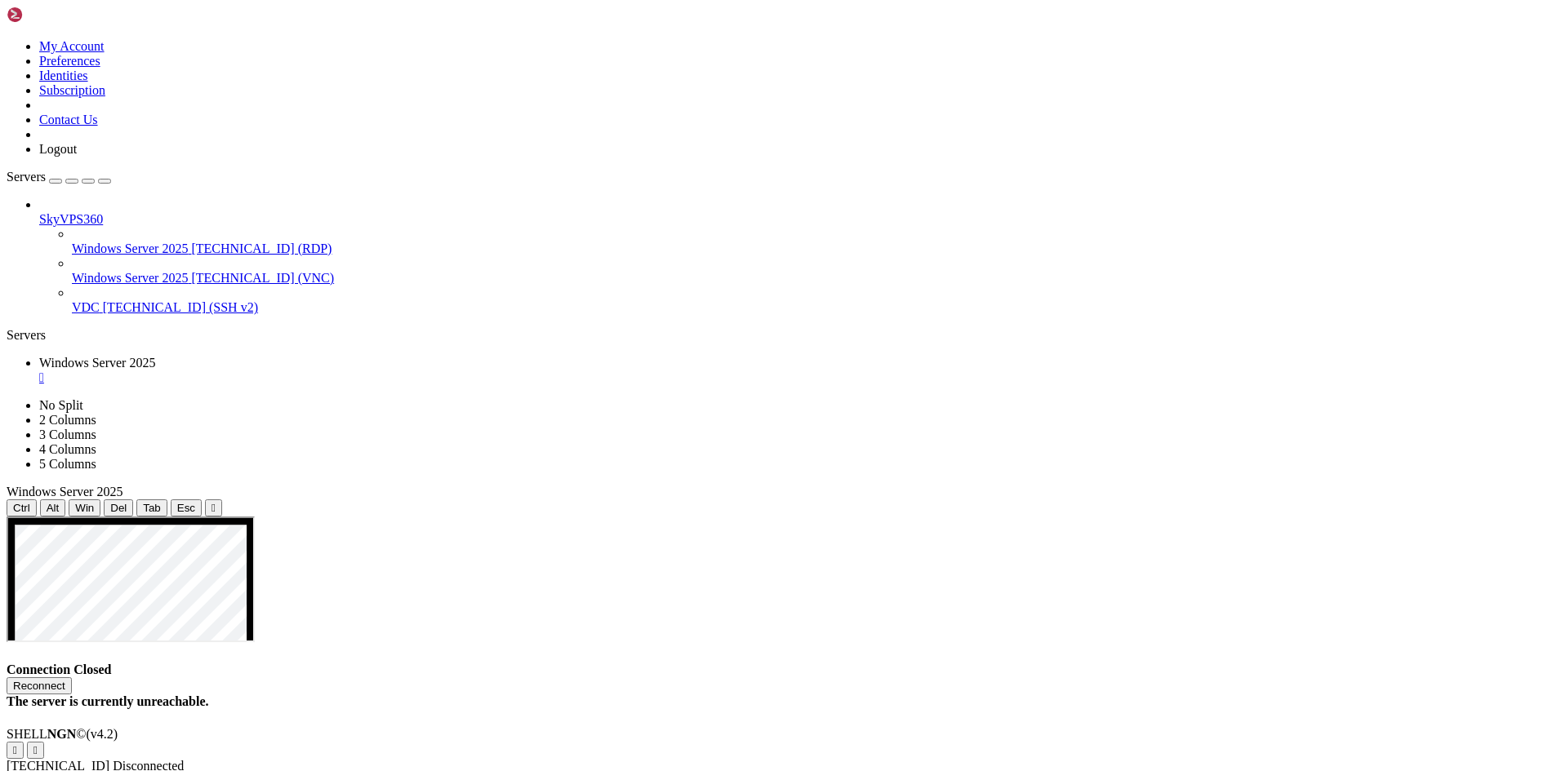
click at [72, 678] on button "Reconnect" at bounding box center [39, 686] width 65 height 17
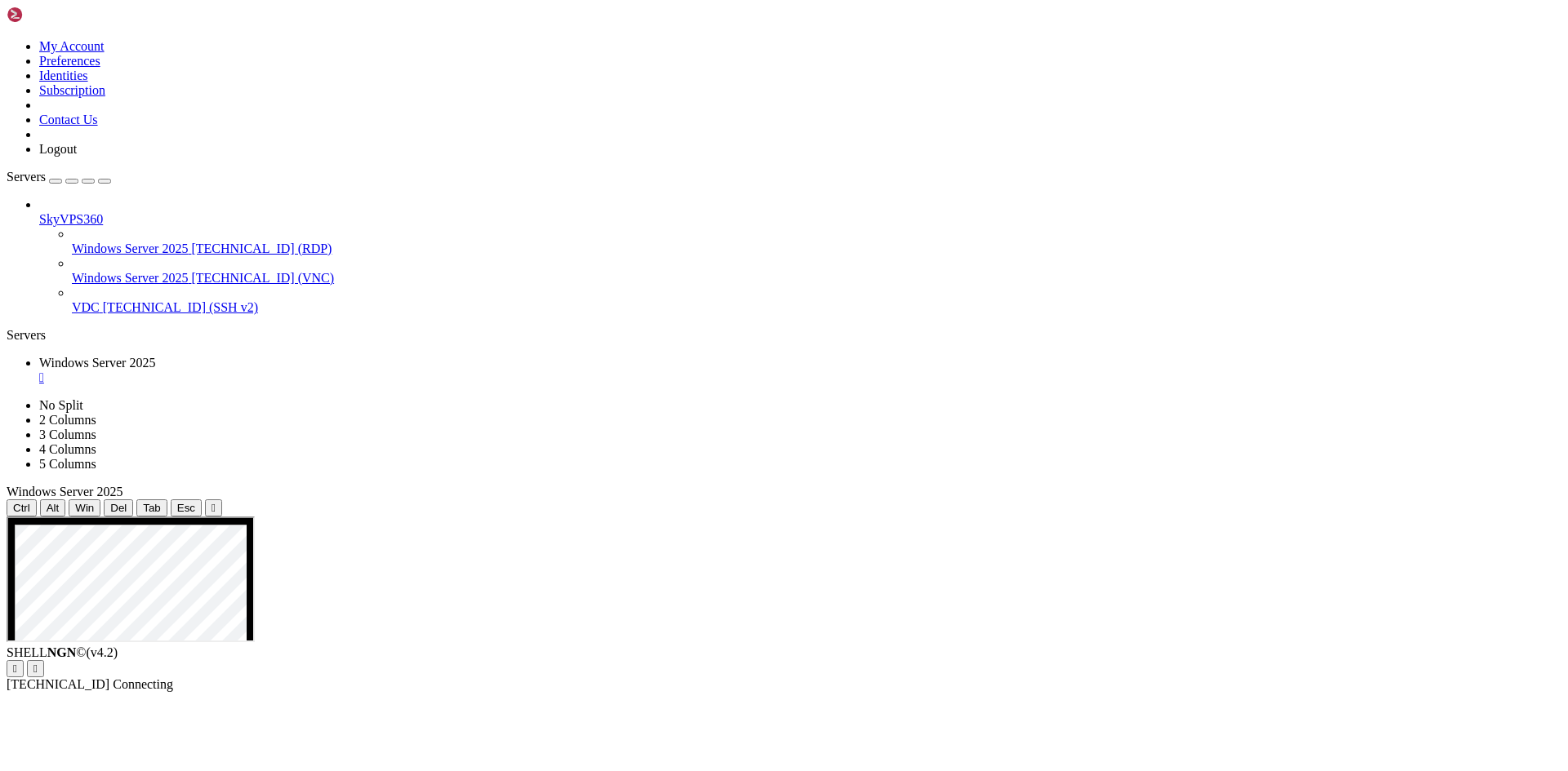
click at [191, 241] on span "[TECHNICAL_ID] (RDP)" at bounding box center [262, 248] width 141 height 14
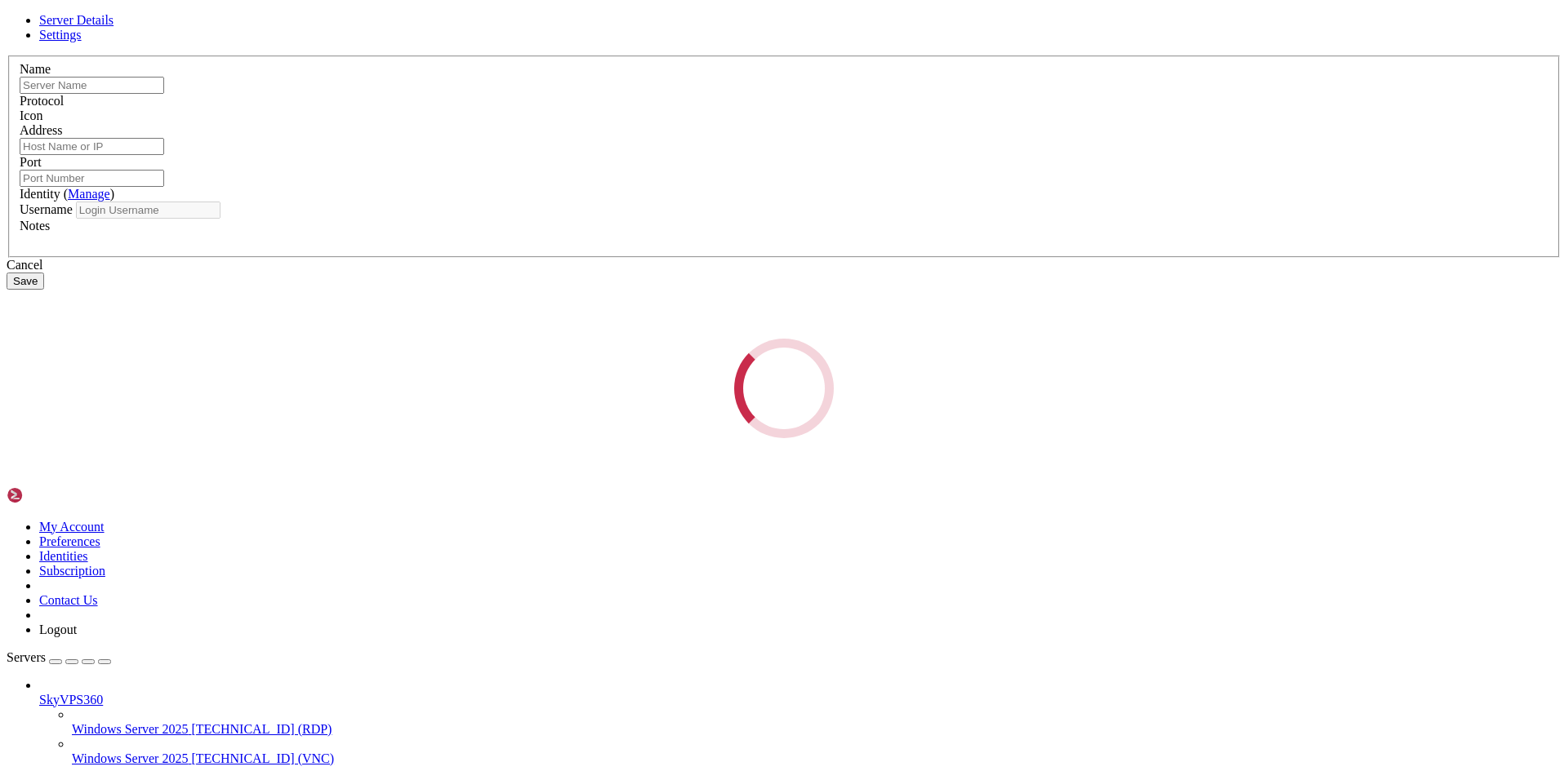
type input "Windows Server 2025"
type input "[TECHNICAL_ID]"
type input "49300"
type input "Administrator"
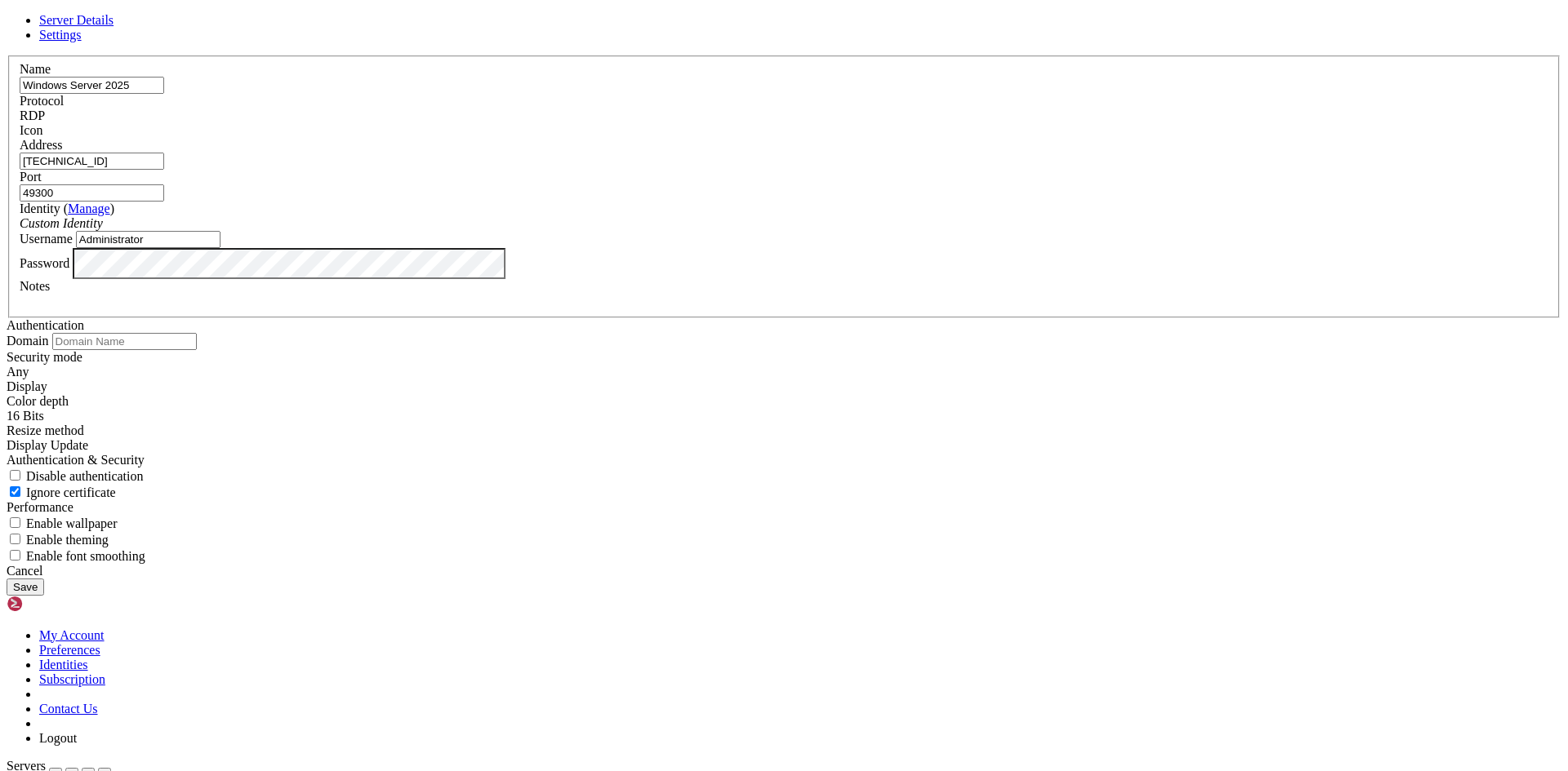
click at [7, 56] on link at bounding box center [7, 56] width 0 height 0
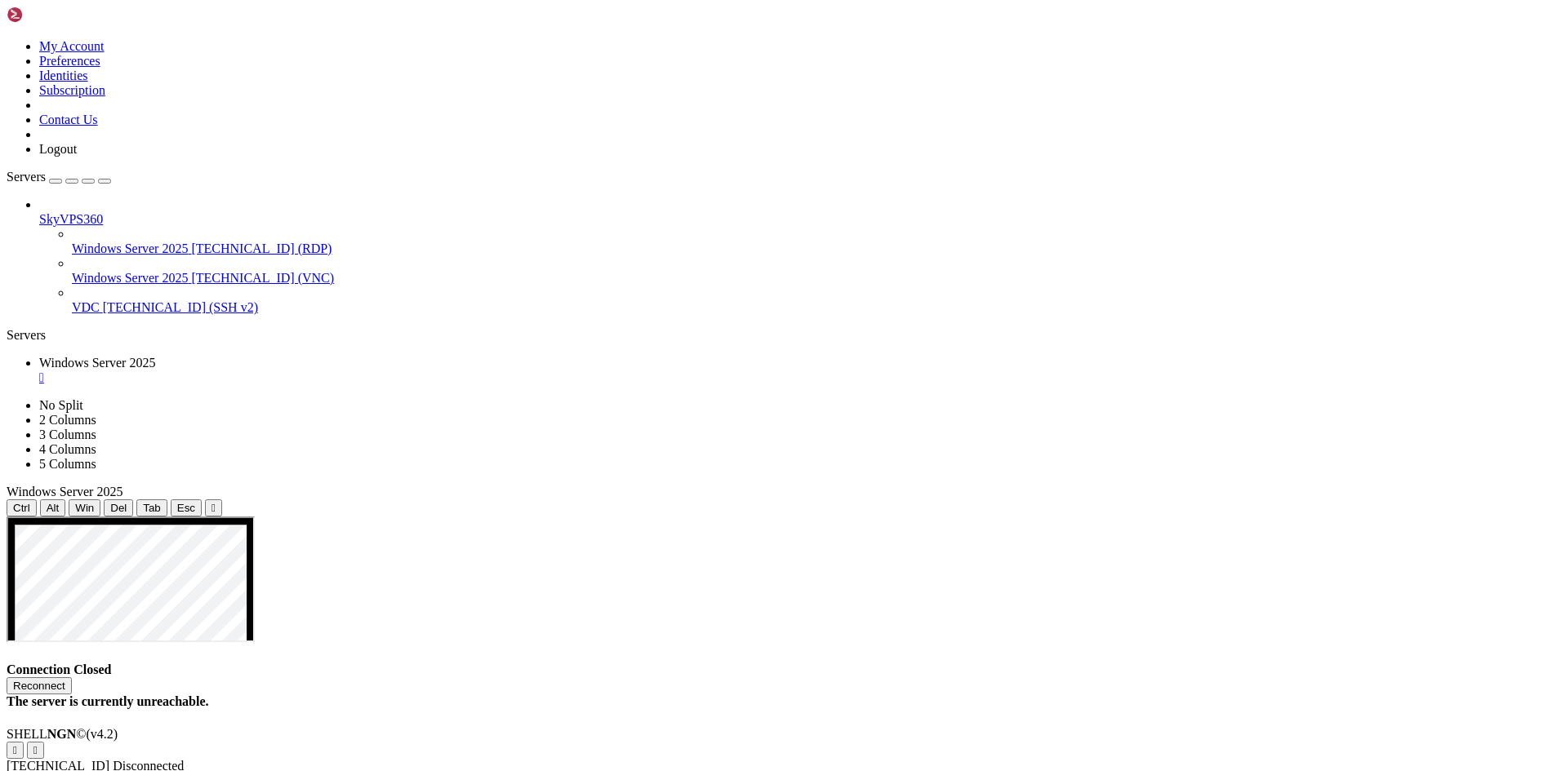
click at [346, 370] on div "" at bounding box center [800, 378] width 1522 height 15
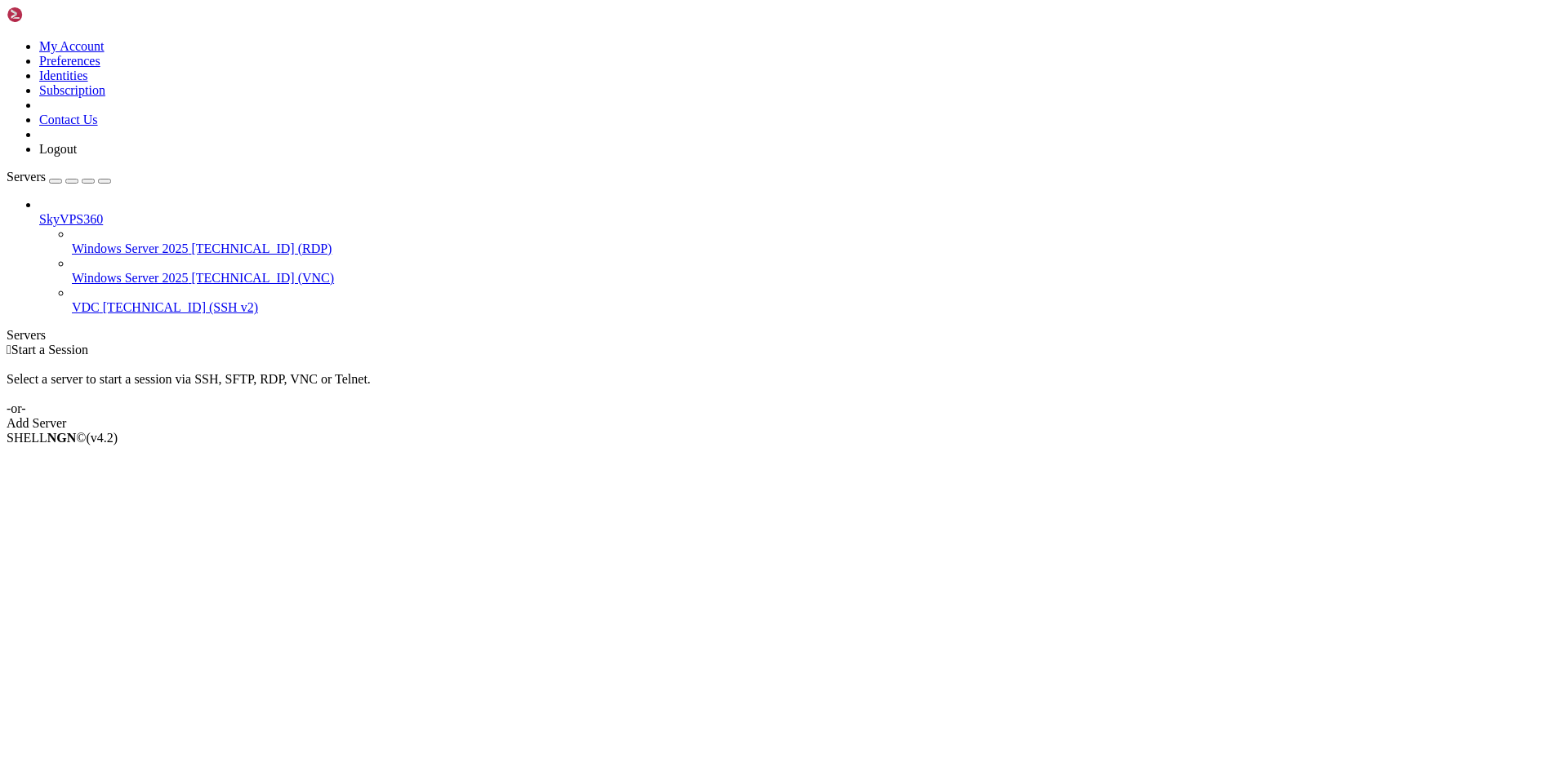
click at [118, 271] on span "Windows Server 2025" at bounding box center [130, 277] width 116 height 14
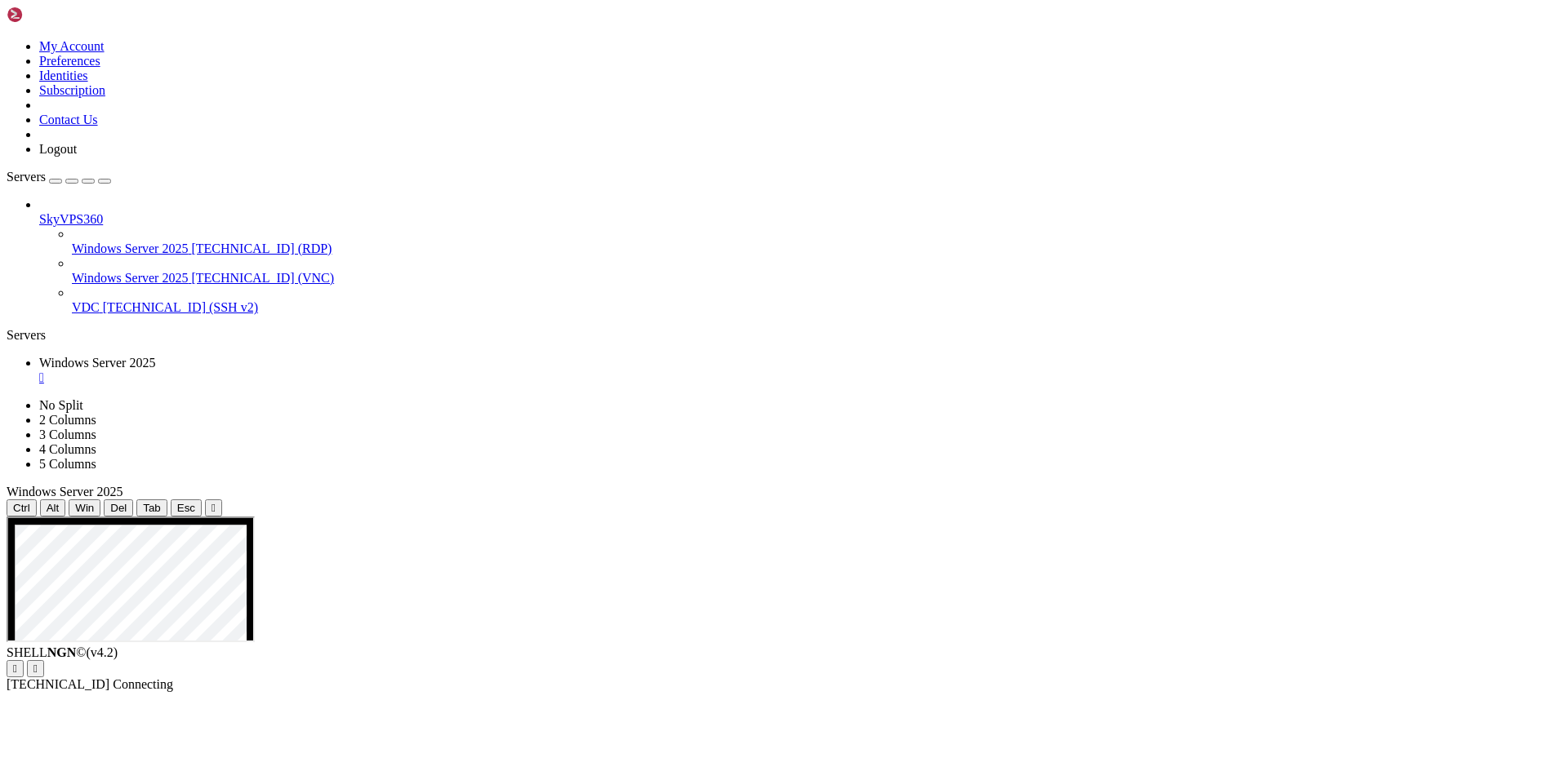
click at [105, 182] on icon "button" at bounding box center [105, 182] width 0 height 0
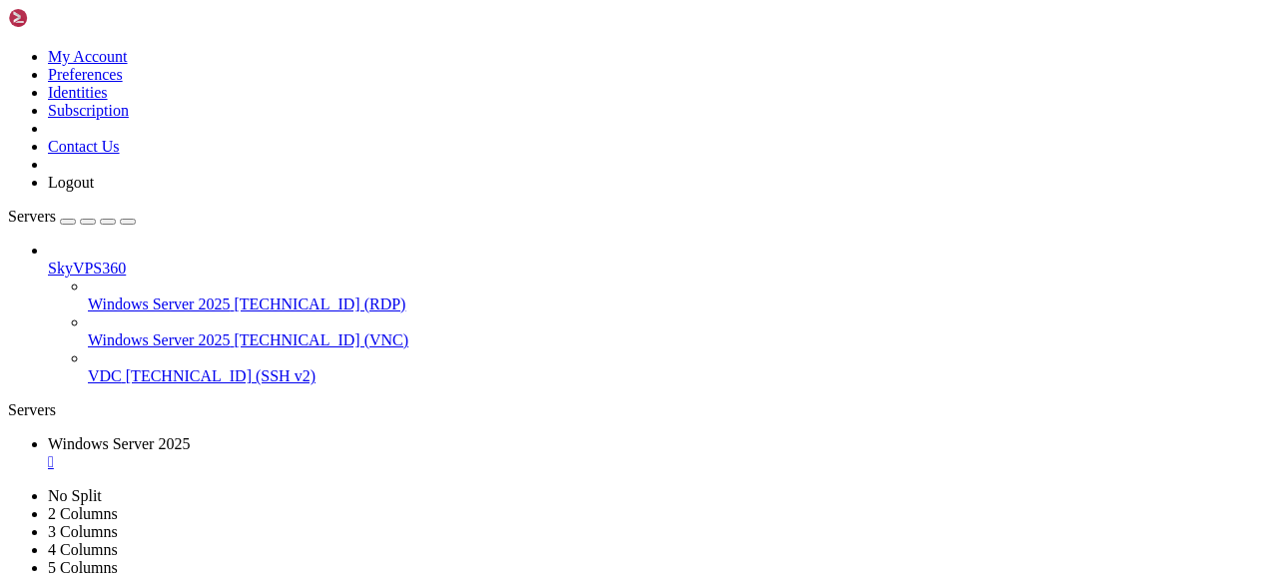
drag, startPoint x: 233, startPoint y: 68, endPoint x: 233, endPoint y: 108, distance: 39.9
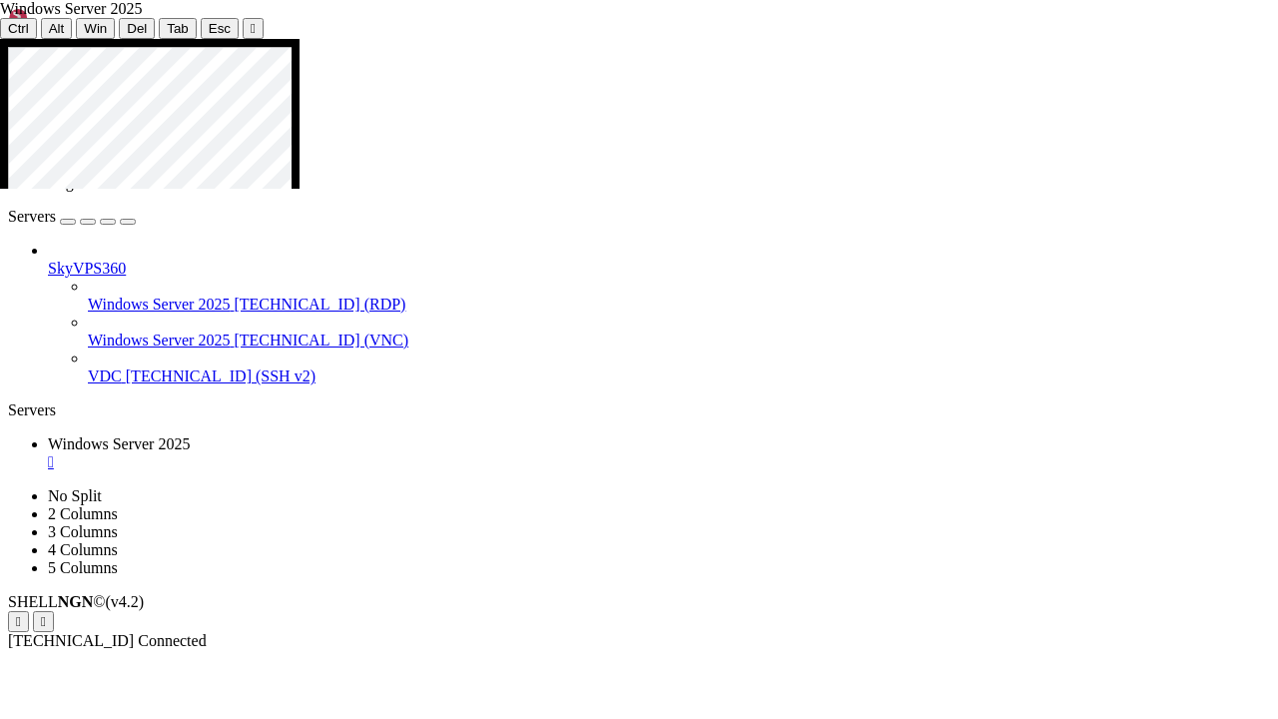
click at [0, 39] on icon at bounding box center [0, 39] width 0 height 0
click at [251, 27] on div "" at bounding box center [253, 28] width 5 height 15
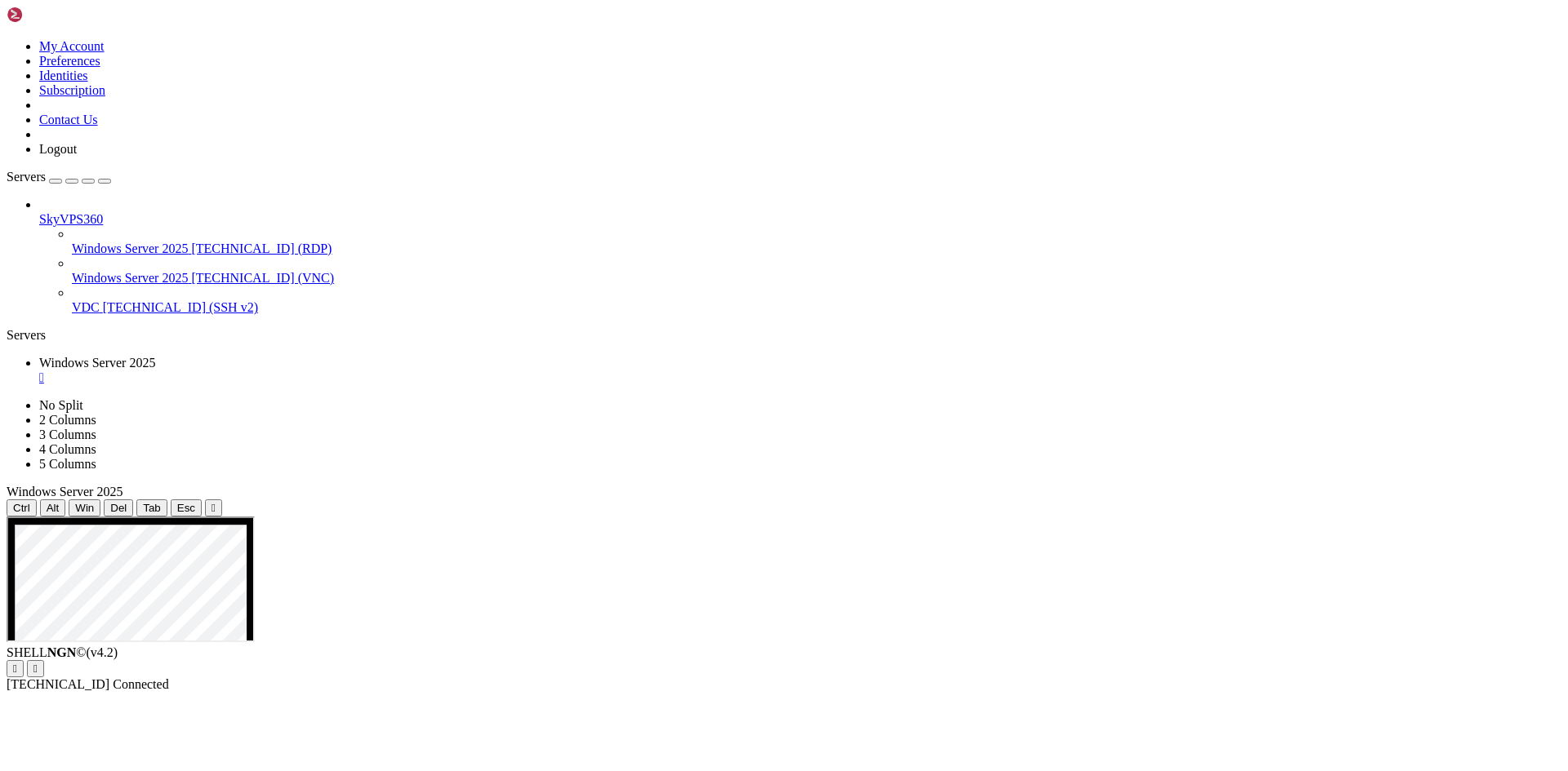
drag, startPoint x: 195, startPoint y: 60, endPoint x: 195, endPoint y: 92, distance: 32.0
click at [212, 502] on div "" at bounding box center [213, 508] width 4 height 12
drag, startPoint x: 642, startPoint y: 699, endPoint x: 371, endPoint y: 591, distance: 291.7
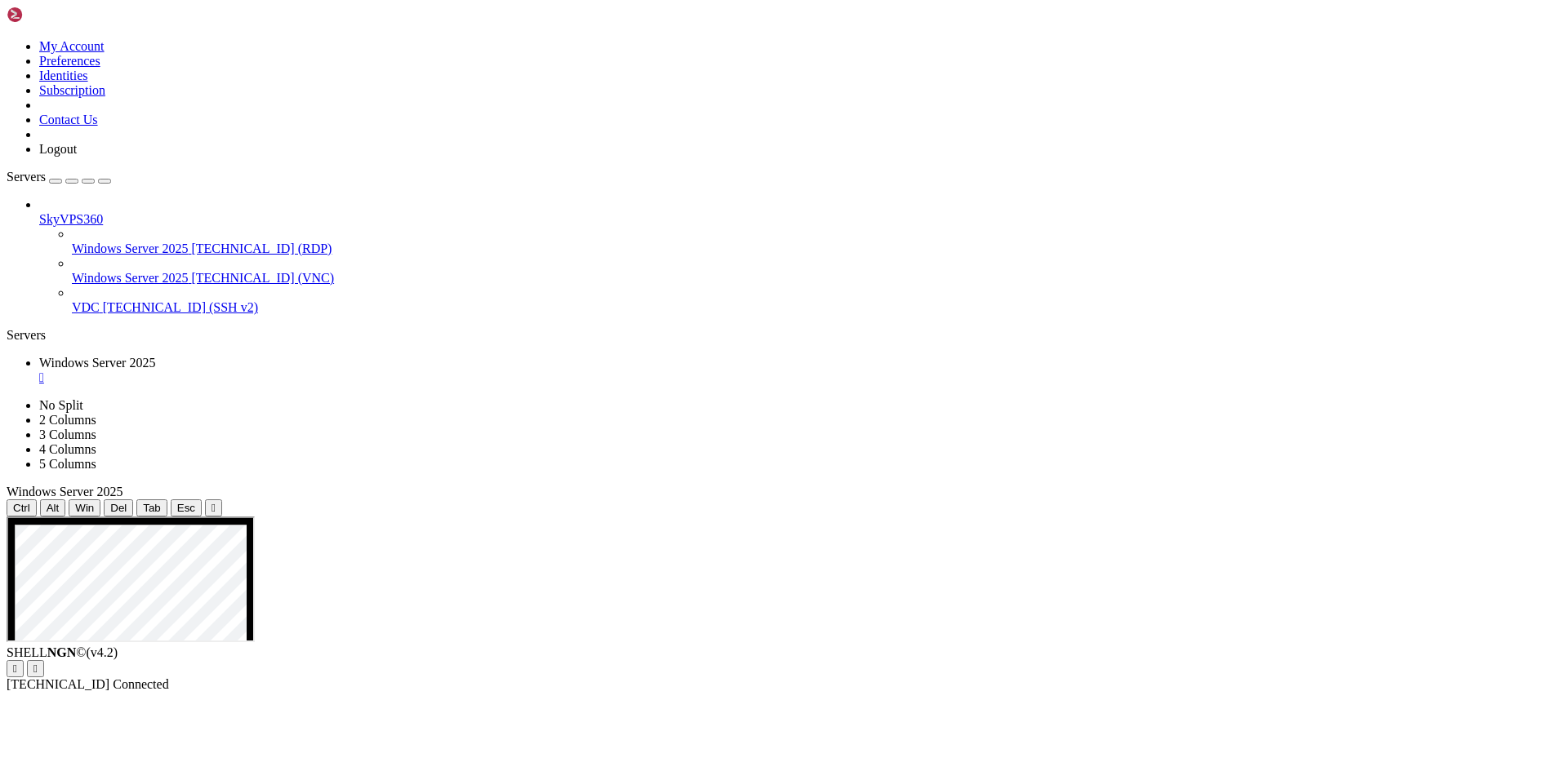
click at [17, 328] on div "Servers" at bounding box center [784, 335] width 1555 height 15
click at [87, 241] on span "Windows Server 2025" at bounding box center [130, 248] width 116 height 14
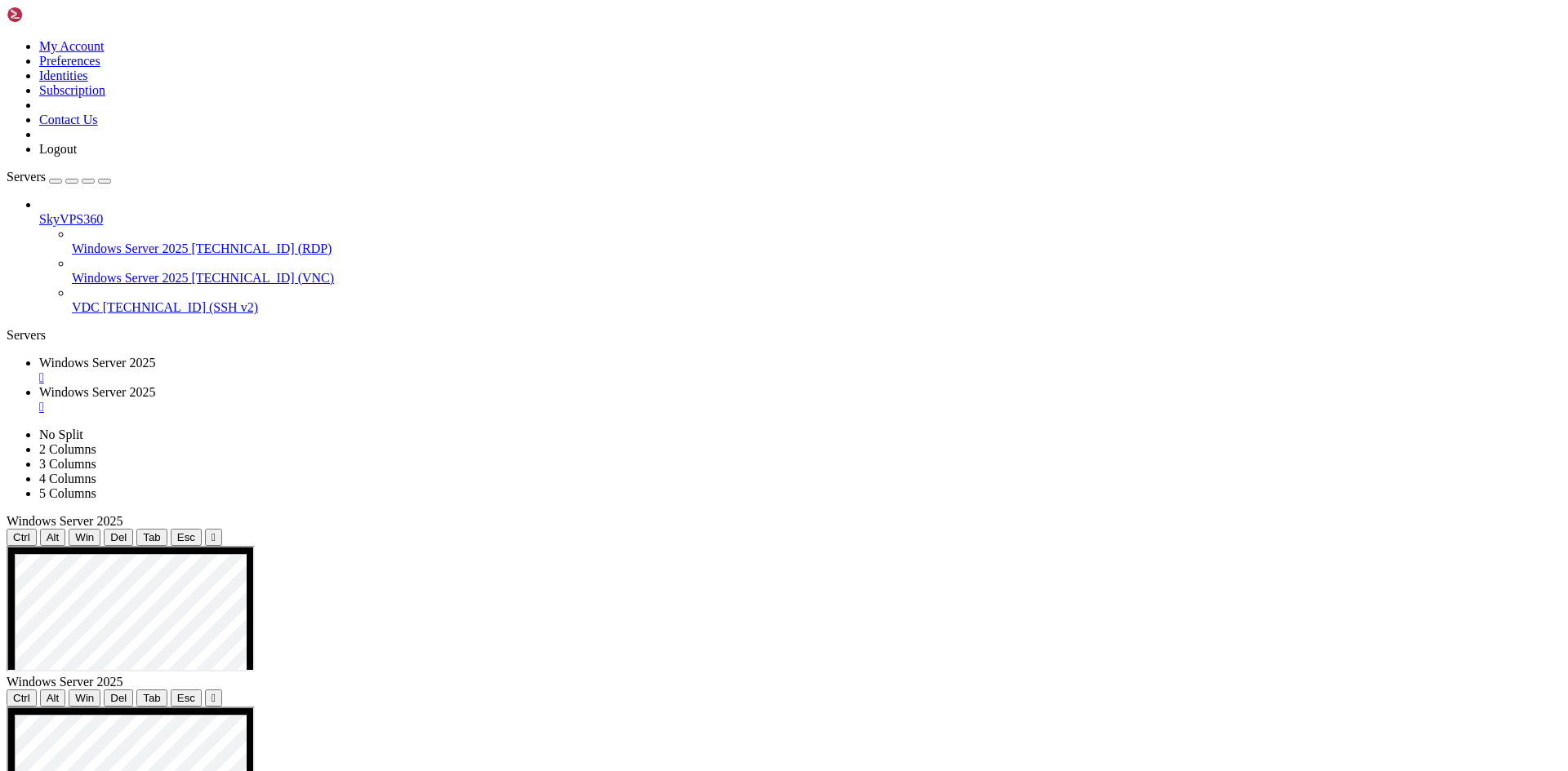
click at [353, 370] on div "" at bounding box center [800, 378] width 1522 height 15
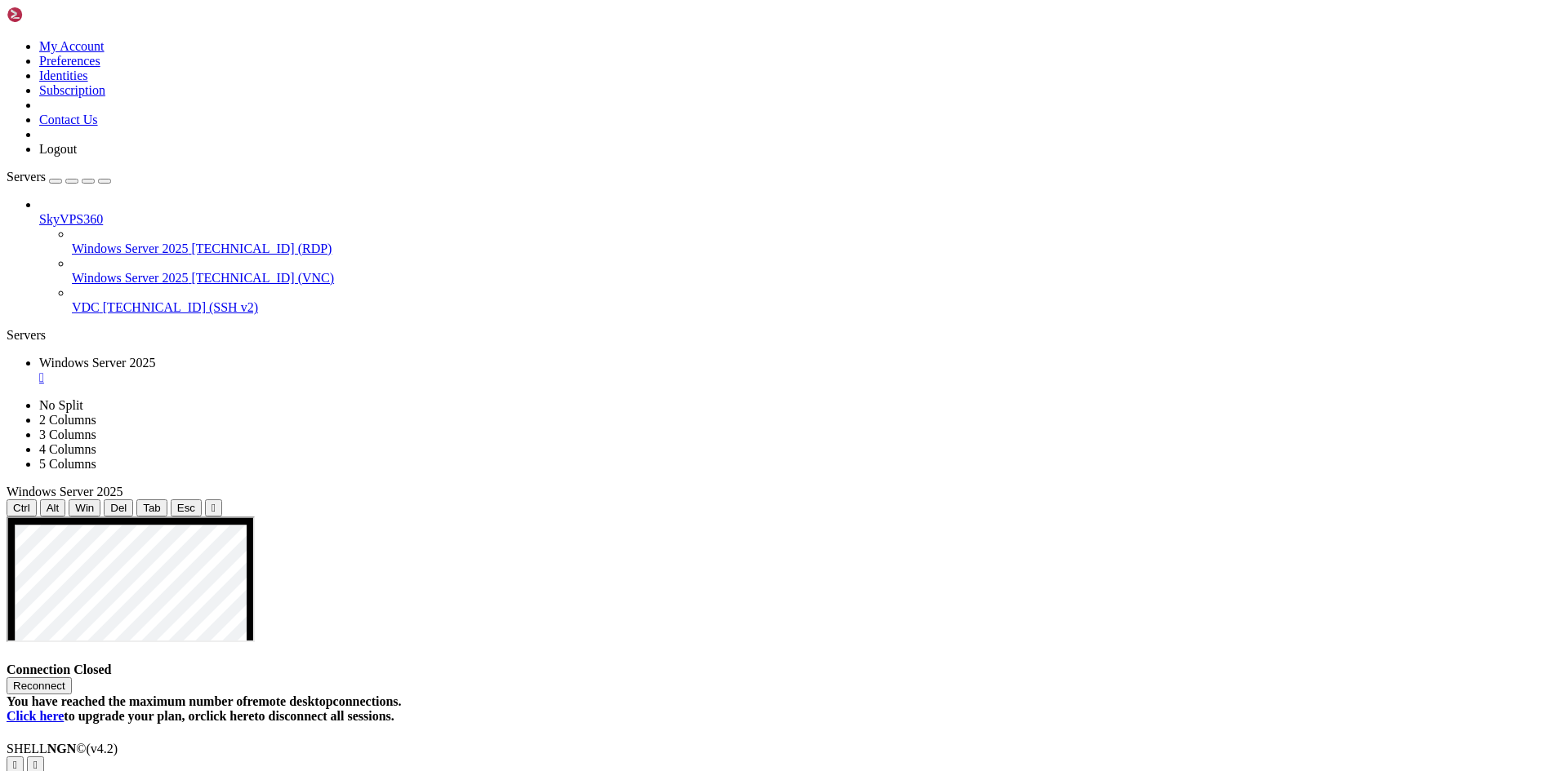
click at [72, 678] on button "Reconnect" at bounding box center [39, 686] width 65 height 17
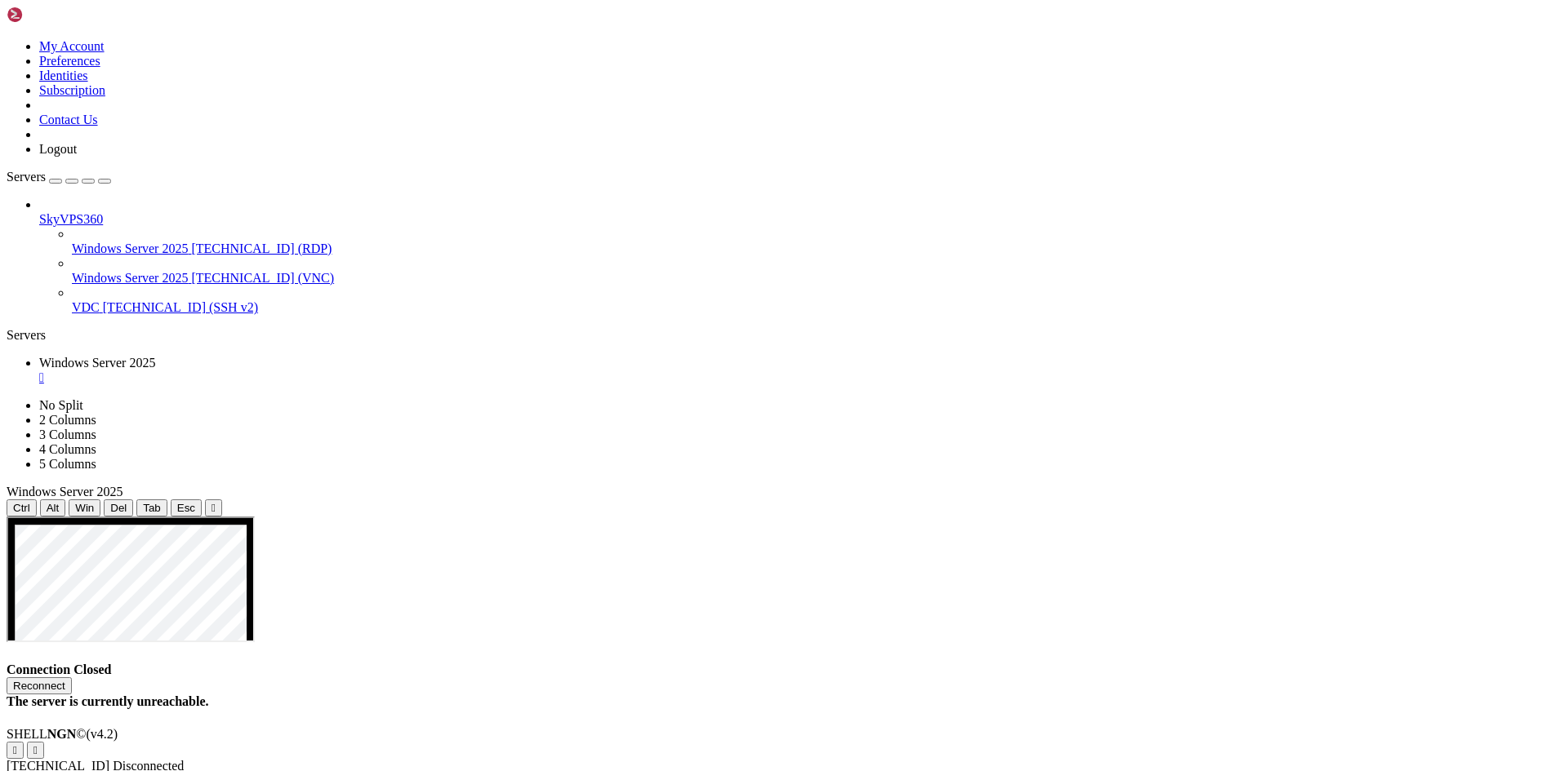
click at [72, 678] on button "Reconnect" at bounding box center [39, 686] width 65 height 17
click at [348, 370] on div "" at bounding box center [800, 378] width 1522 height 15
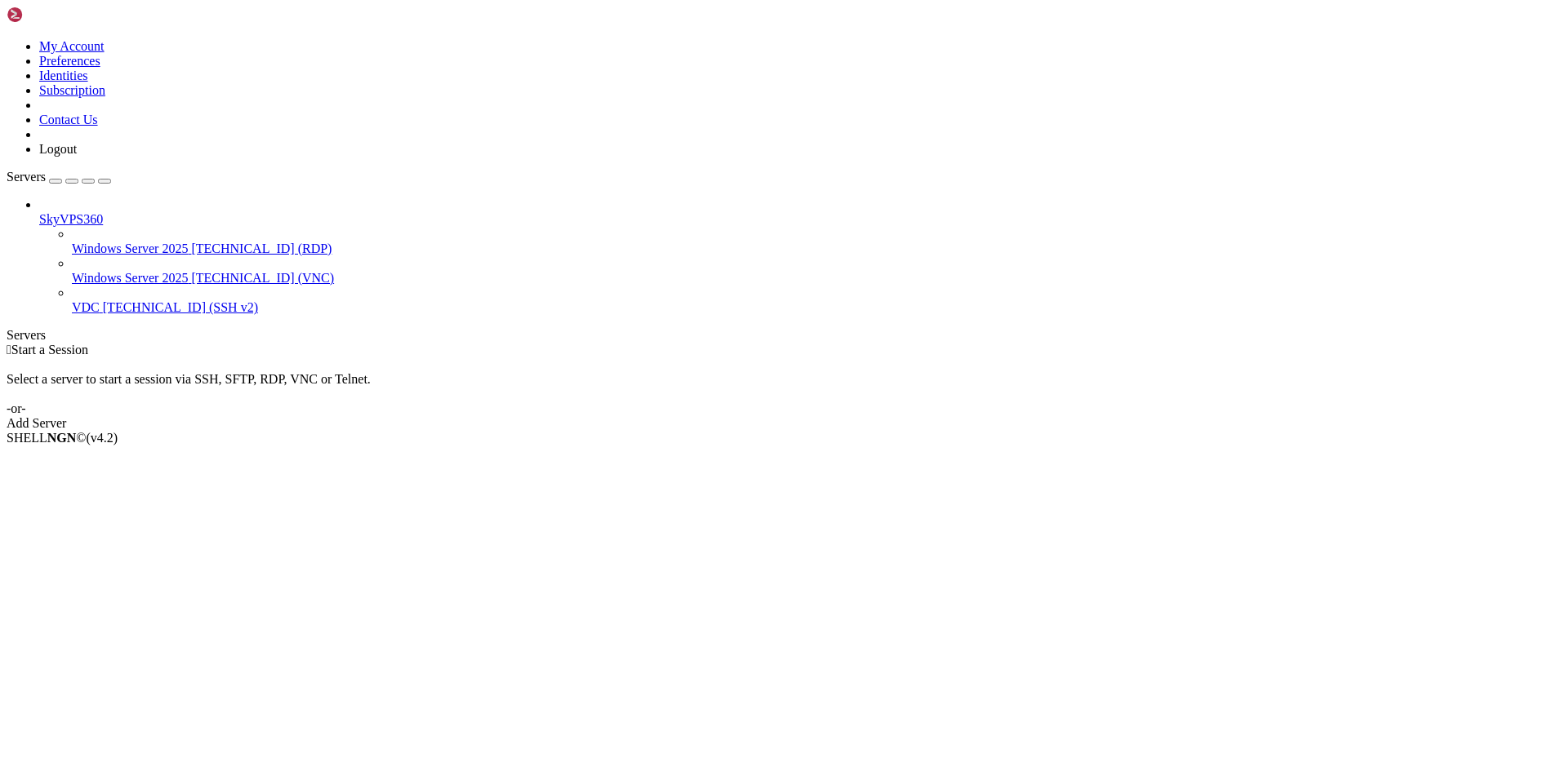
click at [113, 241] on span "Windows Server 2025" at bounding box center [130, 248] width 116 height 14
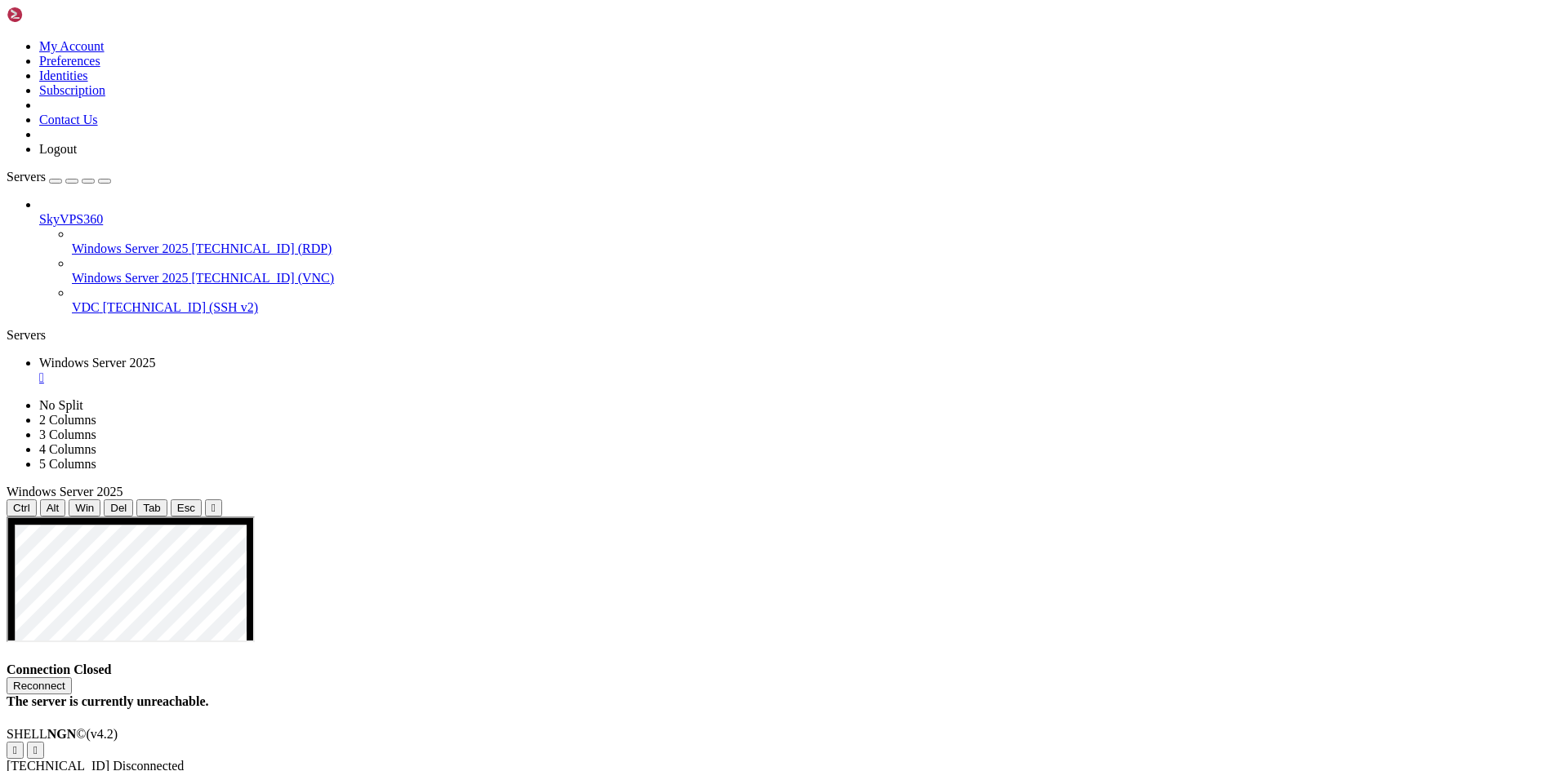
click at [345, 370] on div "" at bounding box center [800, 378] width 1522 height 15
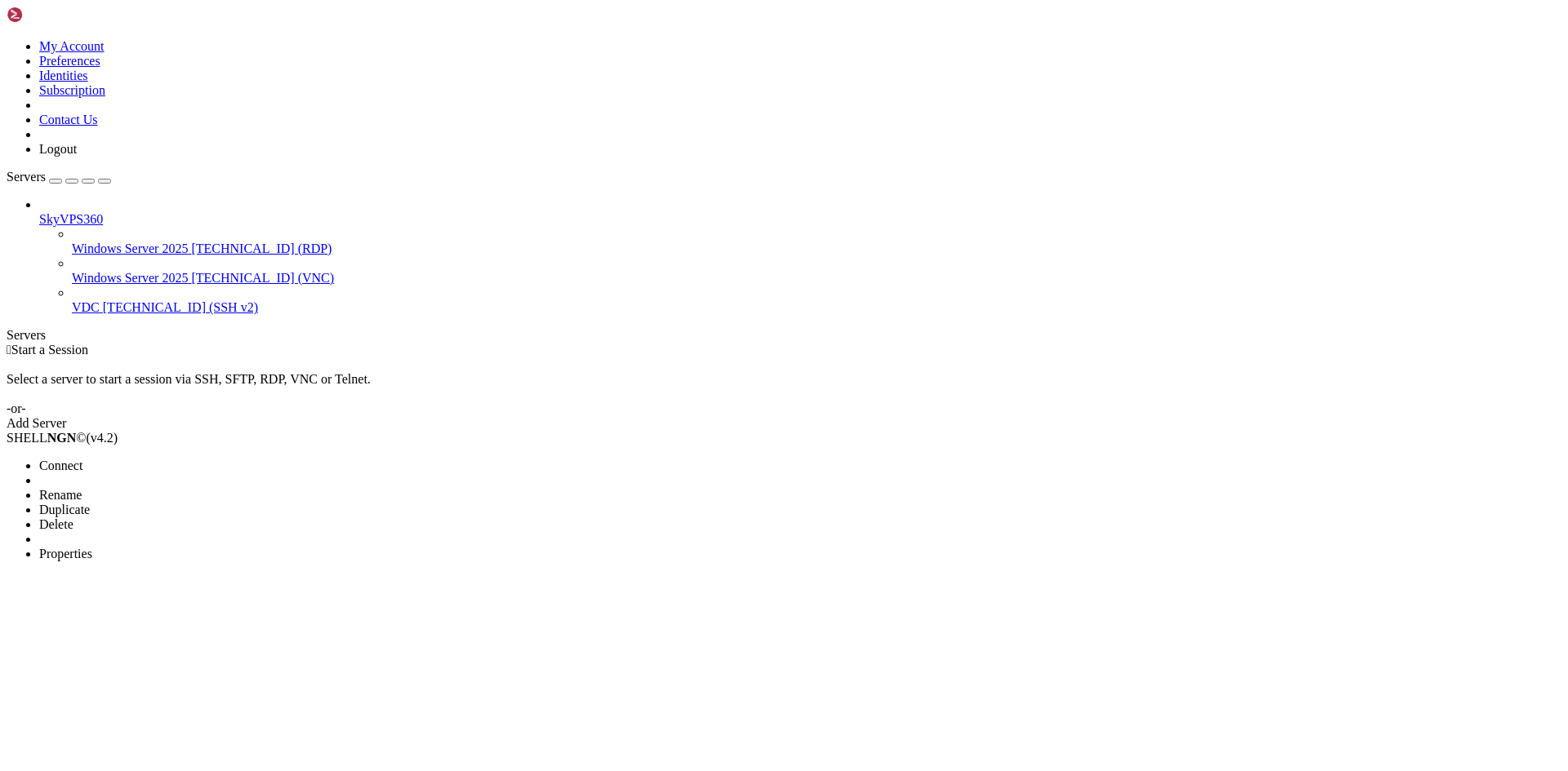
click at [92, 547] on span "Properties" at bounding box center [65, 554] width 53 height 14
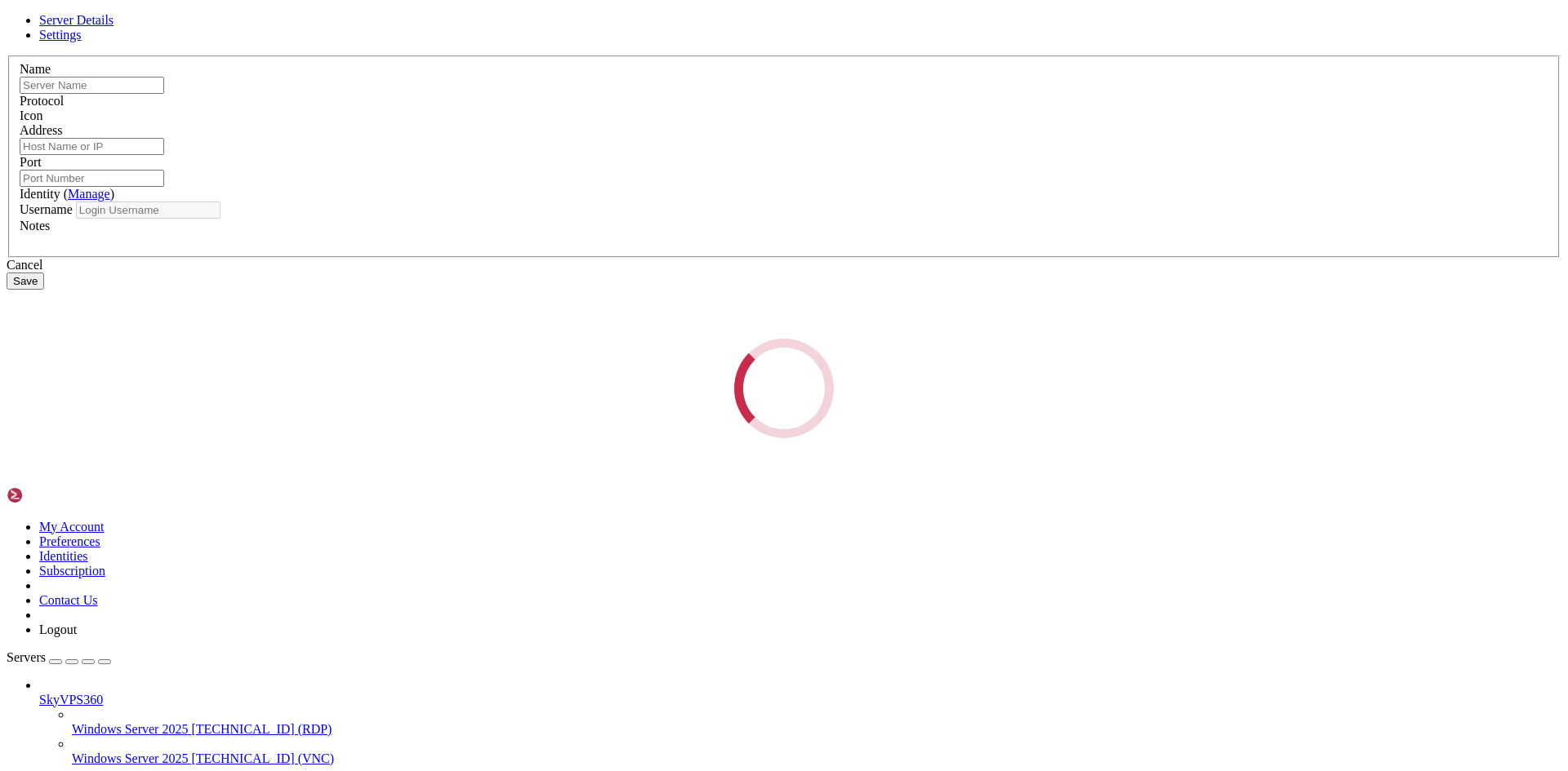
type input "Windows Server 2025"
type input "[TECHNICAL_ID]"
type input "49300"
type input "Administrator"
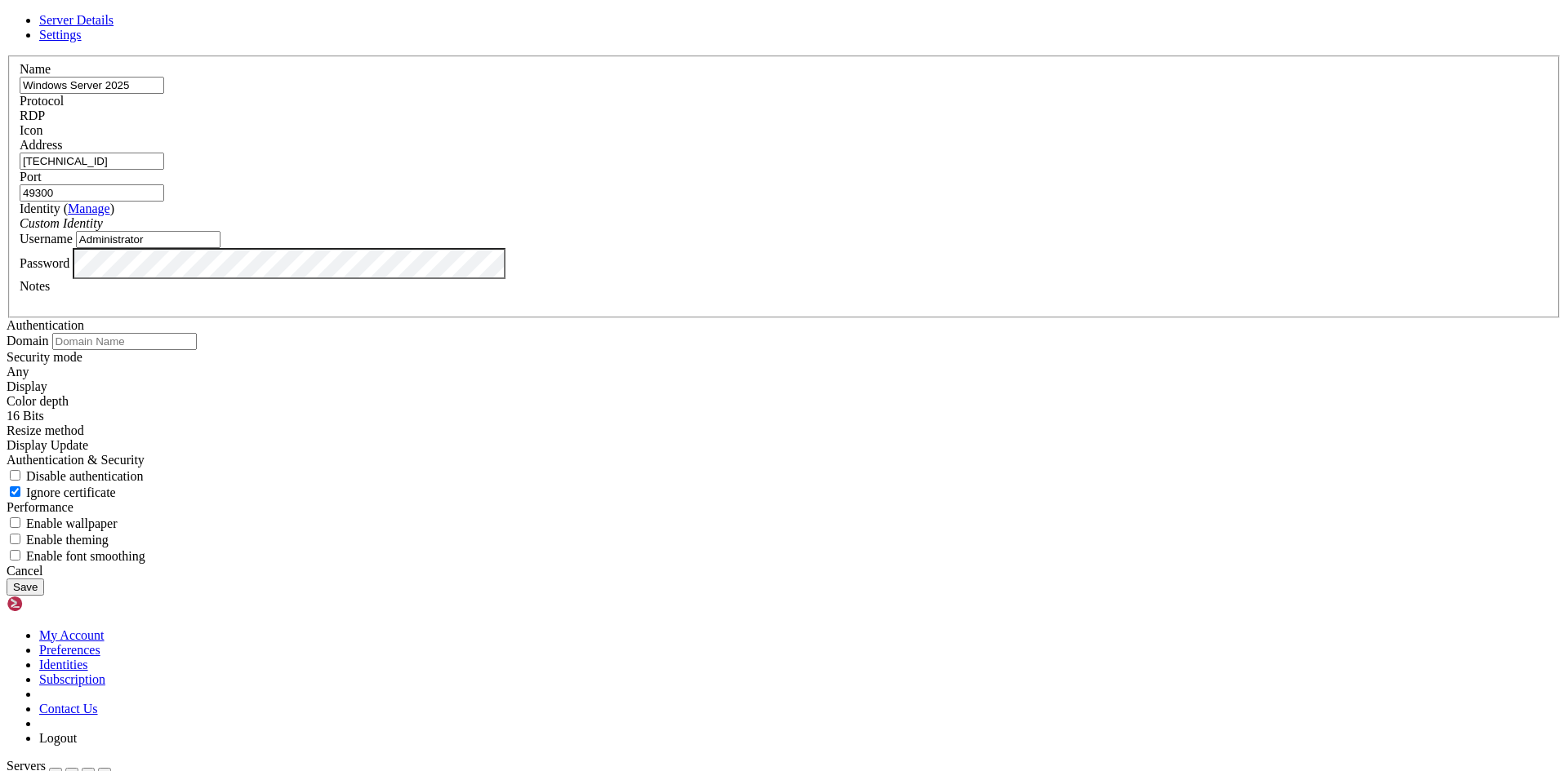
click at [44, 592] on button "Save" at bounding box center [25, 587] width 38 height 17
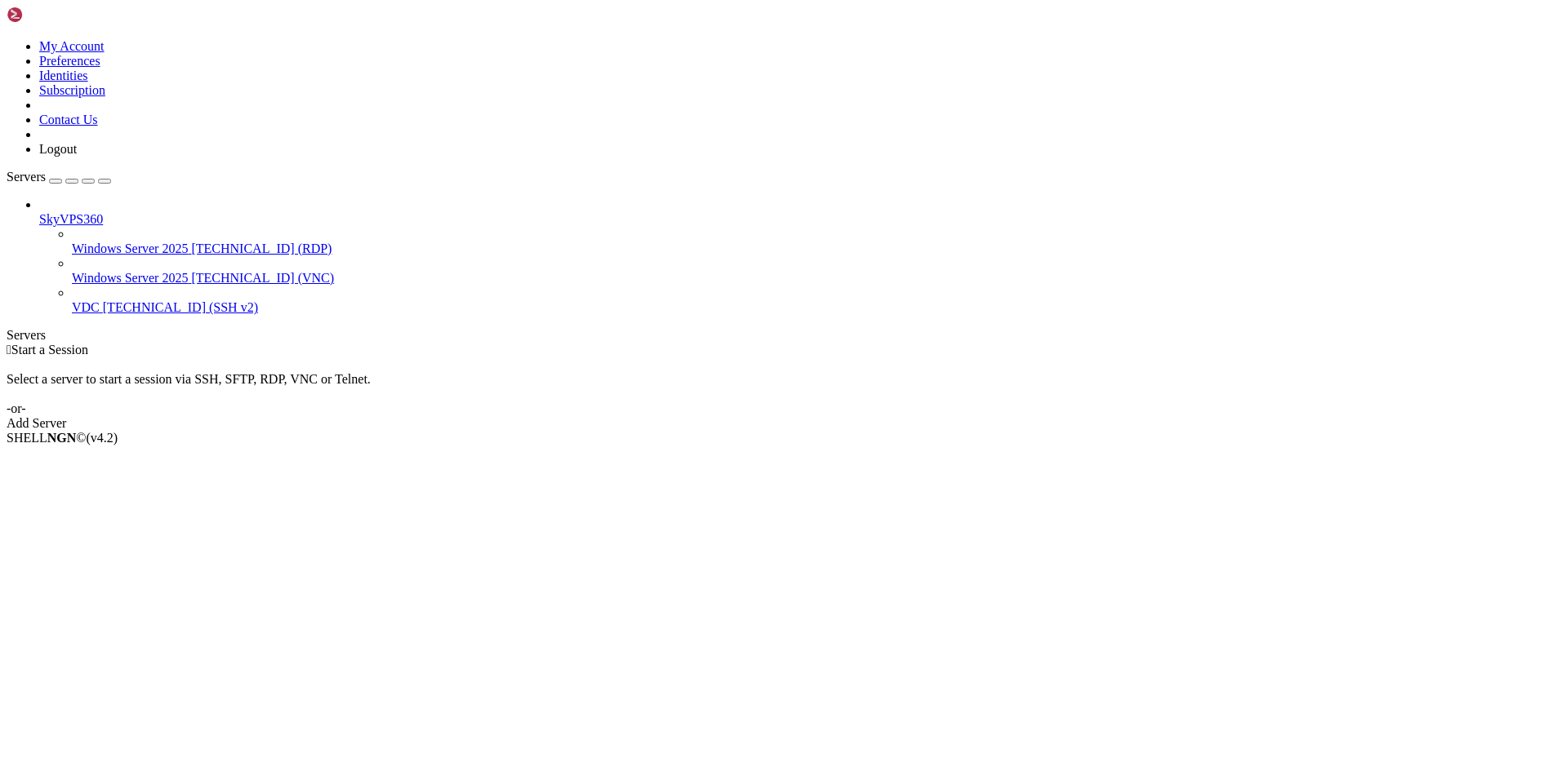
click at [191, 241] on span "[TECHNICAL_ID] (RDP)" at bounding box center [262, 248] width 141 height 14
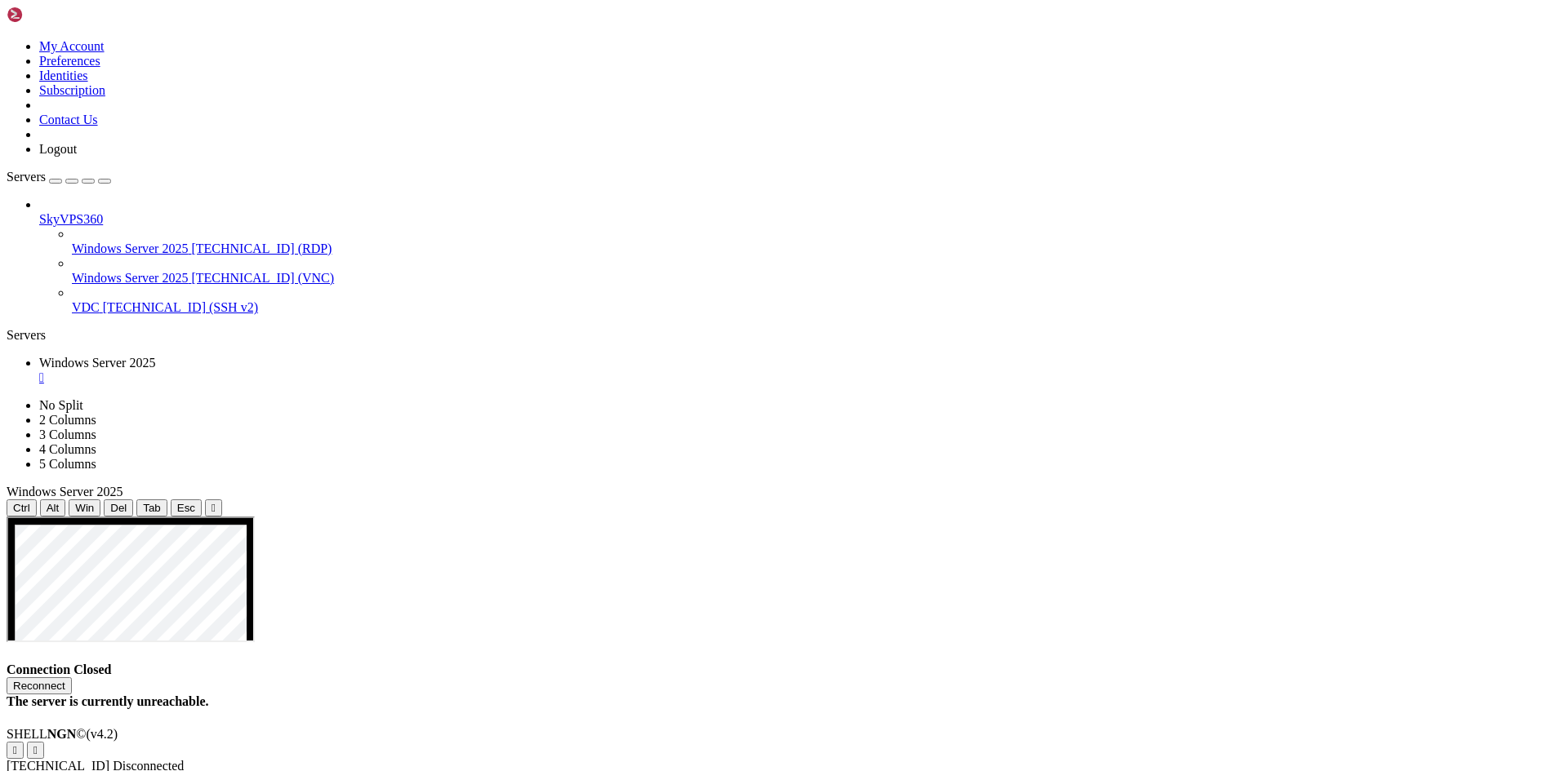
click at [72, 678] on button "Reconnect" at bounding box center [39, 686] width 65 height 17
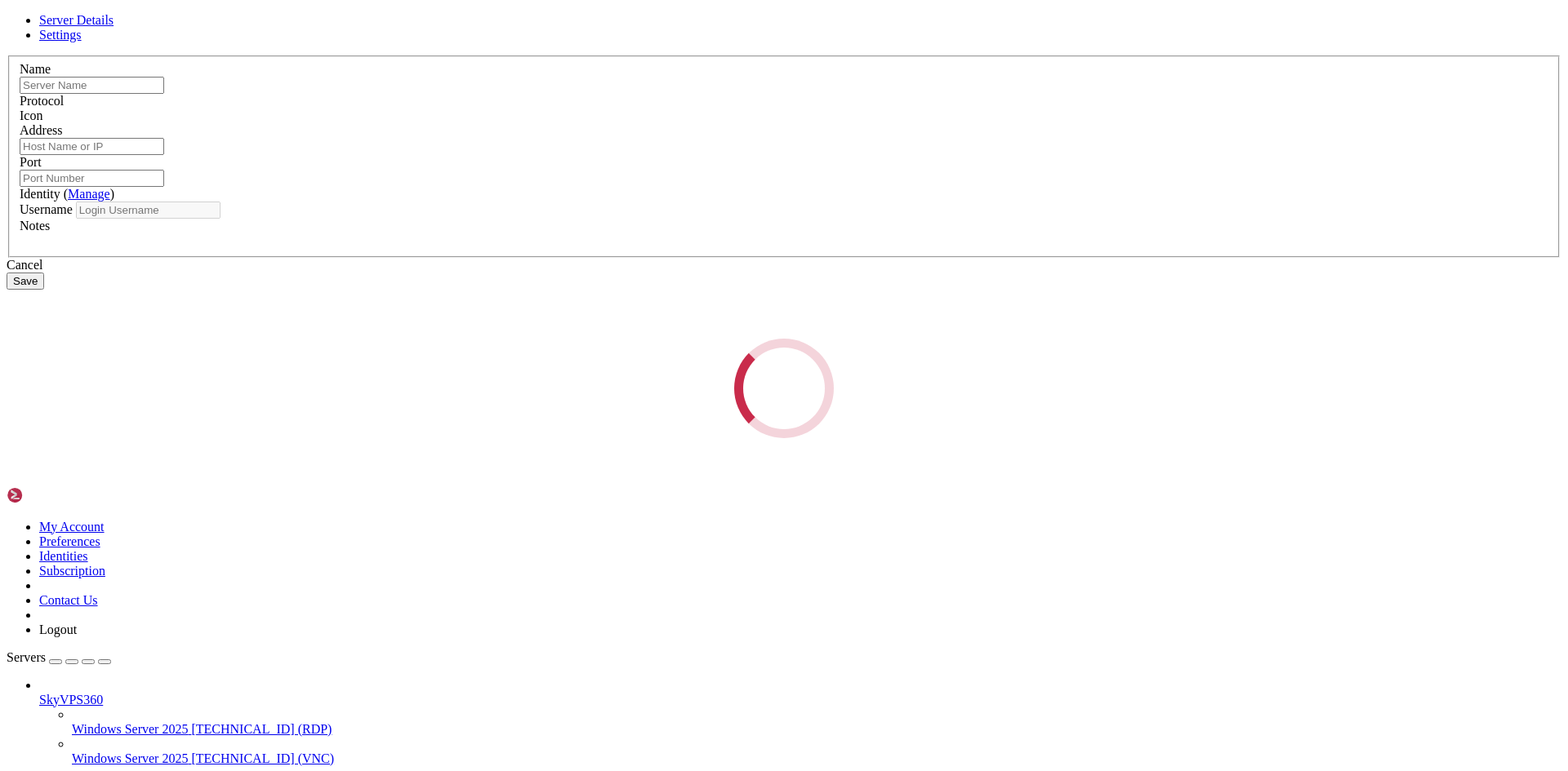
type input "Windows Server 2025"
type input "[TECHNICAL_ID]"
type input "49300"
type input "Administrator"
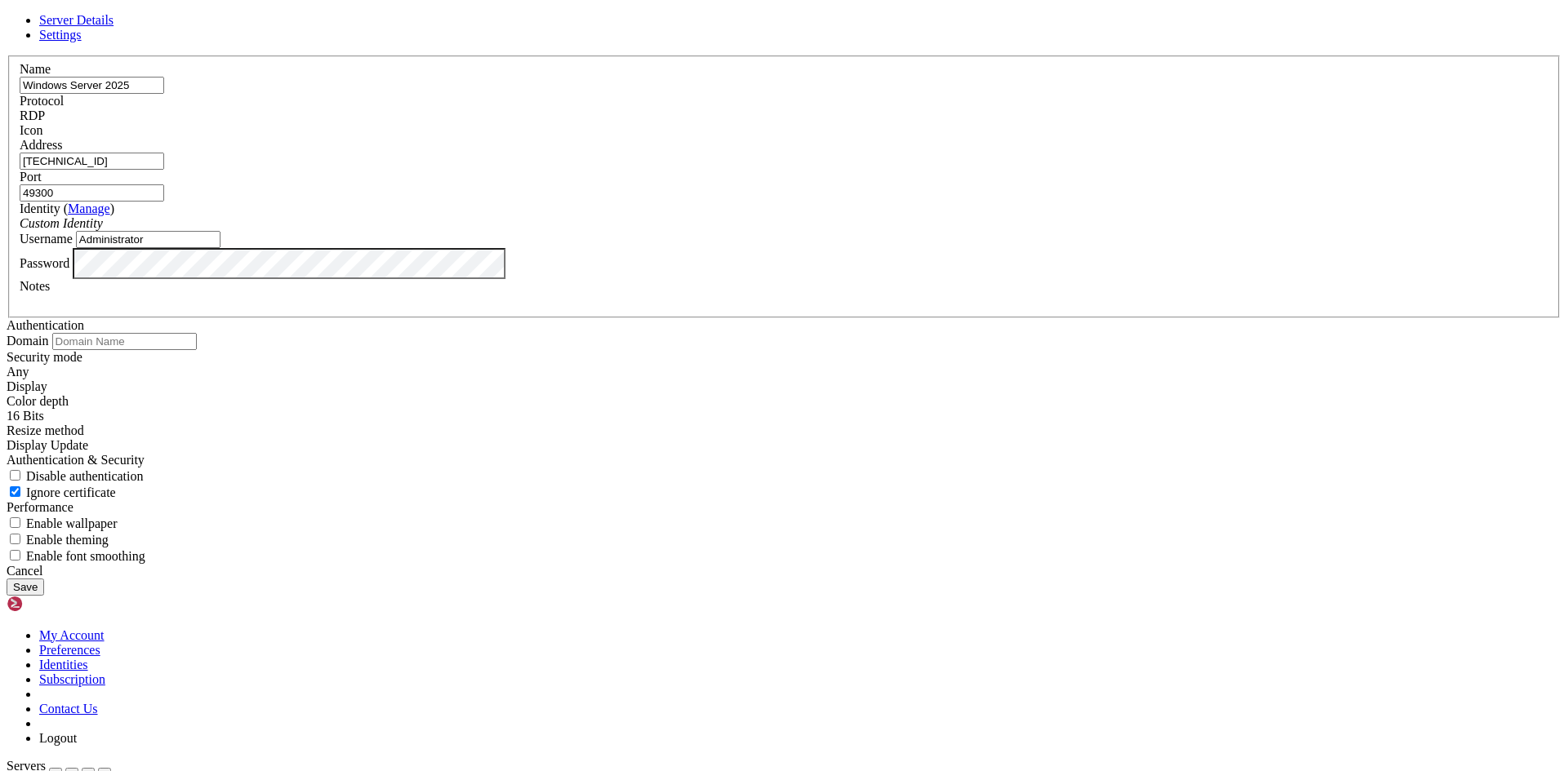
click at [164, 202] on input "49300" at bounding box center [92, 193] width 145 height 17
click at [221, 248] on input "Administrator" at bounding box center [148, 240] width 145 height 17
click at [164, 202] on input "49300" at bounding box center [92, 193] width 145 height 17
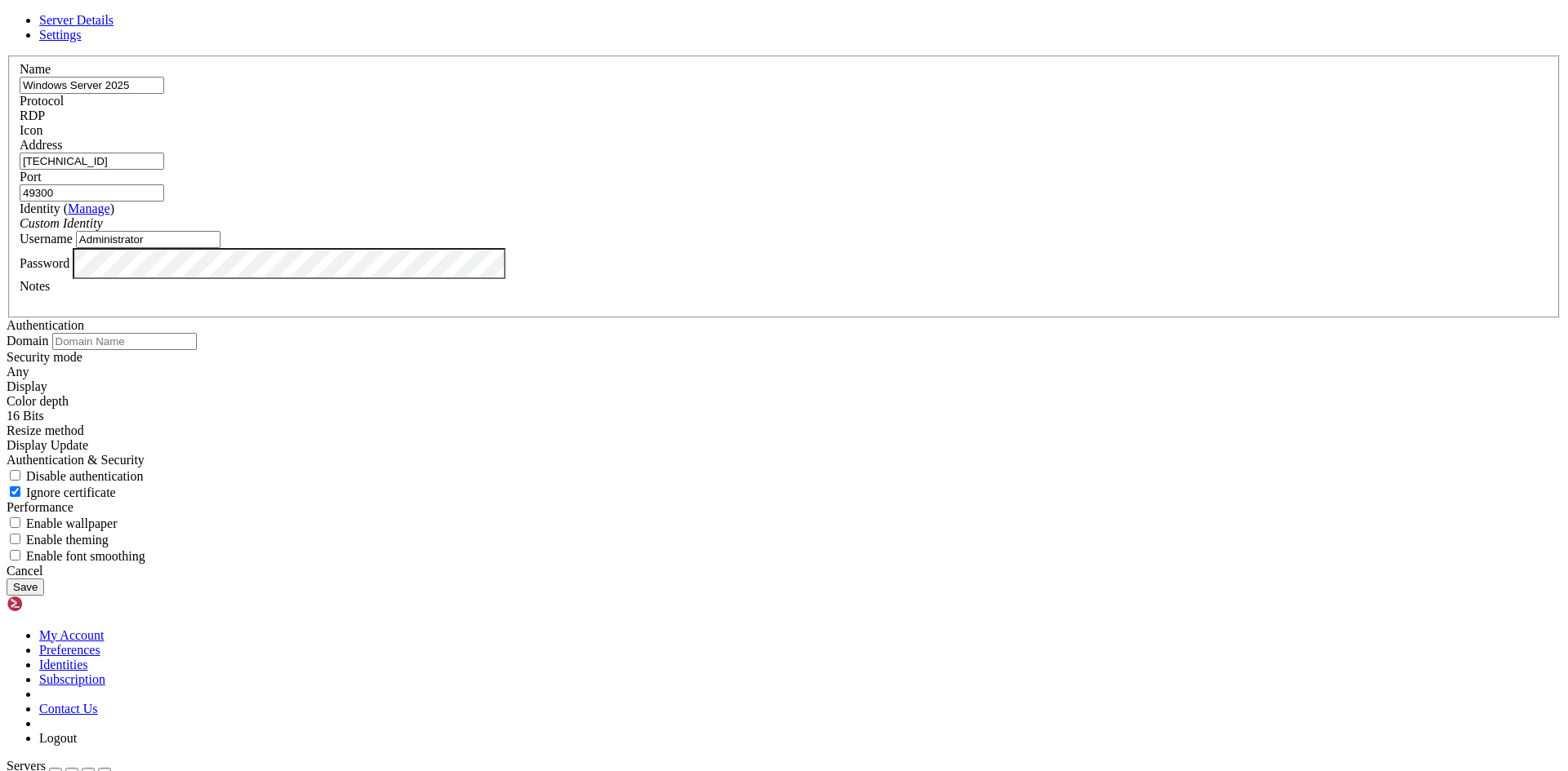
click at [164, 202] on input "49300" at bounding box center [92, 193] width 145 height 17
click at [82, 42] on span "Settings" at bounding box center [61, 34] width 43 height 14
click at [114, 27] on span "Server Details" at bounding box center [76, 20] width 74 height 14
click at [44, 596] on button "Save" at bounding box center [25, 587] width 38 height 17
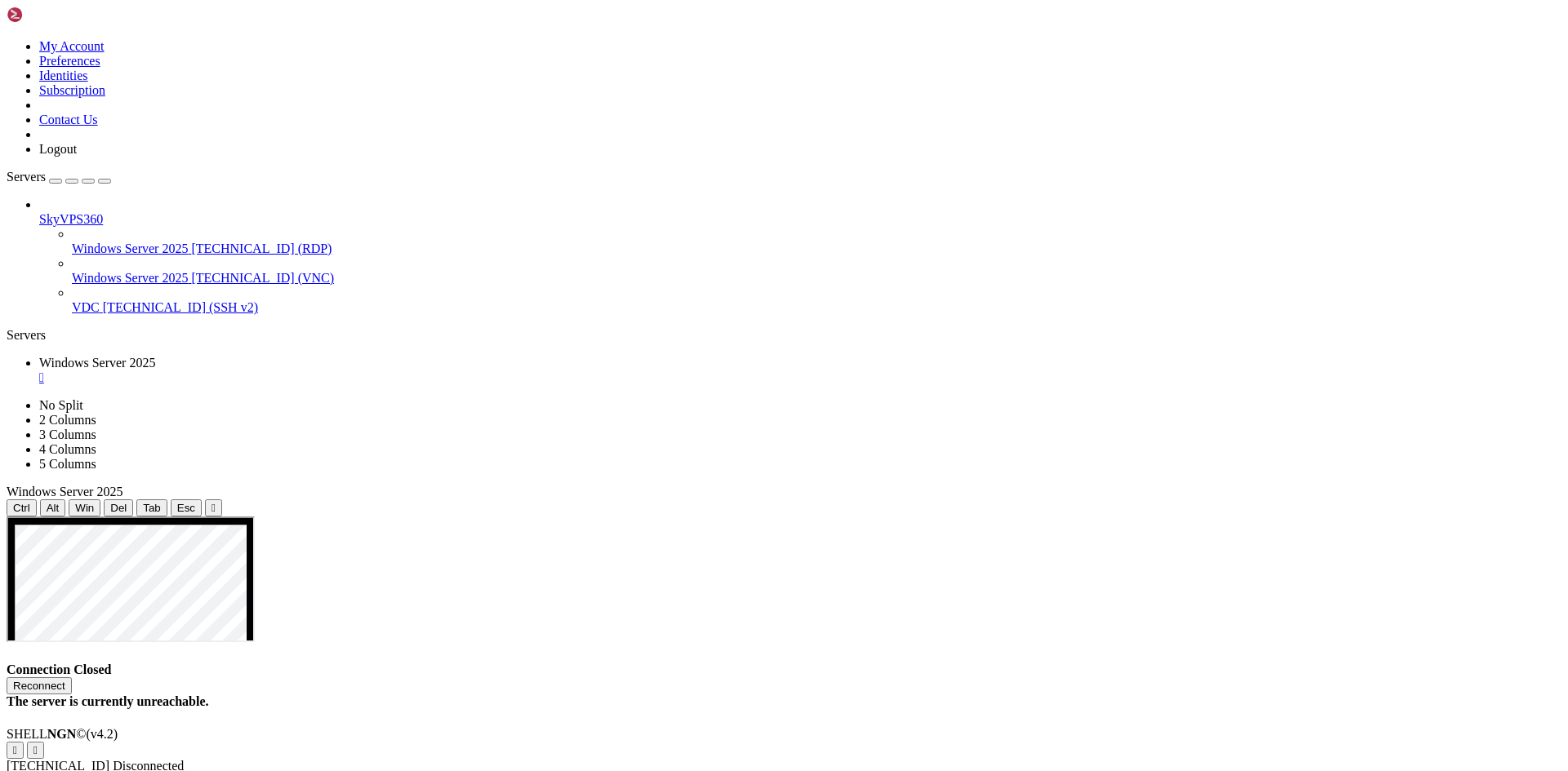
click at [72, 678] on button "Reconnect" at bounding box center [39, 686] width 65 height 17
click at [352, 370] on div "" at bounding box center [800, 378] width 1522 height 15
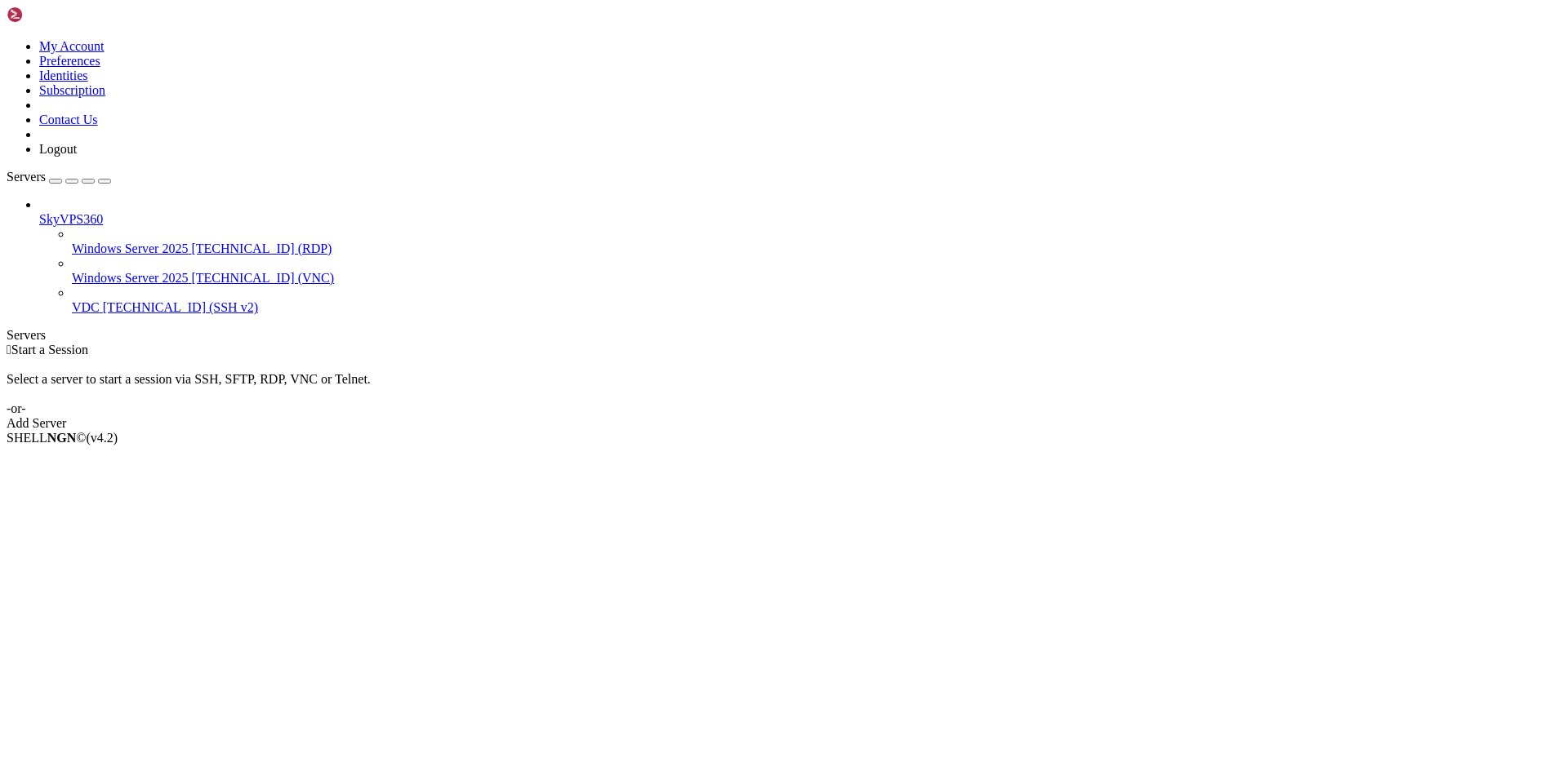
click at [256, 343] on div " Start a Session Select a server to start a session via SSH, SFTP, RDP, VNC or…" at bounding box center [784, 387] width 1555 height 88
click at [158, 271] on span "Windows Server 2025" at bounding box center [130, 277] width 116 height 14
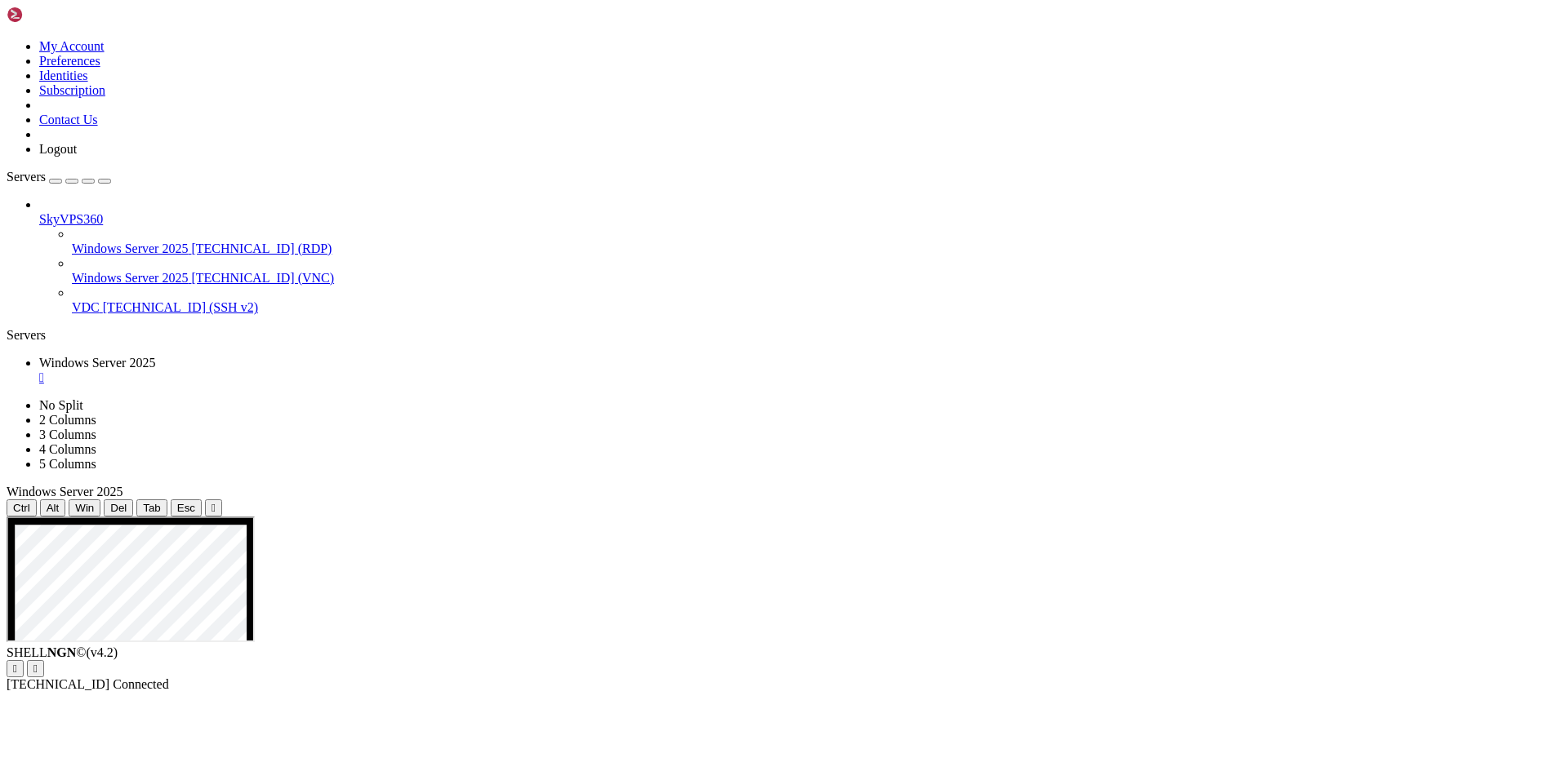
click at [350, 370] on div "" at bounding box center [800, 378] width 1522 height 15
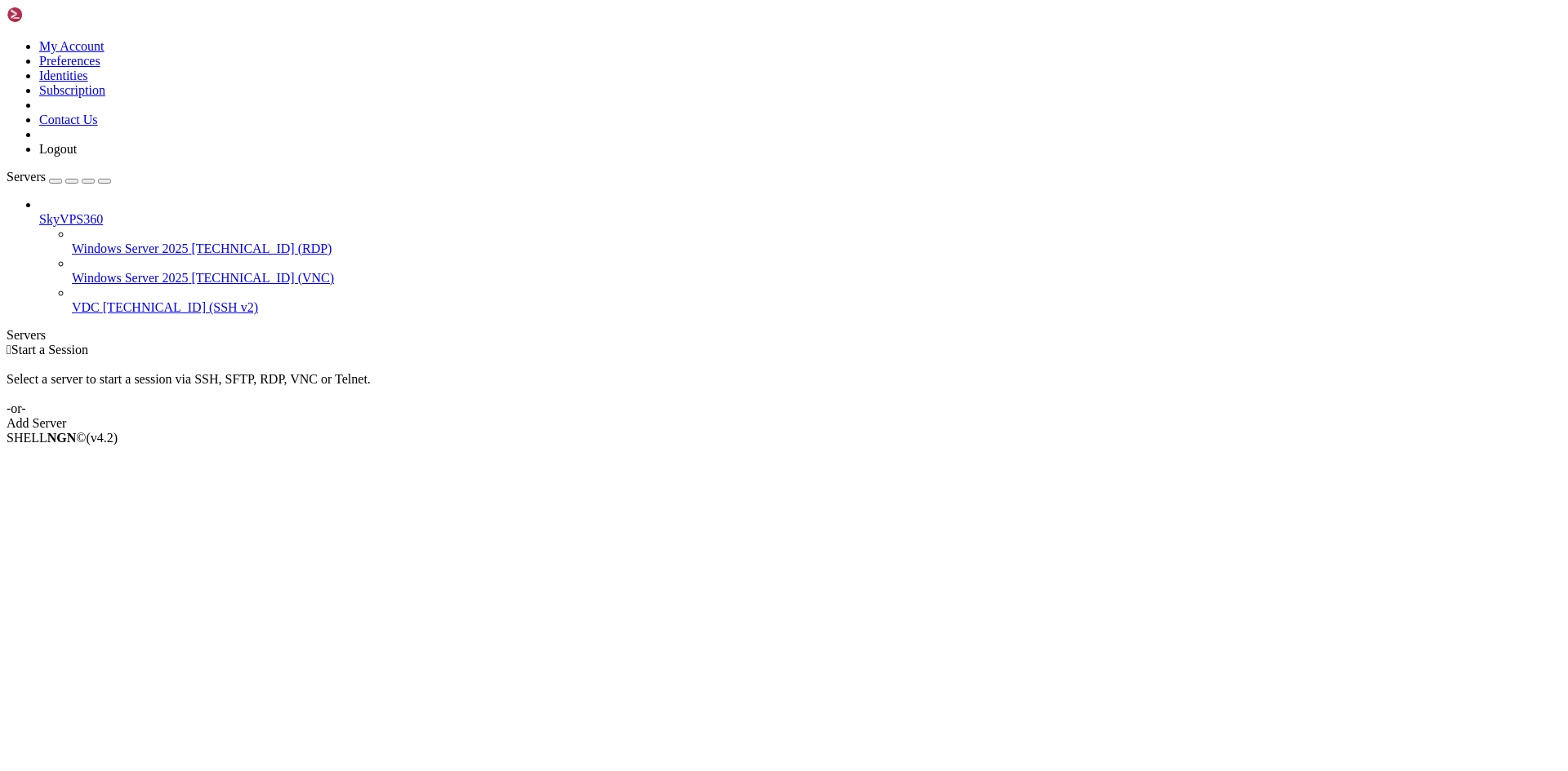
click at [769, 431] on div " Start a Session Select a server to start a session via SSH, SFTP, RDP, VNC or…" at bounding box center [784, 387] width 1555 height 88
